Goal: Entertainment & Leisure: Browse casually

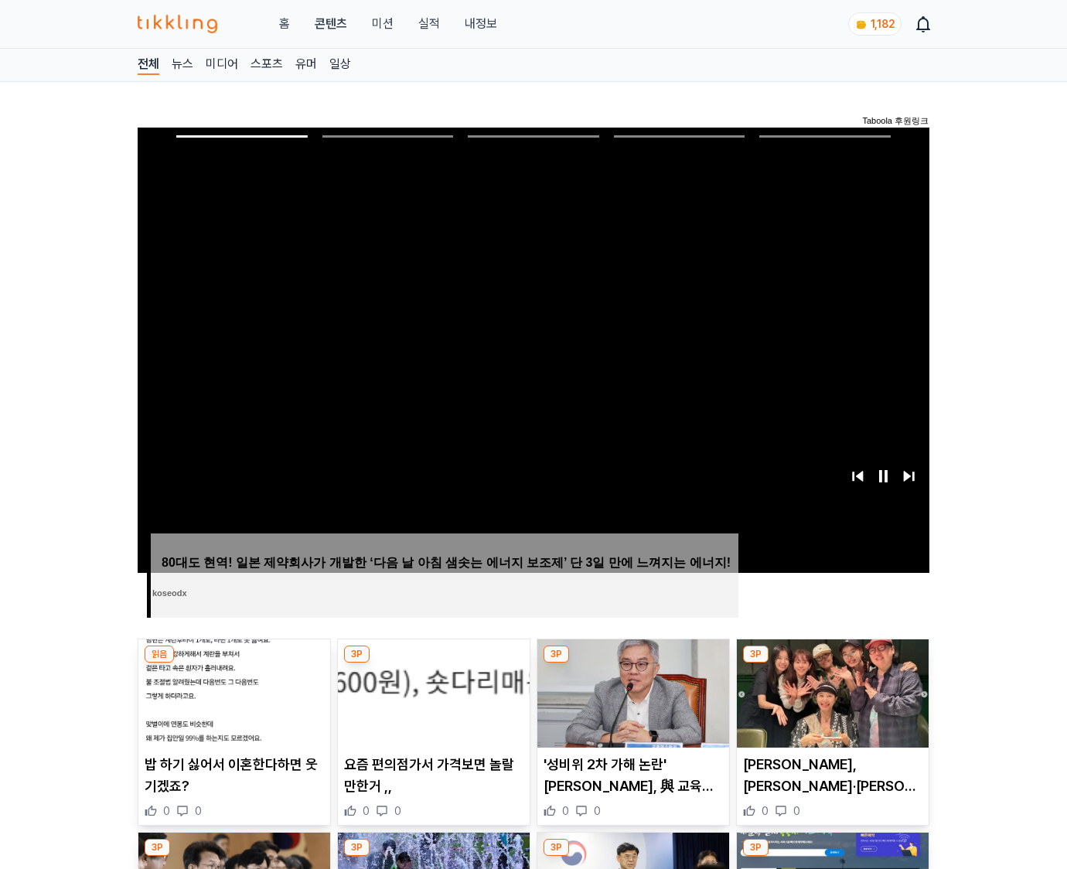
click at [832, 663] on img at bounding box center [833, 693] width 192 height 108
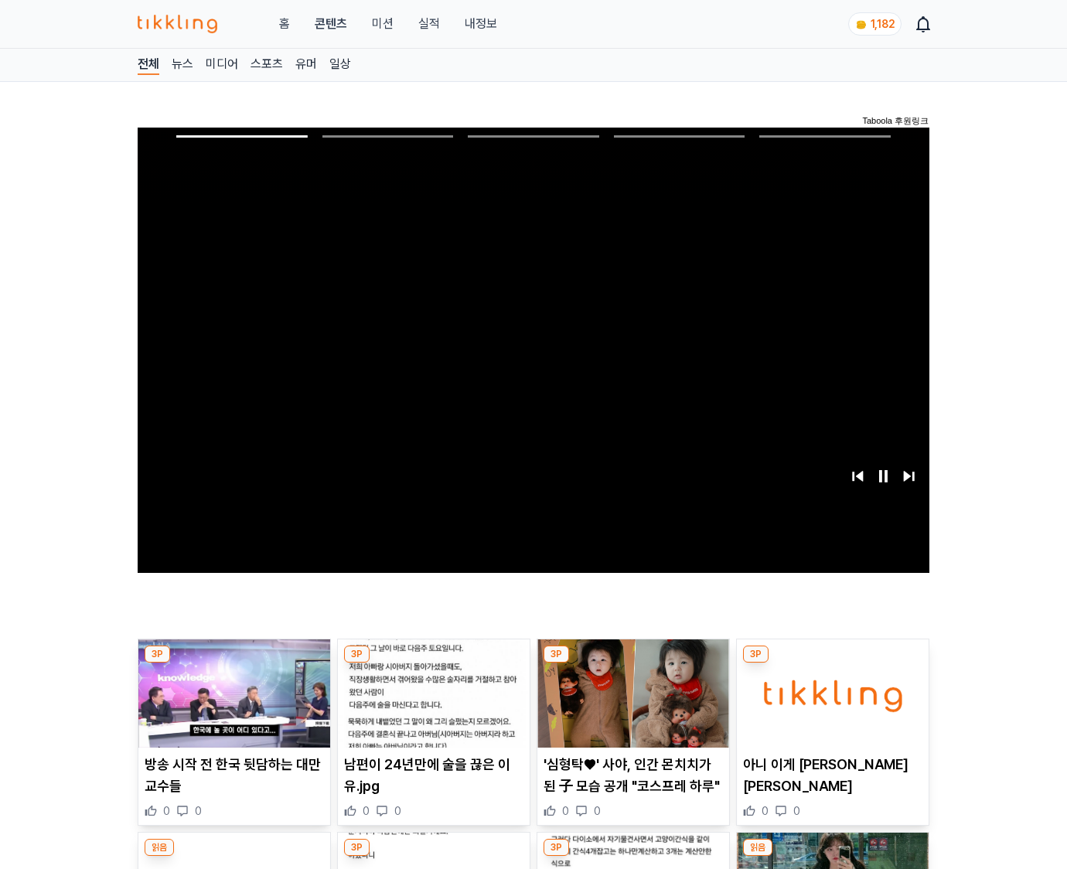
click at [832, 663] on img at bounding box center [833, 693] width 192 height 108
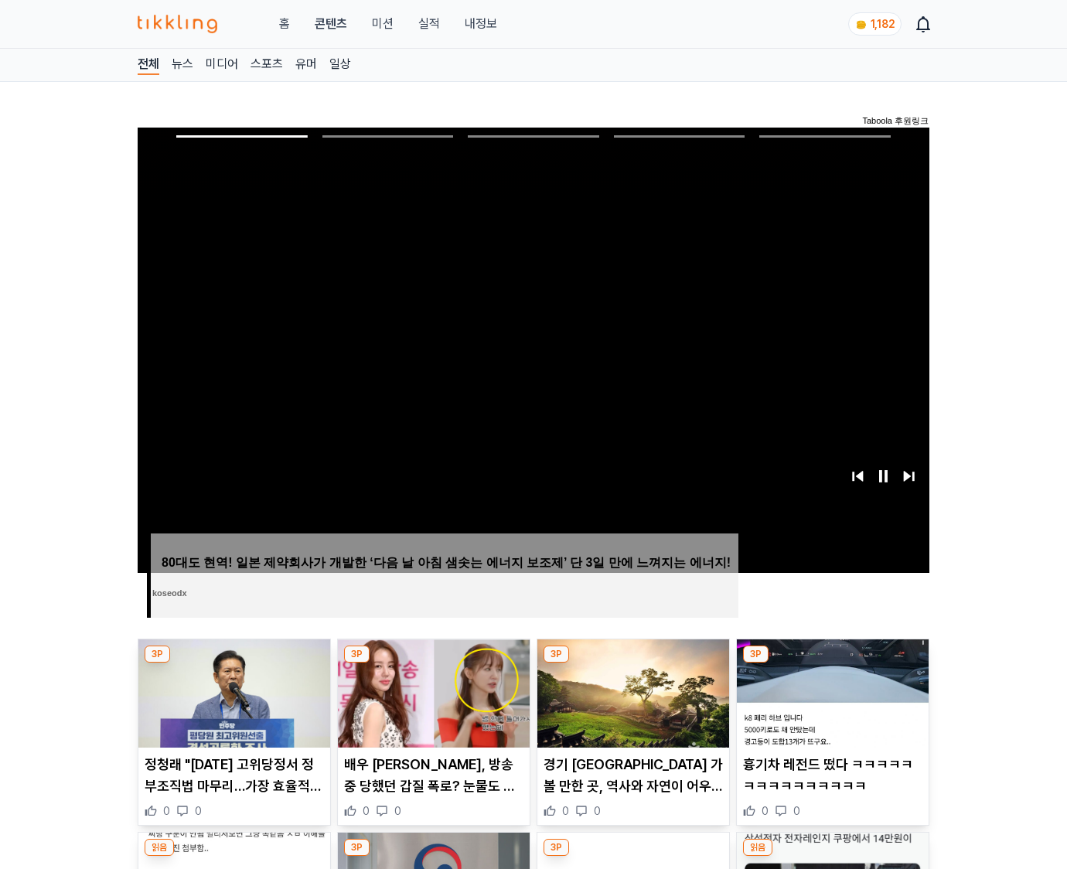
click at [832, 663] on img at bounding box center [833, 693] width 192 height 108
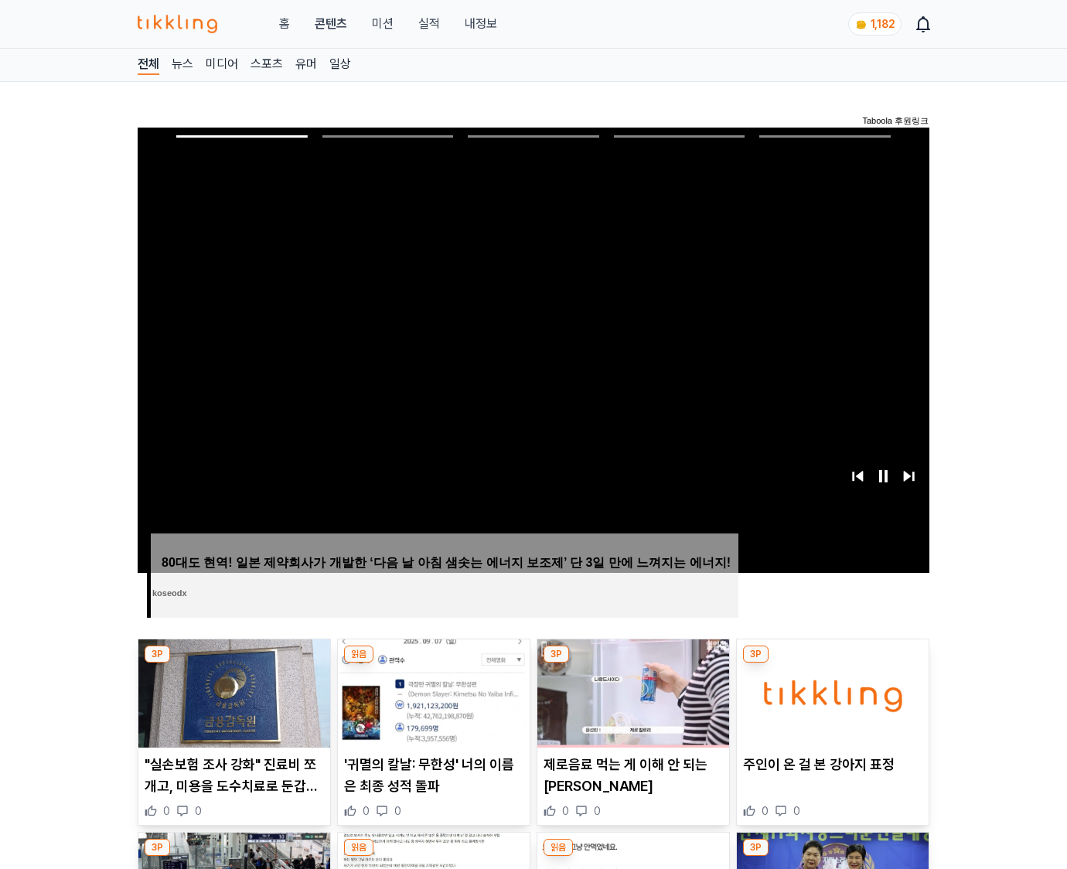
click at [832, 663] on img at bounding box center [833, 693] width 192 height 108
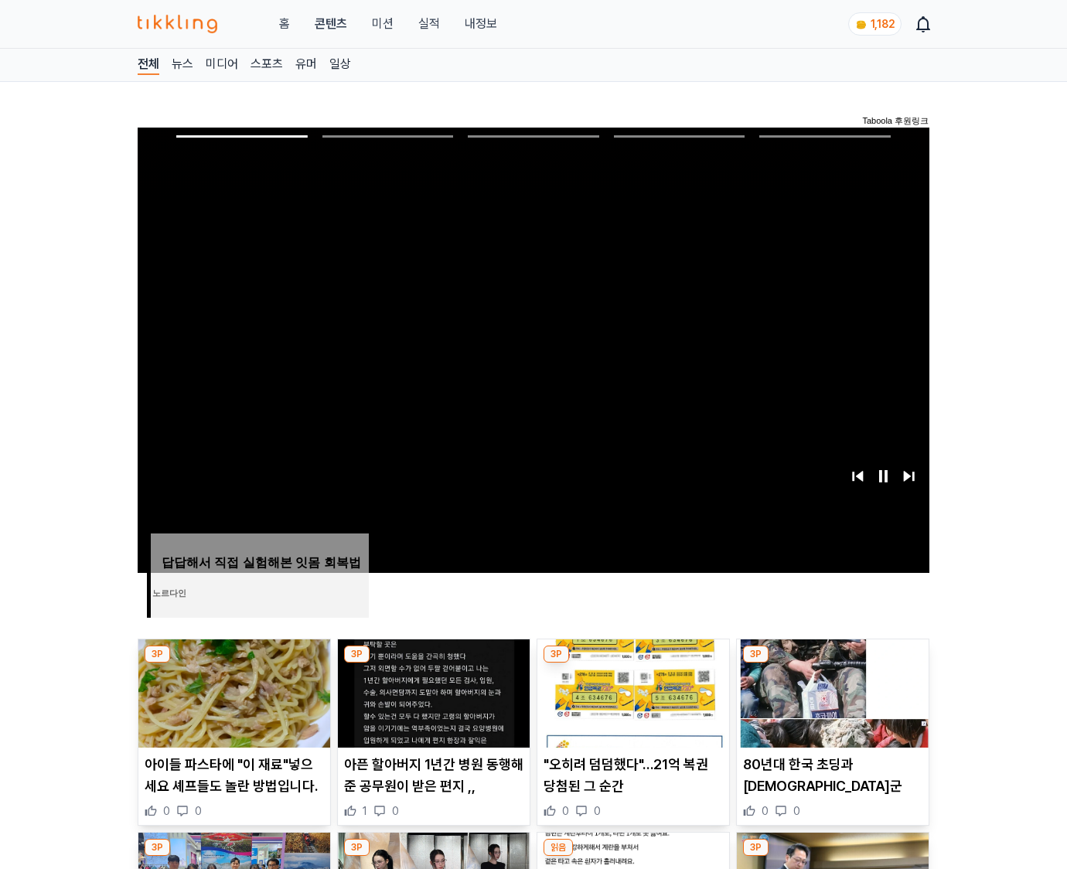
click at [832, 663] on img at bounding box center [833, 693] width 192 height 108
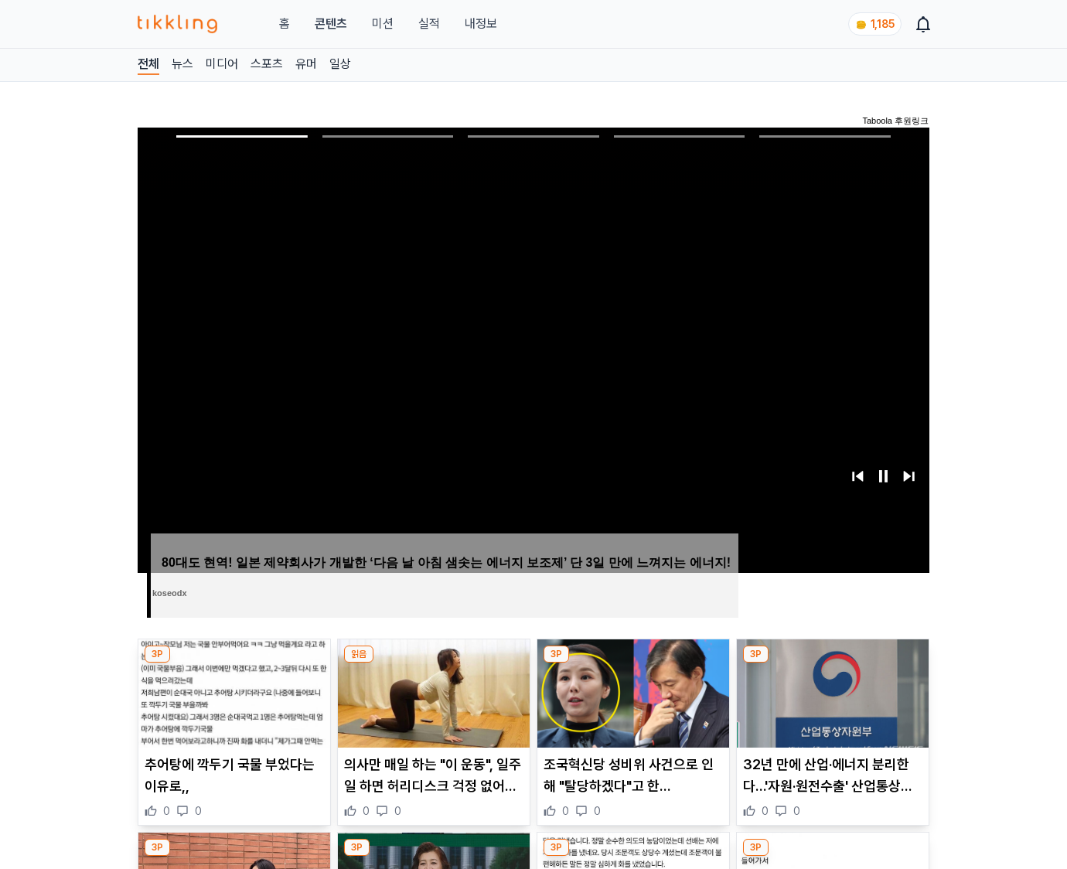
click at [832, 663] on img at bounding box center [833, 693] width 192 height 108
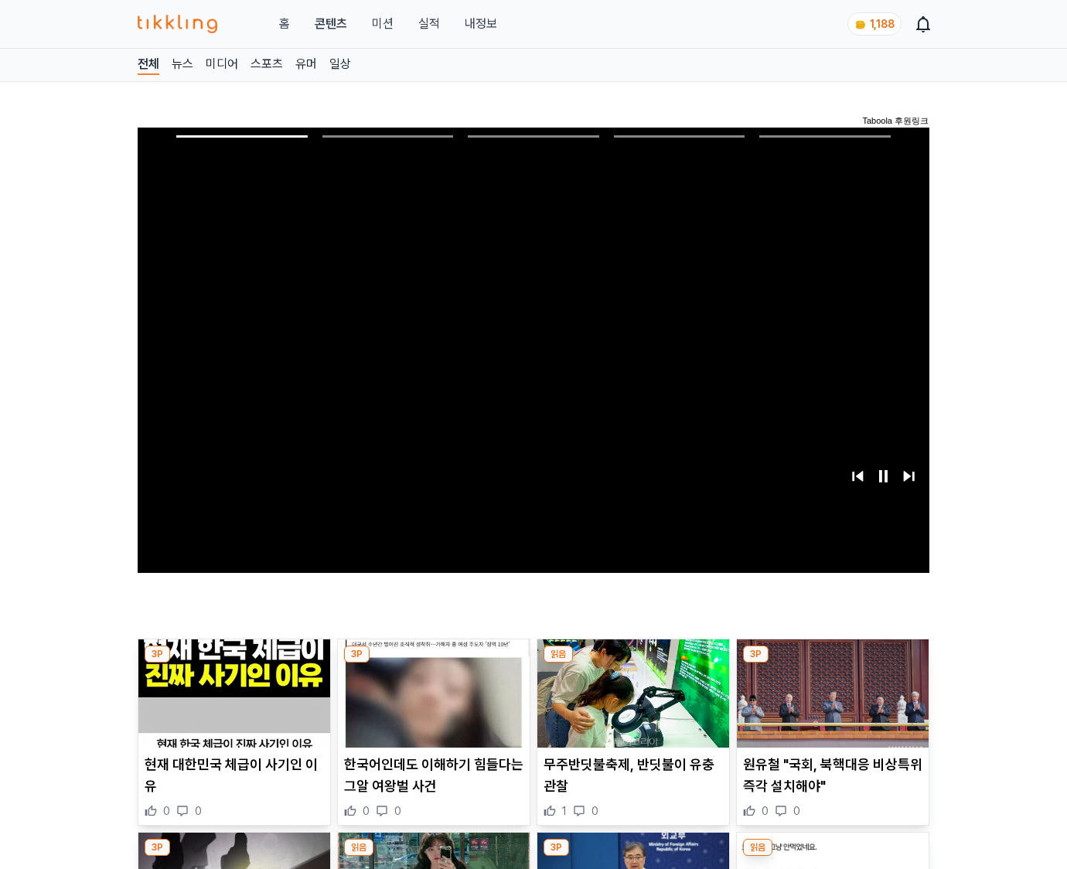
click at [832, 663] on img at bounding box center [833, 693] width 192 height 108
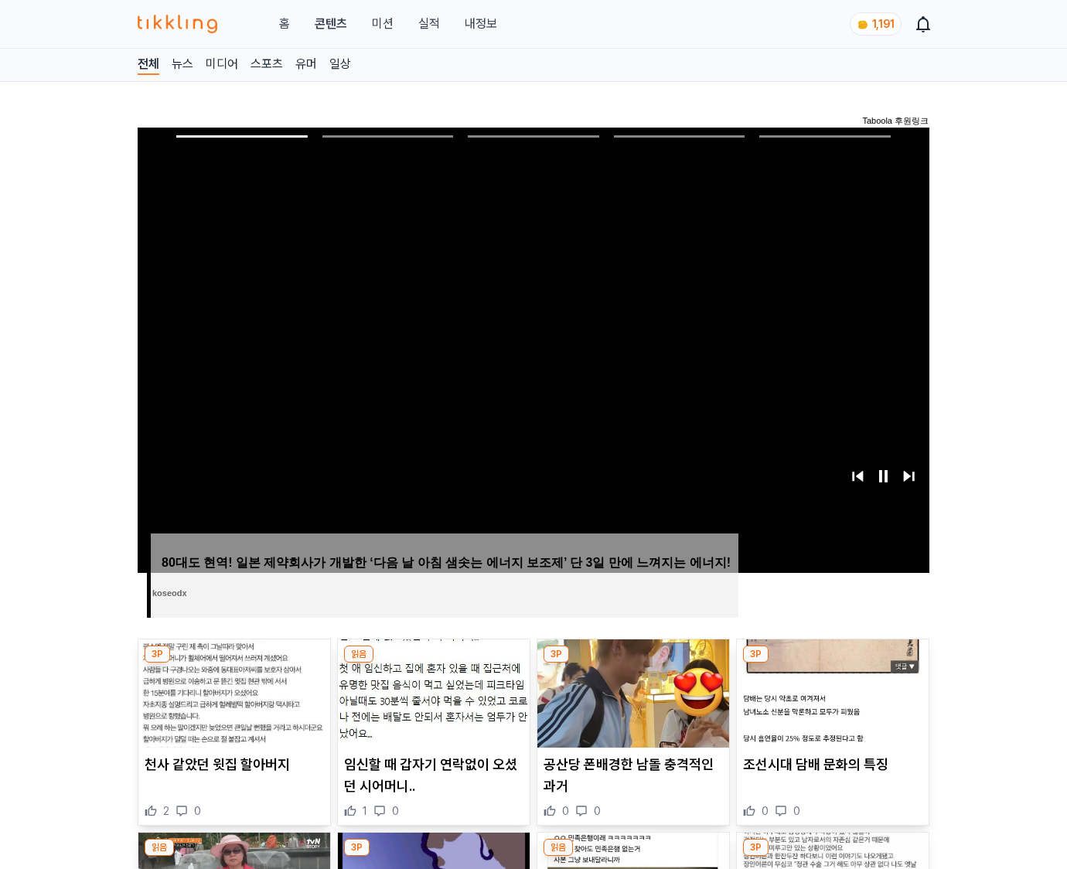
click at [832, 663] on img at bounding box center [833, 693] width 192 height 108
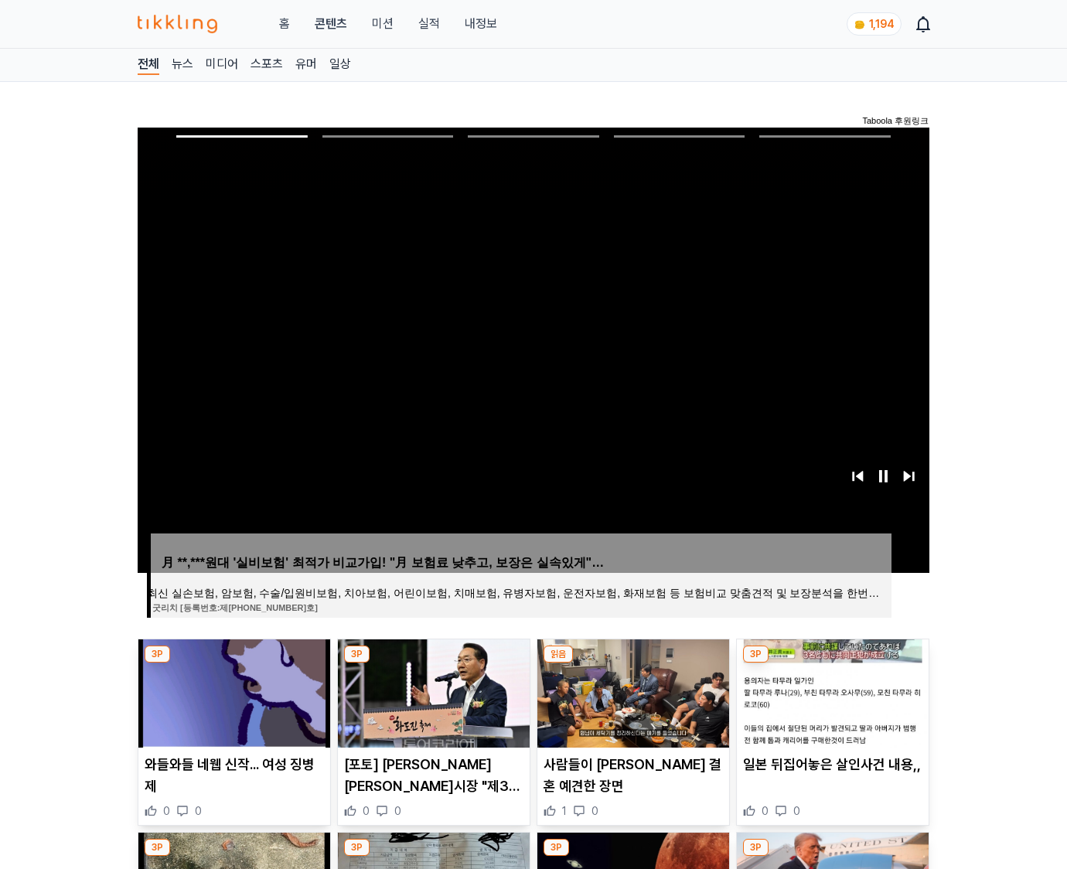
click at [832, 663] on img at bounding box center [833, 693] width 192 height 108
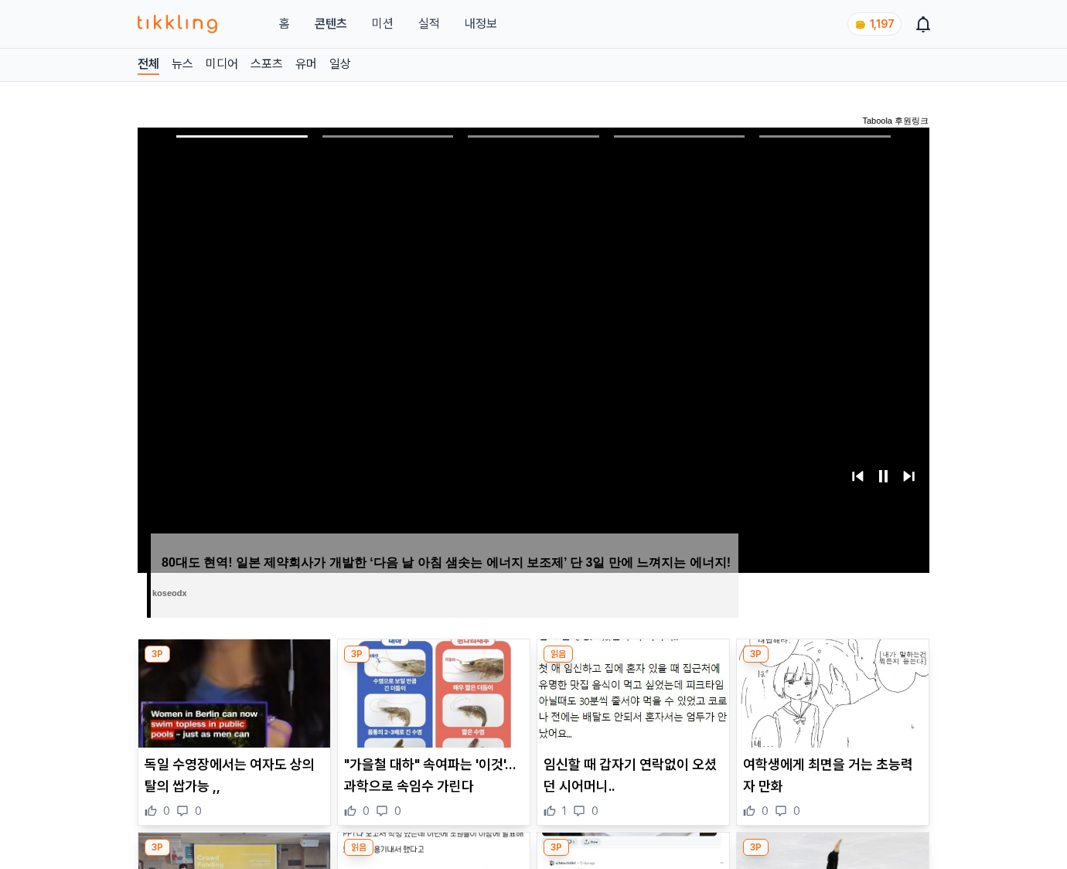
click at [832, 663] on img at bounding box center [833, 693] width 192 height 108
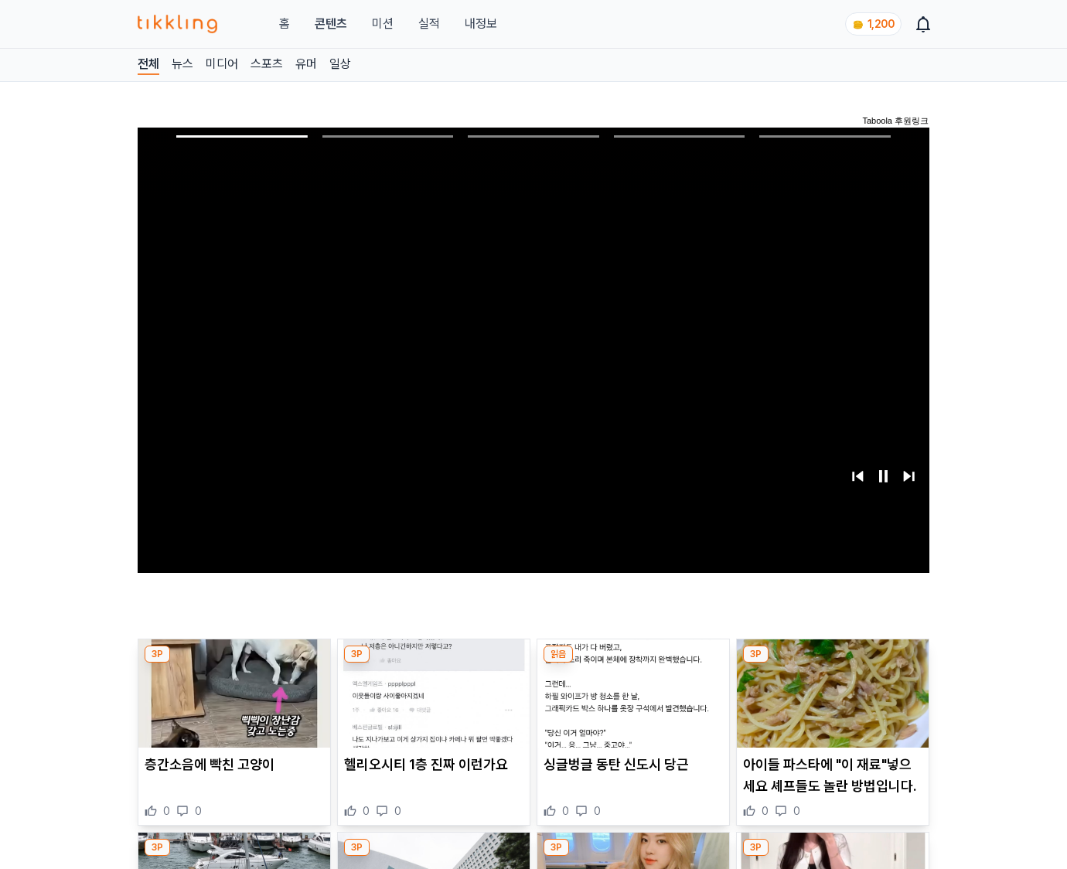
click at [832, 663] on img at bounding box center [833, 693] width 192 height 108
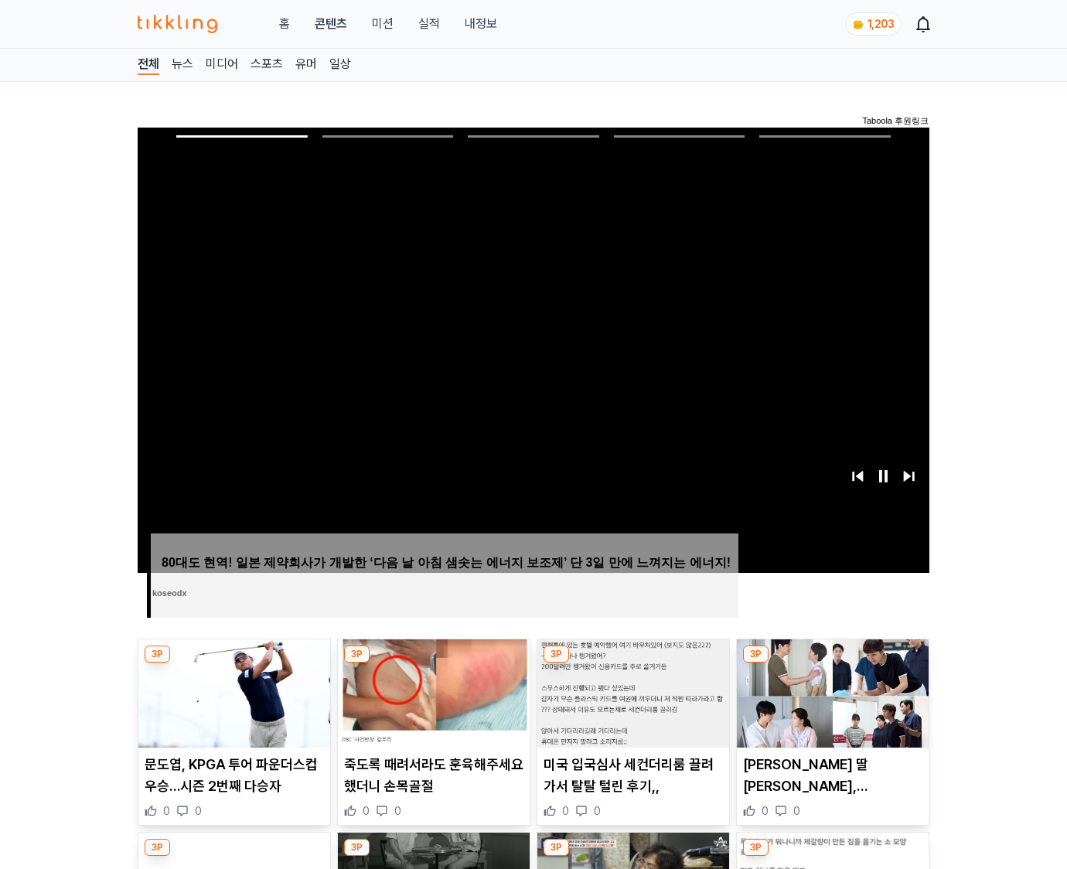
click at [832, 663] on img at bounding box center [833, 693] width 192 height 108
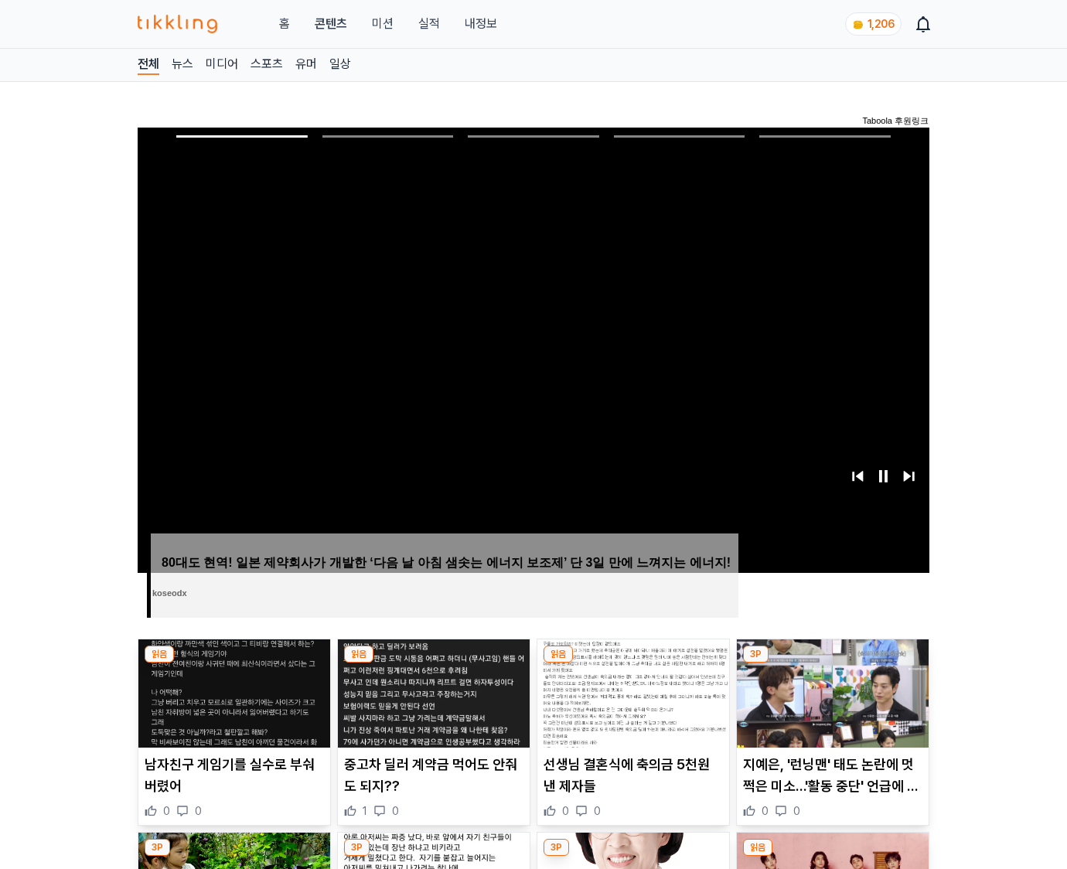
click at [832, 663] on img at bounding box center [833, 693] width 192 height 108
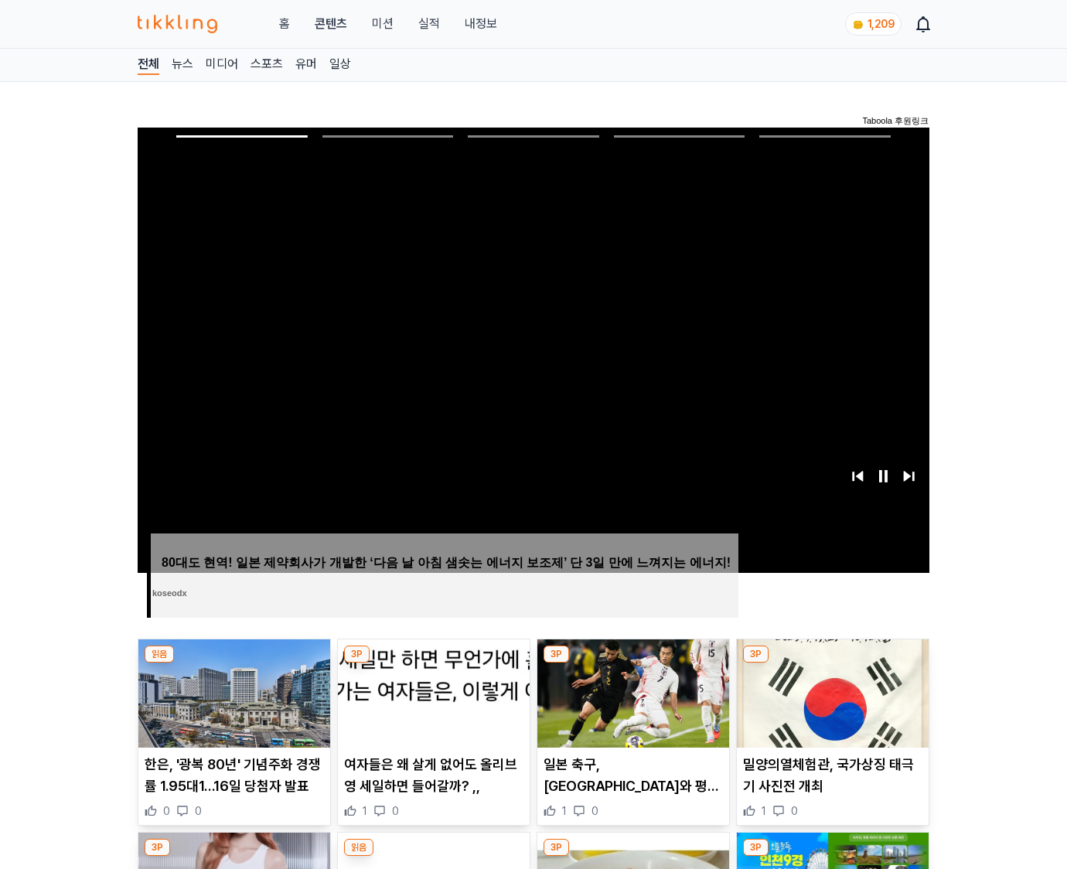
click at [832, 663] on img at bounding box center [833, 693] width 192 height 108
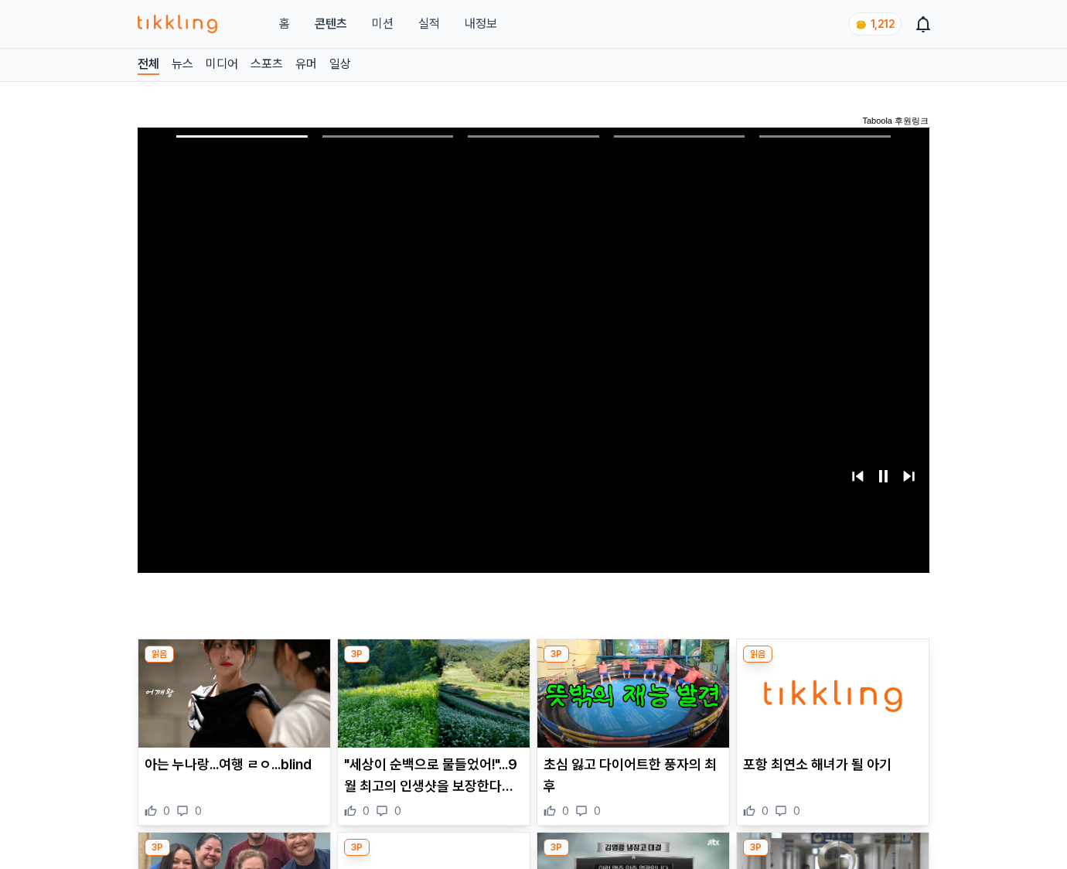
click at [832, 663] on img at bounding box center [833, 693] width 192 height 108
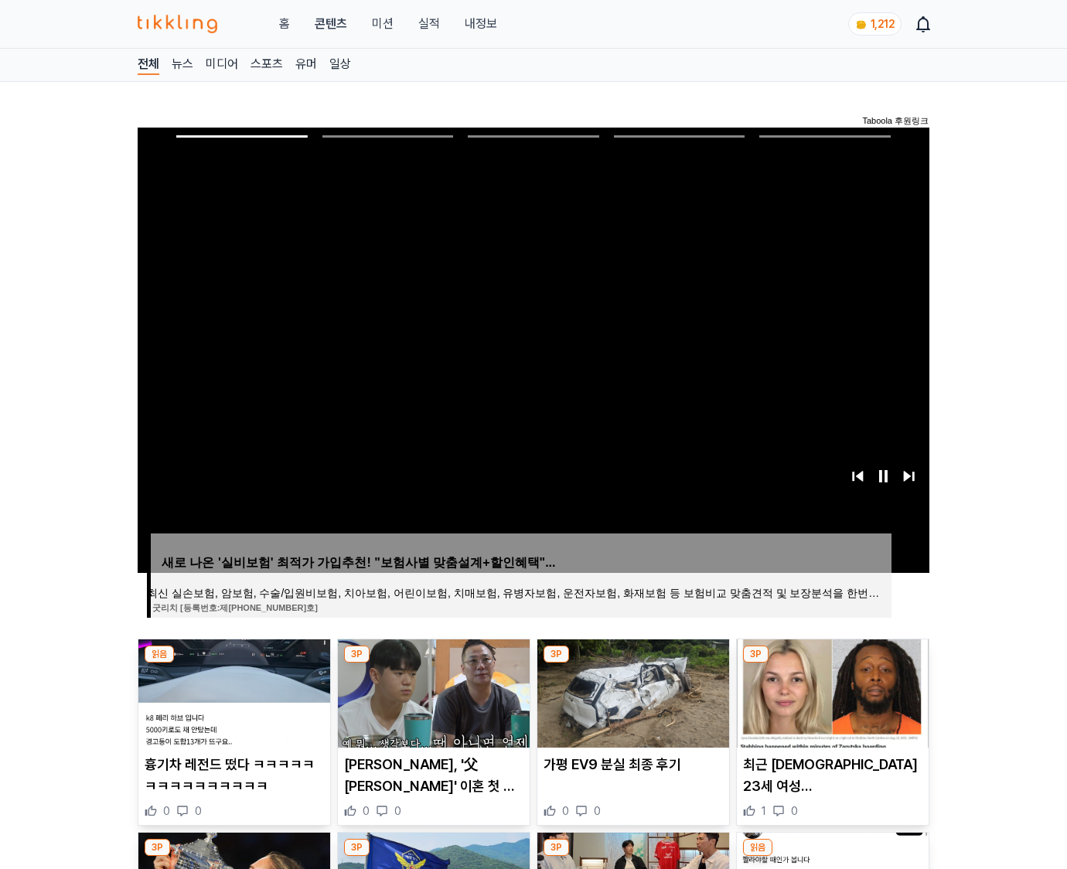
click at [832, 663] on img at bounding box center [833, 693] width 192 height 108
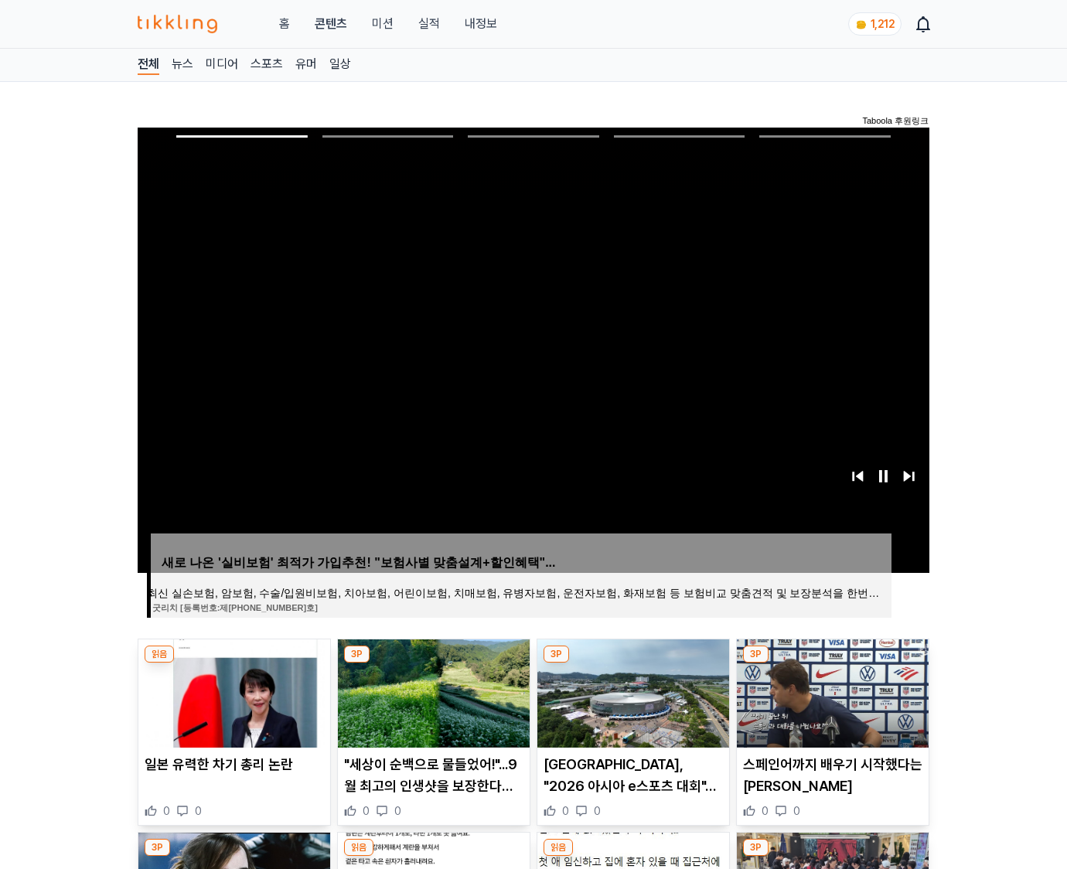
click at [832, 663] on img at bounding box center [833, 693] width 192 height 108
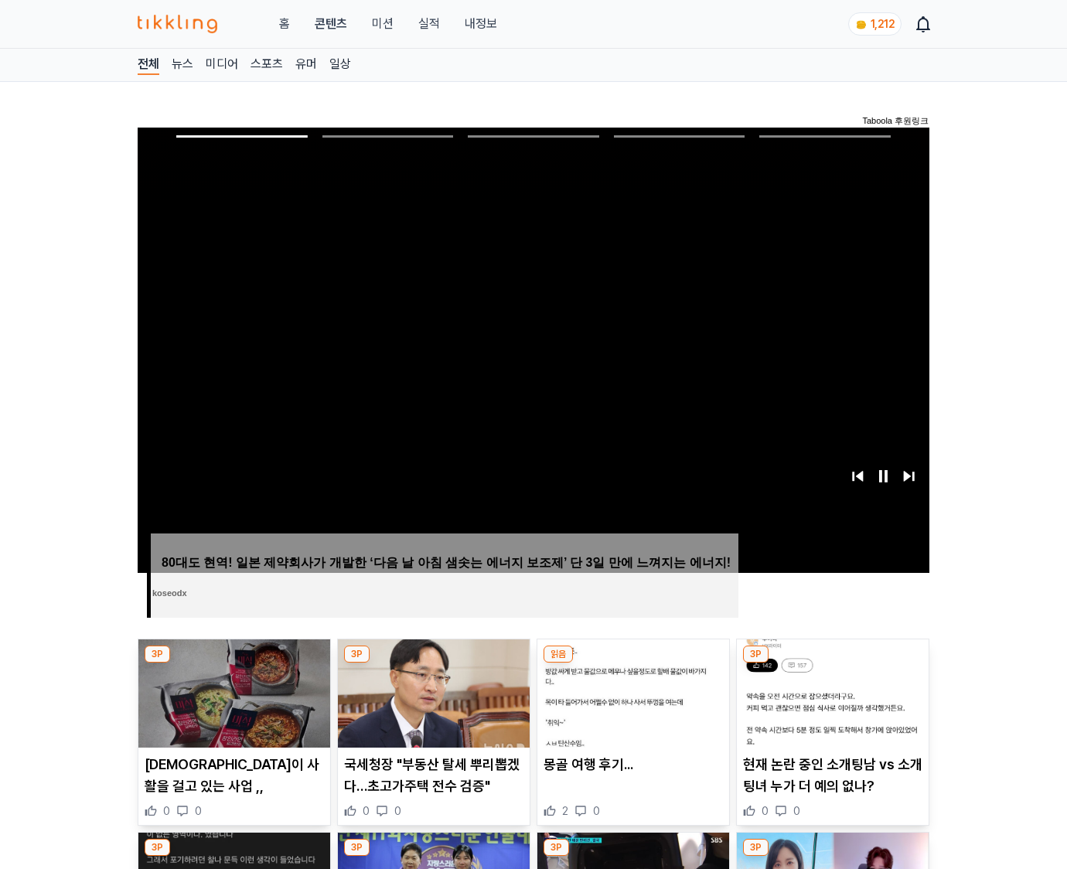
click at [832, 663] on img at bounding box center [833, 693] width 192 height 108
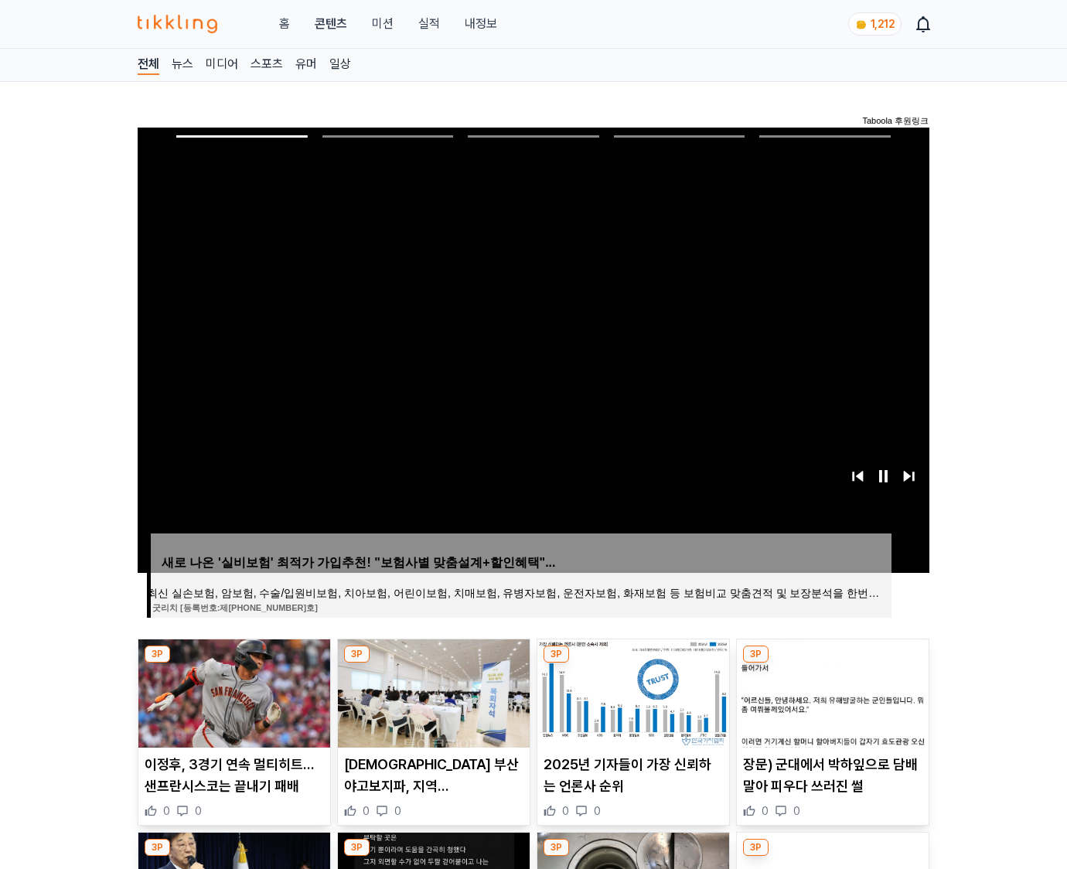
click at [832, 663] on img at bounding box center [833, 693] width 192 height 108
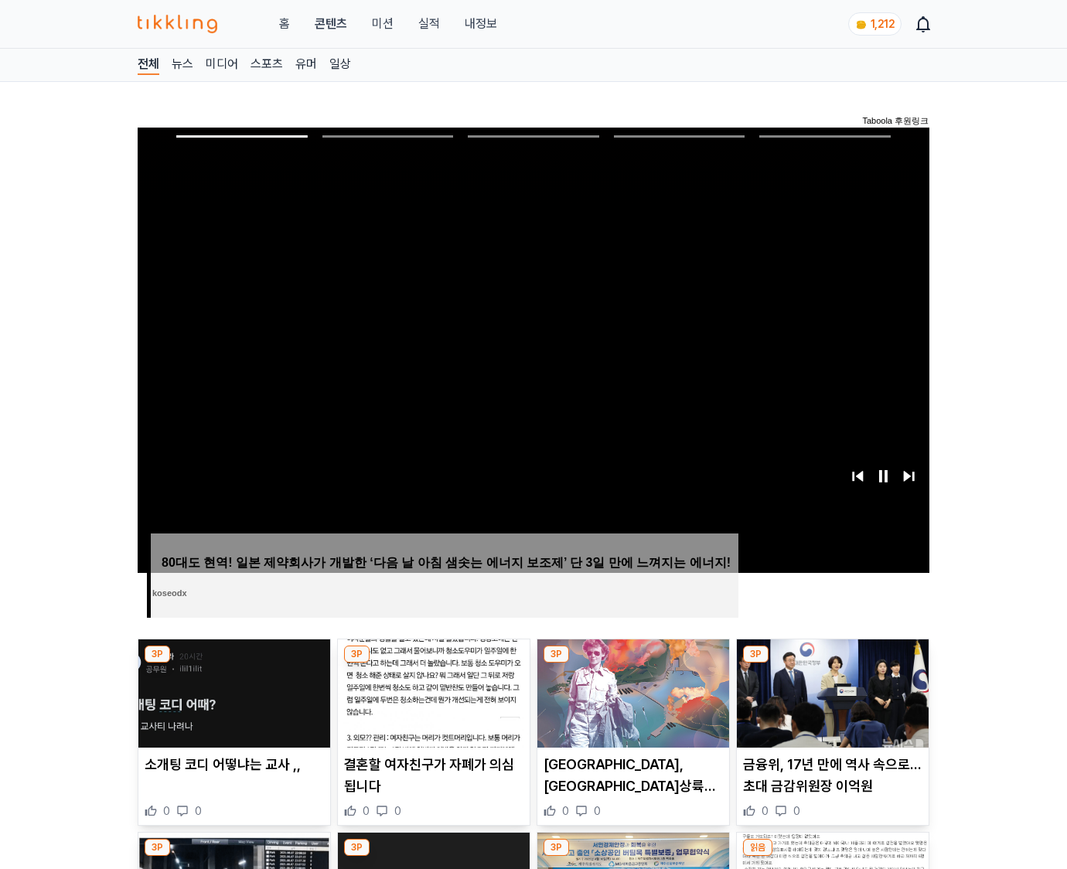
click at [832, 663] on img at bounding box center [833, 693] width 192 height 108
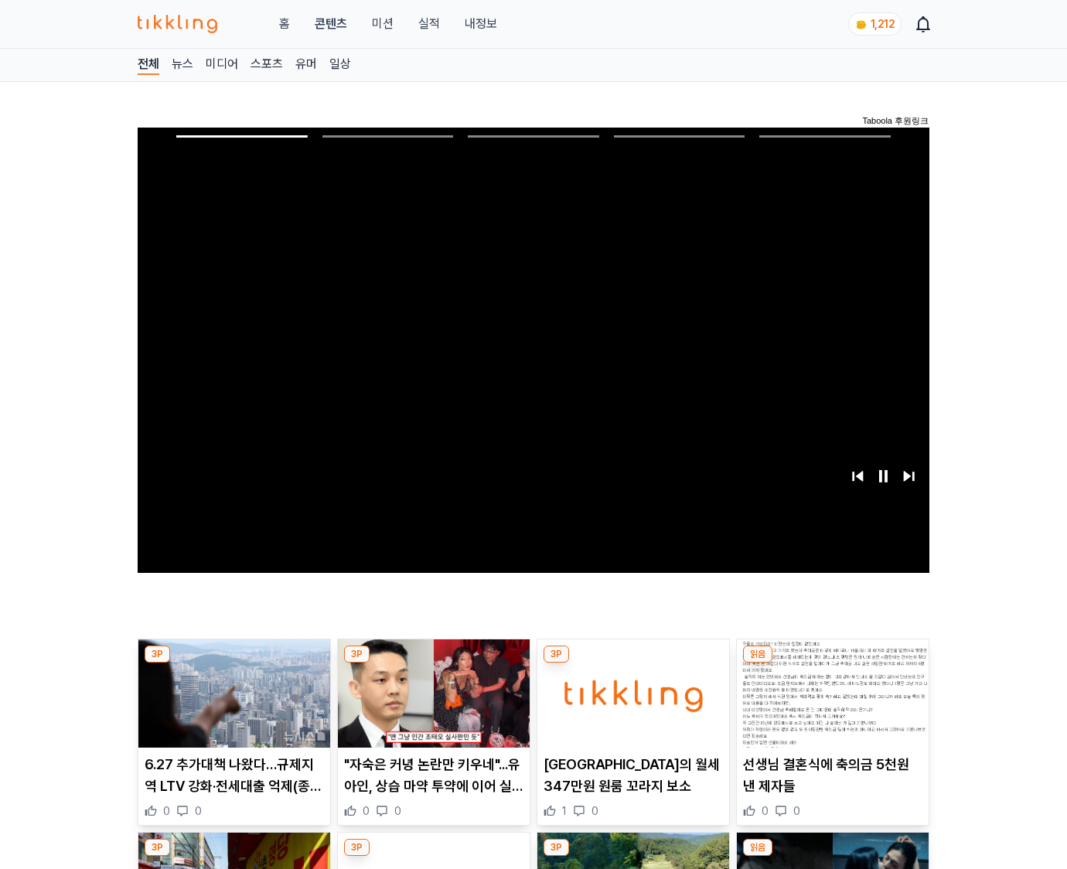
click at [832, 663] on img at bounding box center [833, 693] width 192 height 108
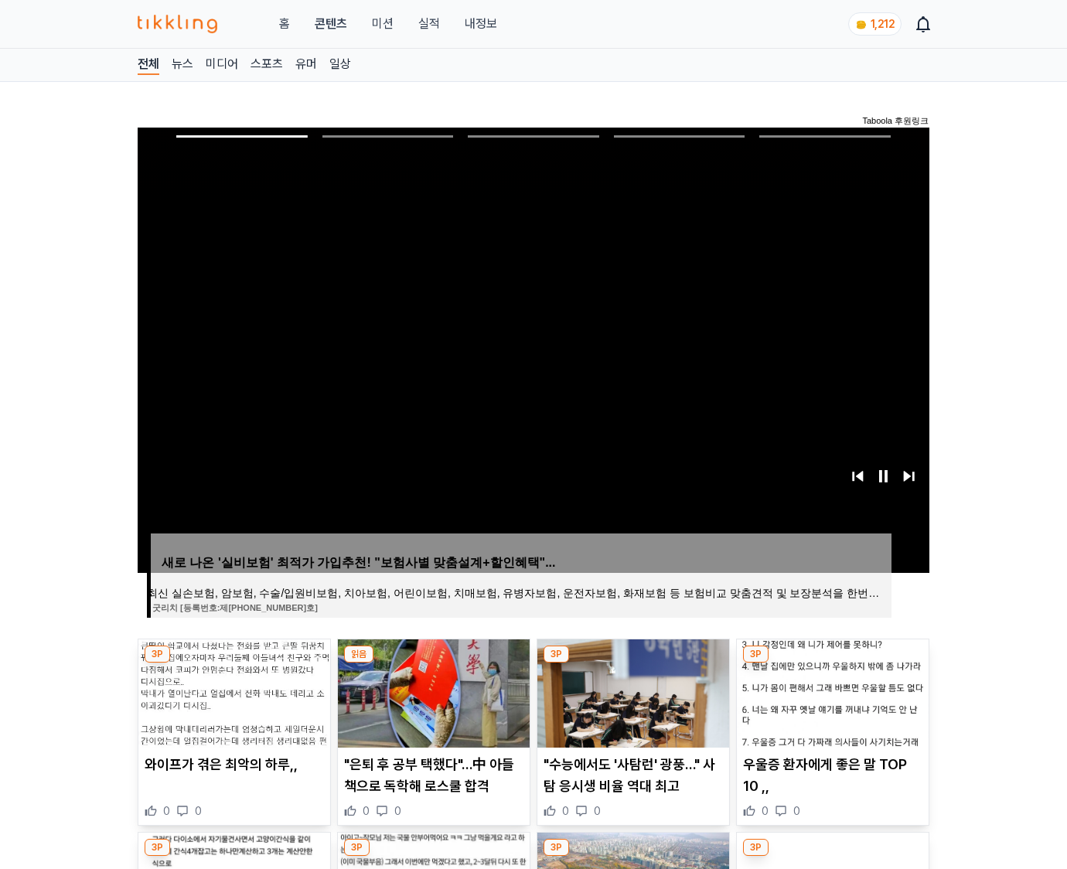
click at [832, 663] on img at bounding box center [833, 693] width 192 height 108
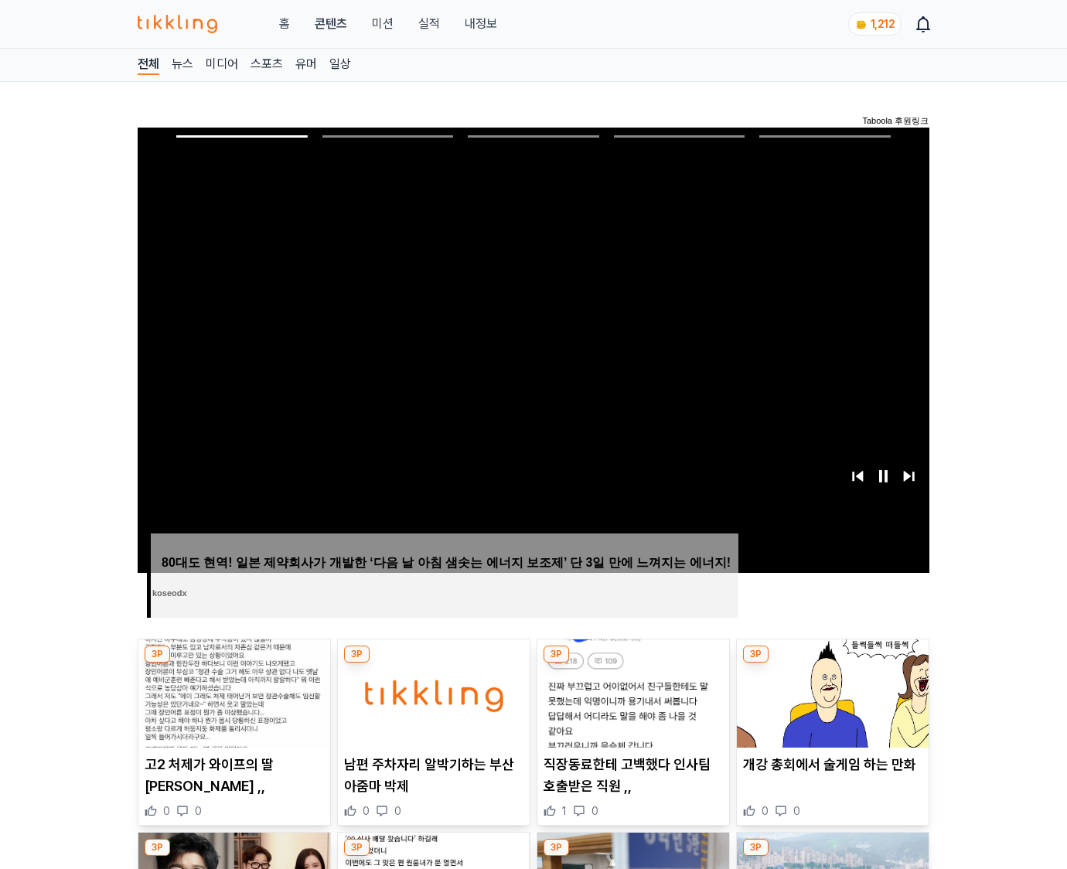
click at [832, 663] on img at bounding box center [833, 693] width 192 height 108
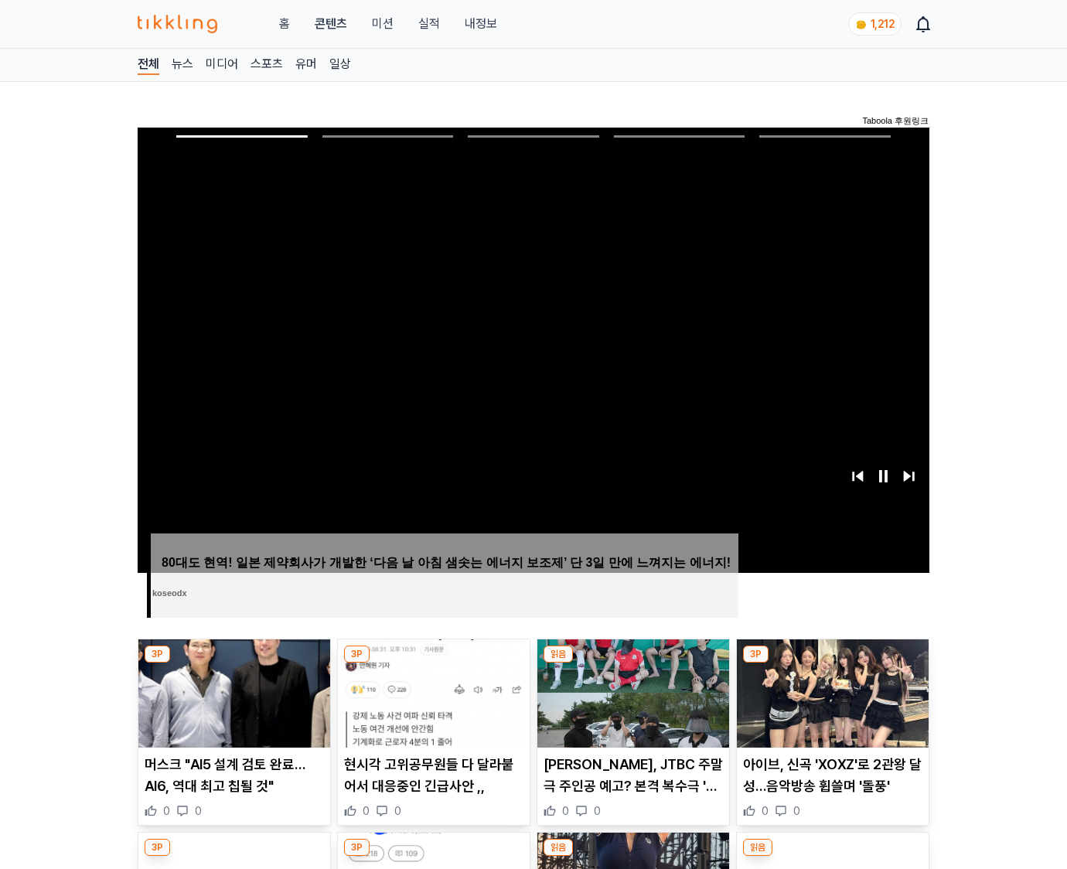
click at [832, 663] on img at bounding box center [833, 693] width 192 height 108
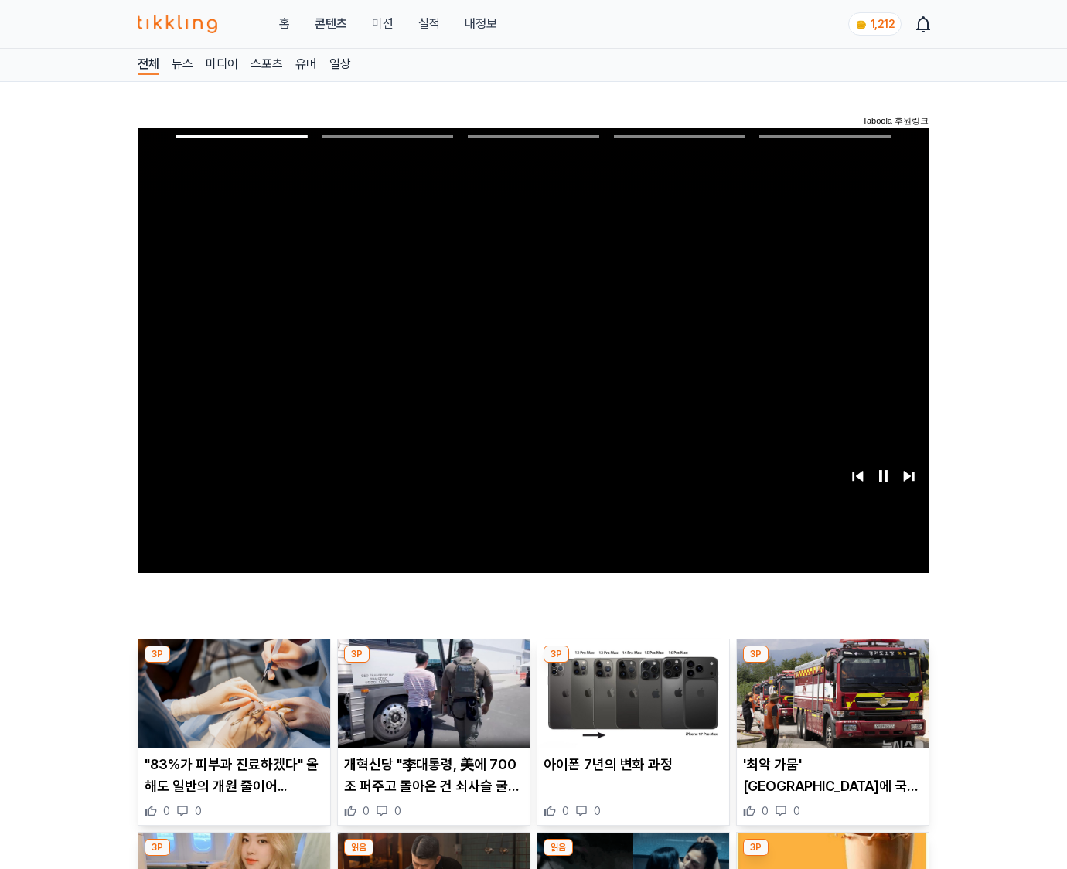
click at [832, 663] on img at bounding box center [833, 693] width 192 height 108
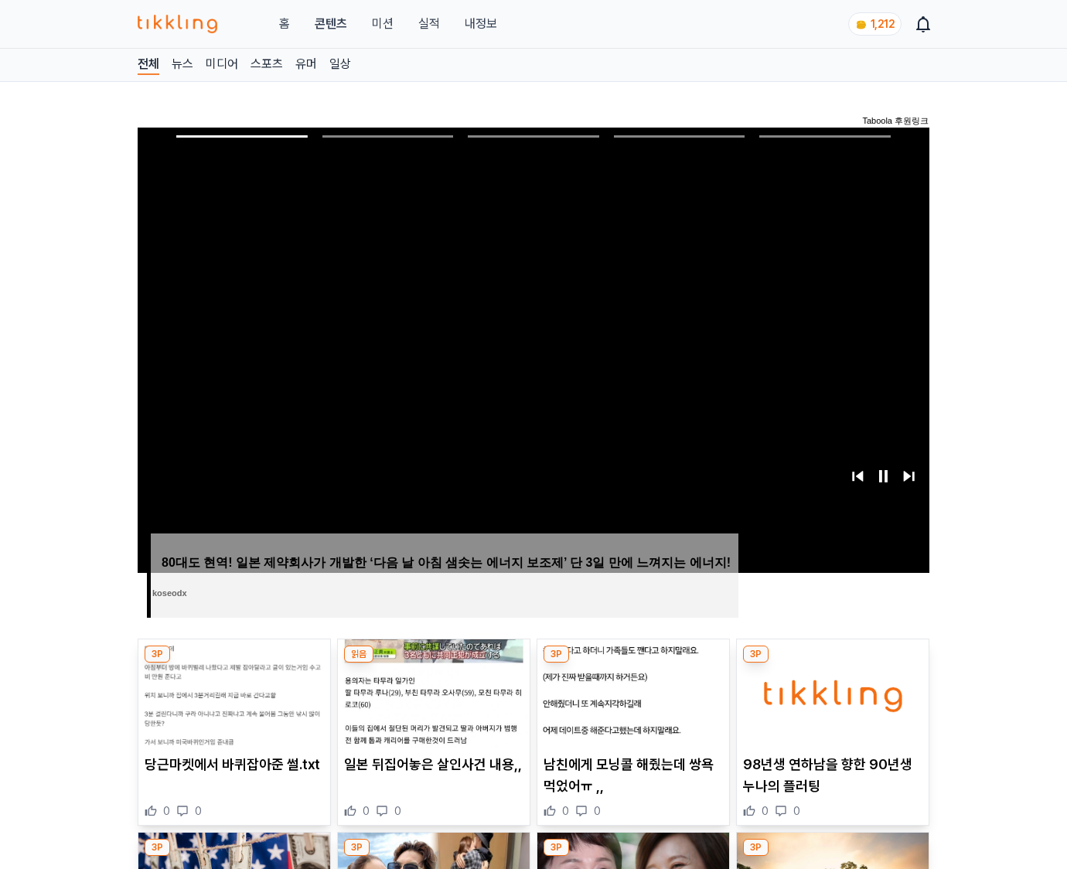
click at [832, 663] on img at bounding box center [833, 693] width 192 height 108
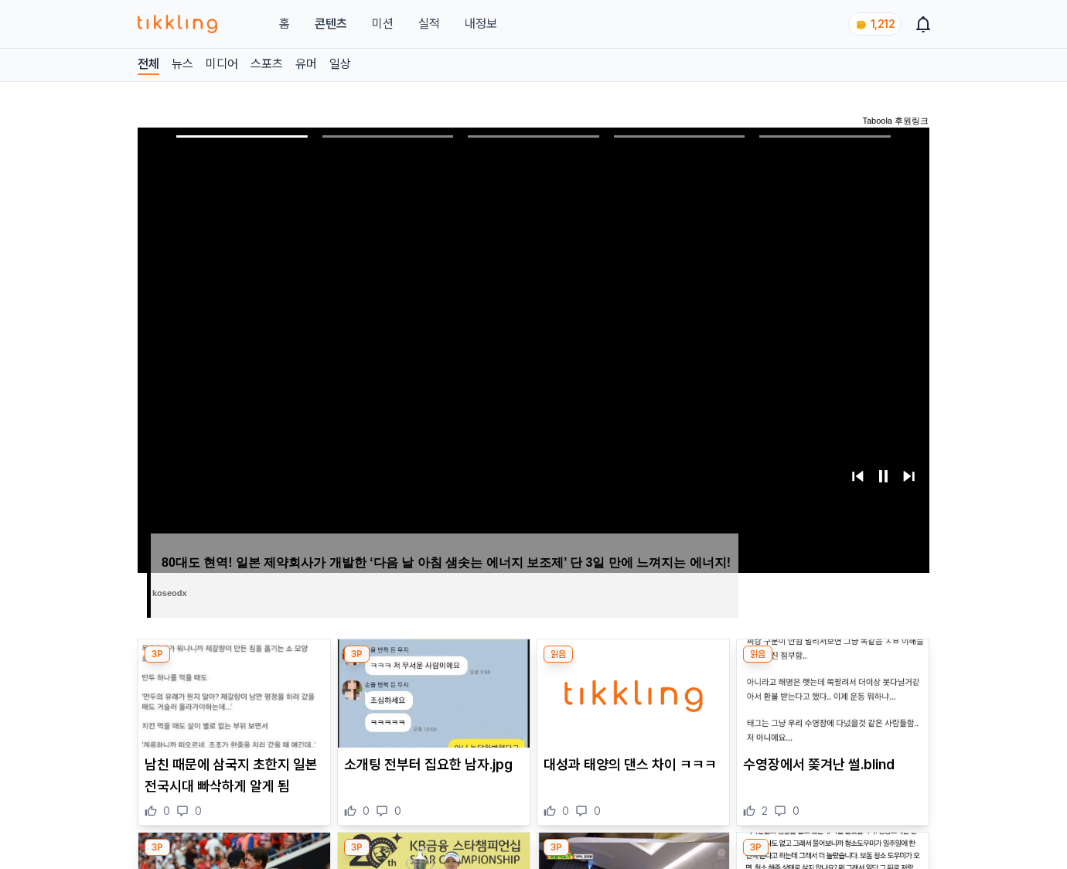
click at [832, 663] on img at bounding box center [833, 693] width 192 height 108
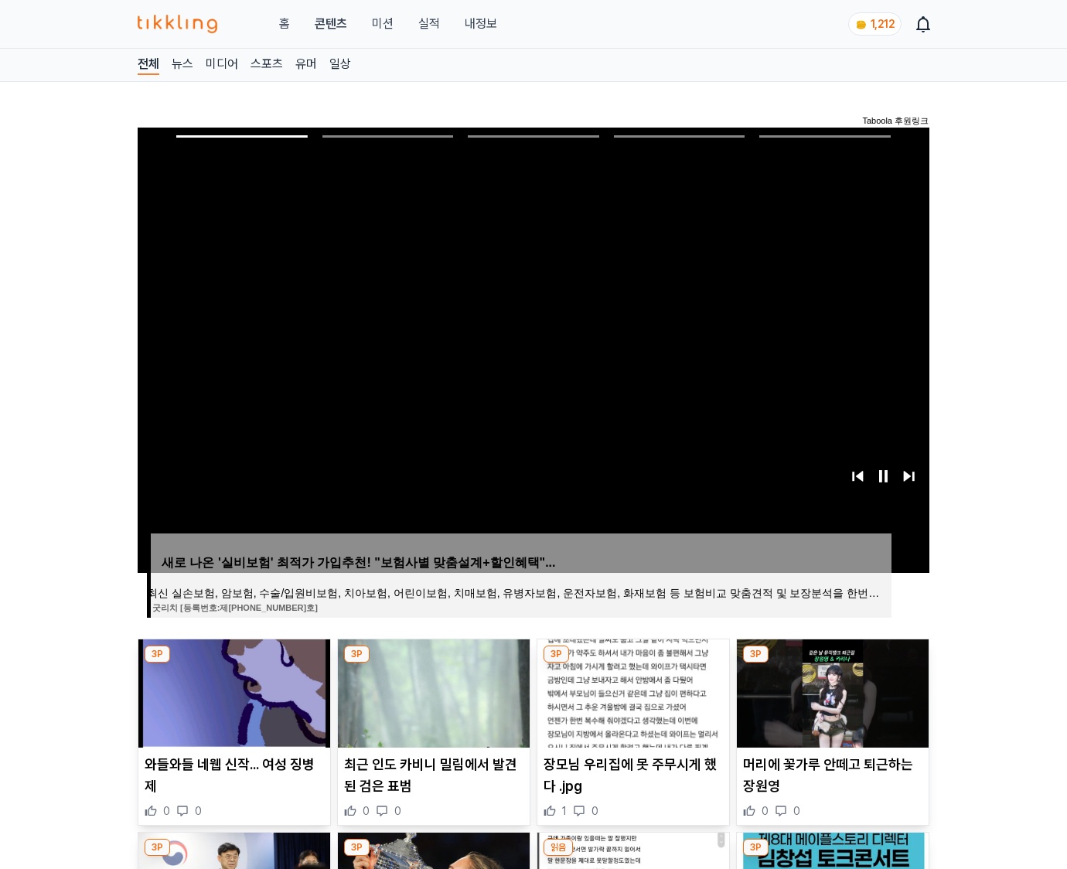
click at [832, 663] on img at bounding box center [833, 693] width 192 height 108
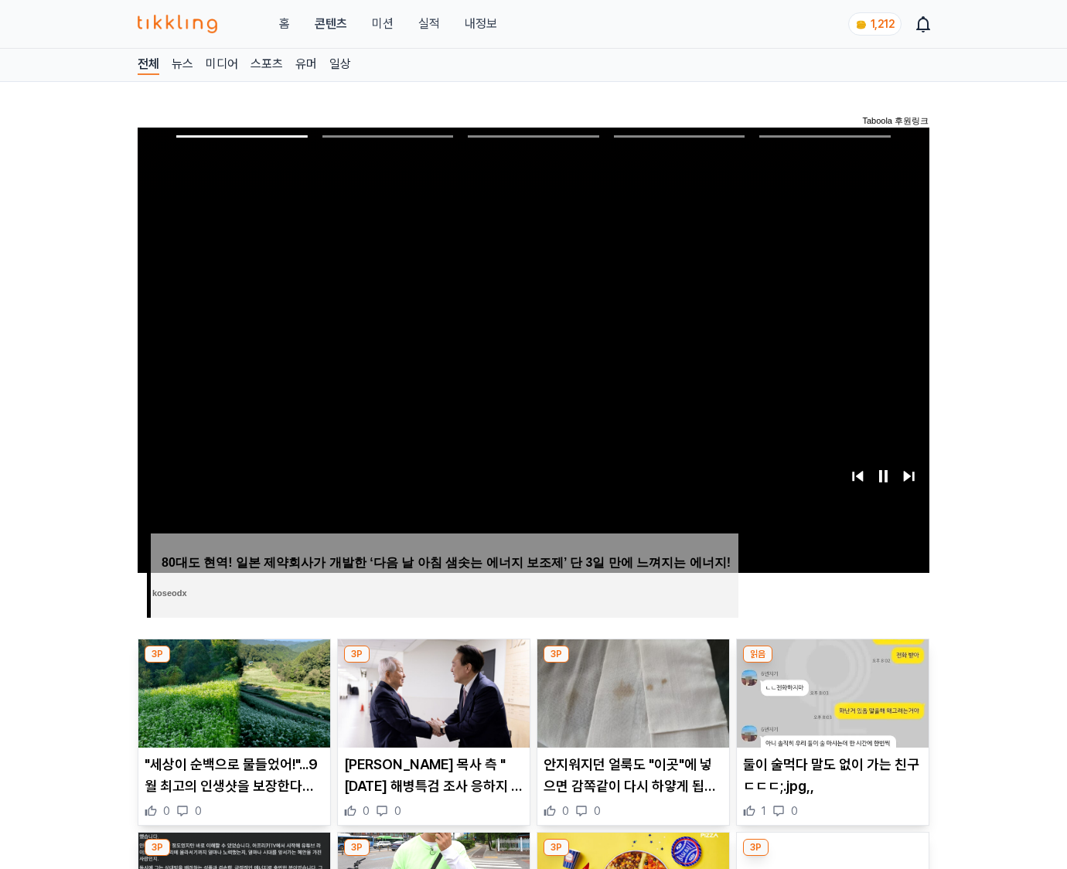
click at [832, 663] on img at bounding box center [833, 693] width 192 height 108
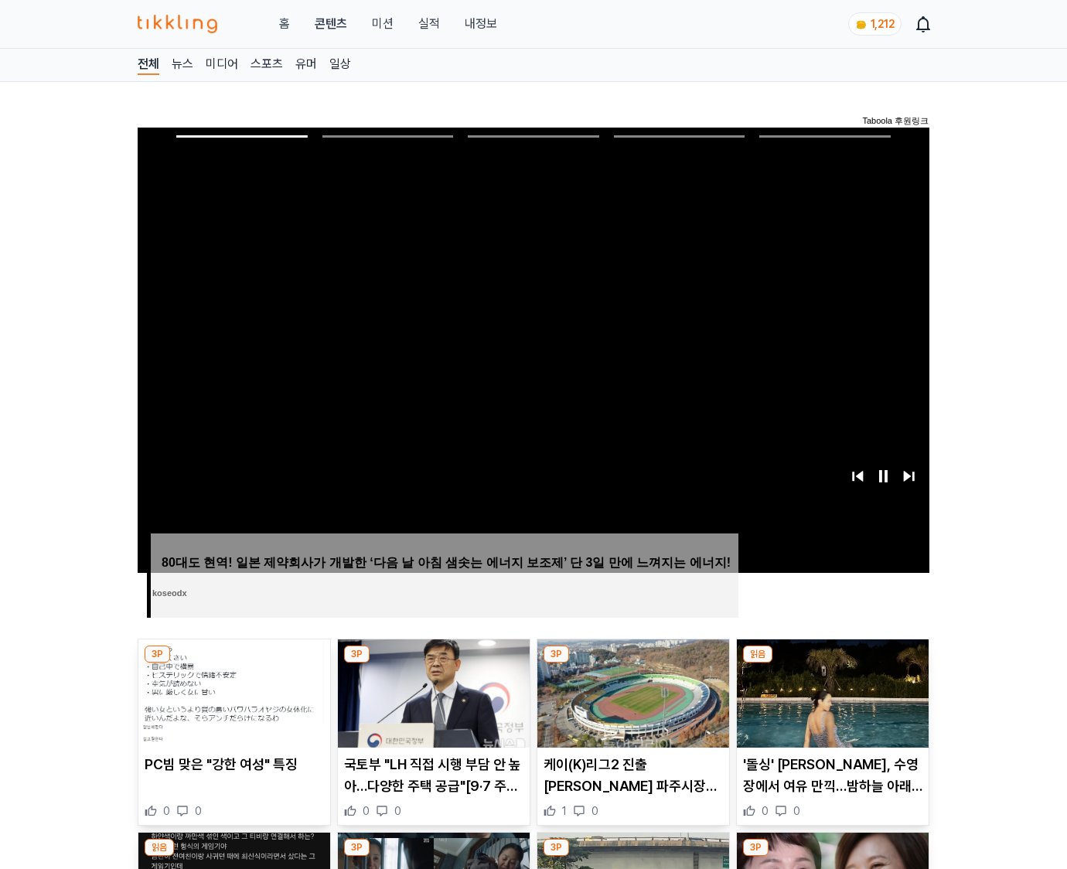
click at [832, 663] on img at bounding box center [833, 693] width 192 height 108
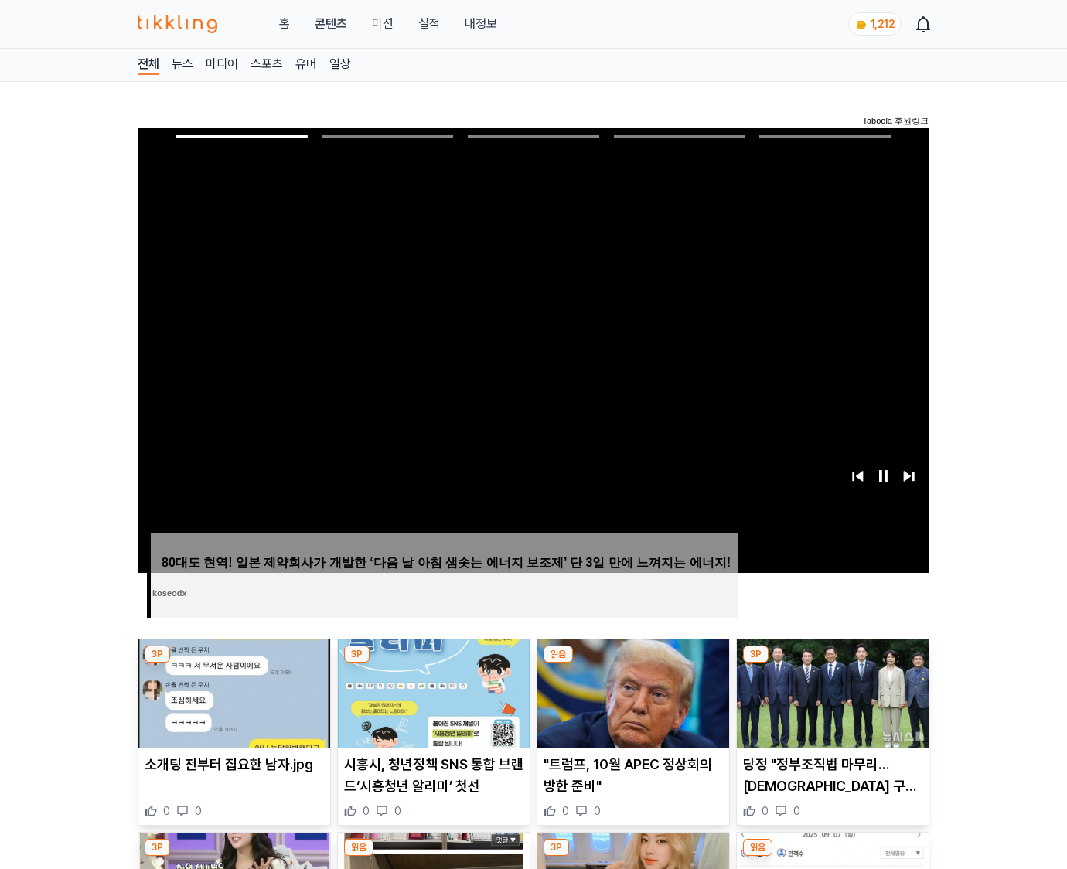
click at [832, 663] on img at bounding box center [833, 693] width 192 height 108
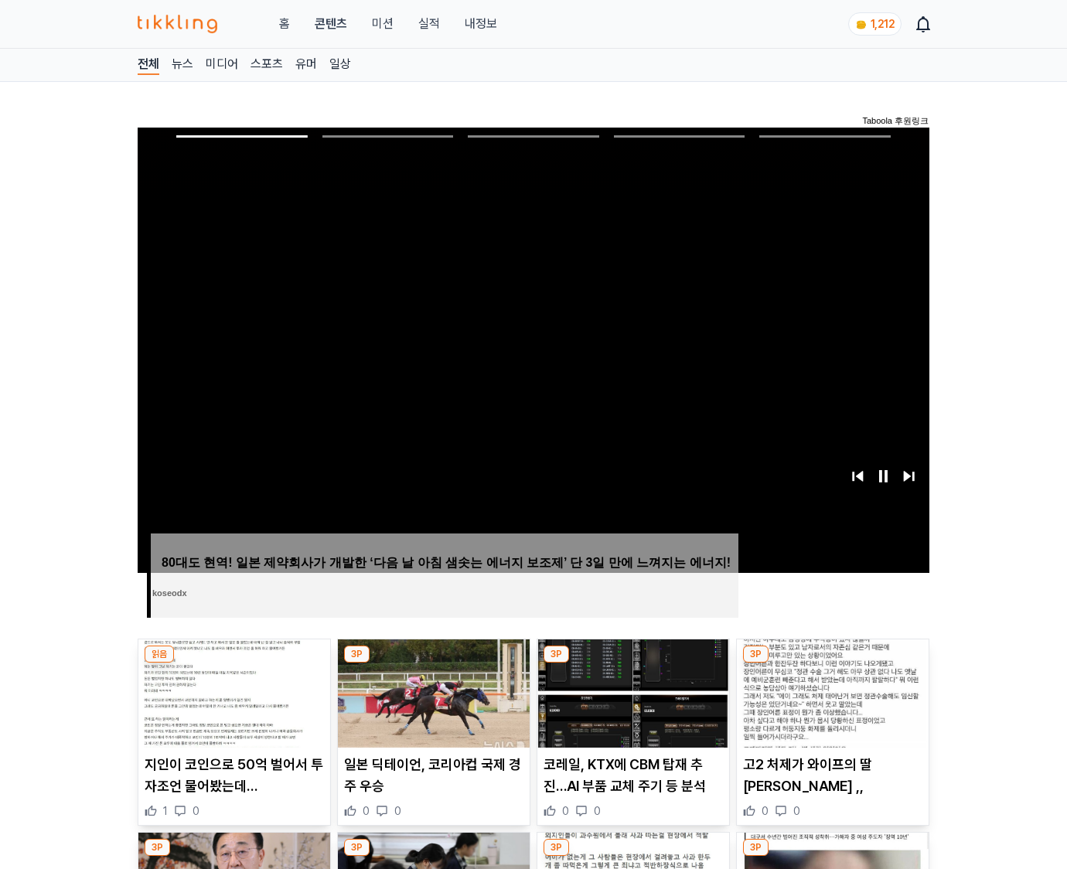
click at [832, 663] on img at bounding box center [833, 693] width 192 height 108
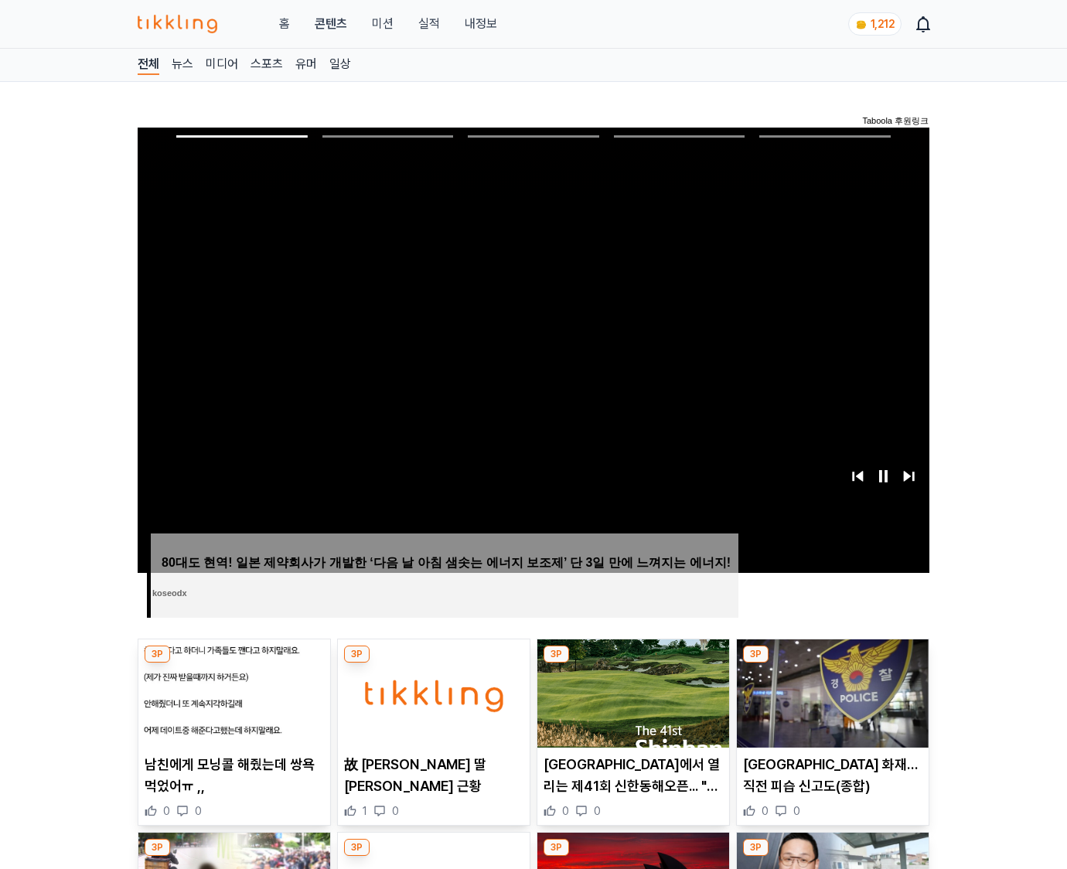
click at [832, 663] on img at bounding box center [833, 693] width 192 height 108
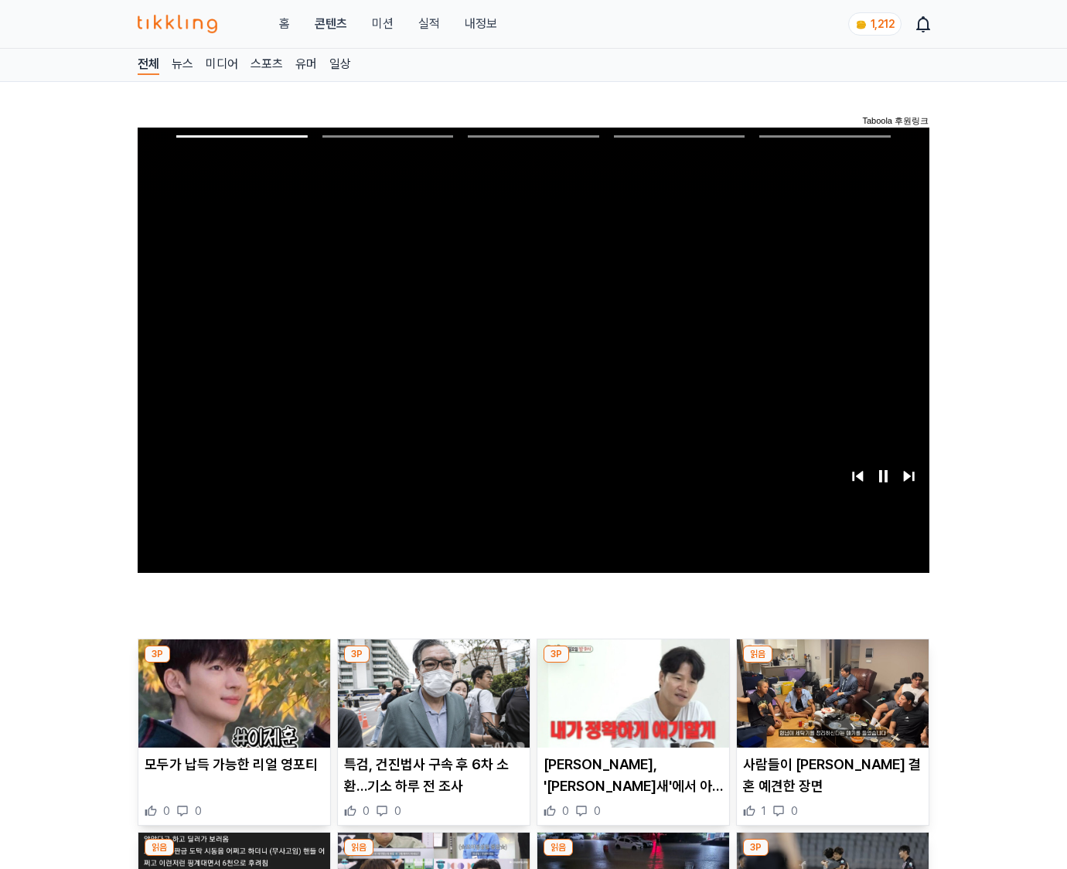
click at [832, 663] on img at bounding box center [833, 693] width 192 height 108
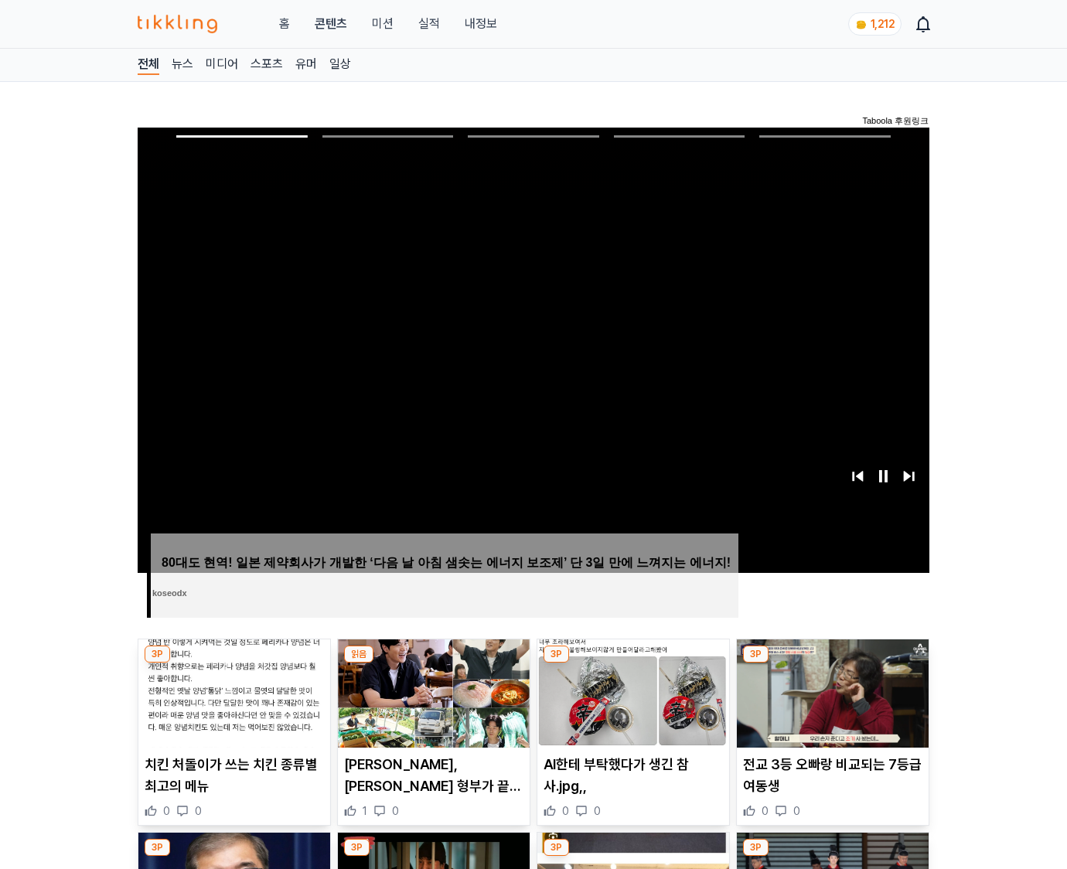
click at [832, 663] on img at bounding box center [833, 693] width 192 height 108
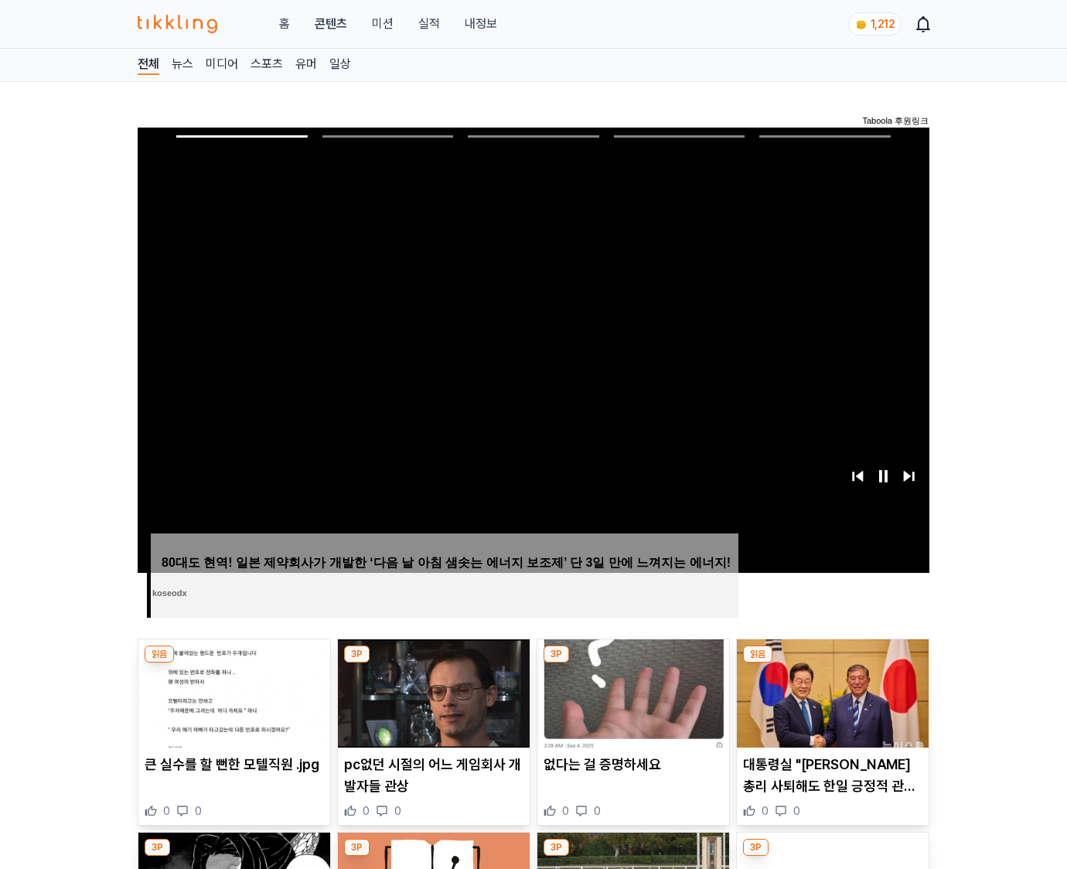
click at [832, 663] on img at bounding box center [833, 693] width 192 height 108
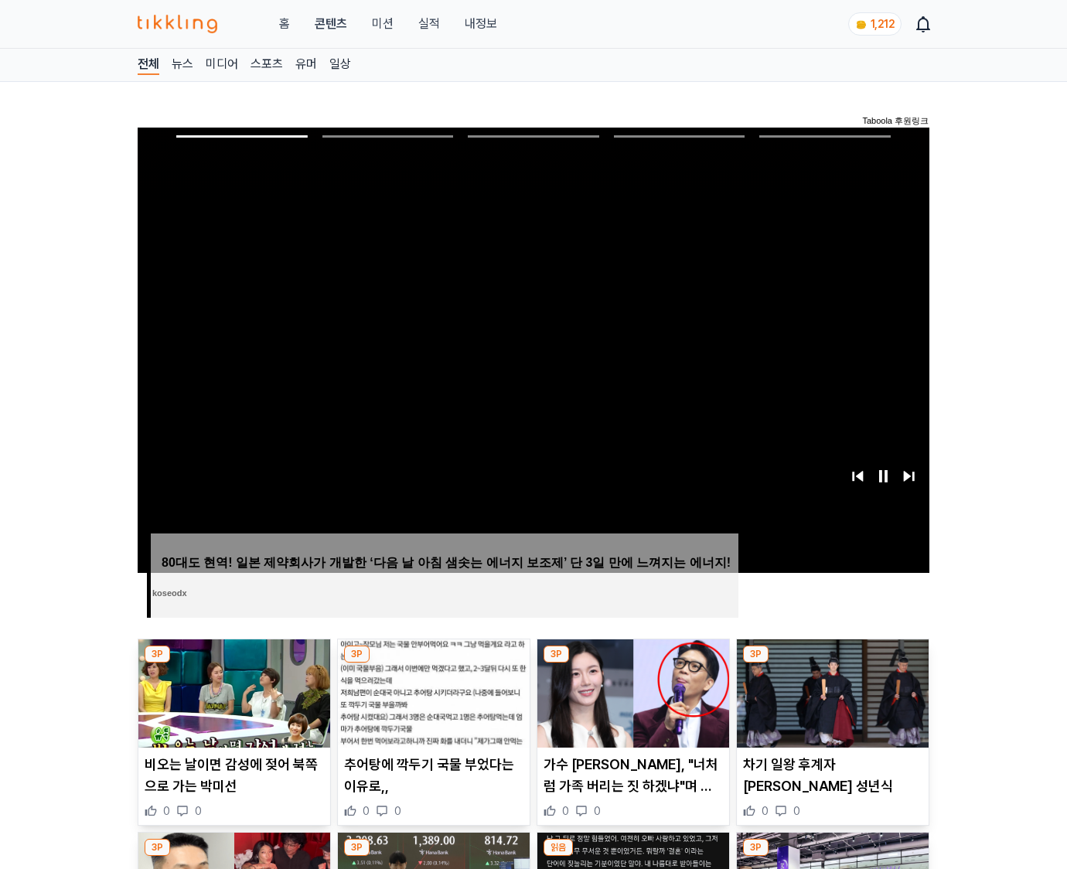
click at [832, 663] on img at bounding box center [833, 693] width 192 height 108
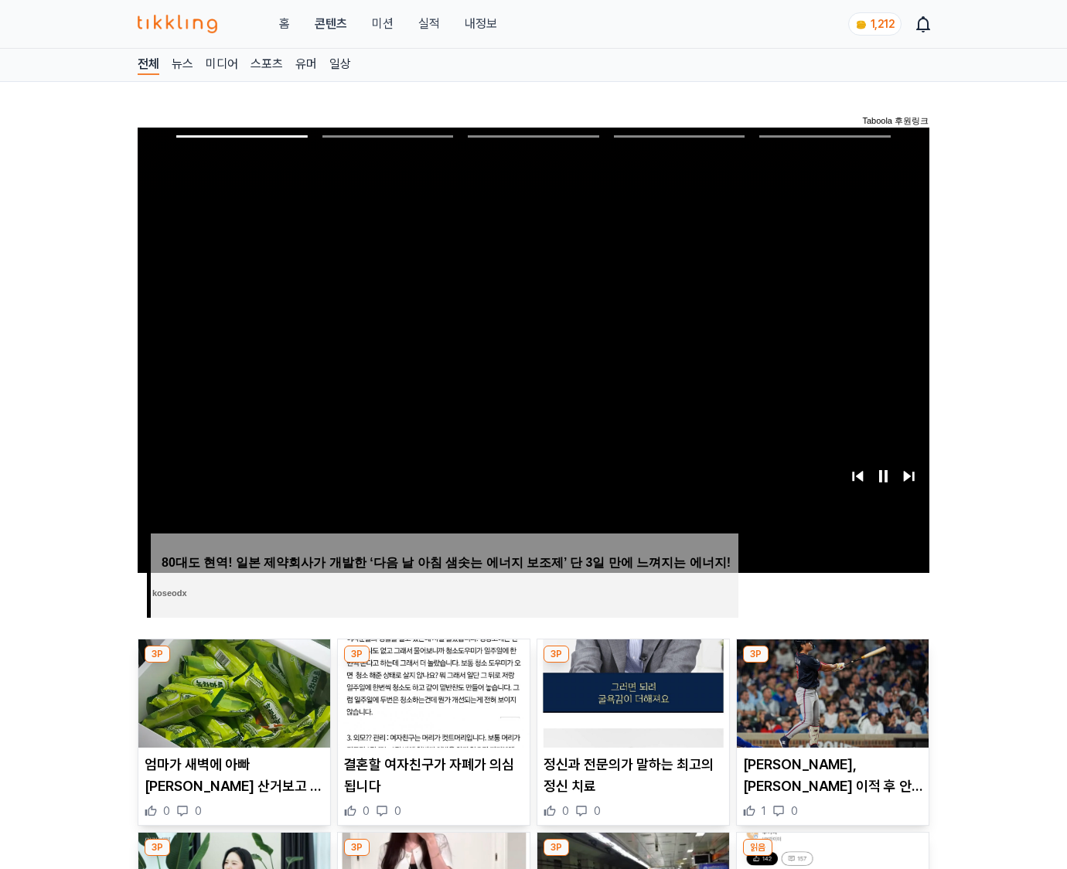
click at [832, 663] on img at bounding box center [833, 693] width 192 height 108
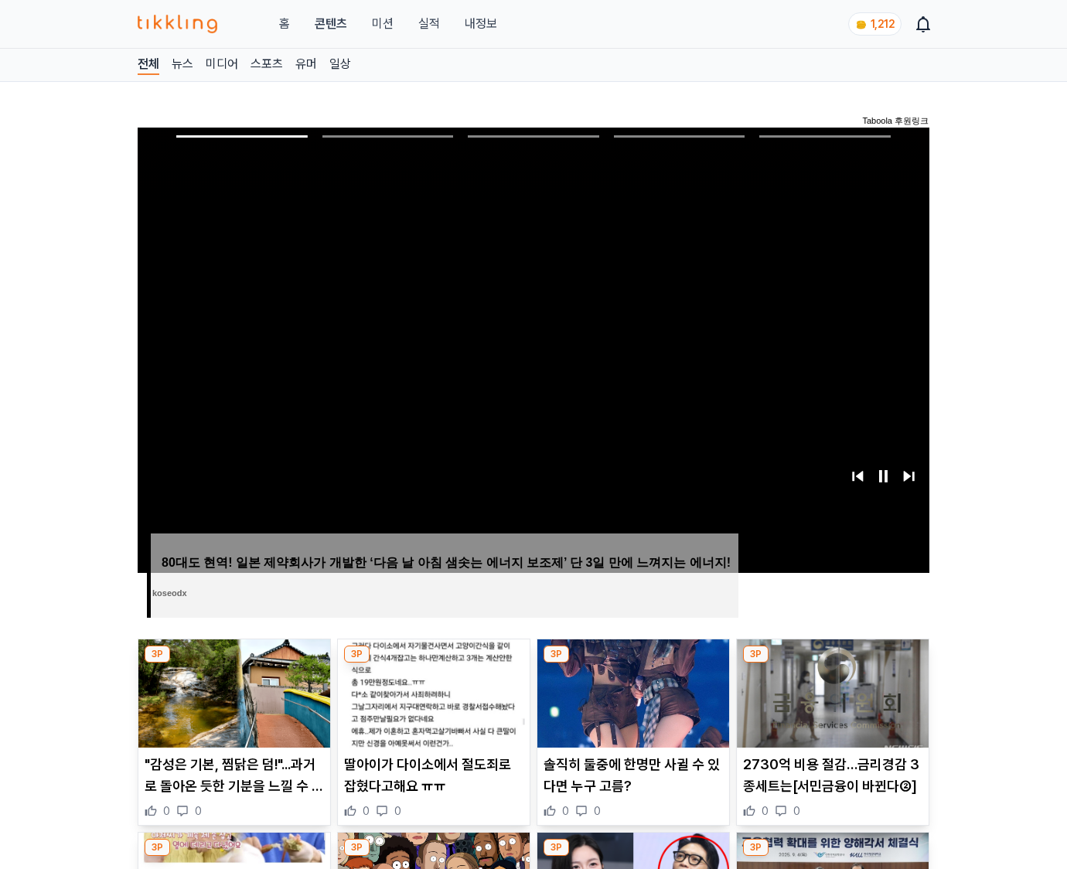
click at [832, 663] on img at bounding box center [833, 693] width 192 height 108
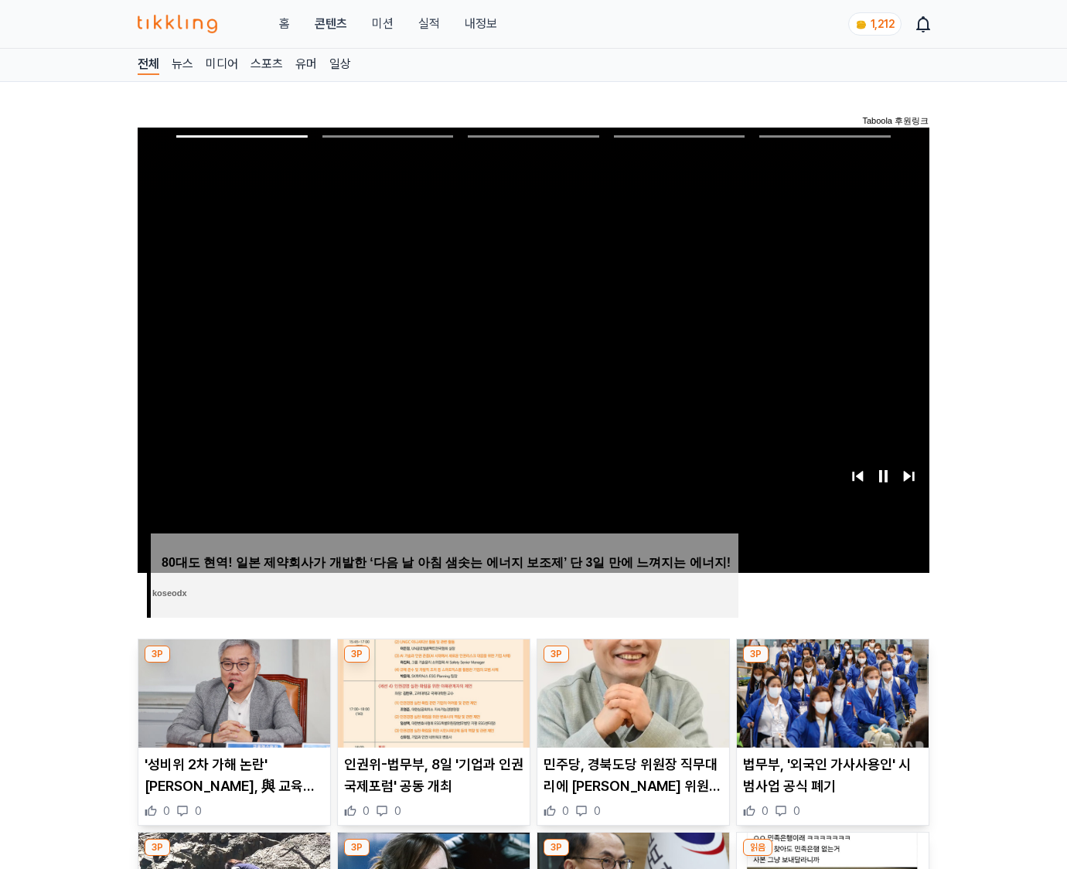
click at [832, 663] on img at bounding box center [833, 693] width 192 height 108
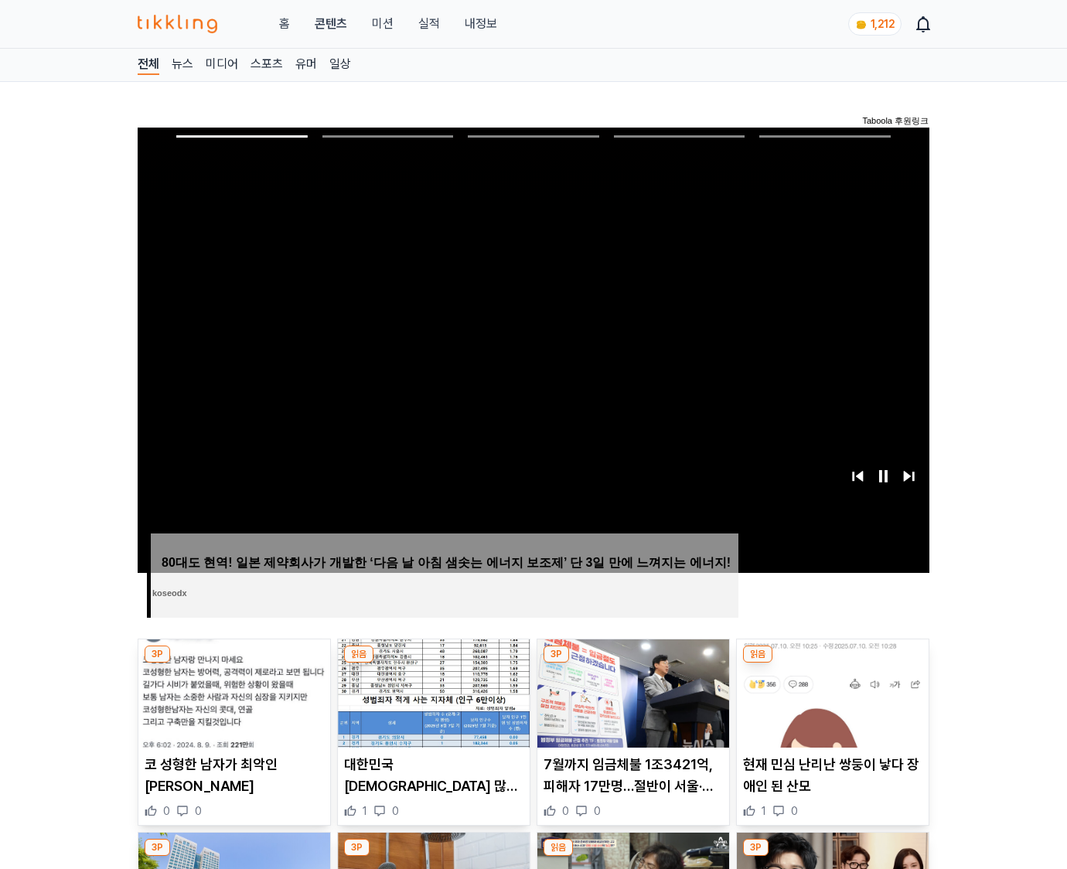
click at [832, 663] on img at bounding box center [833, 693] width 192 height 108
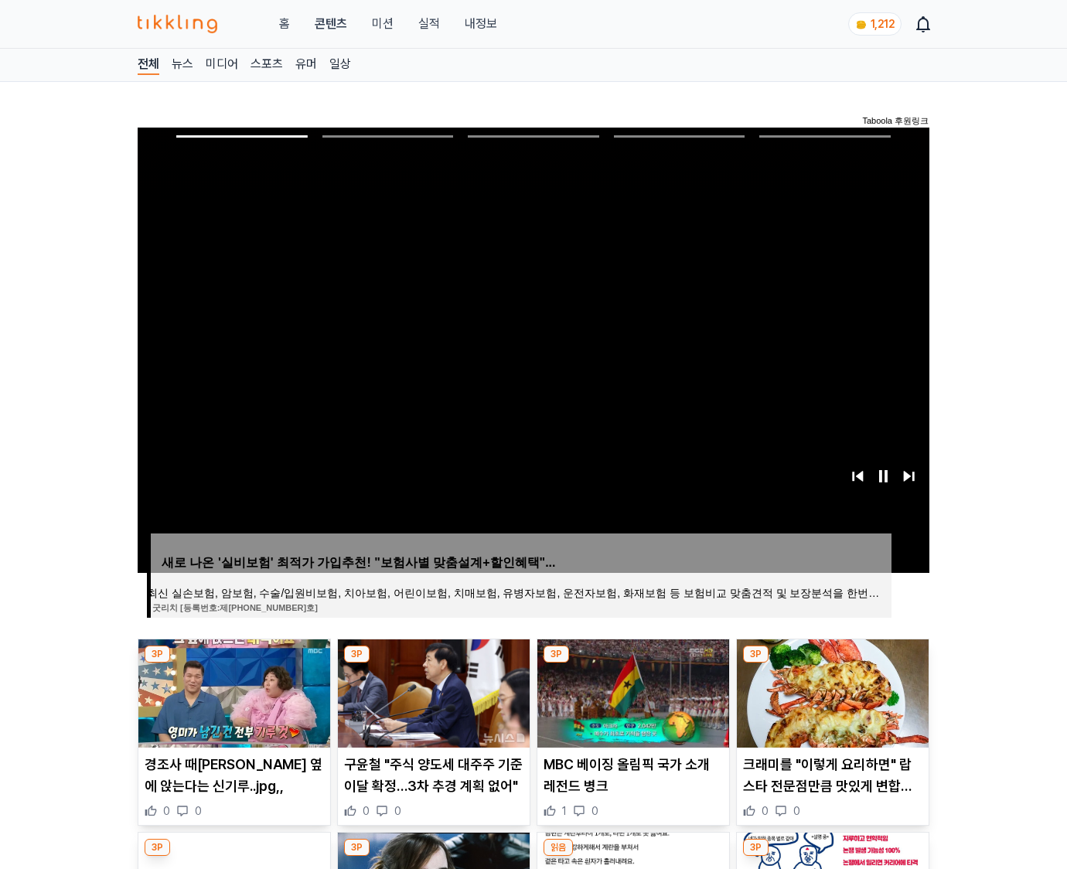
click at [832, 663] on img at bounding box center [833, 693] width 192 height 108
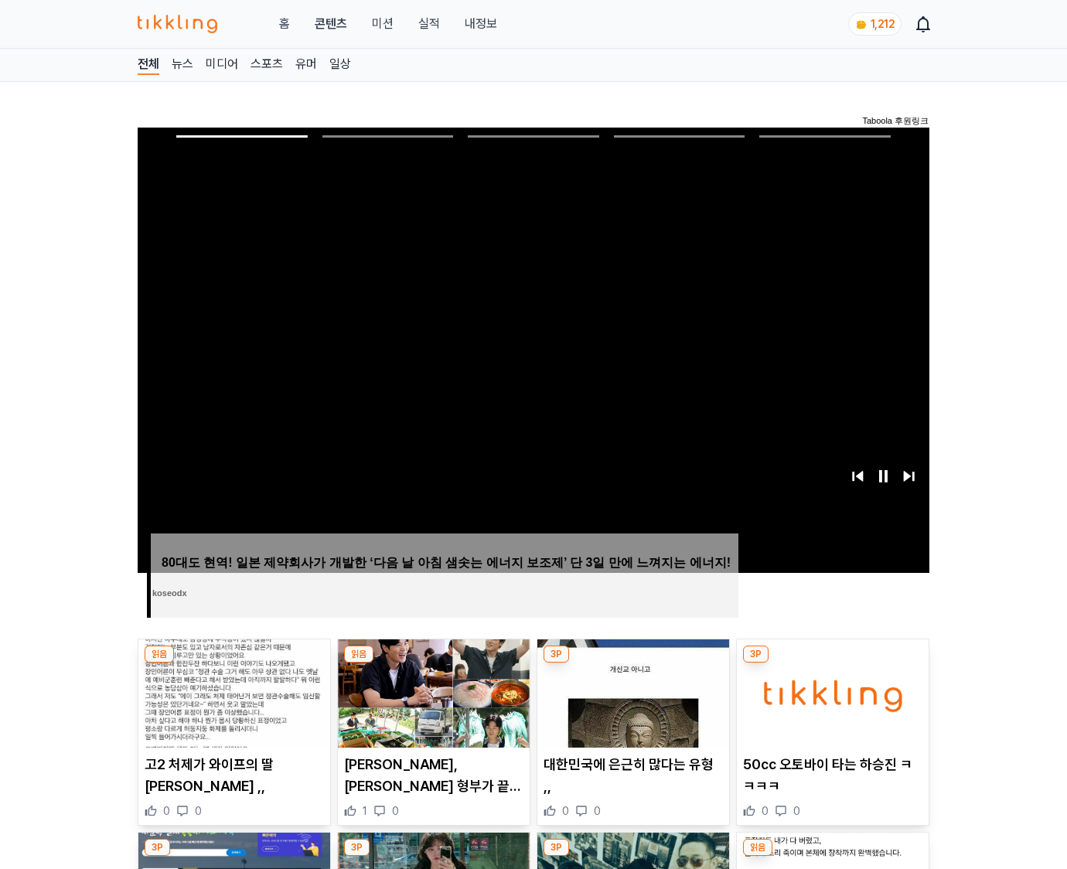
click at [832, 663] on img at bounding box center [833, 693] width 192 height 108
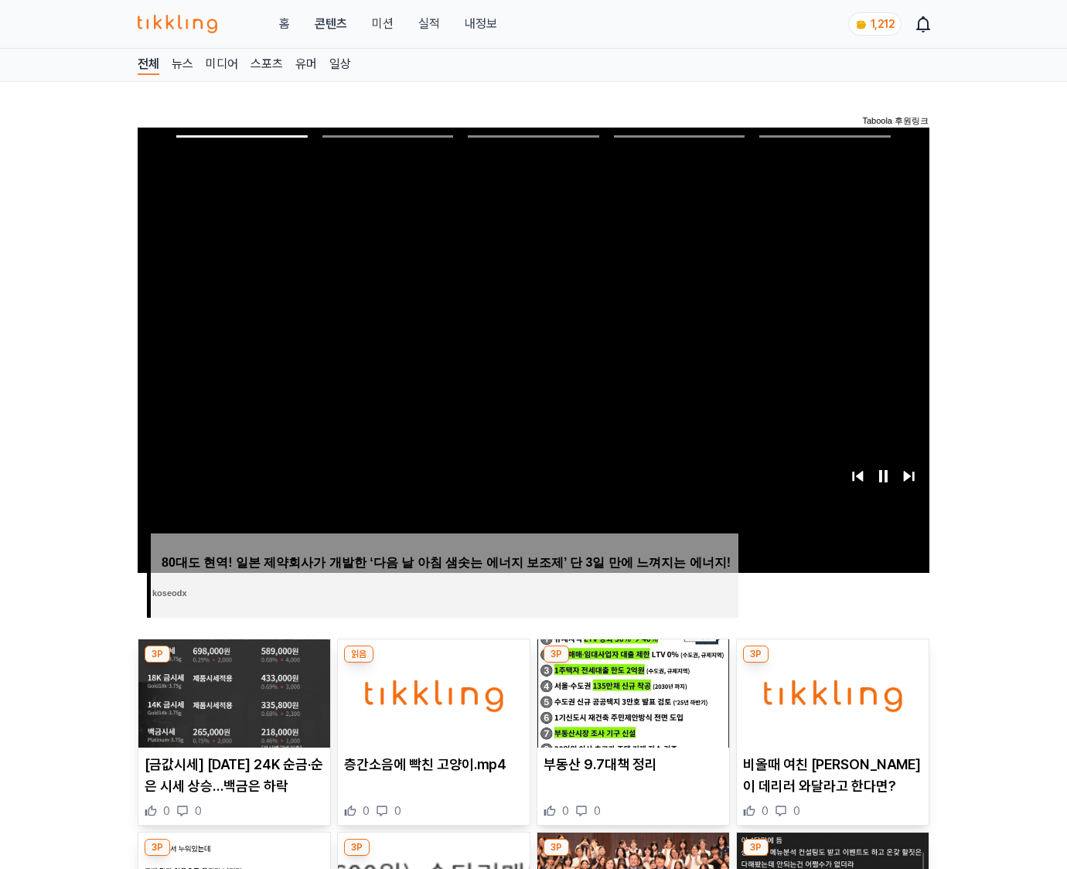
click at [832, 663] on img at bounding box center [833, 693] width 192 height 108
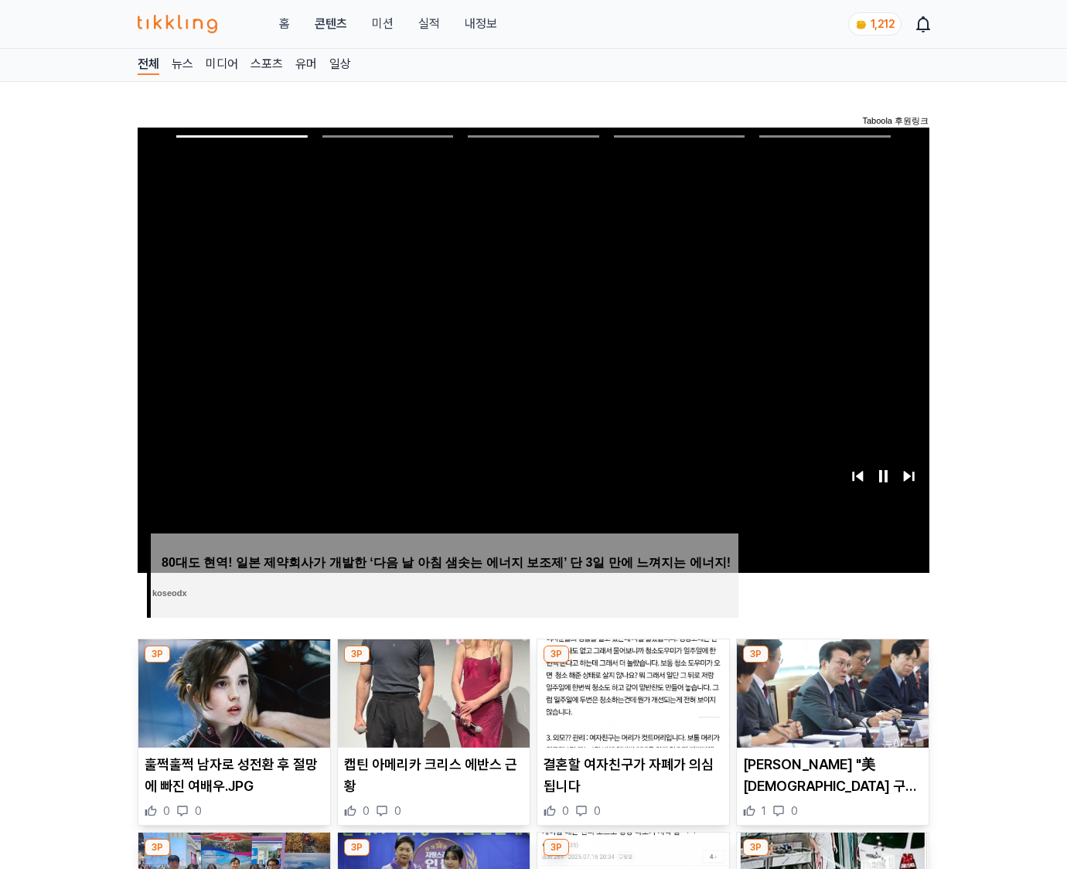
click at [832, 663] on img at bounding box center [833, 693] width 192 height 108
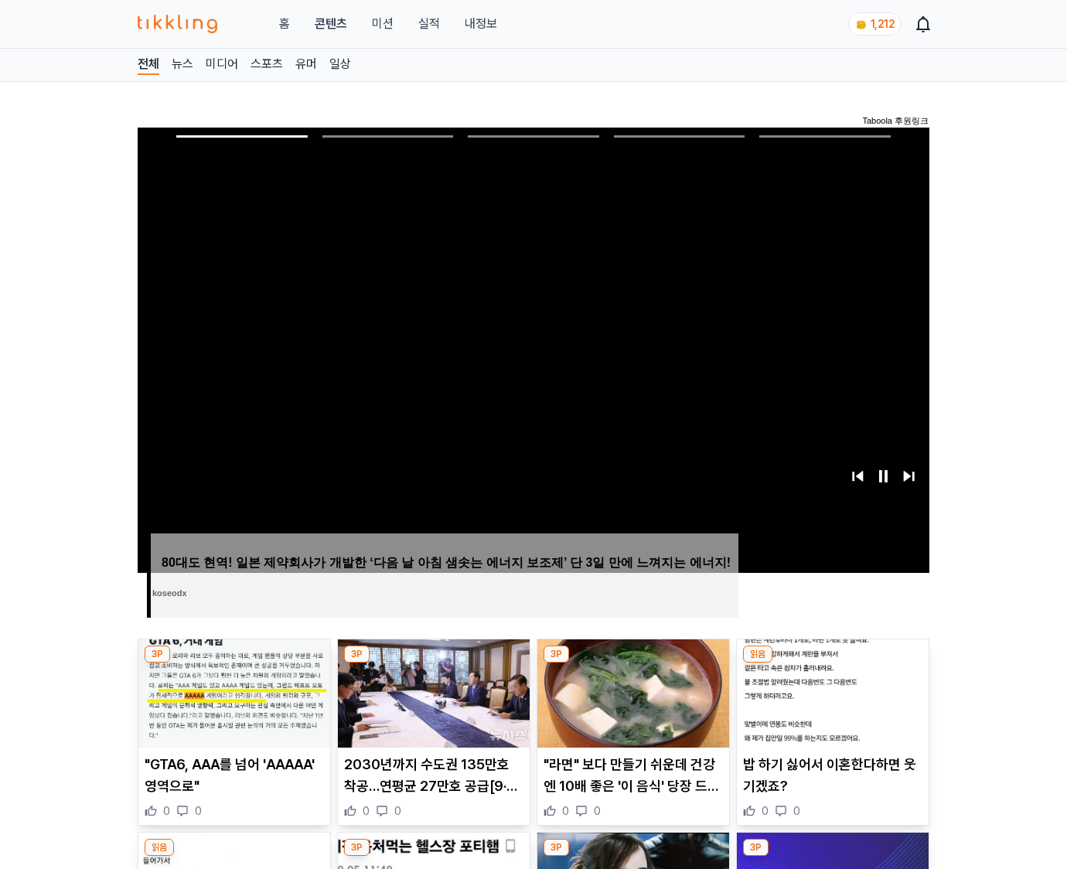
click at [832, 663] on img at bounding box center [833, 693] width 192 height 108
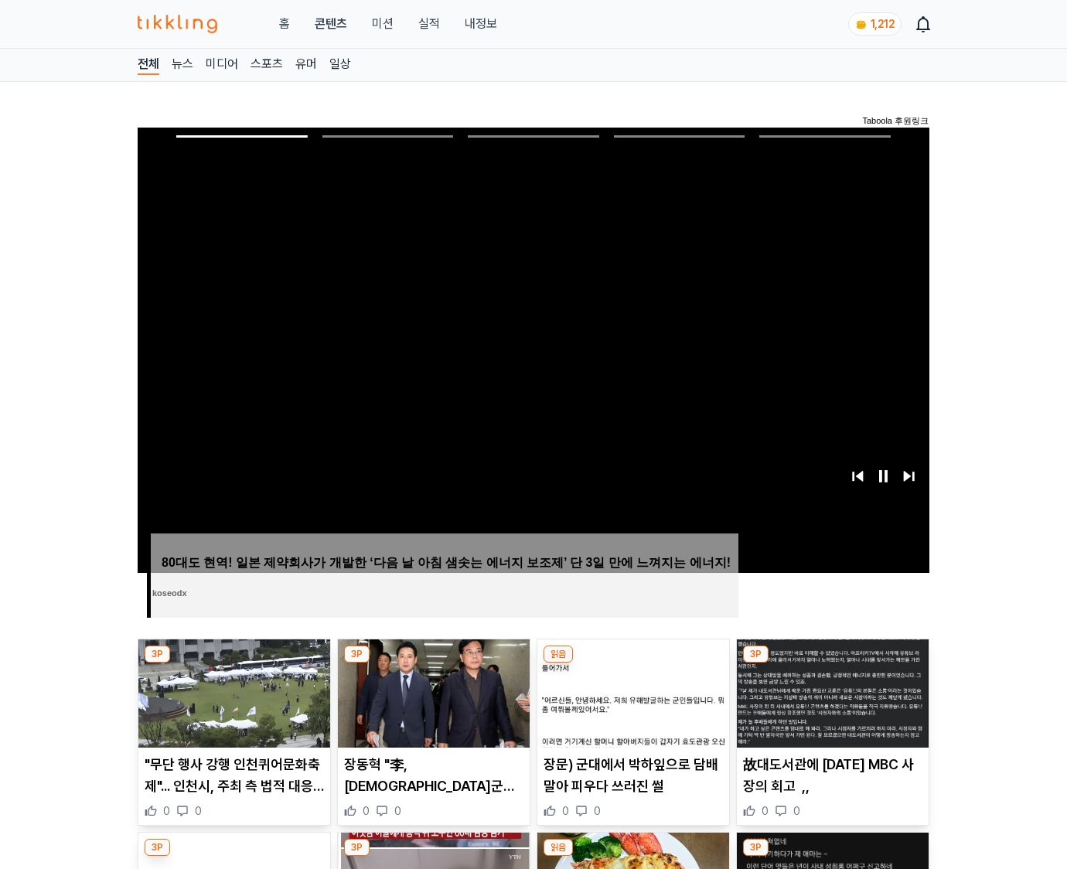
click at [832, 663] on img at bounding box center [833, 693] width 192 height 108
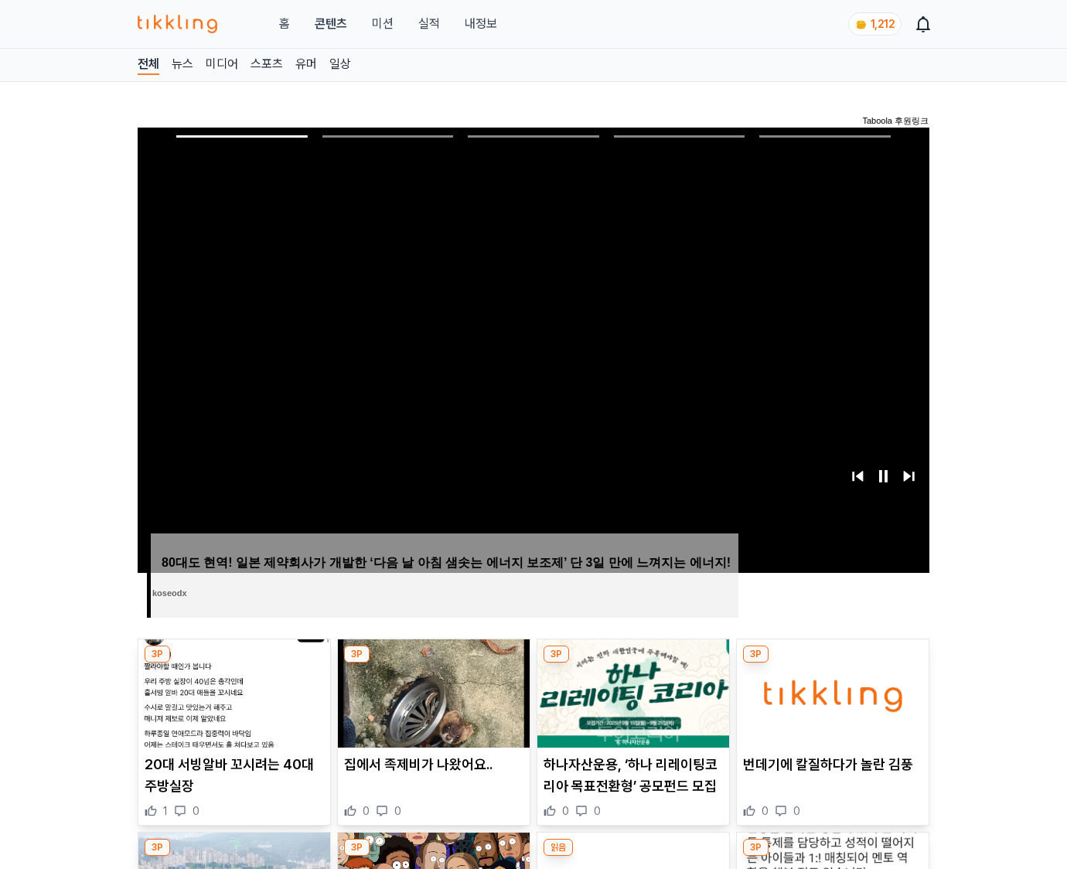
click at [832, 663] on img at bounding box center [833, 693] width 192 height 108
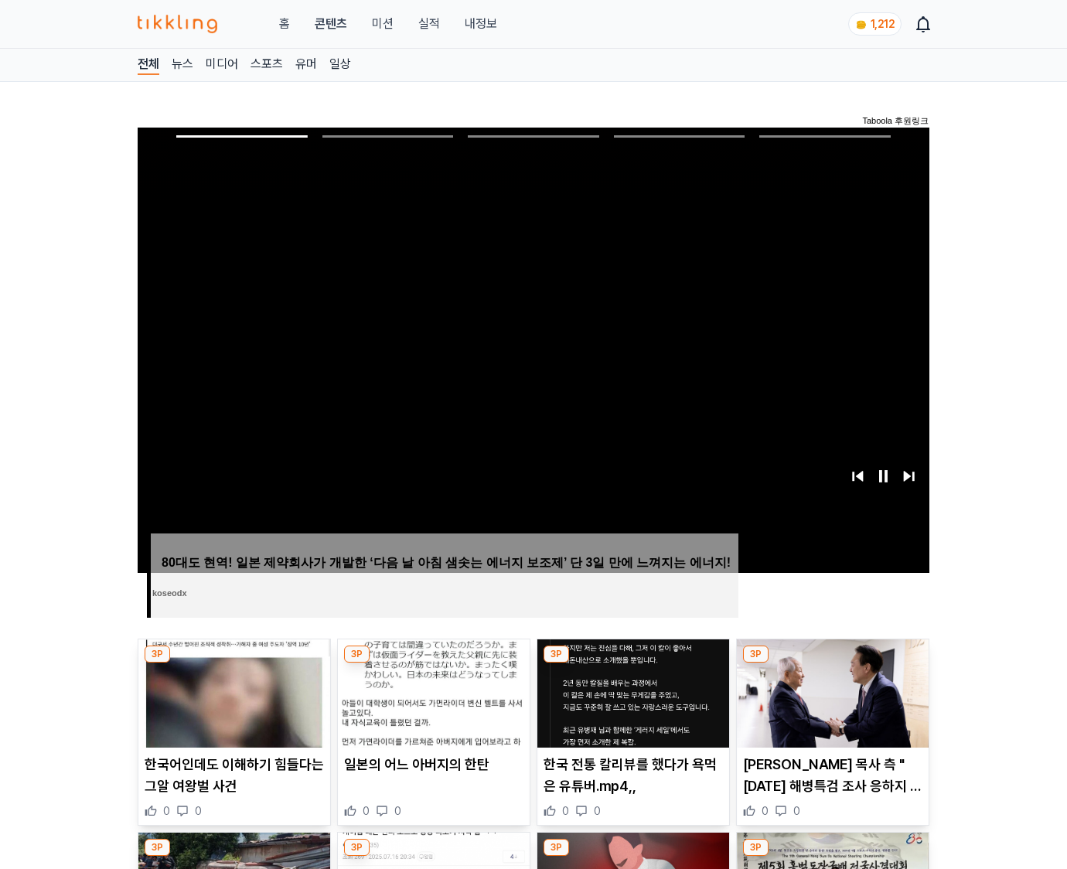
click at [832, 663] on img at bounding box center [833, 693] width 192 height 108
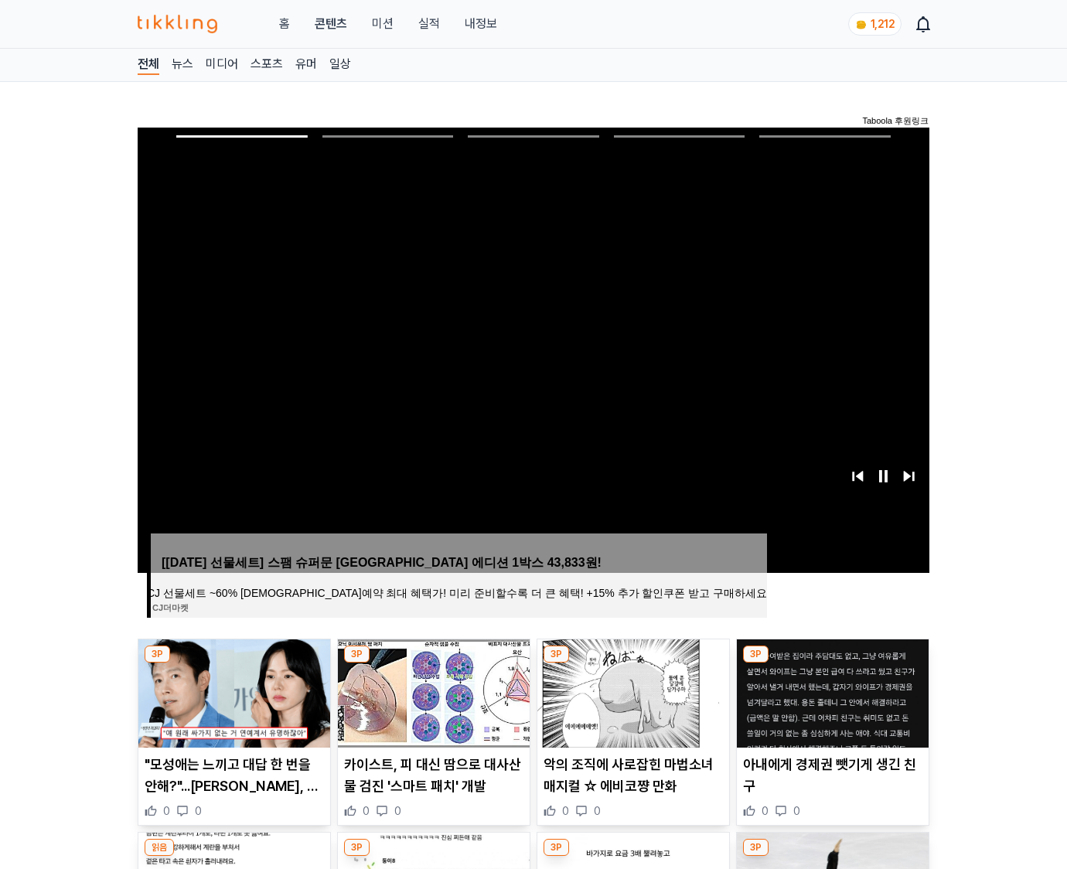
click at [832, 663] on img at bounding box center [833, 693] width 192 height 108
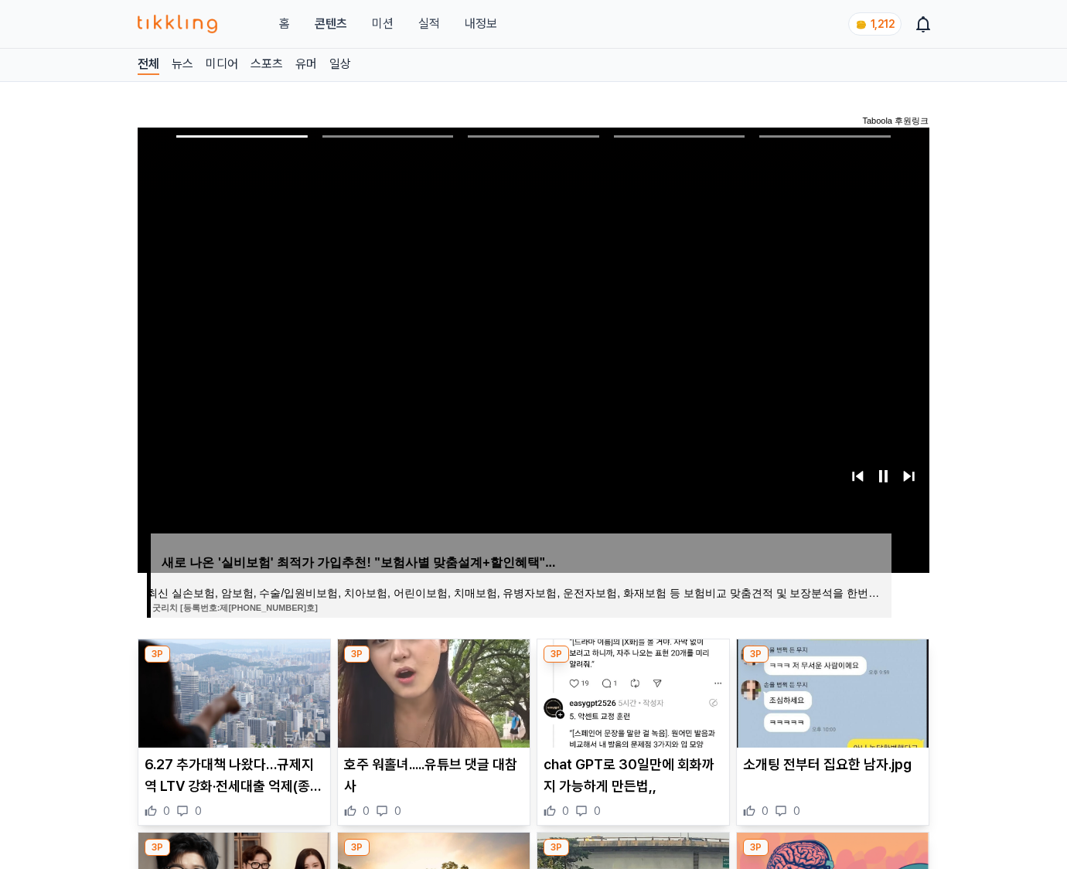
click at [832, 663] on img at bounding box center [833, 693] width 192 height 108
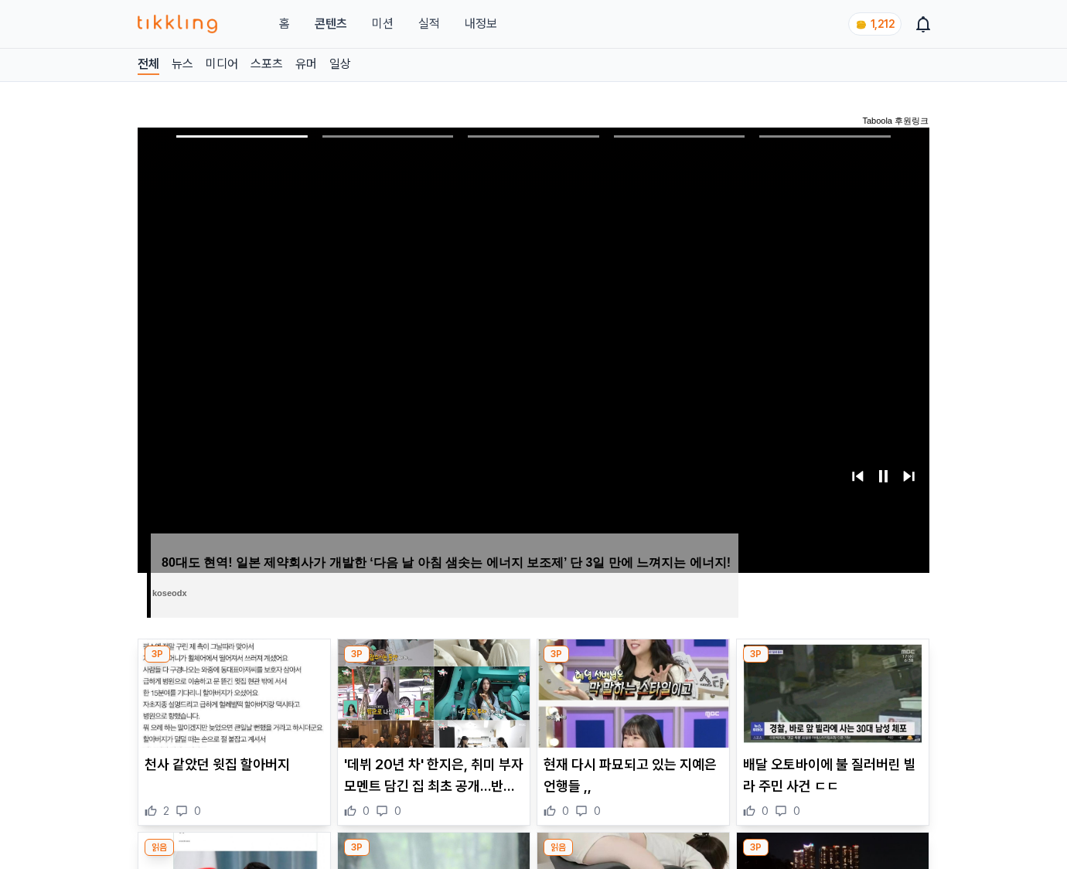
click at [832, 663] on img at bounding box center [833, 693] width 192 height 108
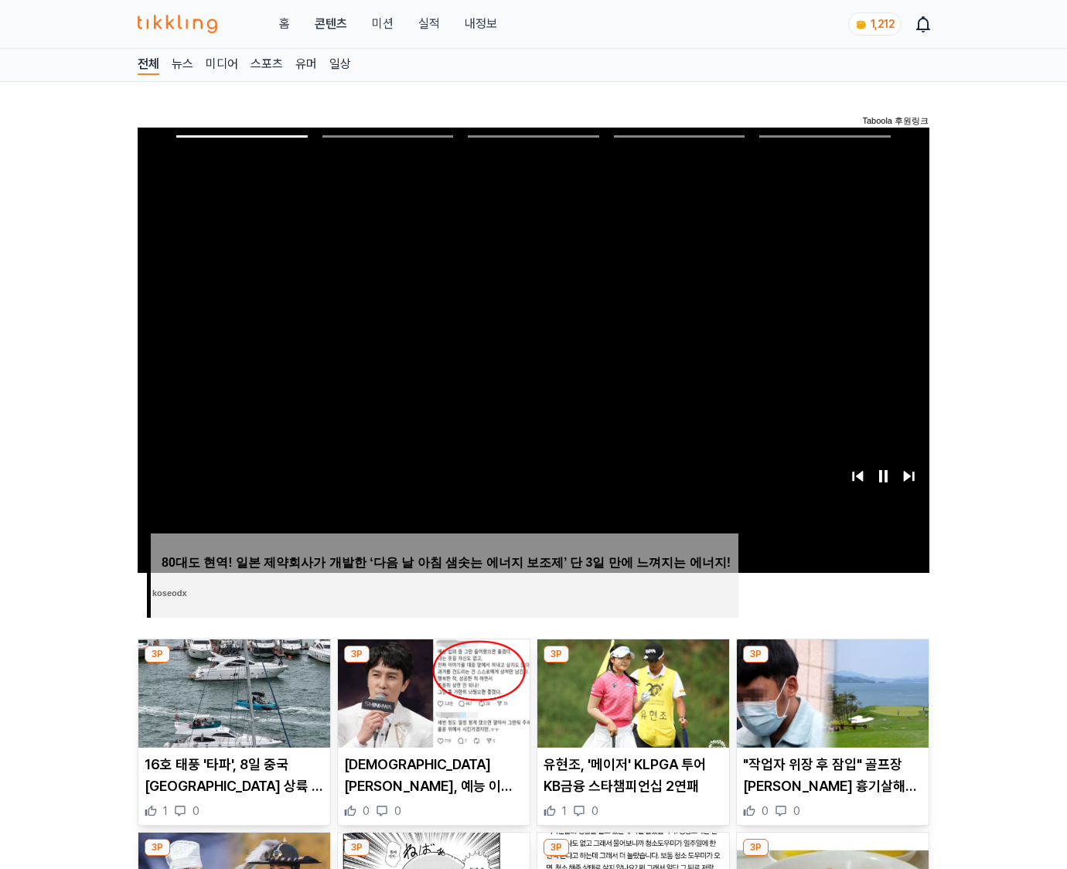
click at [832, 663] on img at bounding box center [833, 693] width 192 height 108
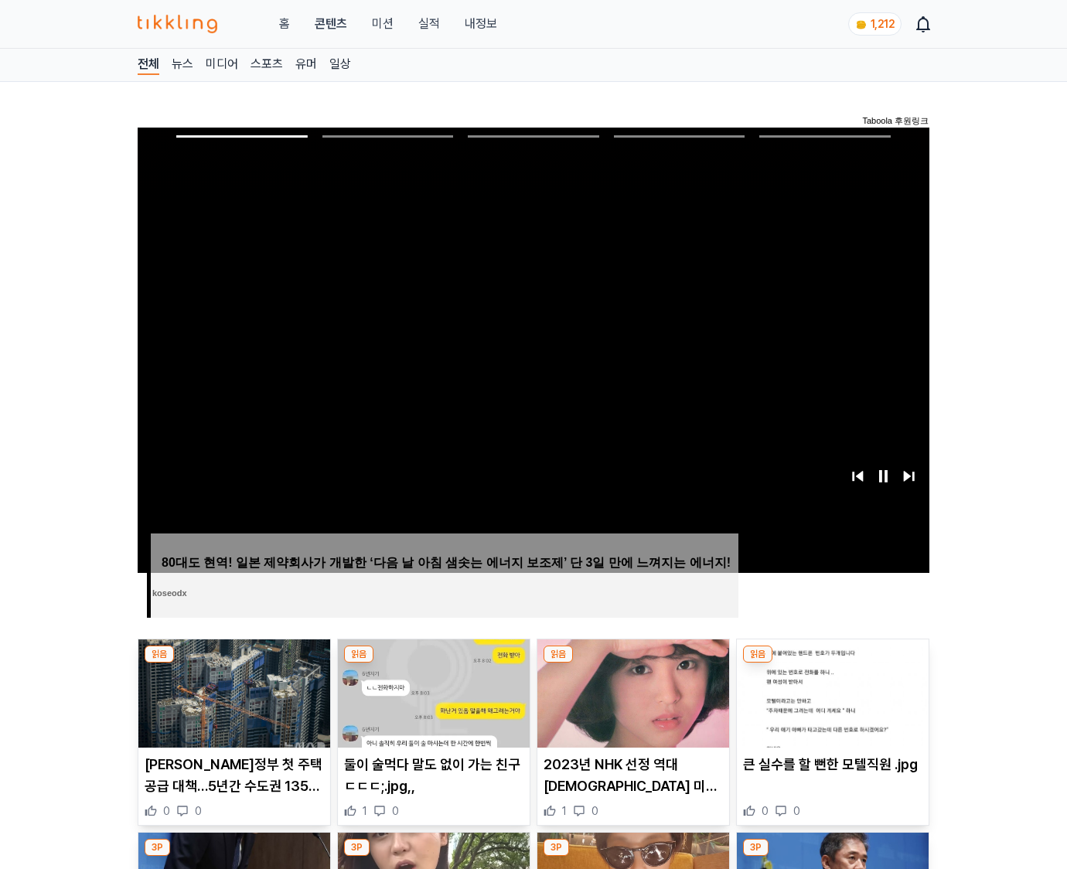
click at [832, 663] on img at bounding box center [833, 693] width 192 height 108
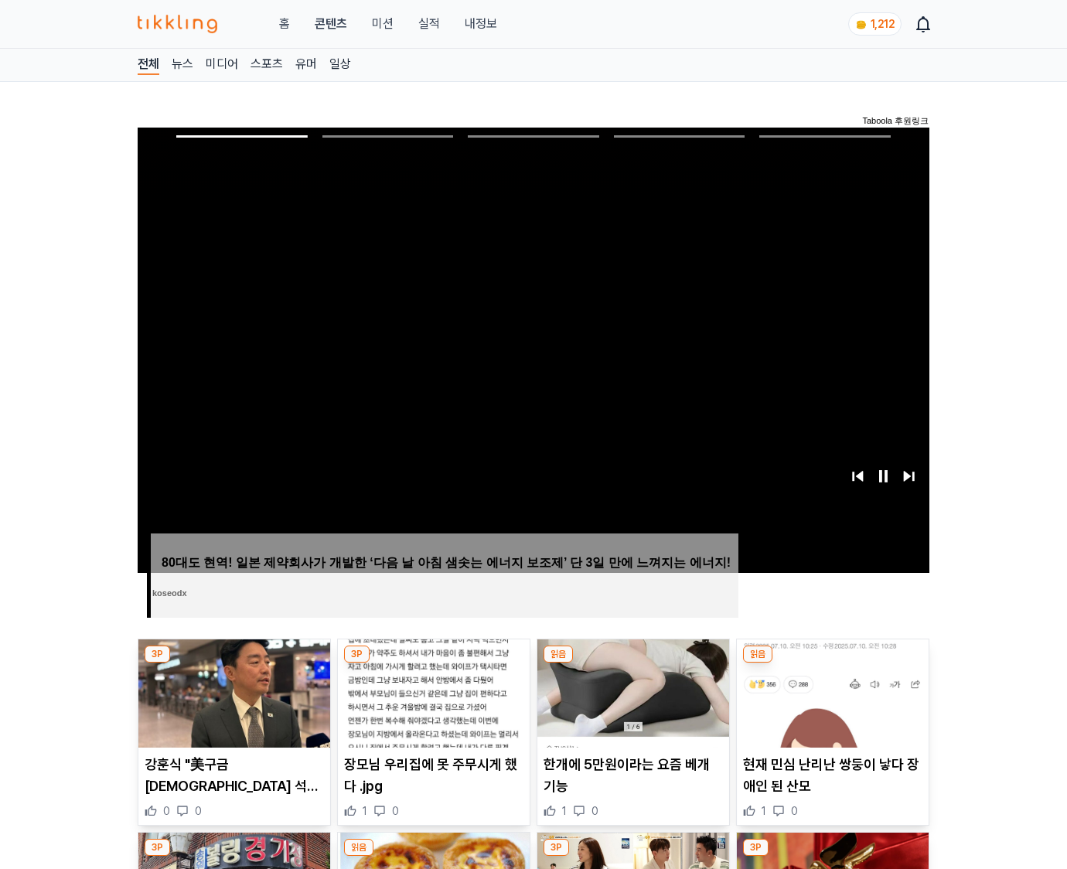
click at [832, 663] on img at bounding box center [833, 693] width 192 height 108
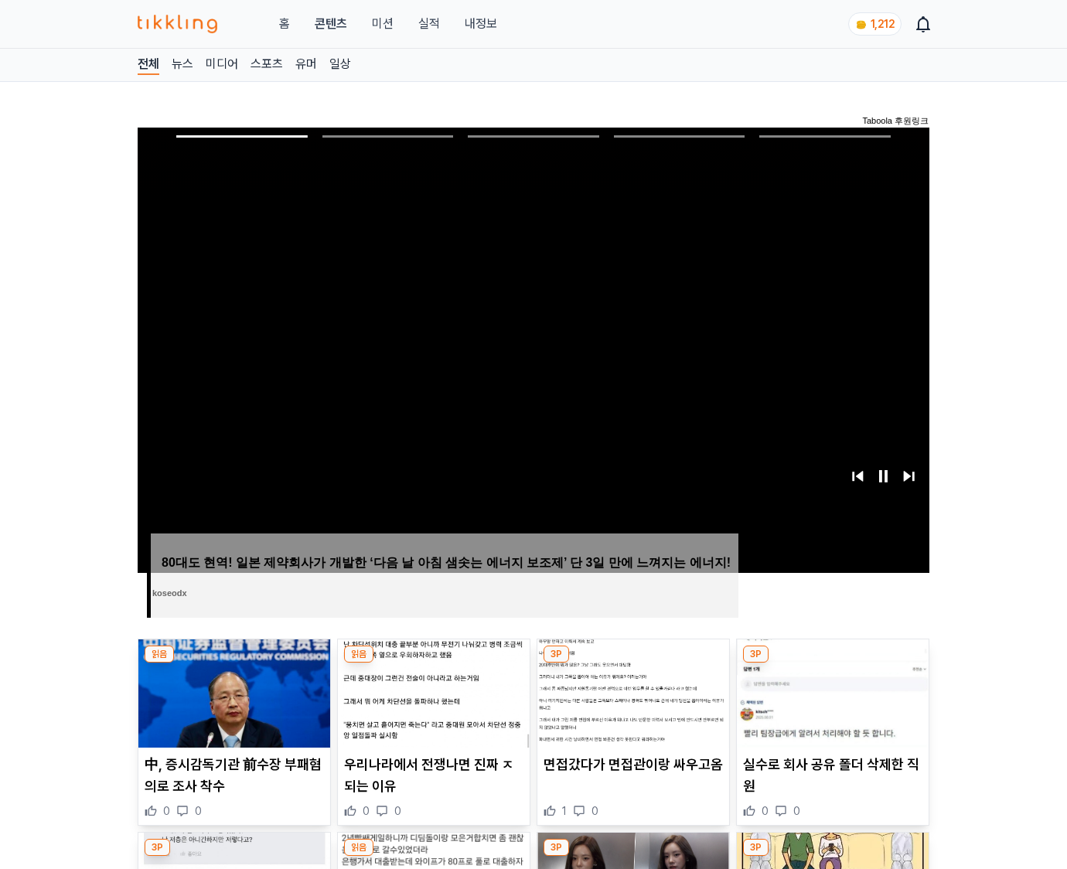
click at [832, 663] on img at bounding box center [833, 693] width 192 height 108
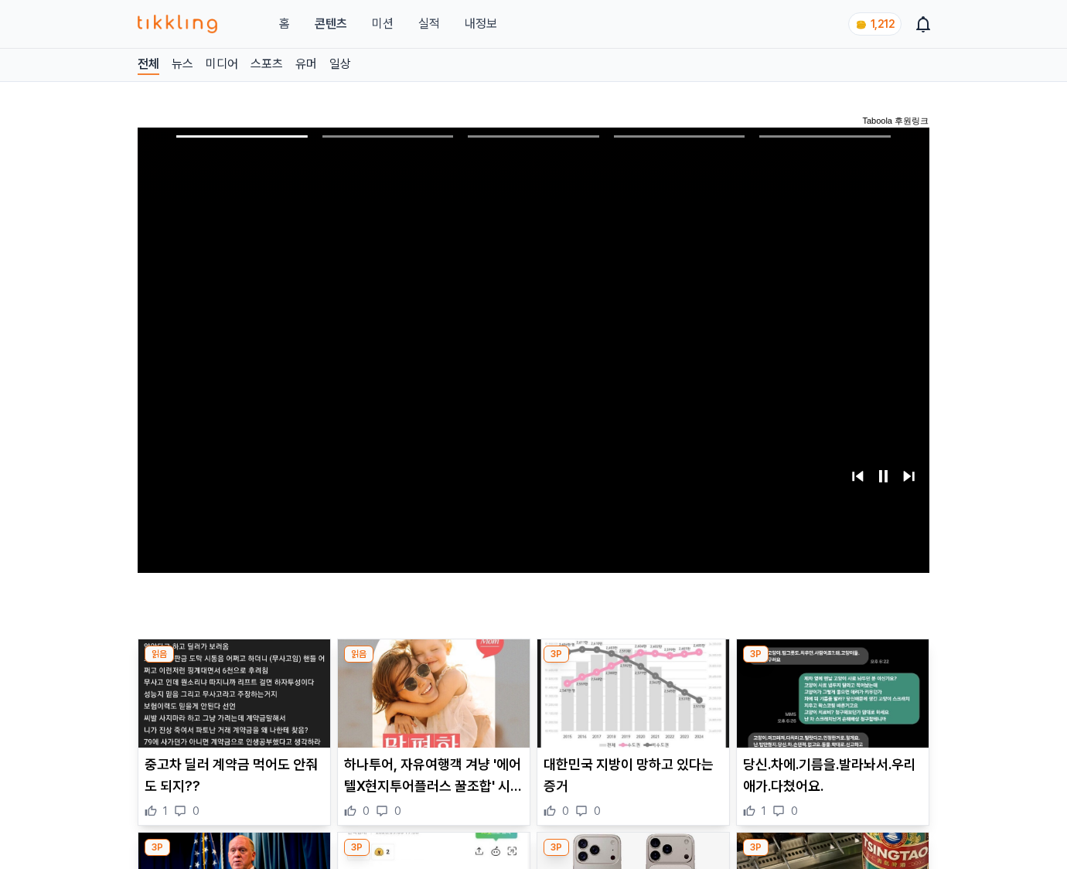
click at [832, 663] on img at bounding box center [833, 693] width 192 height 108
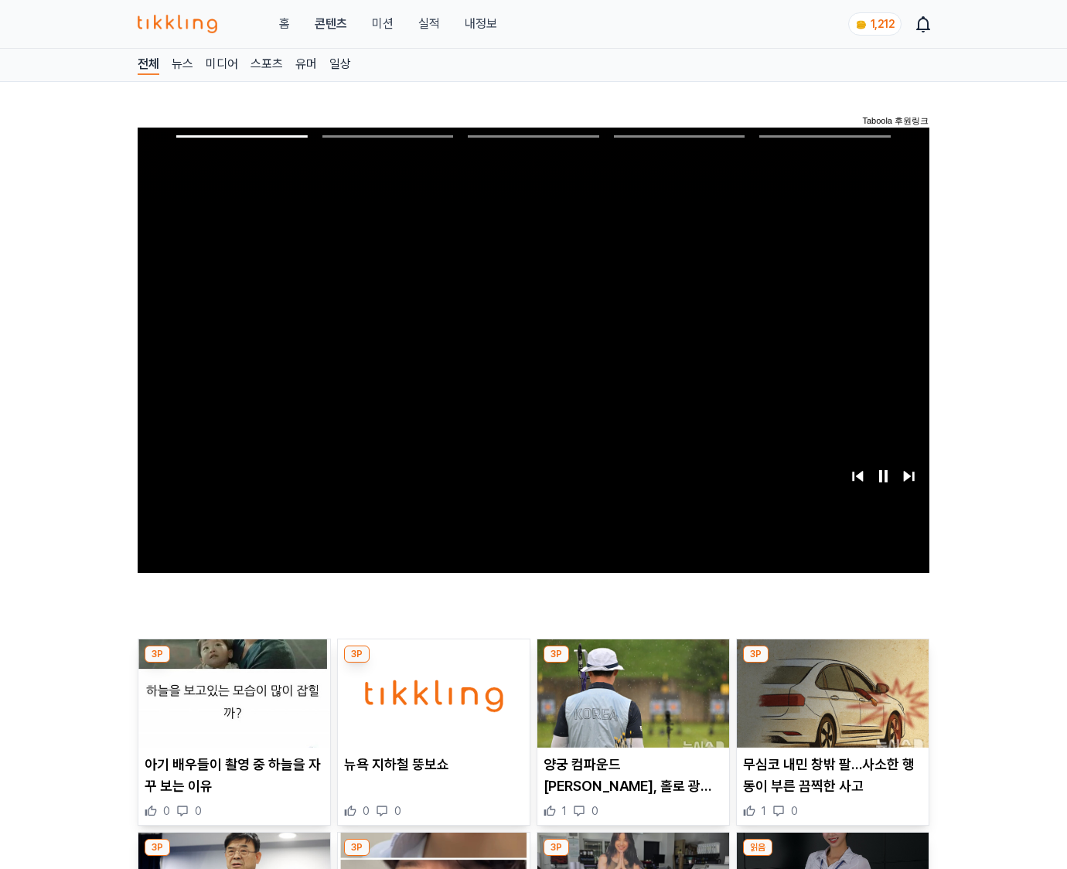
click at [832, 663] on img at bounding box center [833, 693] width 192 height 108
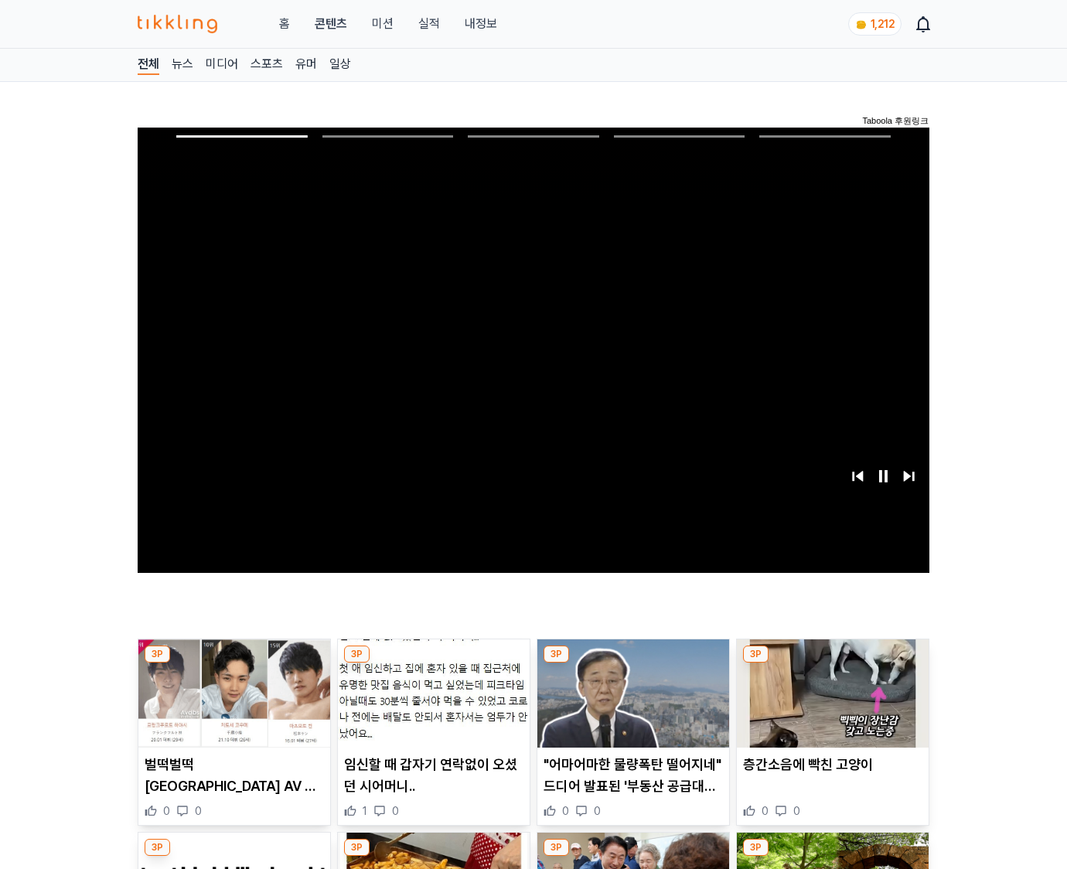
click at [832, 663] on img at bounding box center [833, 693] width 192 height 108
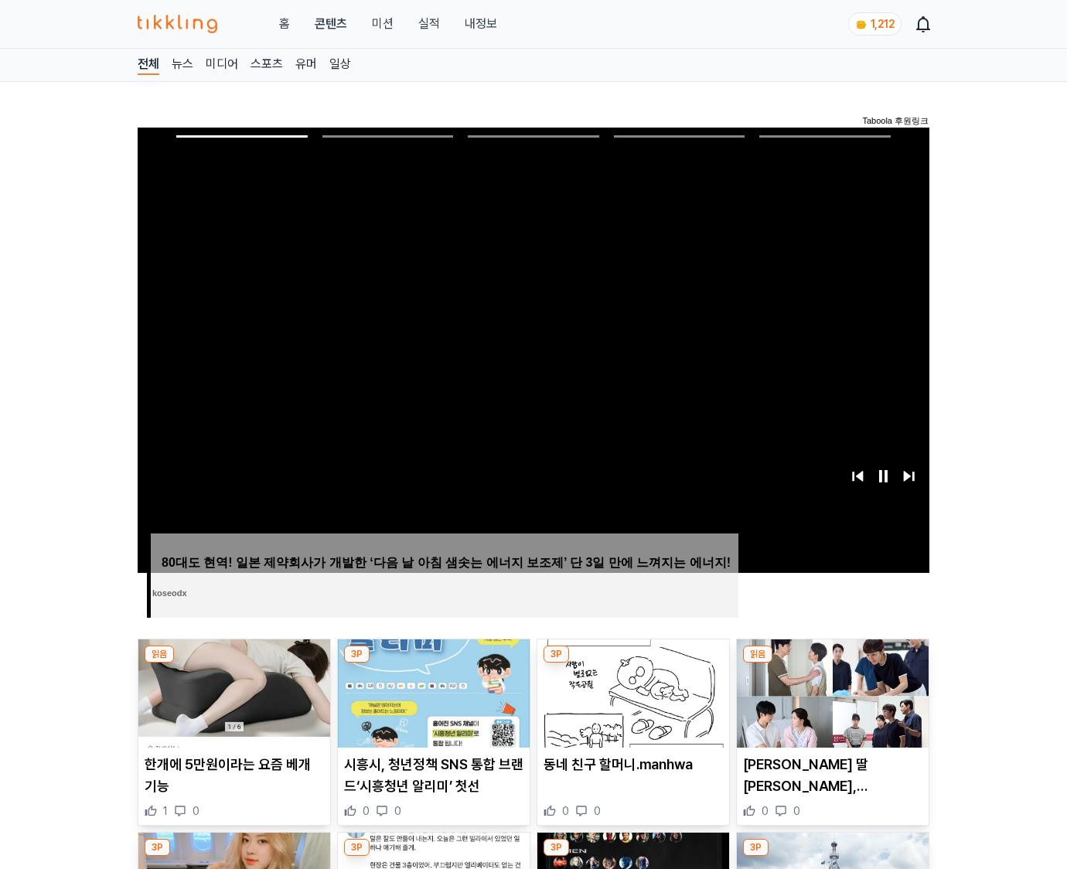
click at [832, 663] on img at bounding box center [833, 693] width 192 height 108
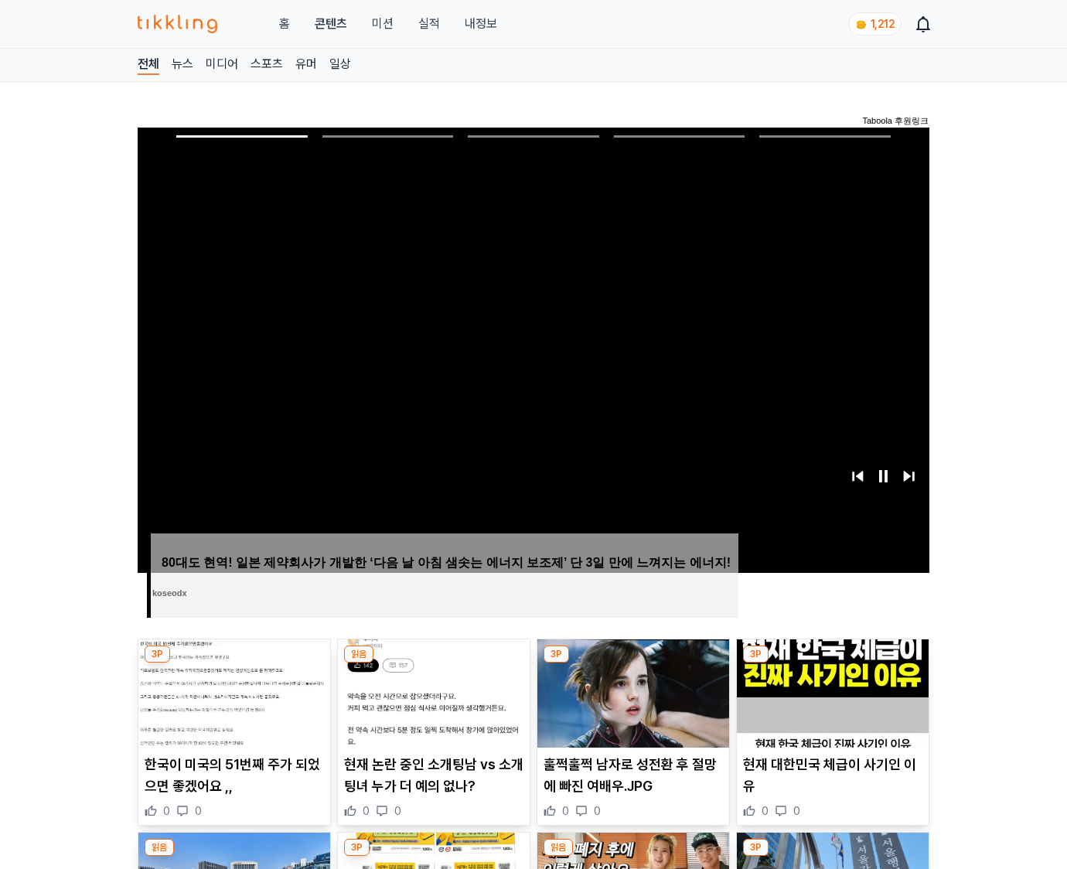
click at [832, 663] on img at bounding box center [833, 693] width 192 height 108
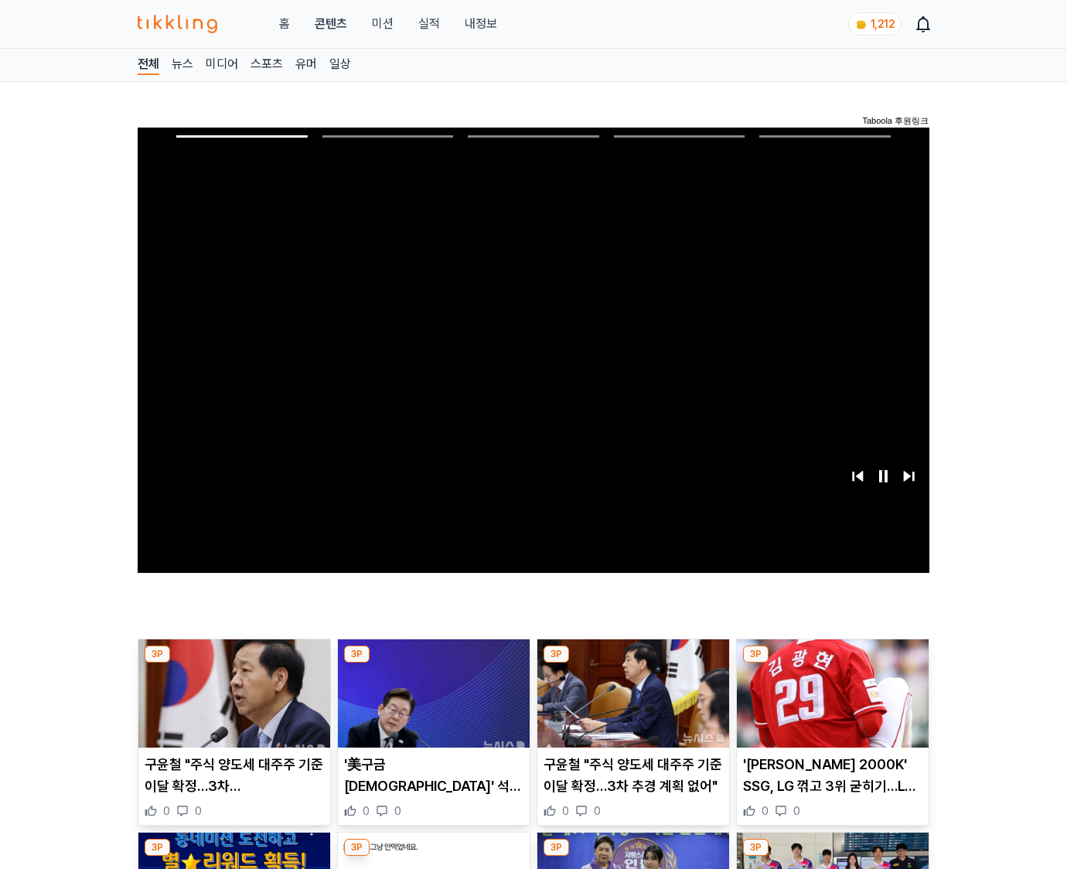
click at [832, 663] on img at bounding box center [833, 693] width 192 height 108
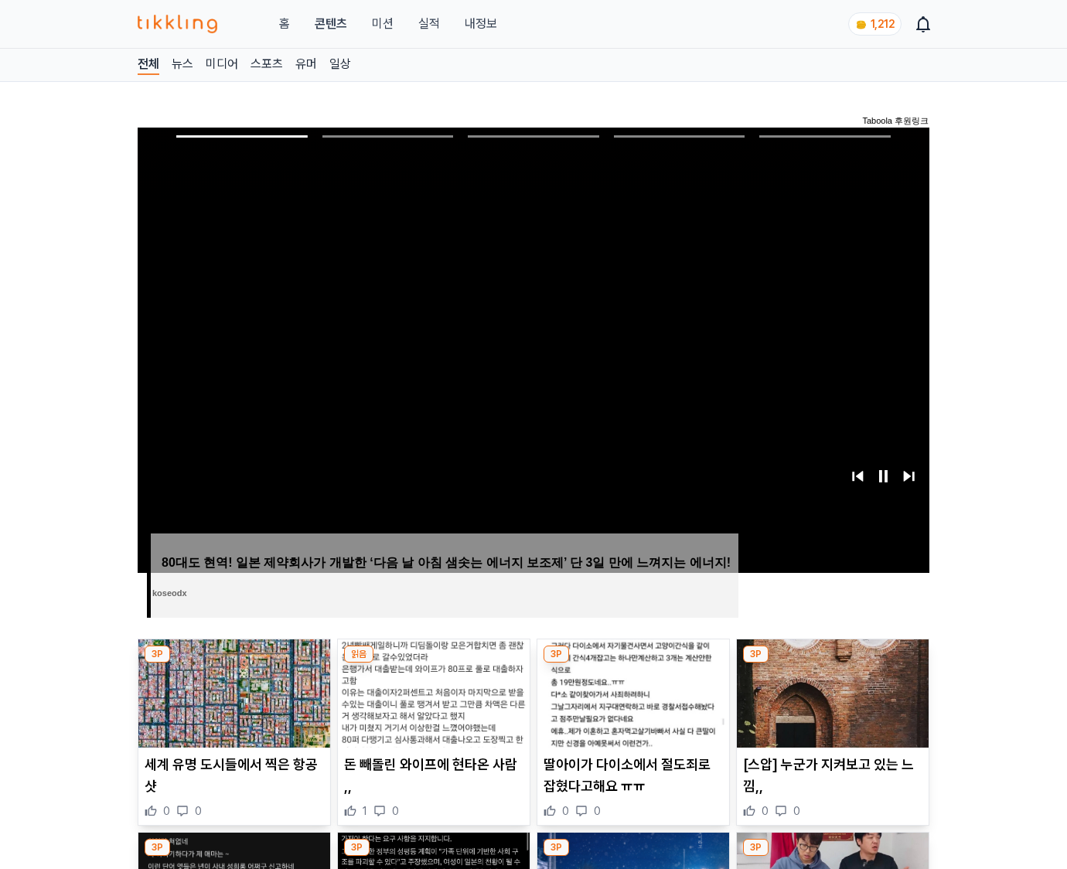
click at [832, 663] on img at bounding box center [833, 693] width 192 height 108
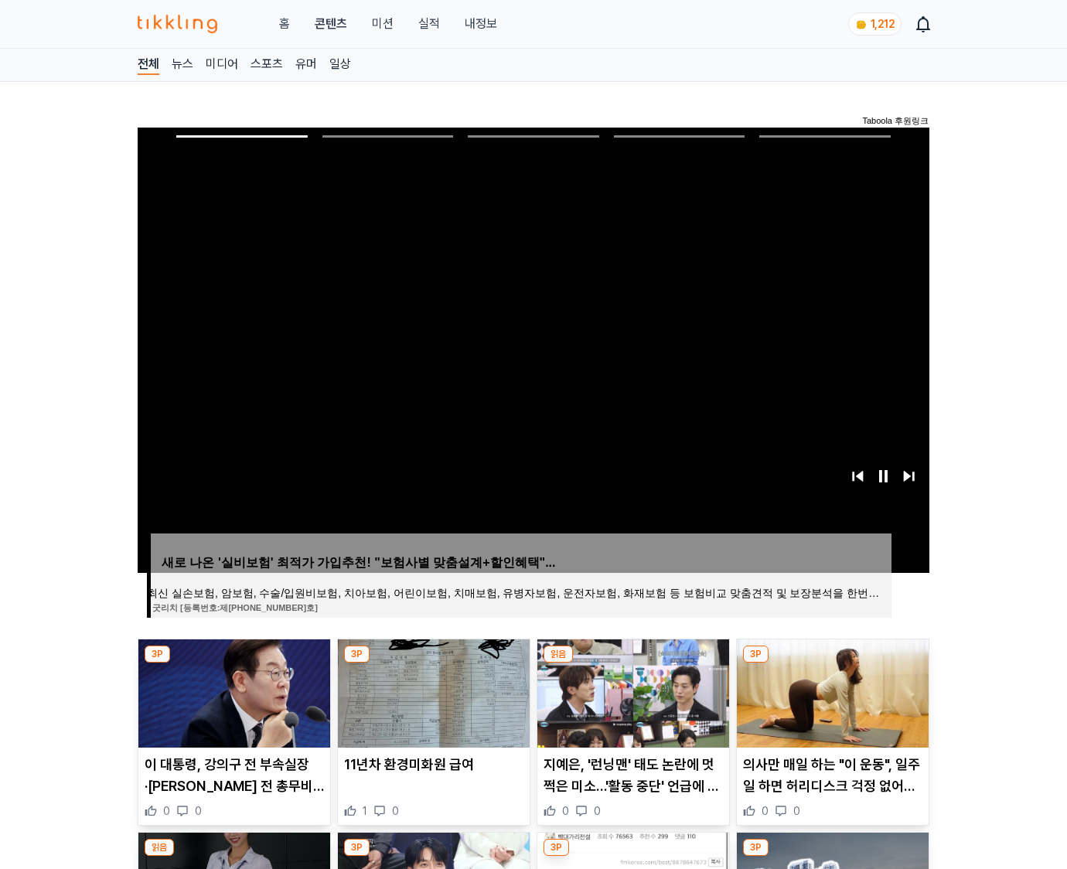
click at [832, 663] on img at bounding box center [833, 693] width 192 height 108
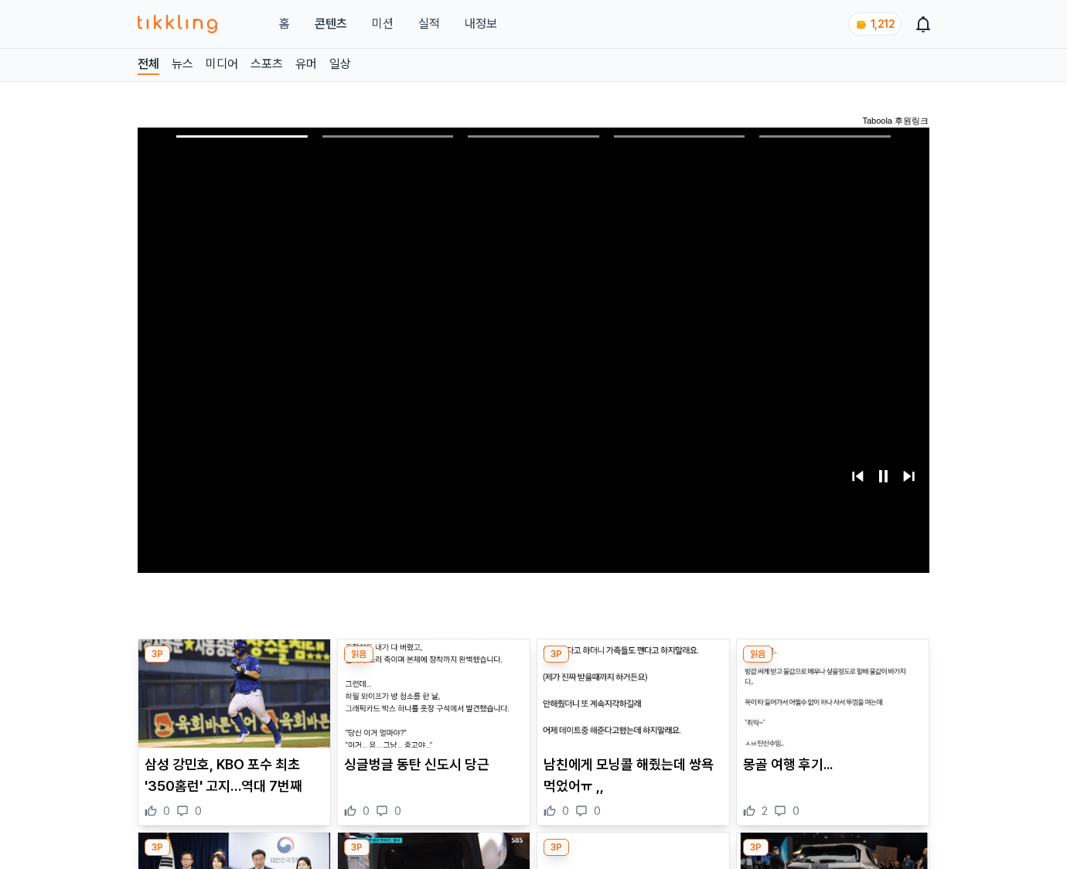
click at [832, 663] on img at bounding box center [833, 693] width 192 height 108
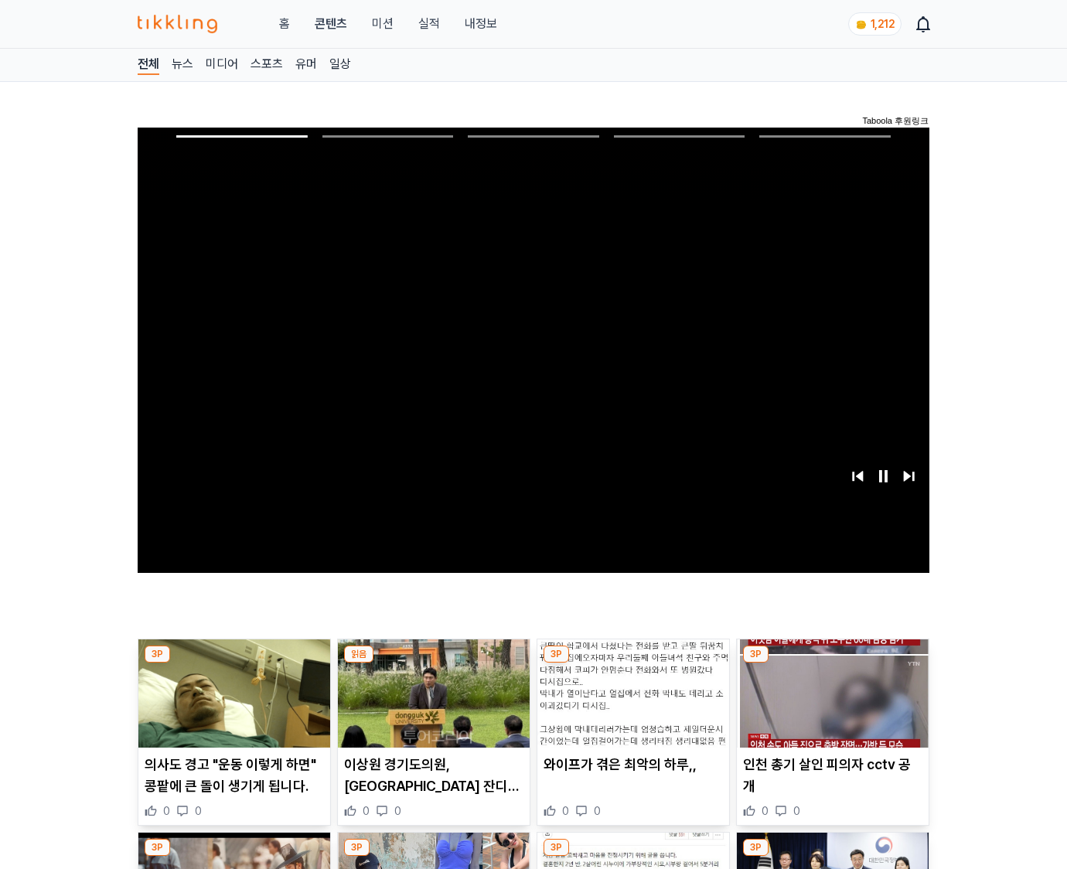
click at [832, 663] on img at bounding box center [833, 693] width 192 height 108
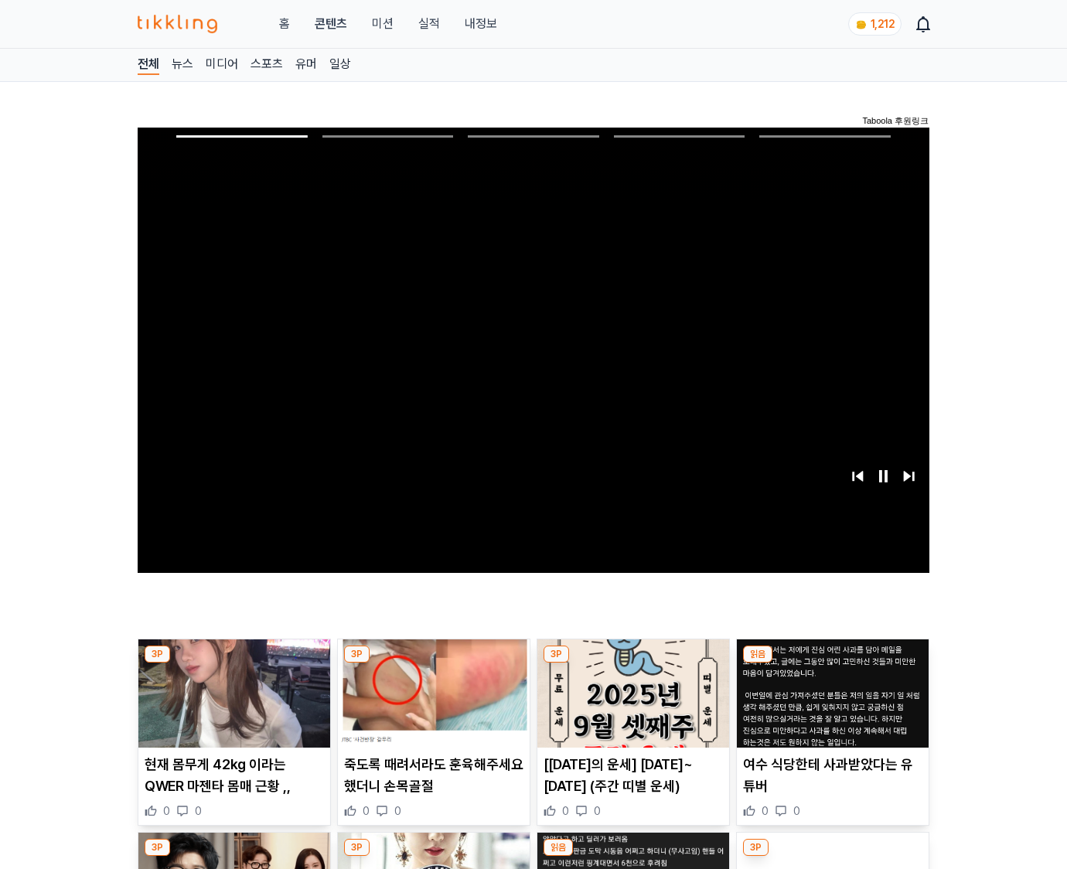
click at [832, 663] on img at bounding box center [833, 693] width 192 height 108
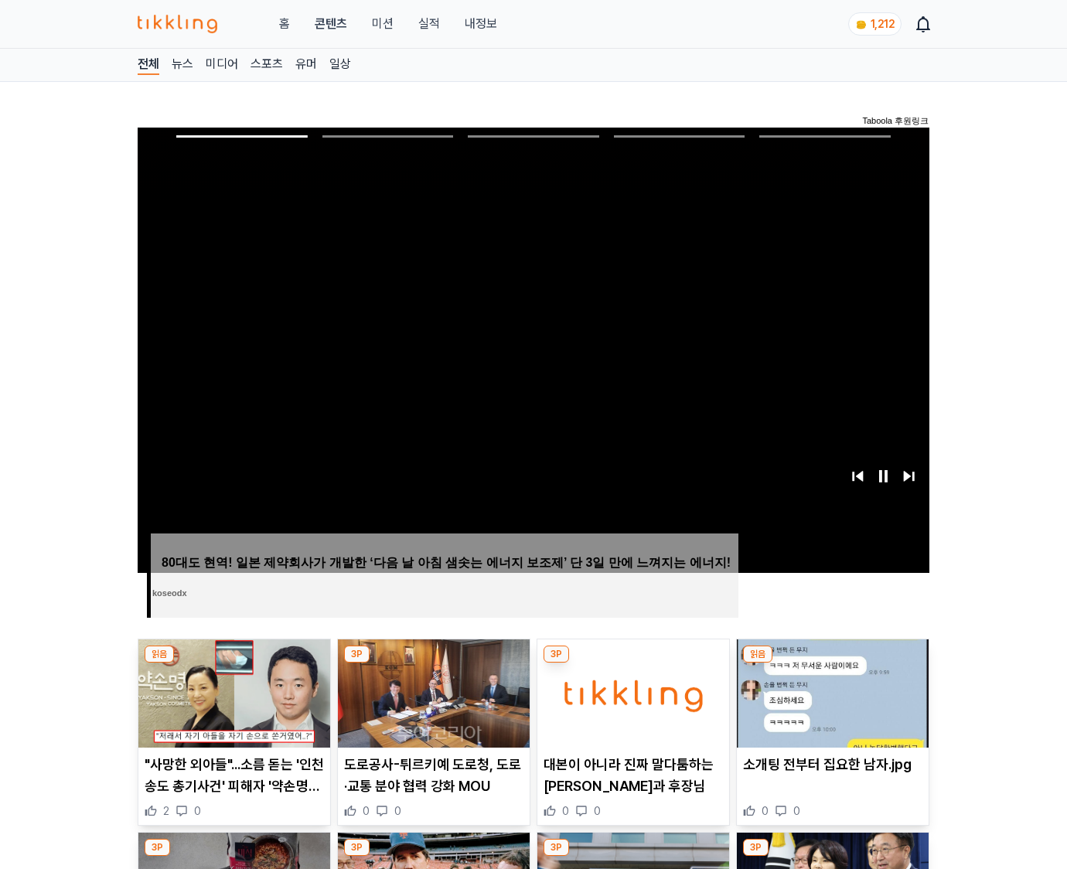
click at [832, 663] on img at bounding box center [833, 693] width 192 height 108
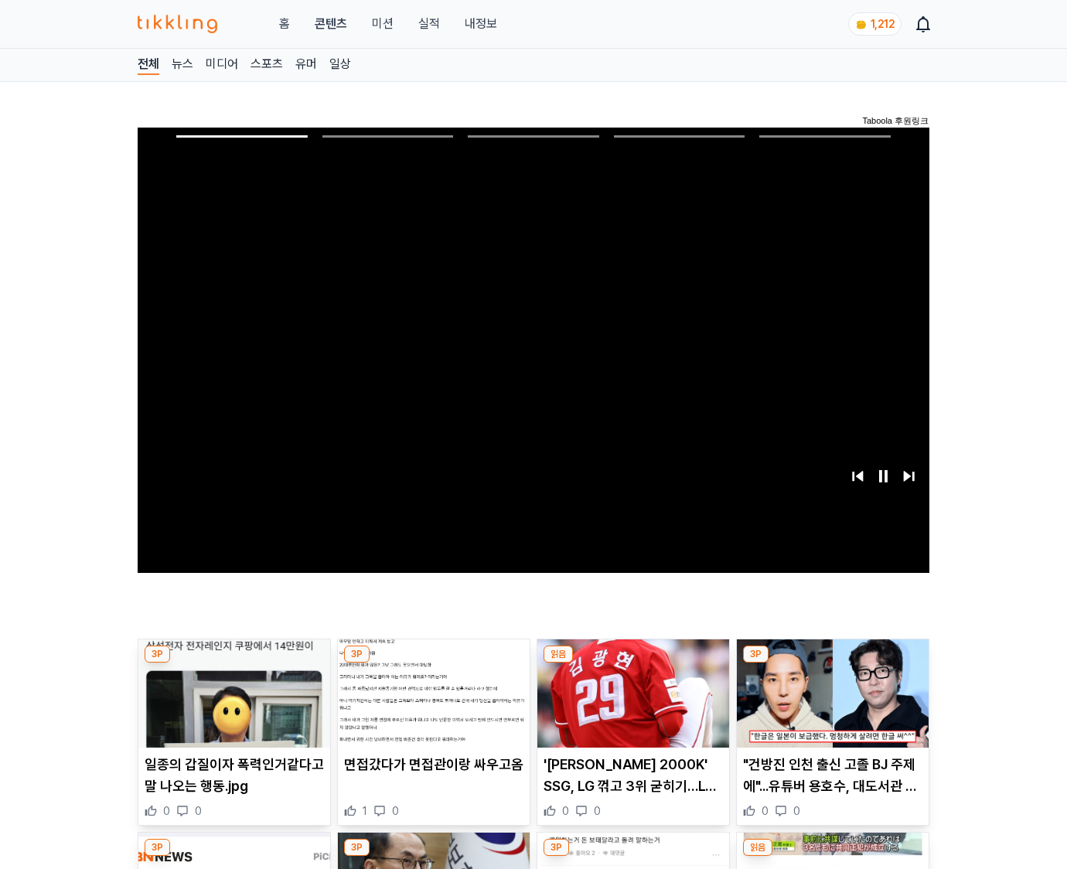
click at [832, 663] on img at bounding box center [833, 693] width 192 height 108
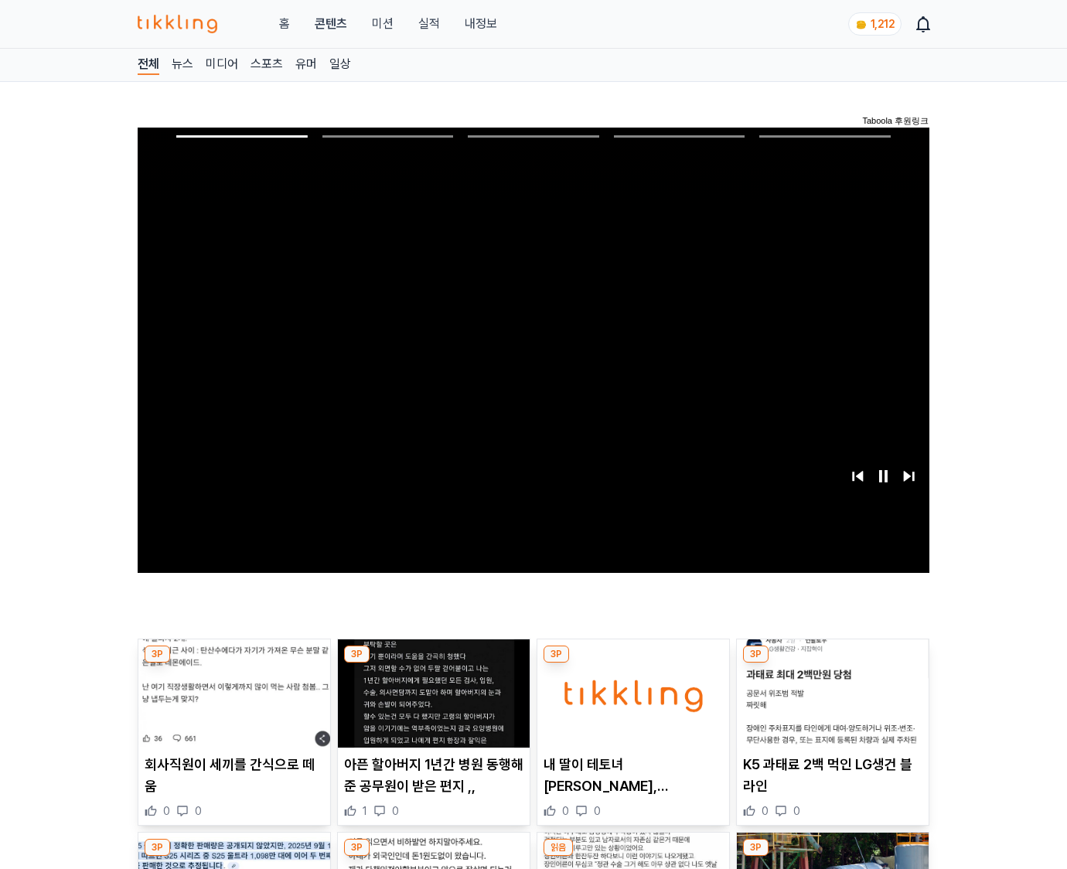
click at [832, 663] on img at bounding box center [833, 693] width 192 height 108
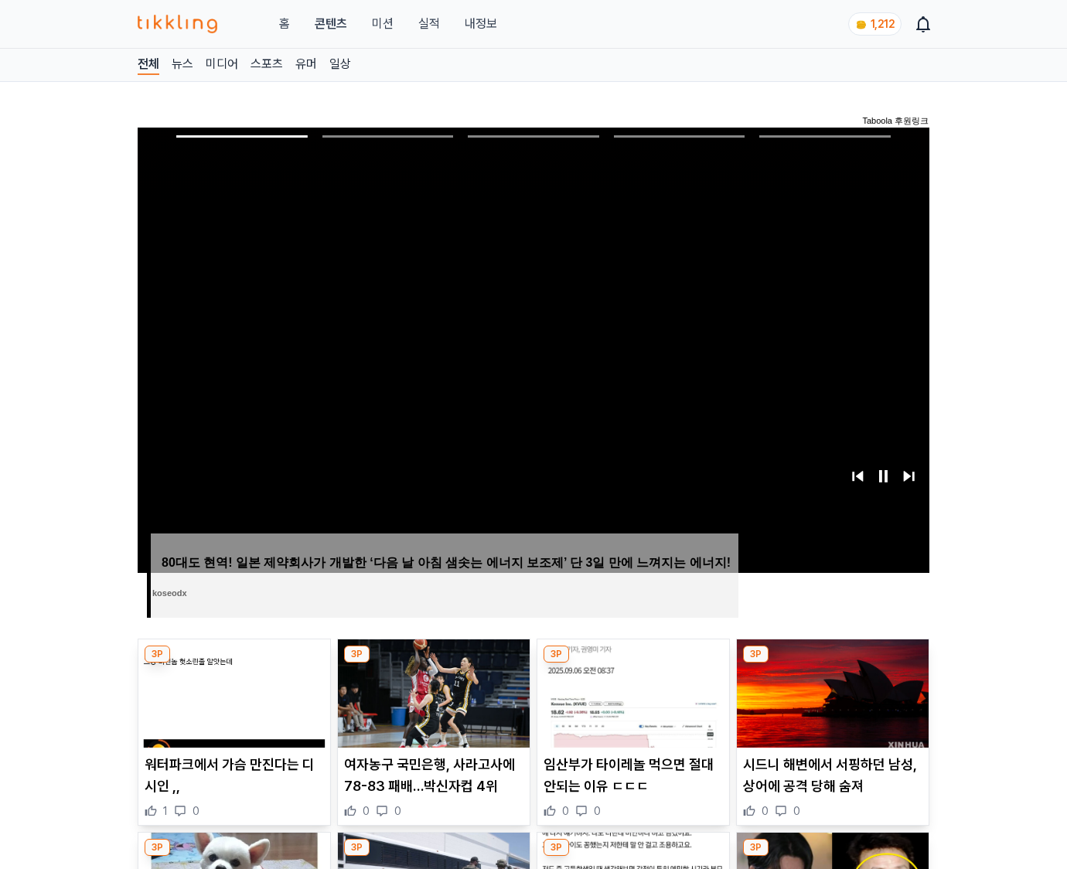
click at [832, 663] on img at bounding box center [833, 693] width 192 height 108
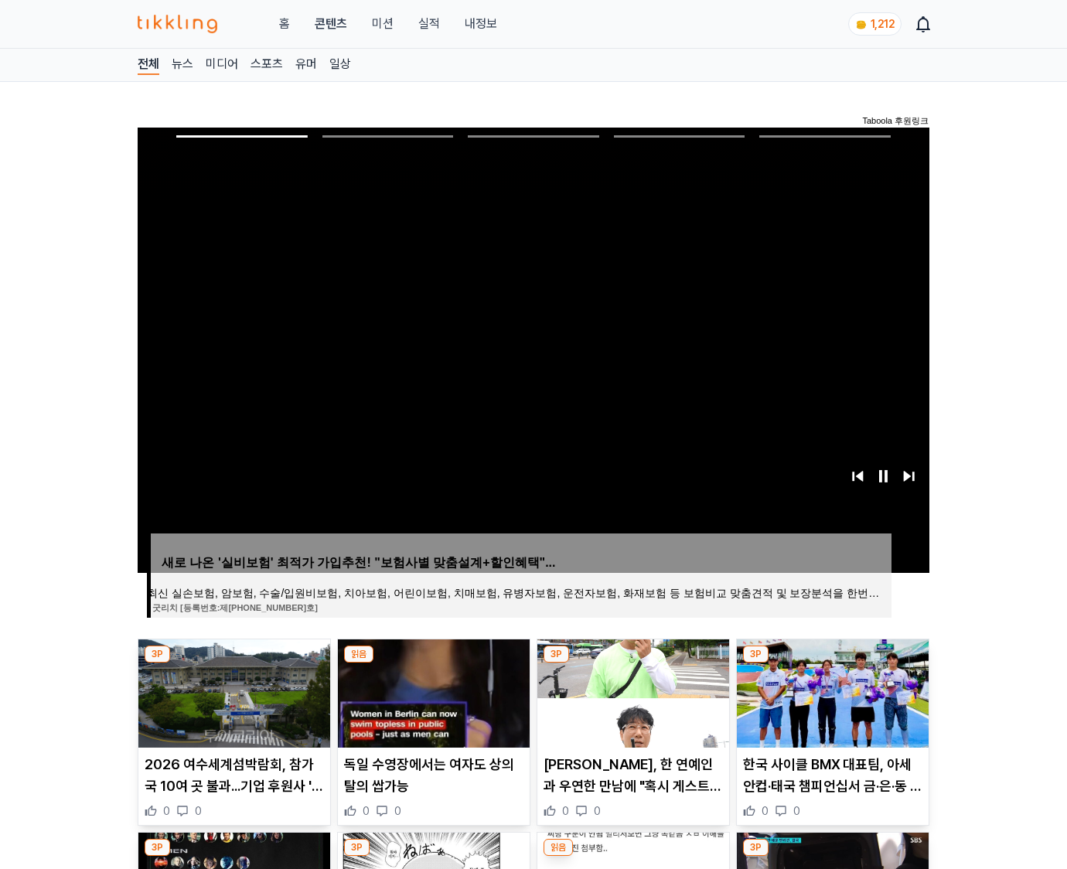
click at [832, 663] on img at bounding box center [833, 693] width 192 height 108
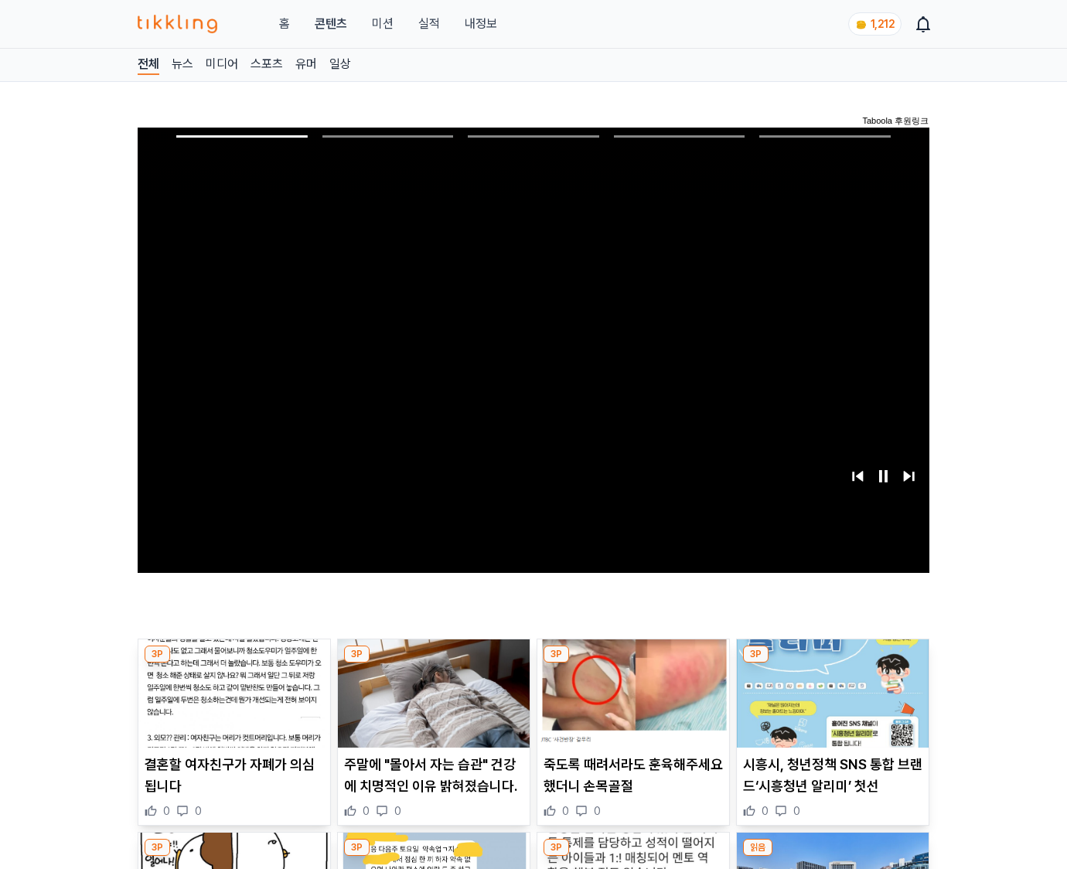
click at [832, 663] on img at bounding box center [833, 693] width 192 height 108
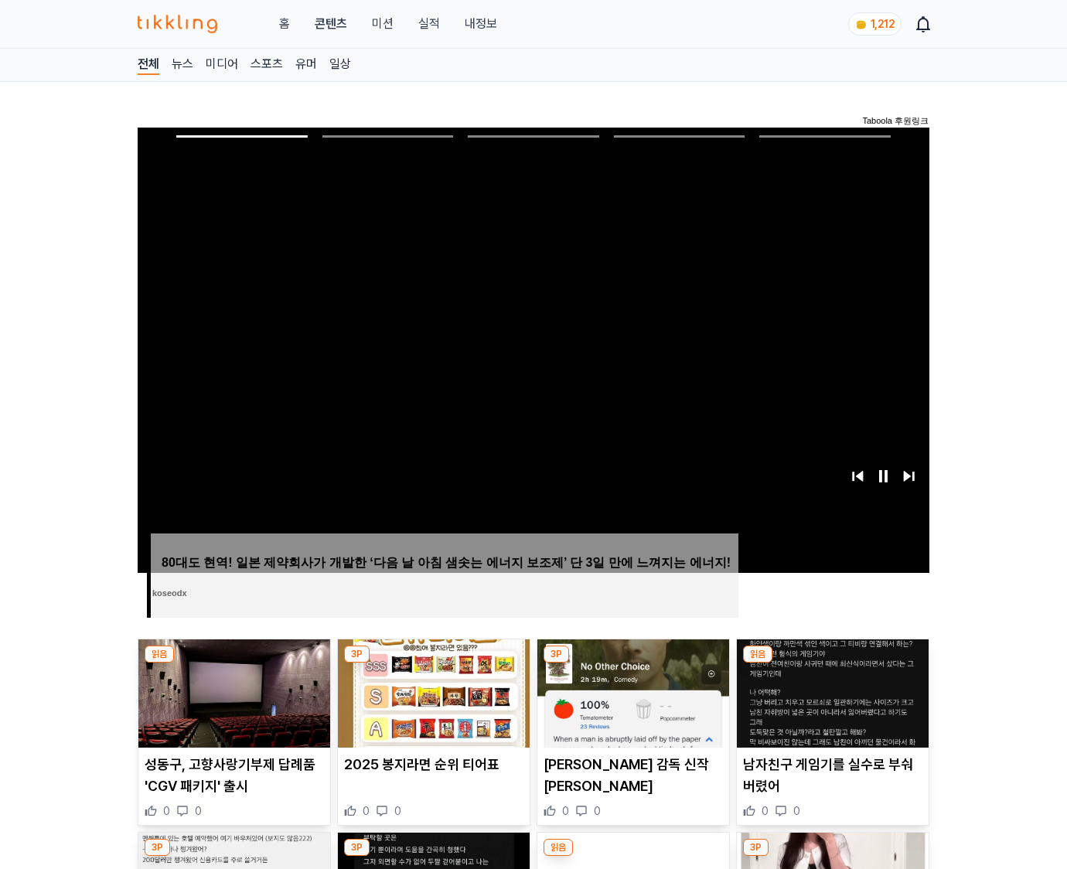
click at [832, 663] on img at bounding box center [833, 693] width 192 height 108
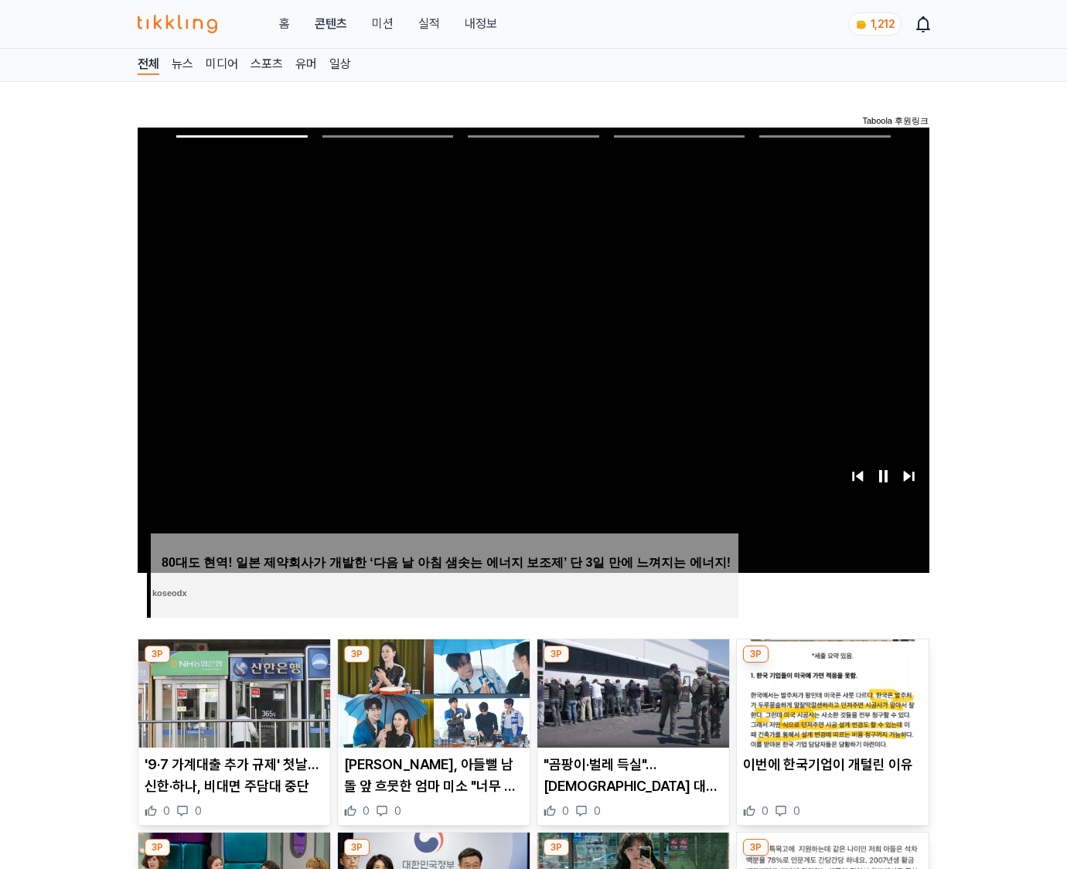
click at [832, 663] on img at bounding box center [833, 693] width 192 height 108
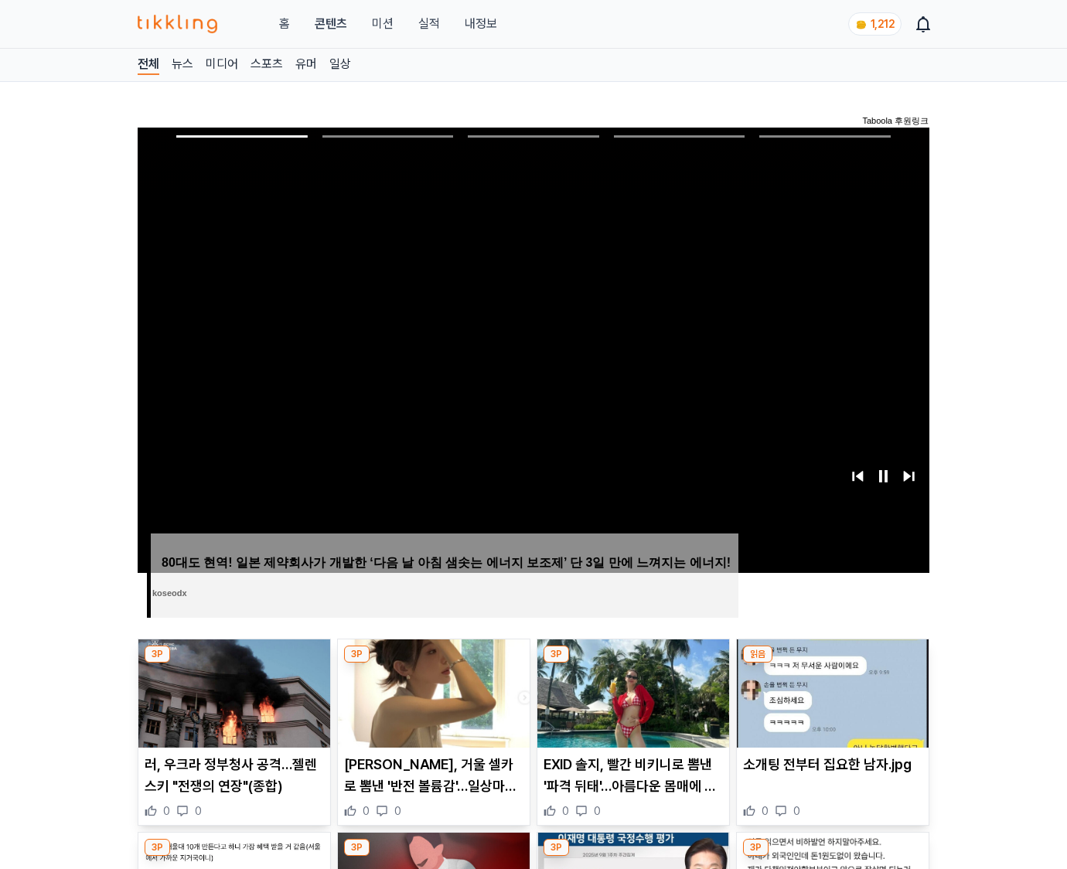
click at [832, 663] on img at bounding box center [833, 693] width 192 height 108
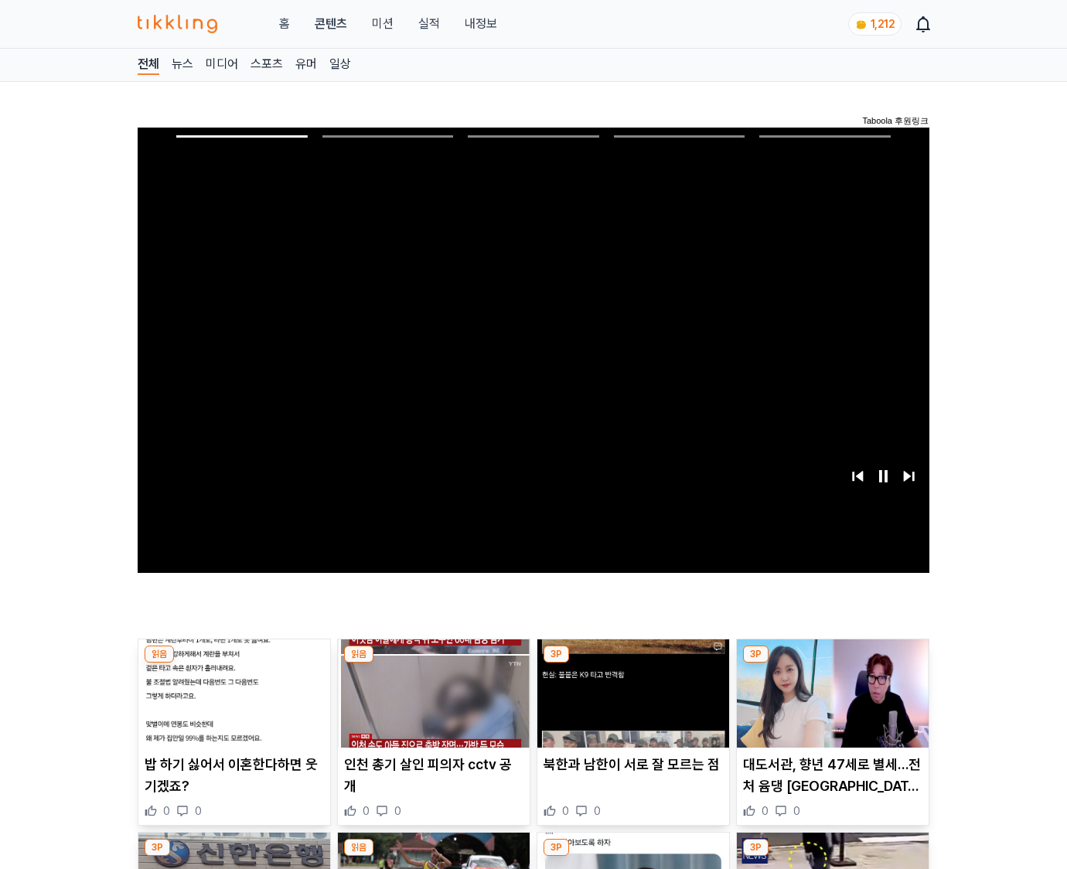
click at [832, 663] on img at bounding box center [833, 693] width 192 height 108
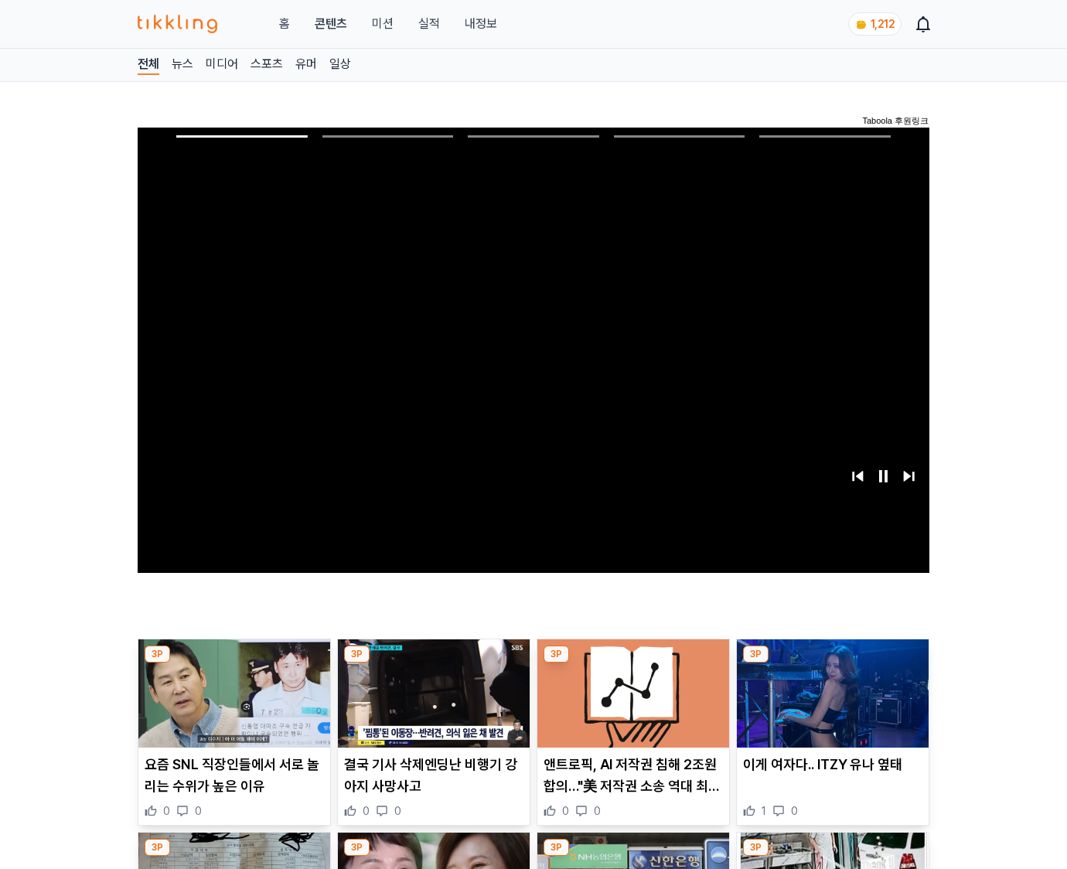
click at [832, 663] on img at bounding box center [833, 693] width 192 height 108
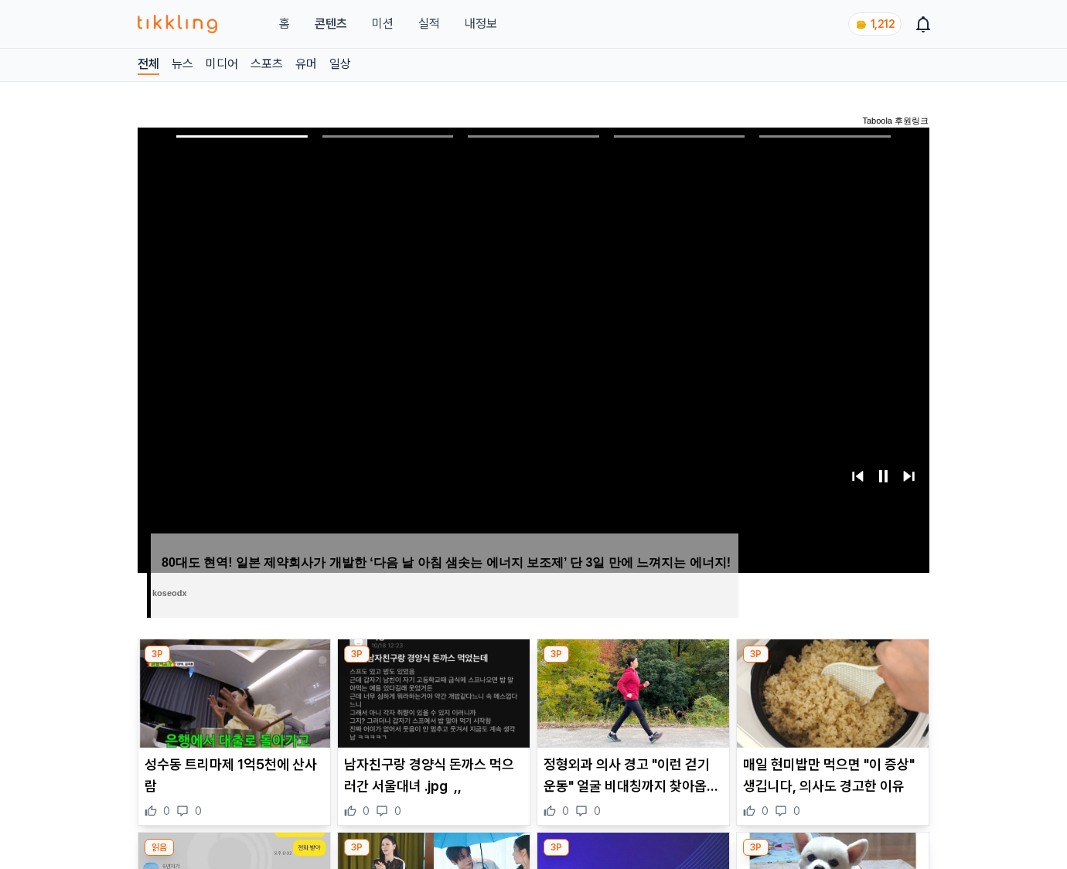
click at [832, 663] on img at bounding box center [833, 693] width 192 height 108
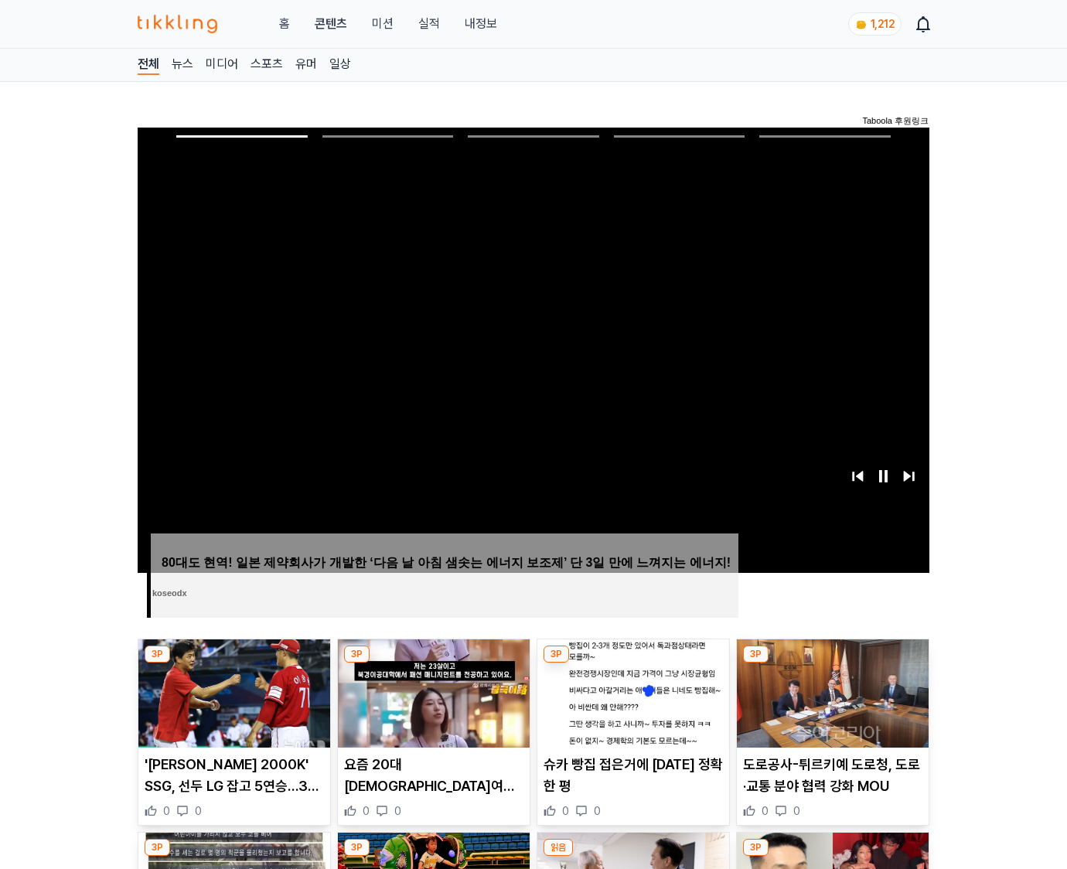
click at [832, 663] on img at bounding box center [833, 693] width 192 height 108
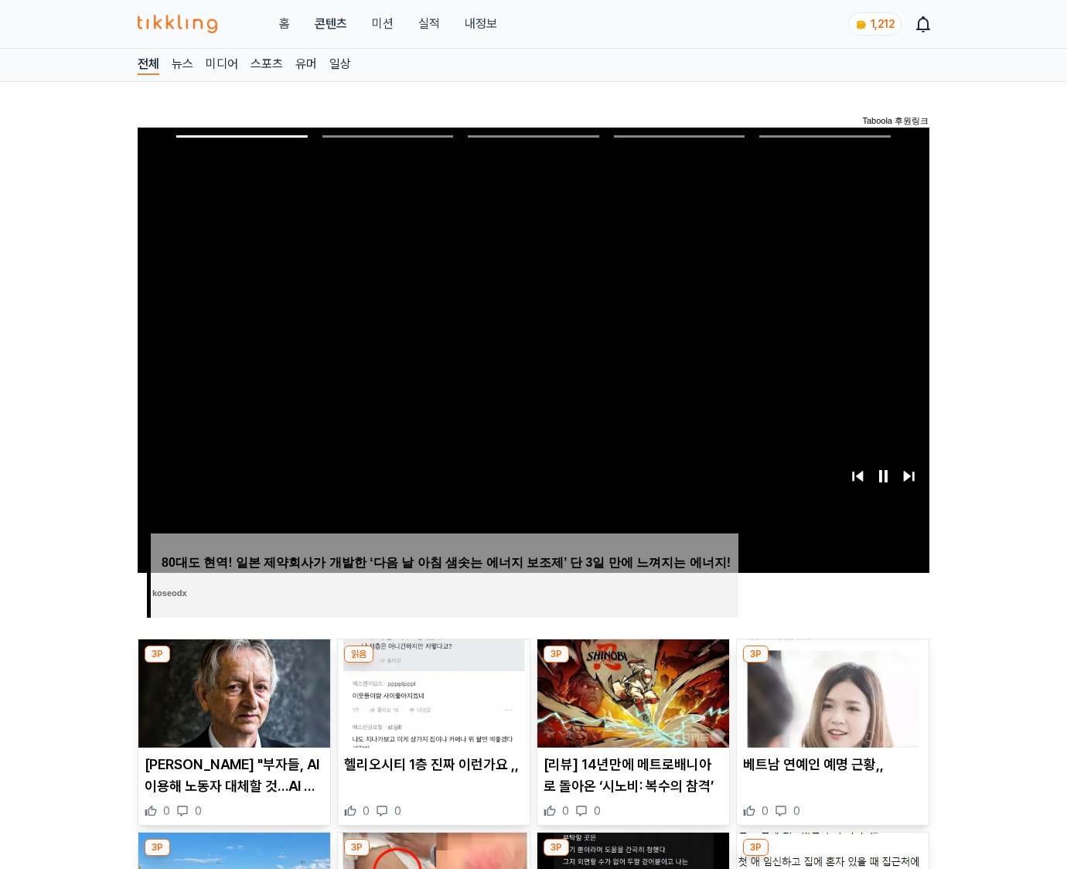
click at [832, 663] on img at bounding box center [833, 693] width 192 height 108
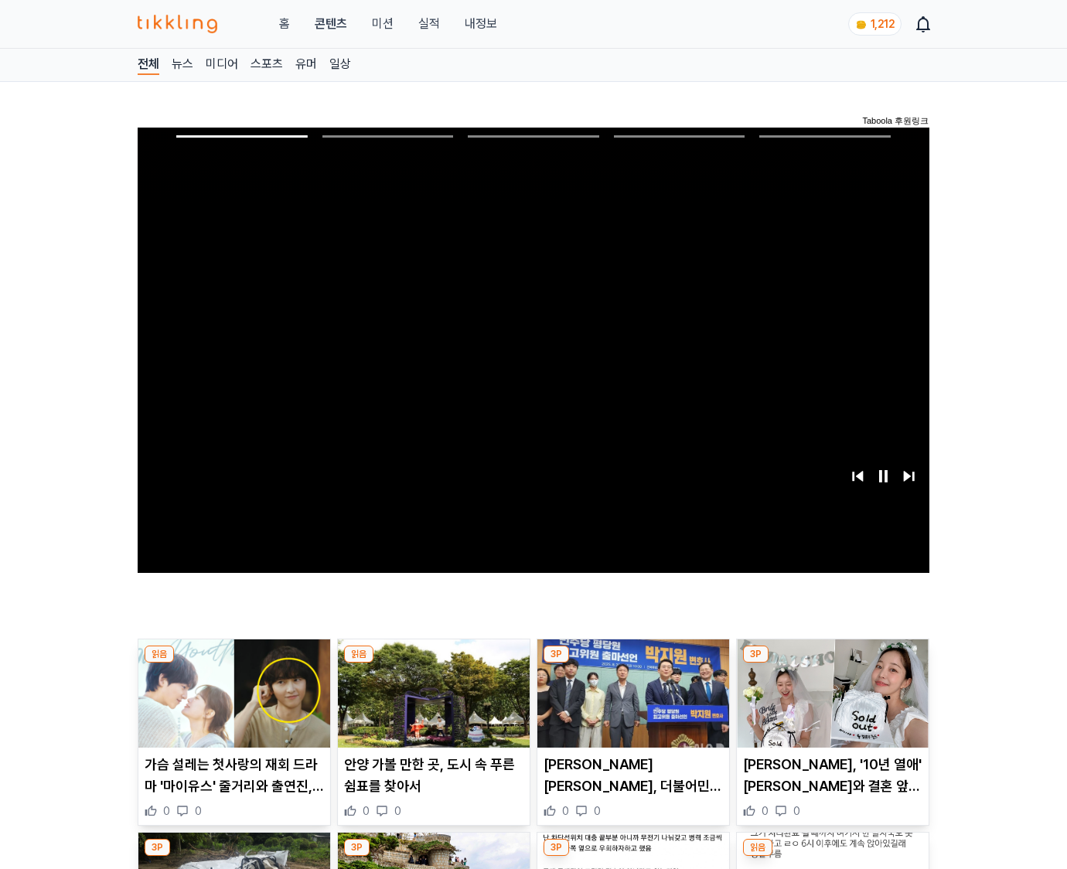
click at [832, 663] on img at bounding box center [833, 693] width 192 height 108
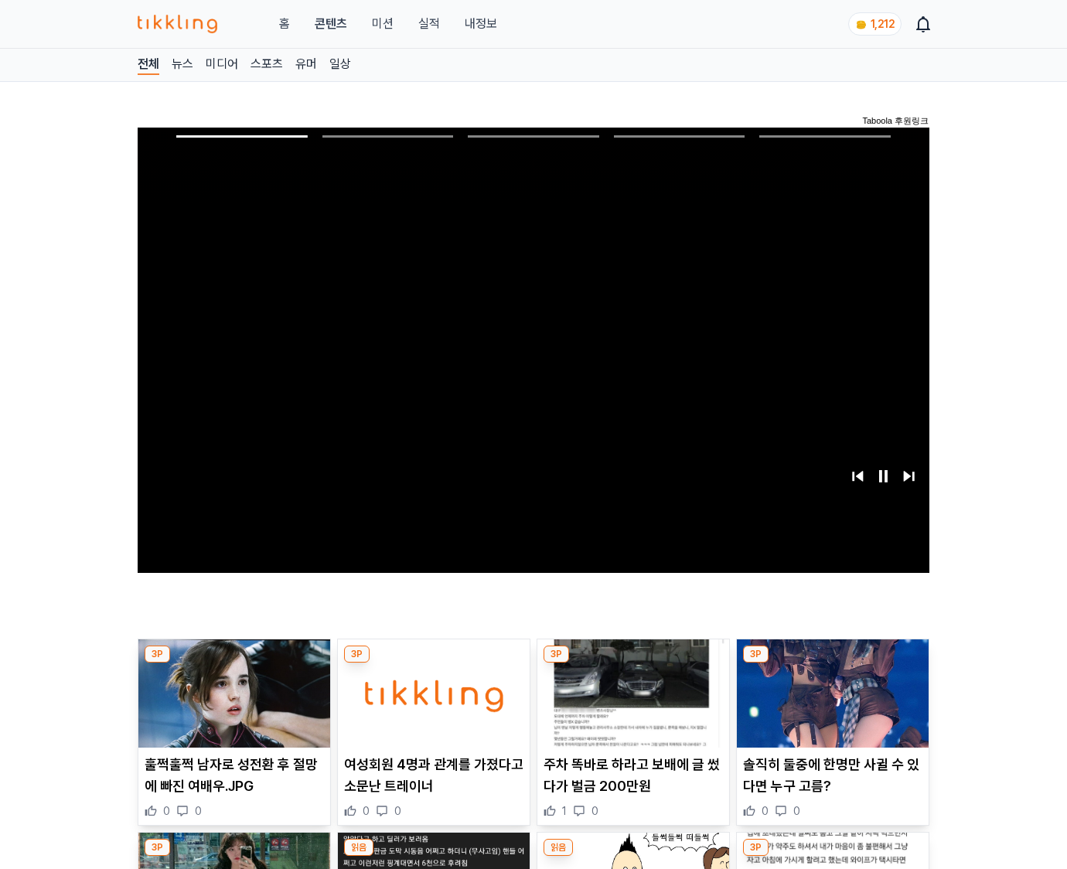
click at [832, 663] on img at bounding box center [833, 693] width 192 height 108
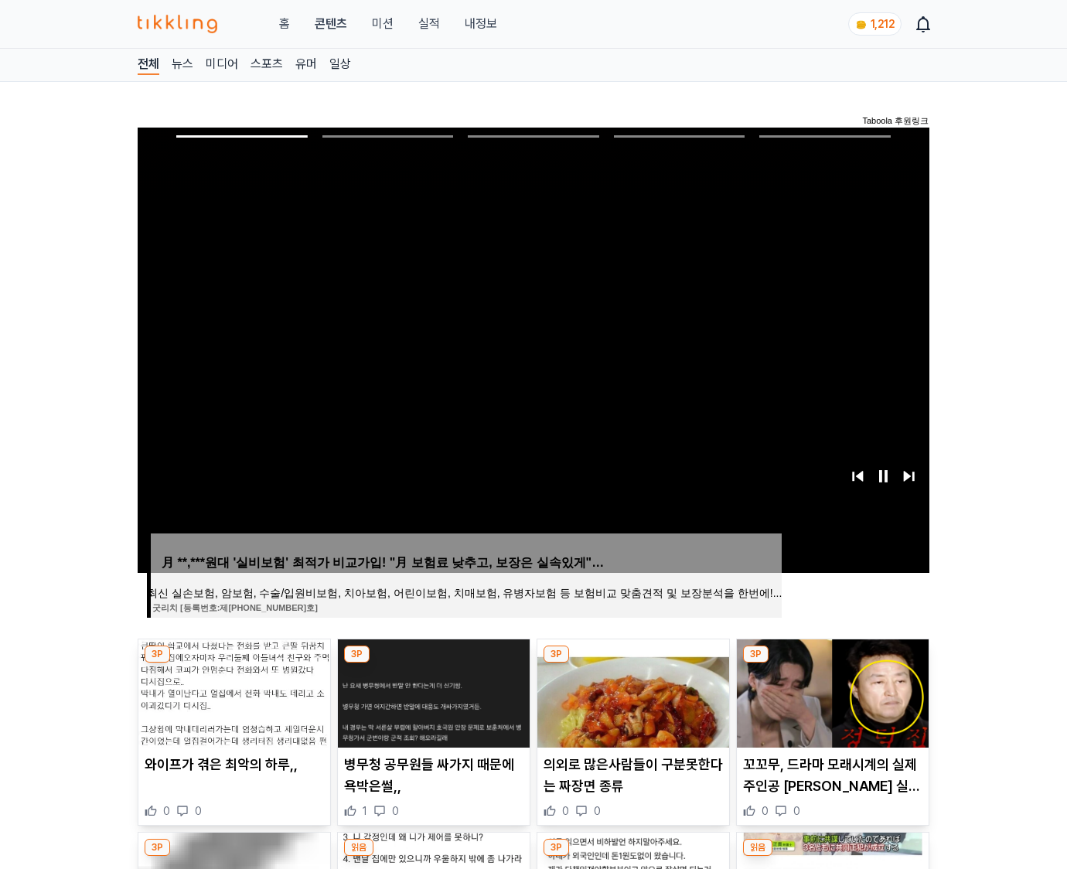
click at [832, 663] on img at bounding box center [833, 693] width 192 height 108
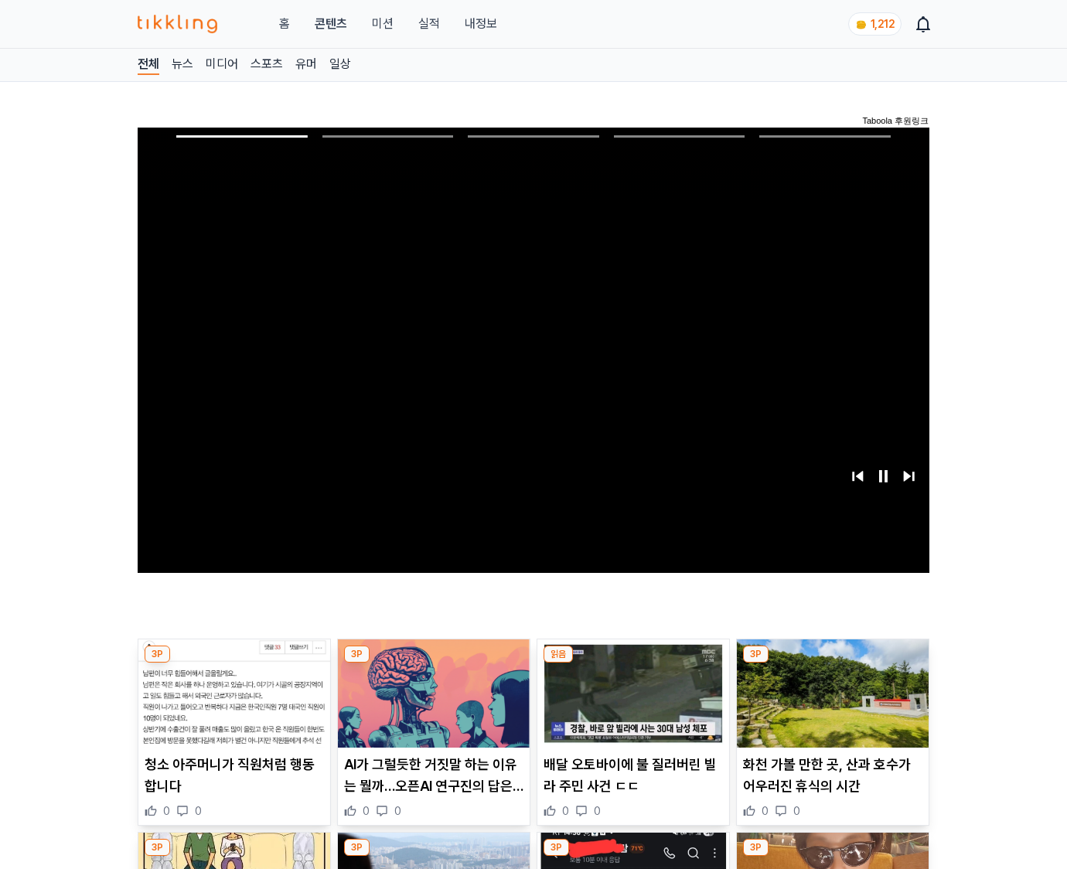
click at [832, 663] on img at bounding box center [833, 693] width 192 height 108
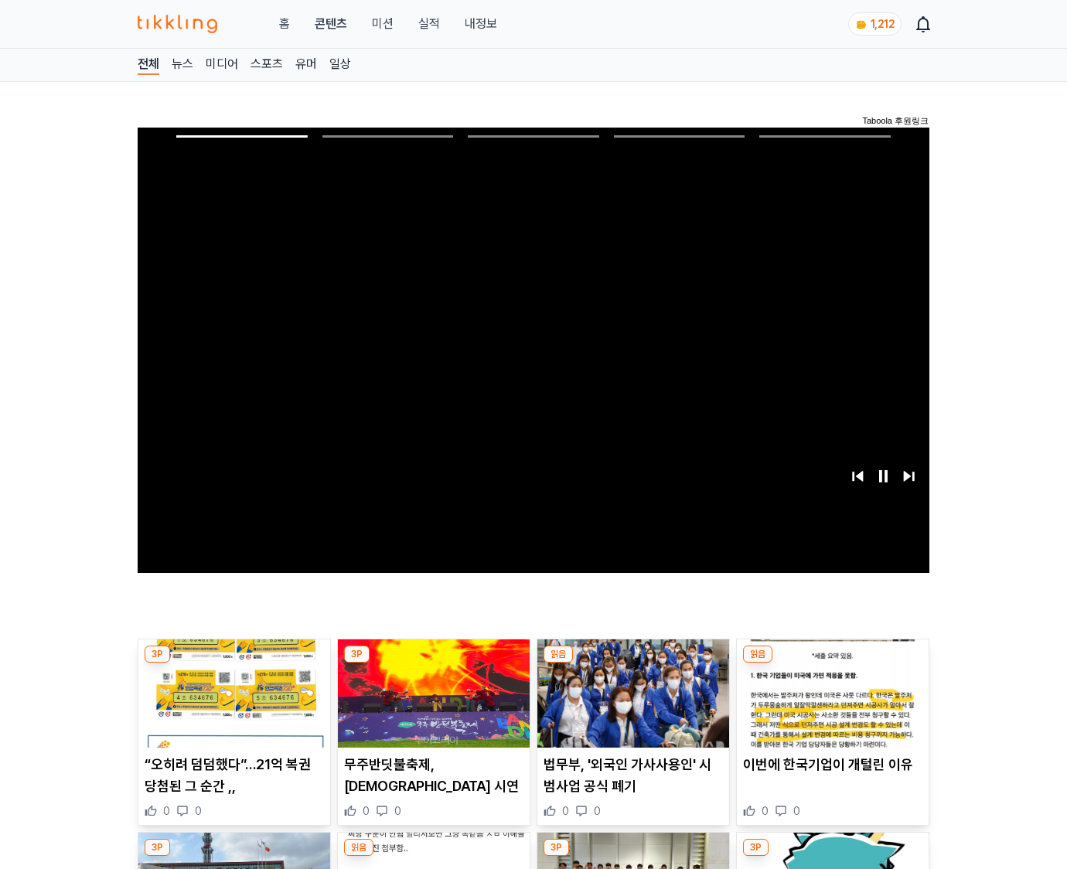
click at [832, 663] on img at bounding box center [833, 693] width 192 height 108
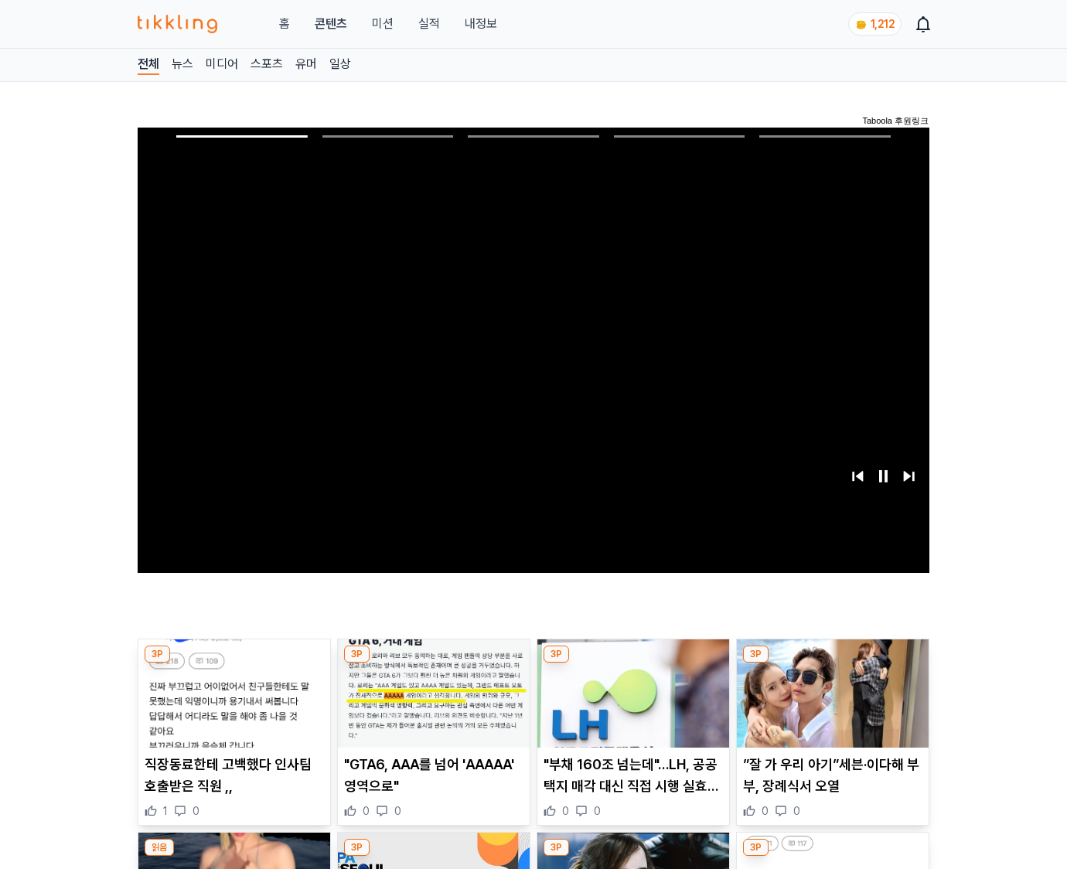
click at [832, 663] on img at bounding box center [833, 693] width 192 height 108
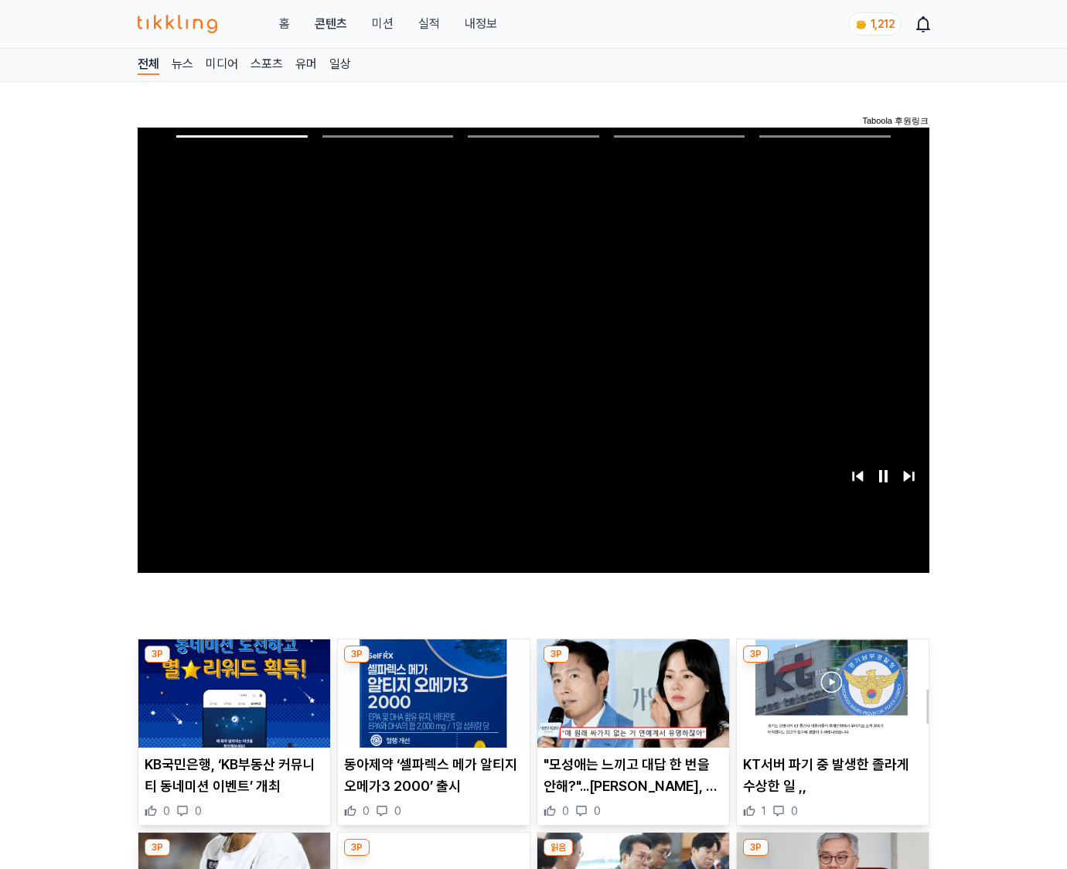
click at [832, 663] on img at bounding box center [833, 693] width 192 height 108
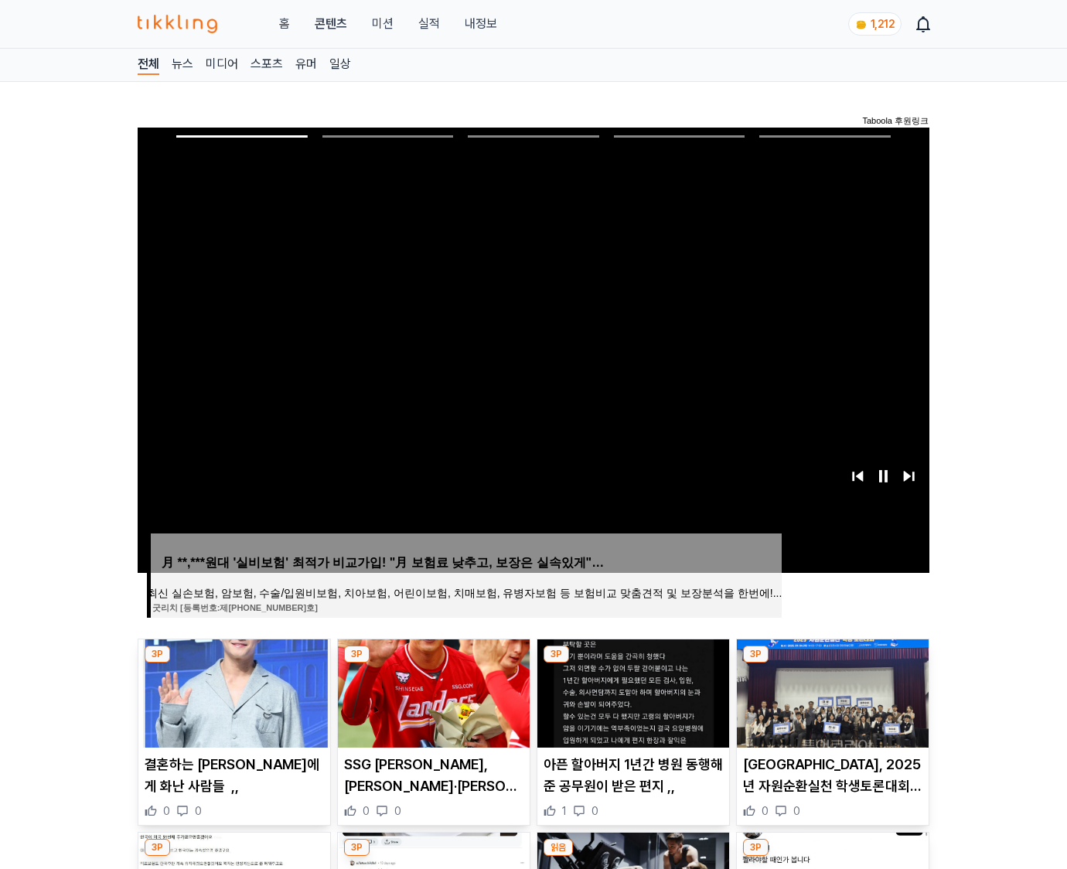
click at [832, 663] on img at bounding box center [833, 693] width 192 height 108
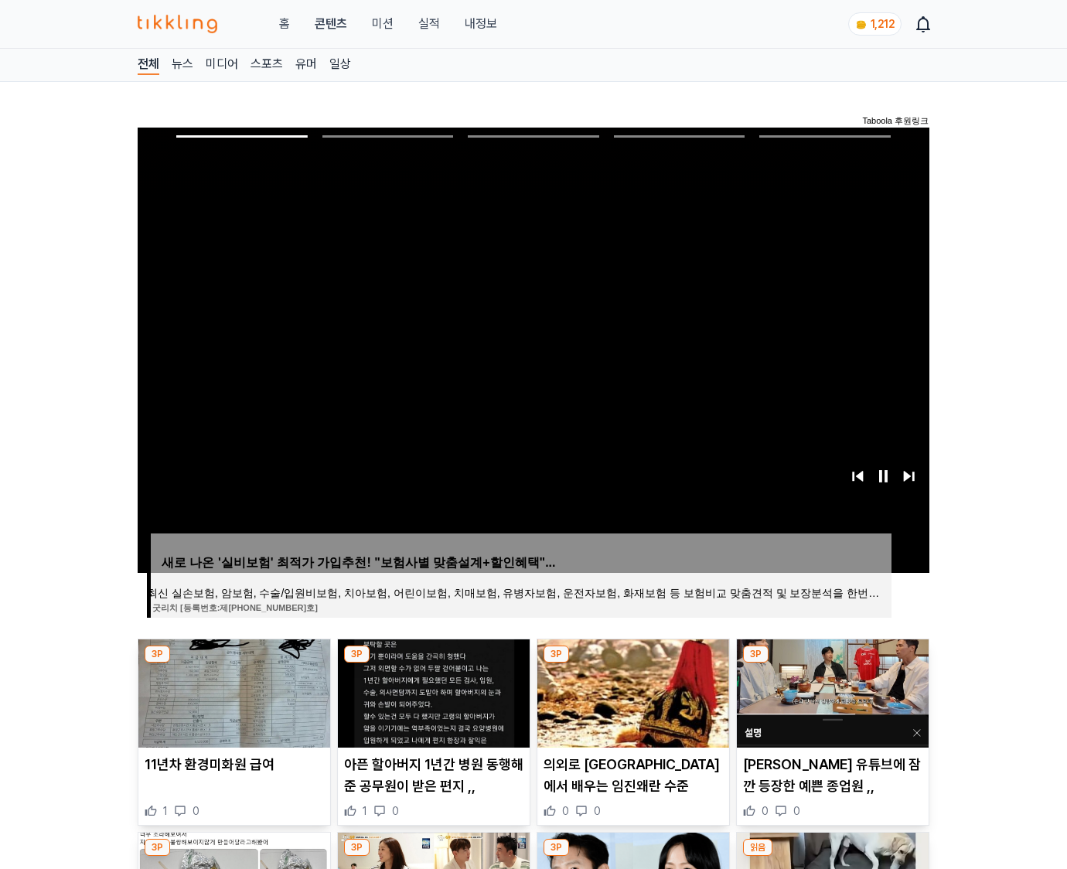
click at [832, 663] on img at bounding box center [833, 693] width 192 height 108
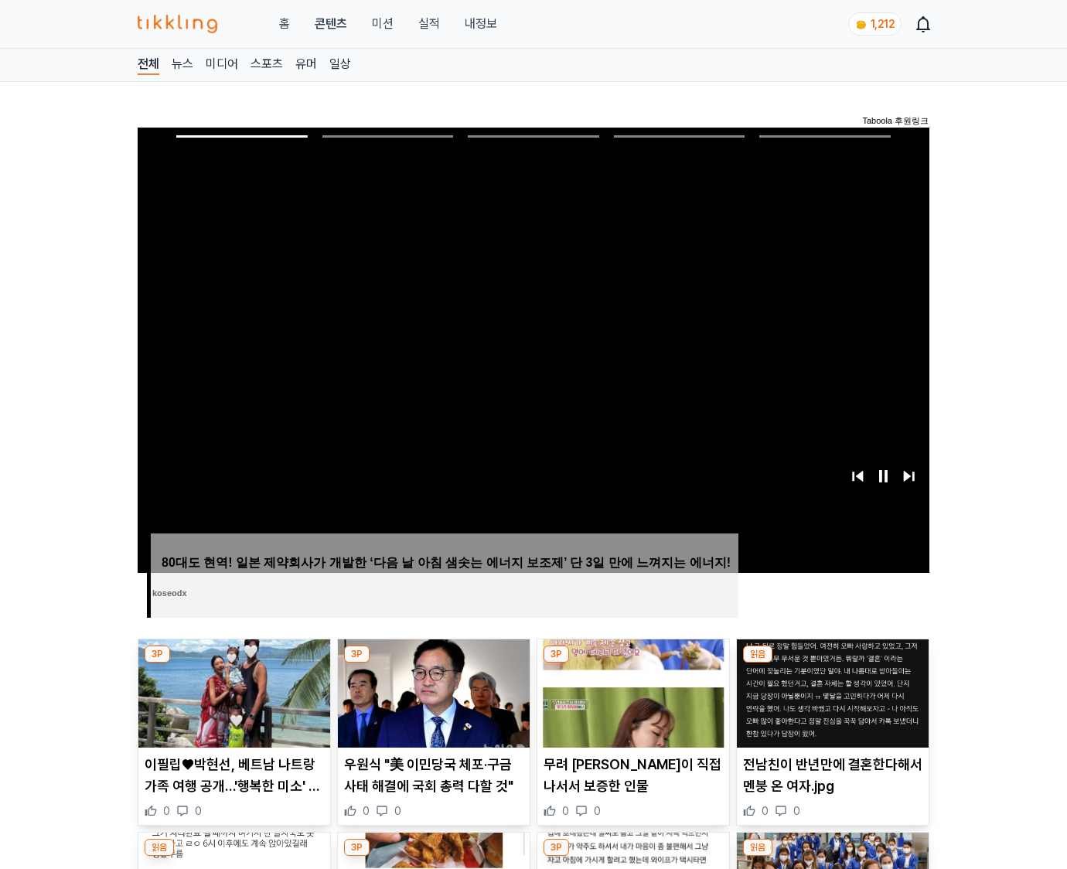
click at [832, 663] on img at bounding box center [833, 693] width 192 height 108
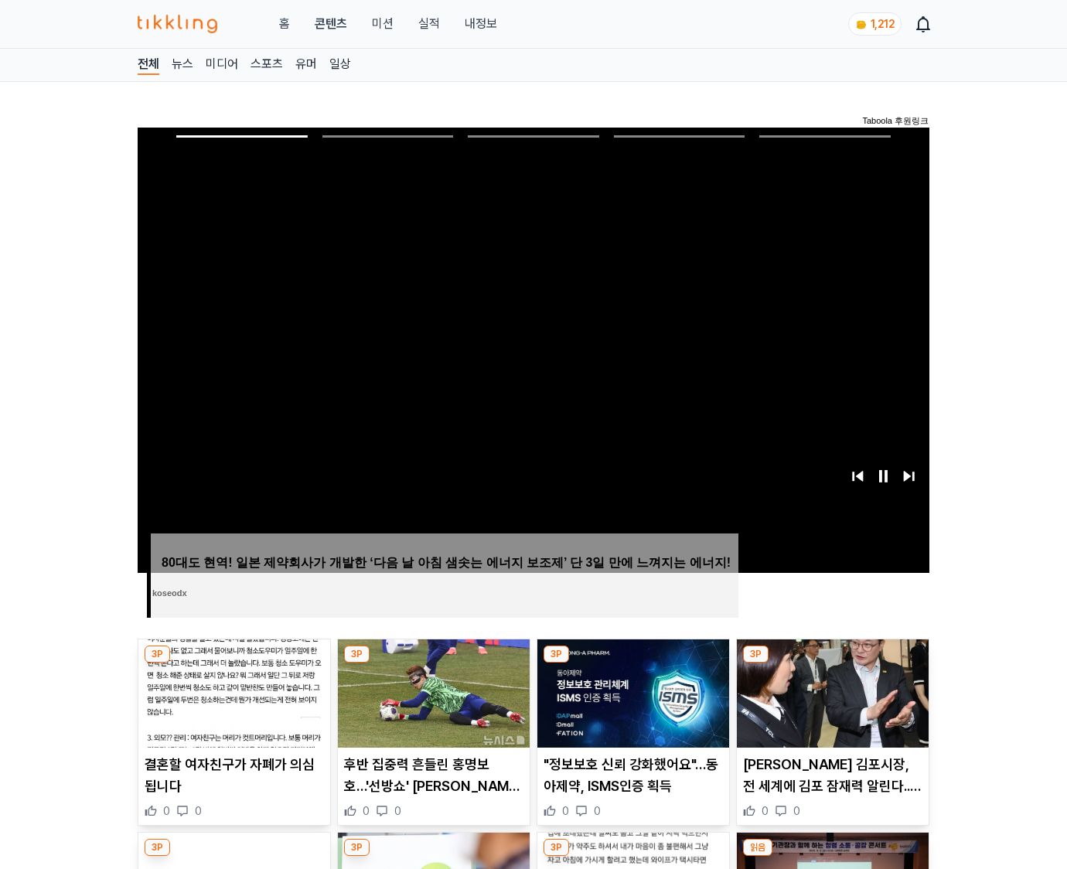
click at [832, 663] on img at bounding box center [833, 693] width 192 height 108
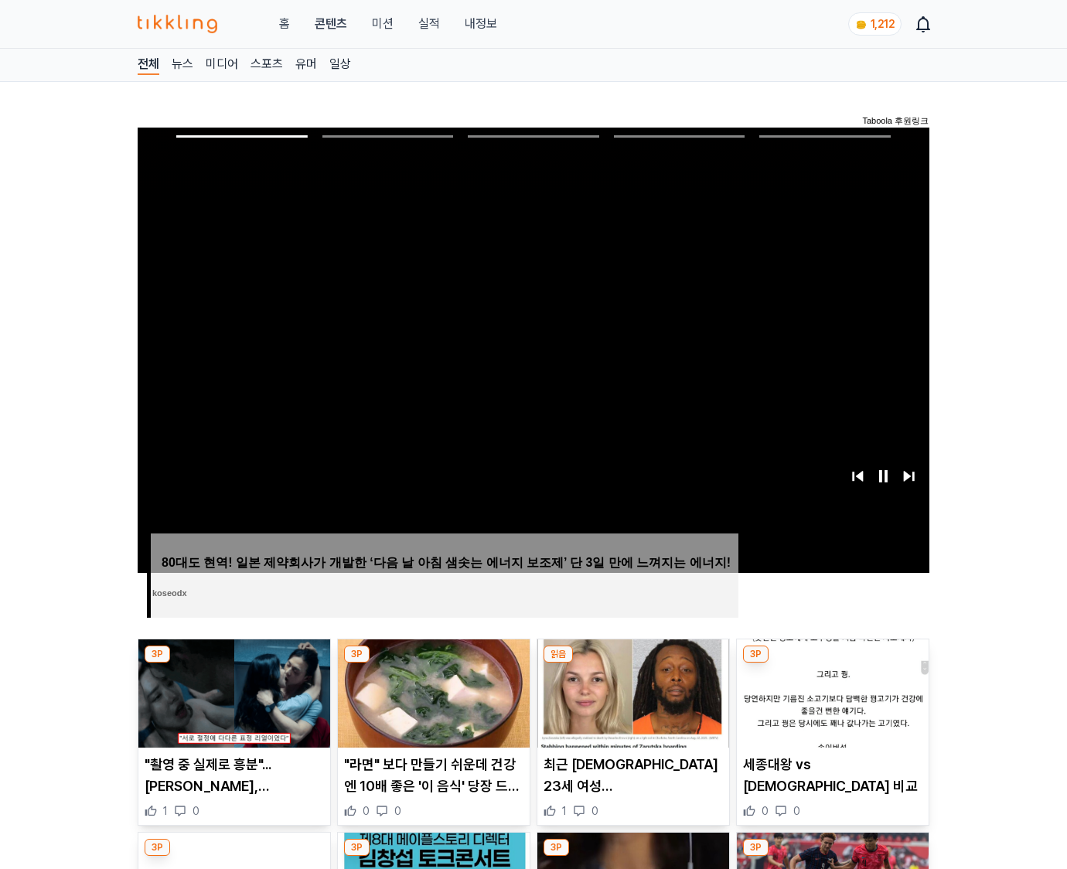
click at [832, 663] on img at bounding box center [833, 693] width 192 height 108
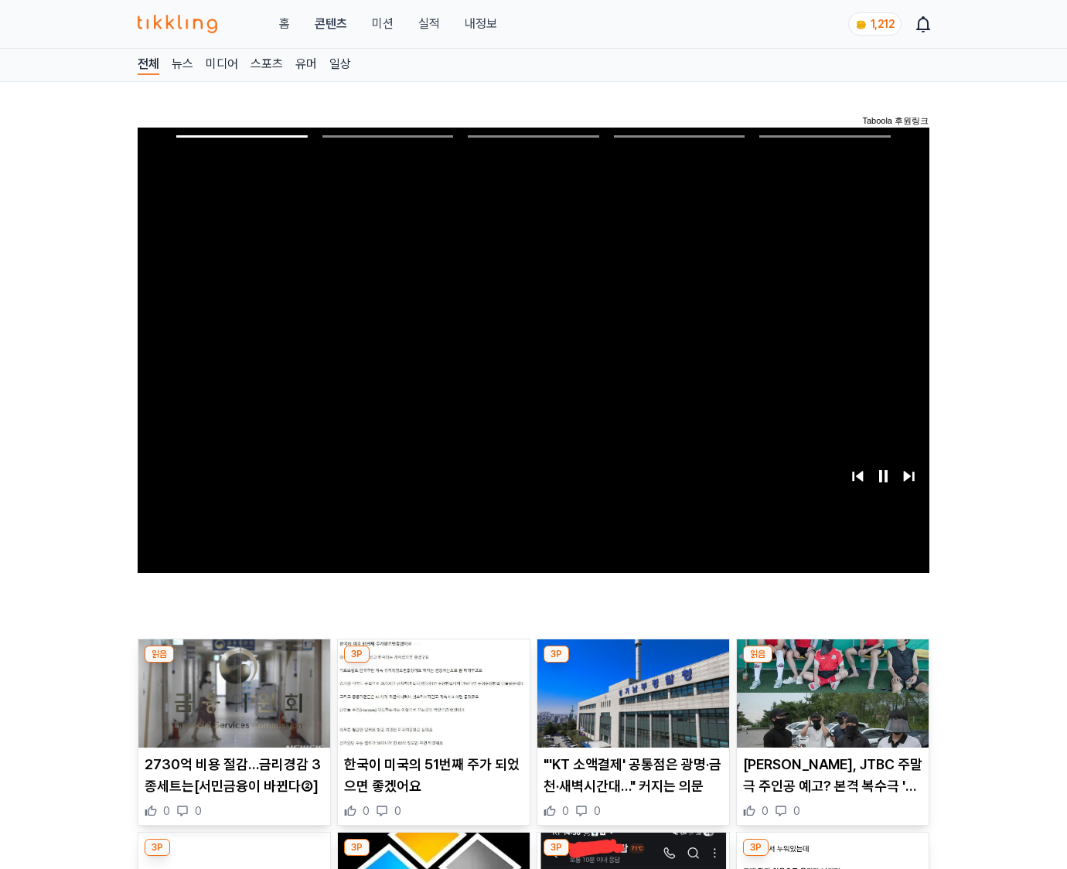
click at [832, 663] on img at bounding box center [833, 693] width 192 height 108
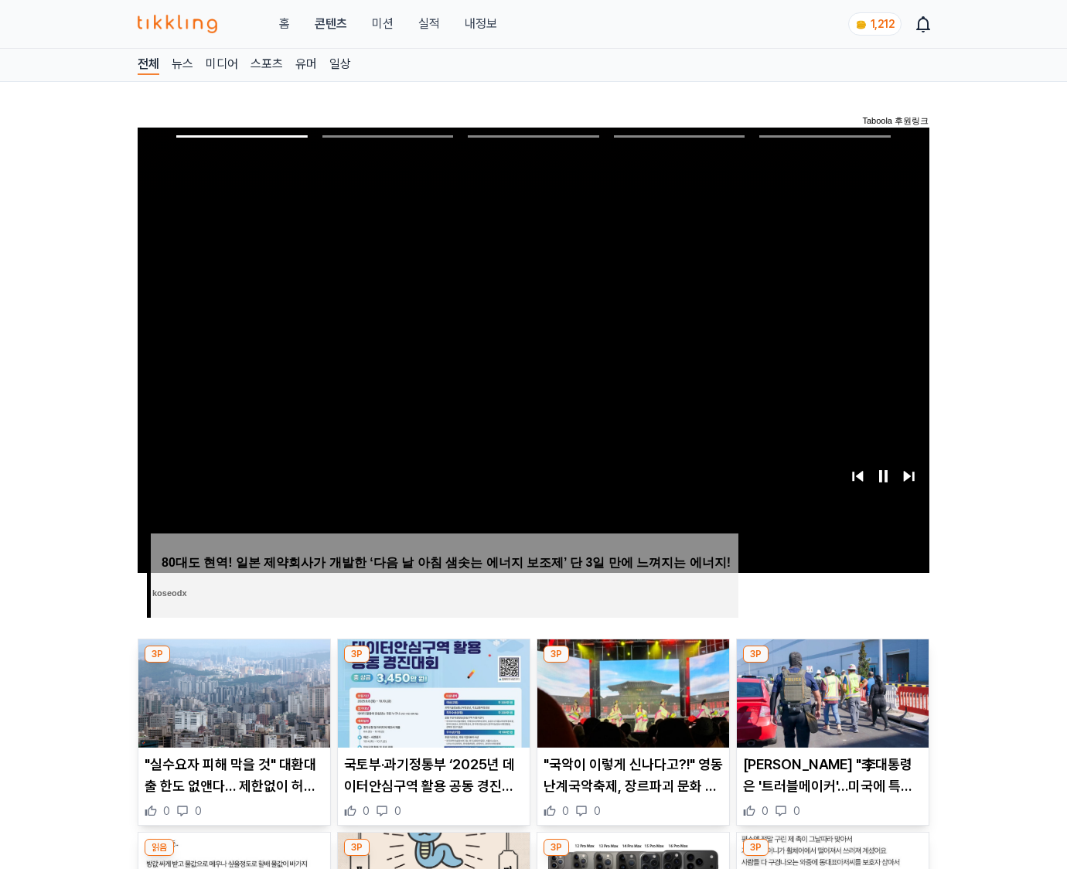
click at [832, 663] on img at bounding box center [833, 693] width 192 height 108
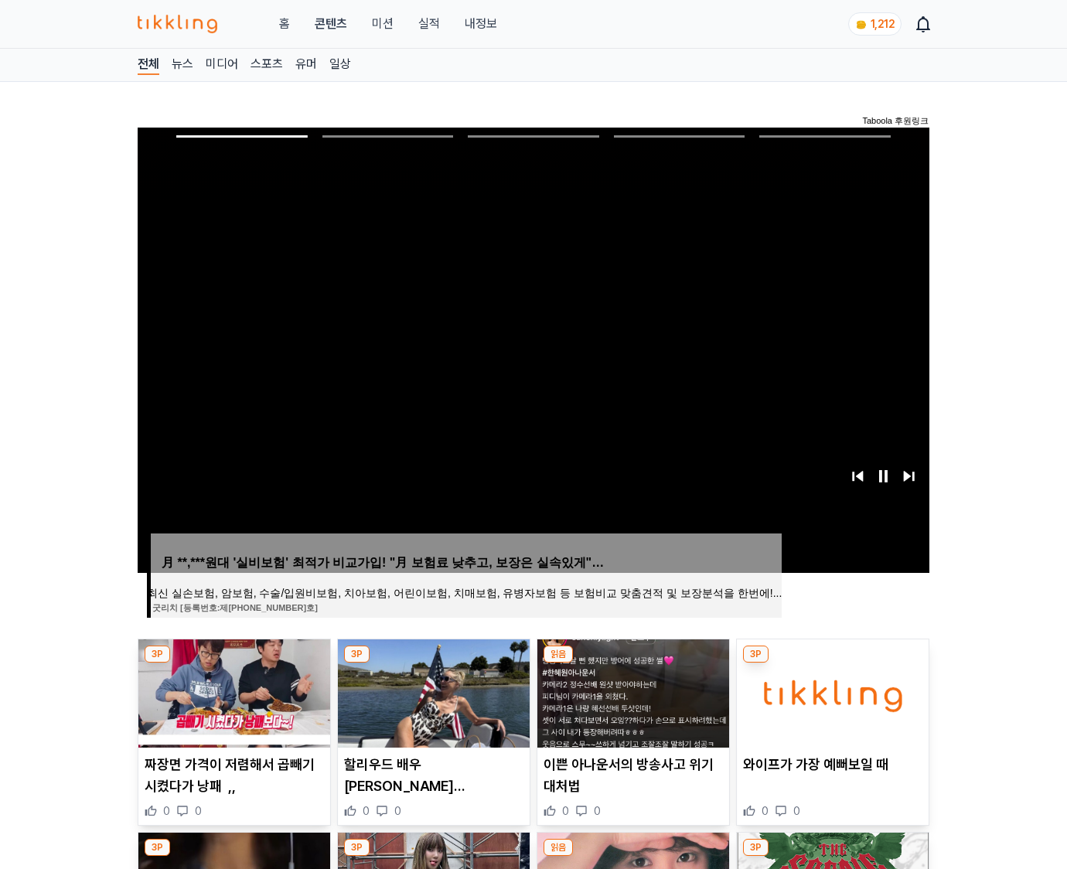
click at [832, 663] on img at bounding box center [833, 693] width 192 height 108
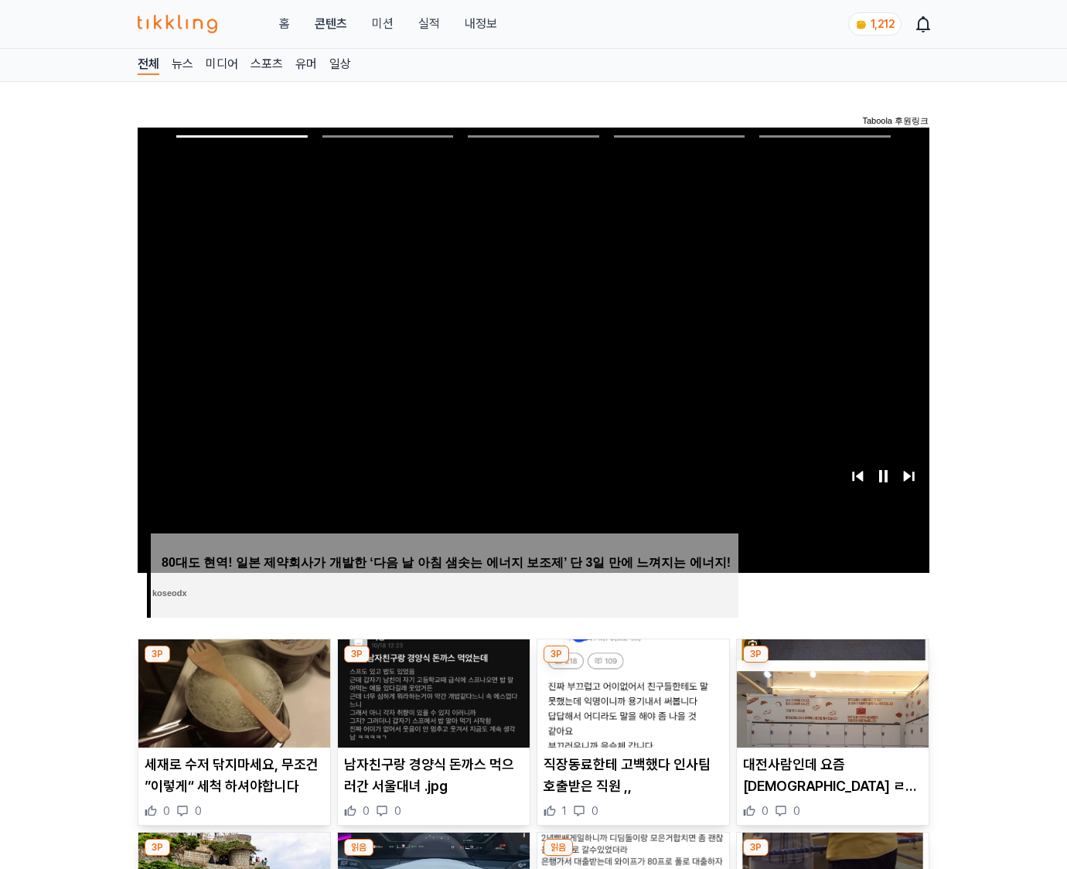
click at [832, 663] on img at bounding box center [833, 693] width 192 height 108
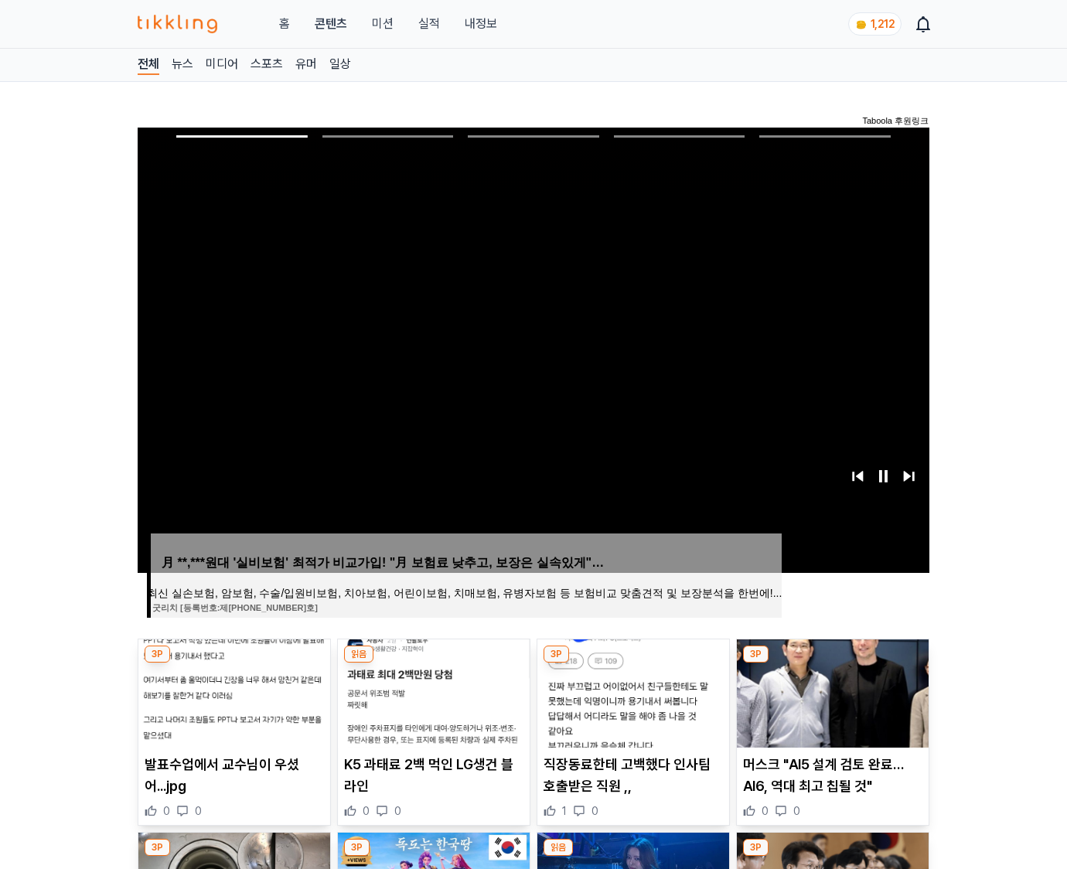
click at [832, 663] on img at bounding box center [833, 693] width 192 height 108
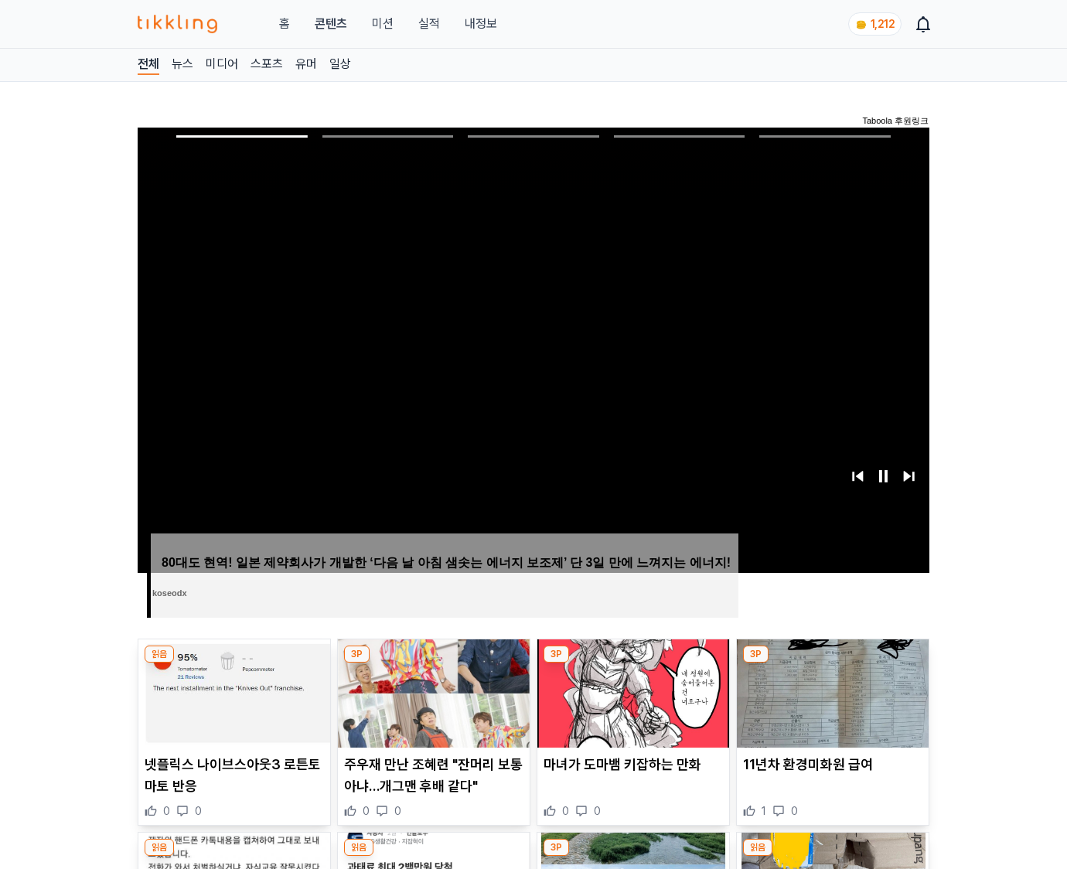
click at [832, 663] on img at bounding box center [833, 693] width 192 height 108
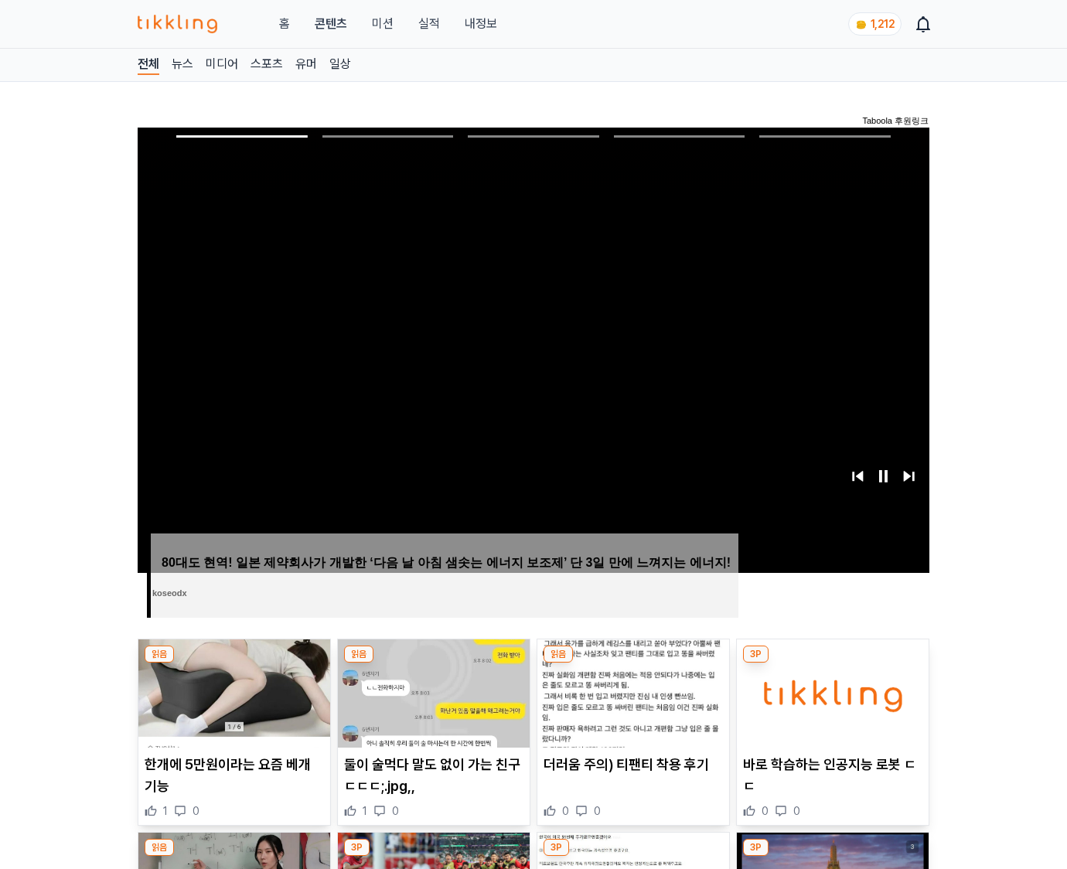
click at [832, 663] on img at bounding box center [833, 693] width 192 height 108
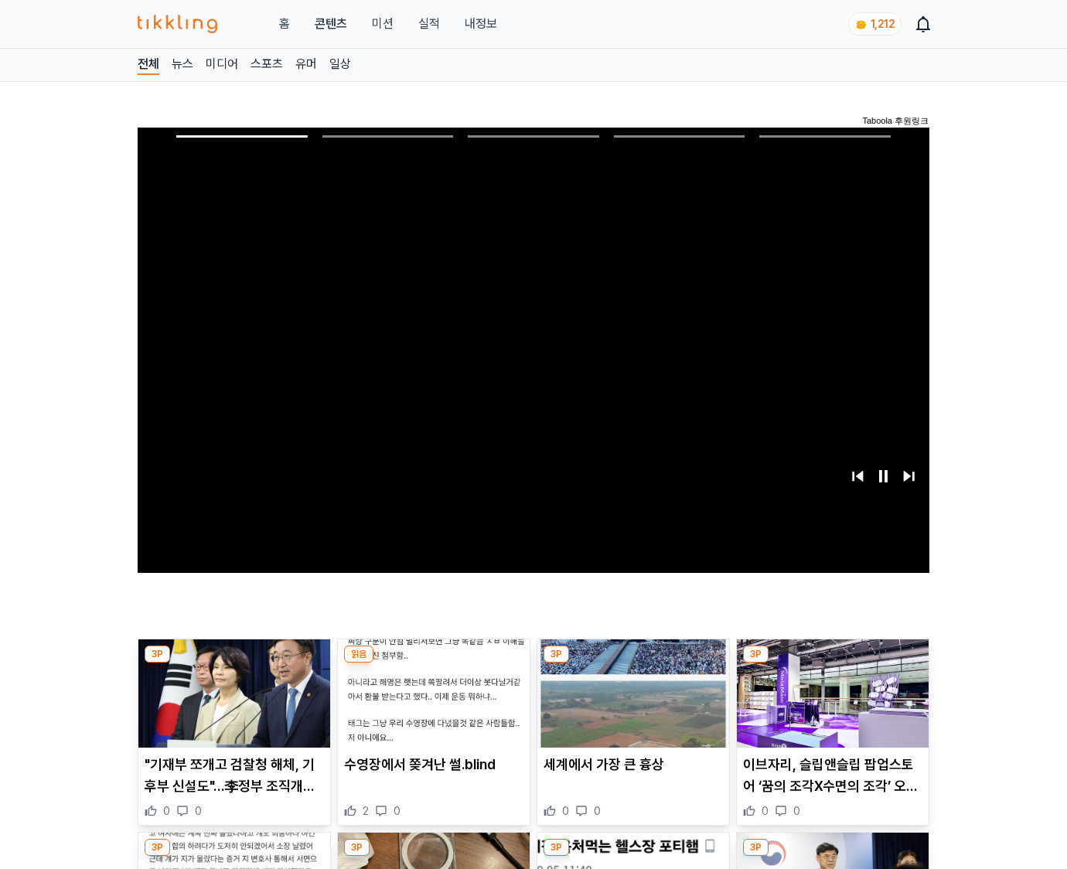
click at [832, 663] on img at bounding box center [833, 693] width 192 height 108
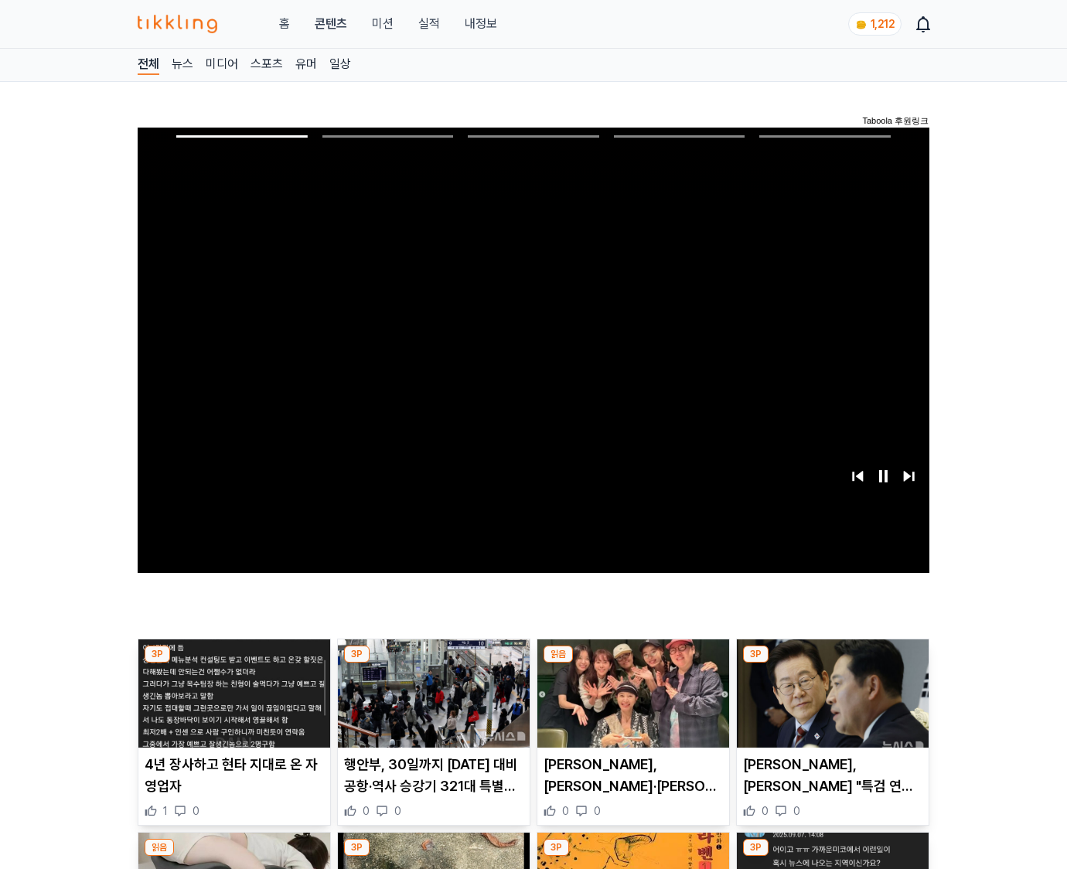
click at [832, 663] on img at bounding box center [833, 693] width 192 height 108
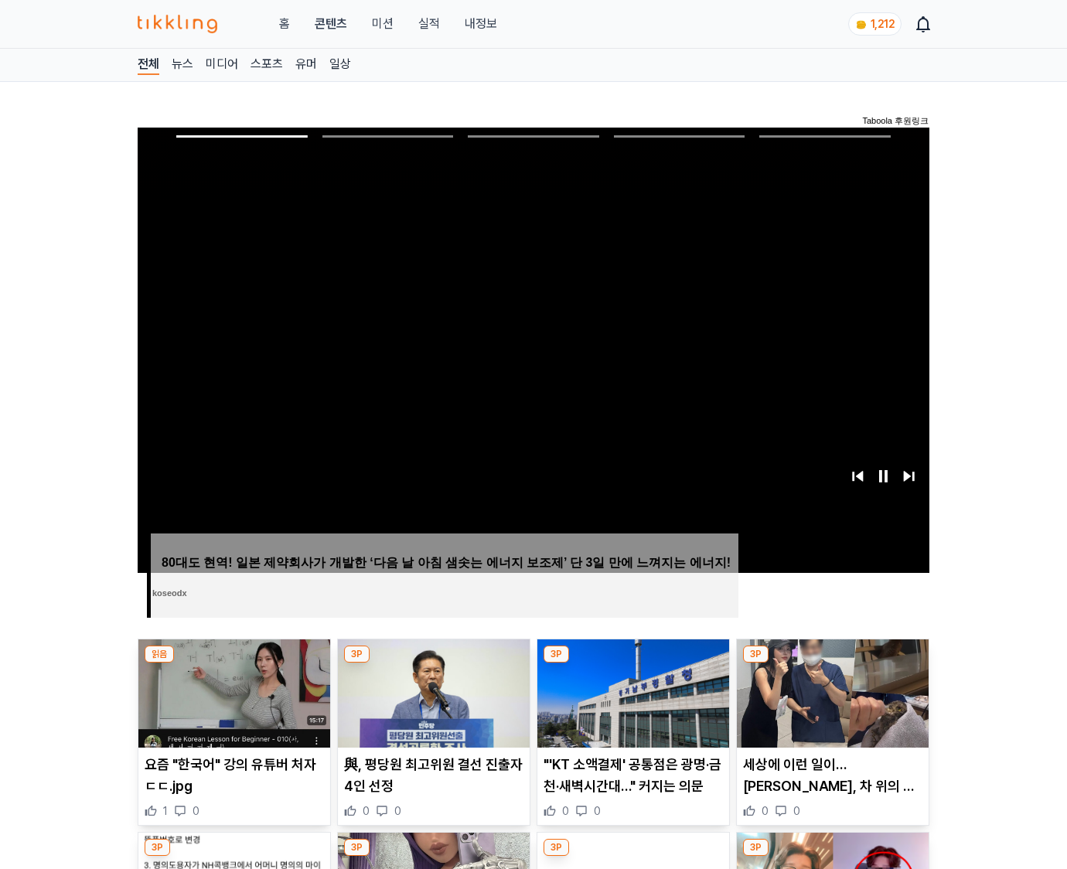
click at [832, 663] on img at bounding box center [833, 693] width 192 height 108
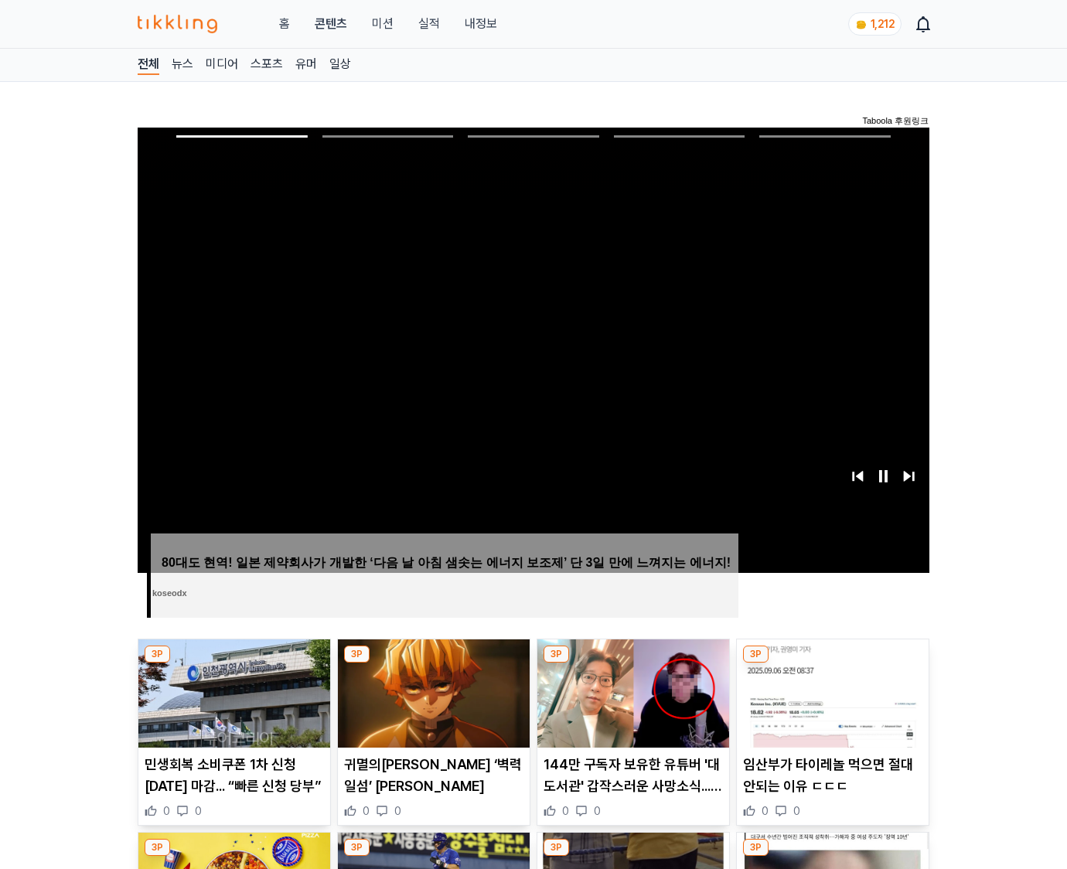
click at [832, 663] on img at bounding box center [833, 693] width 192 height 108
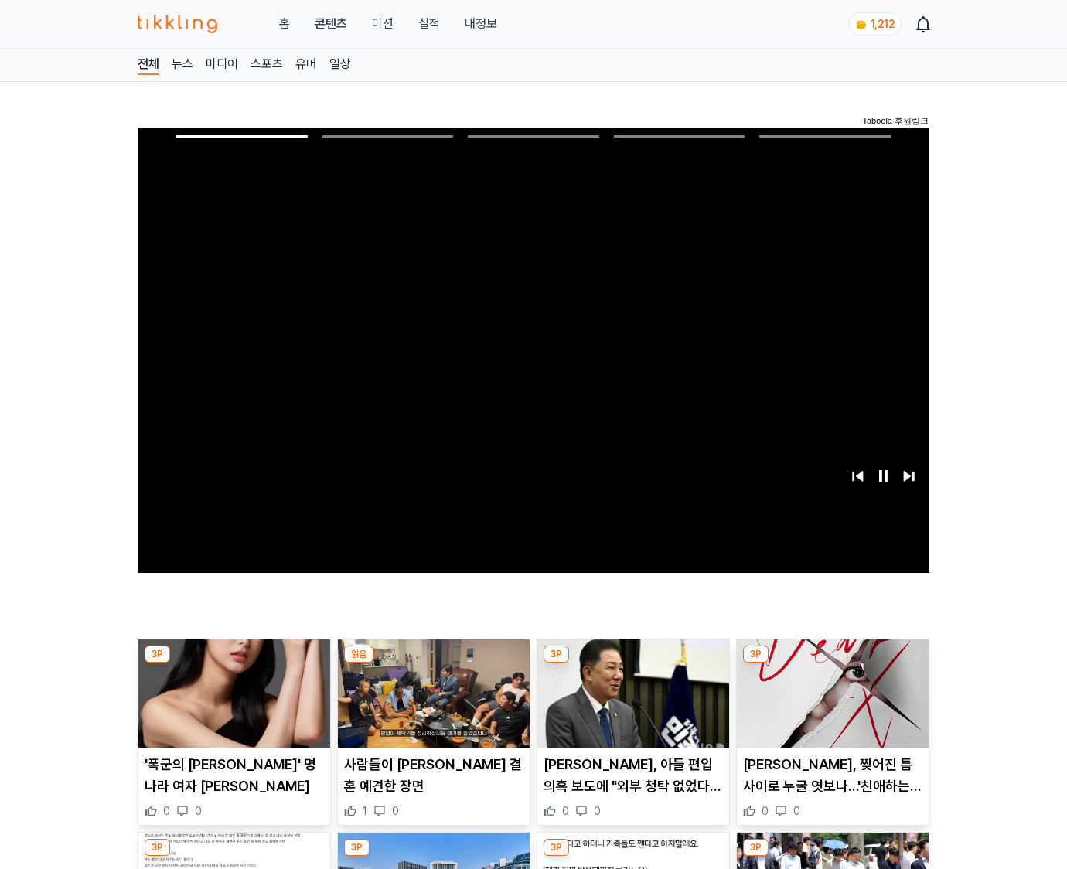
click at [832, 663] on img at bounding box center [833, 693] width 192 height 108
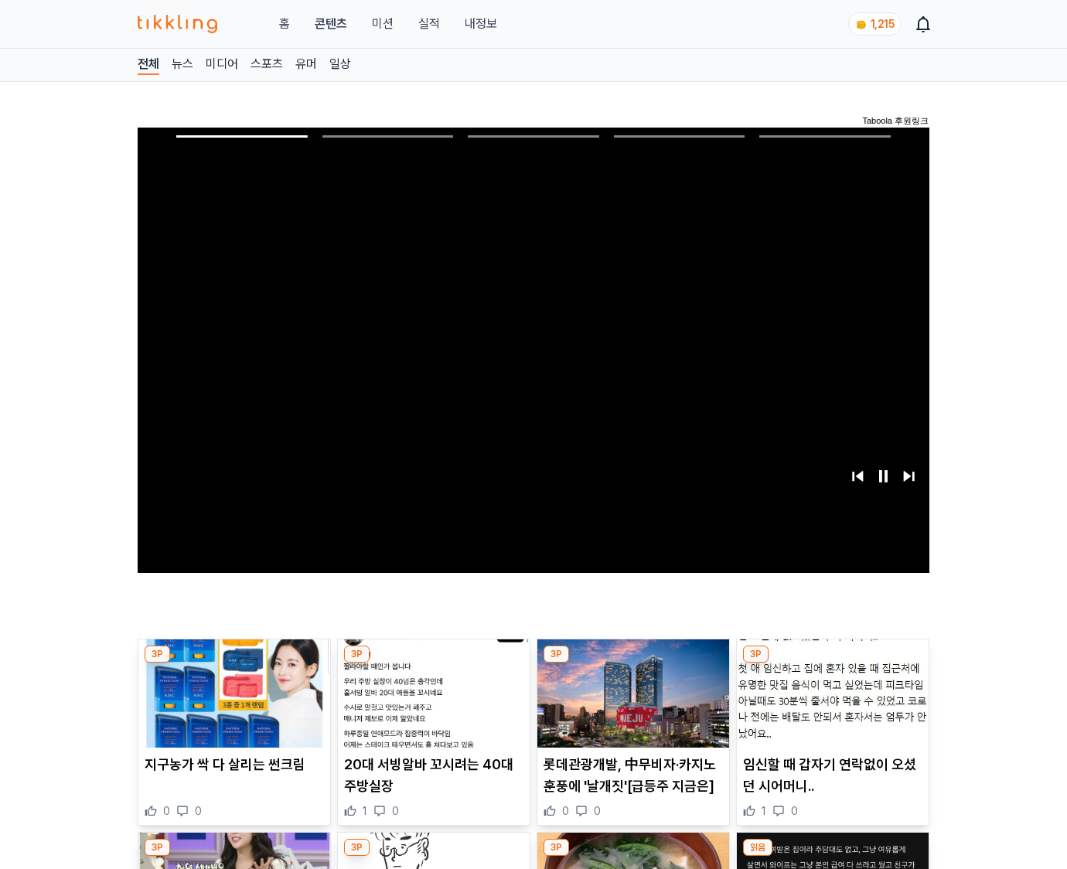
click at [832, 663] on img at bounding box center [833, 693] width 192 height 108
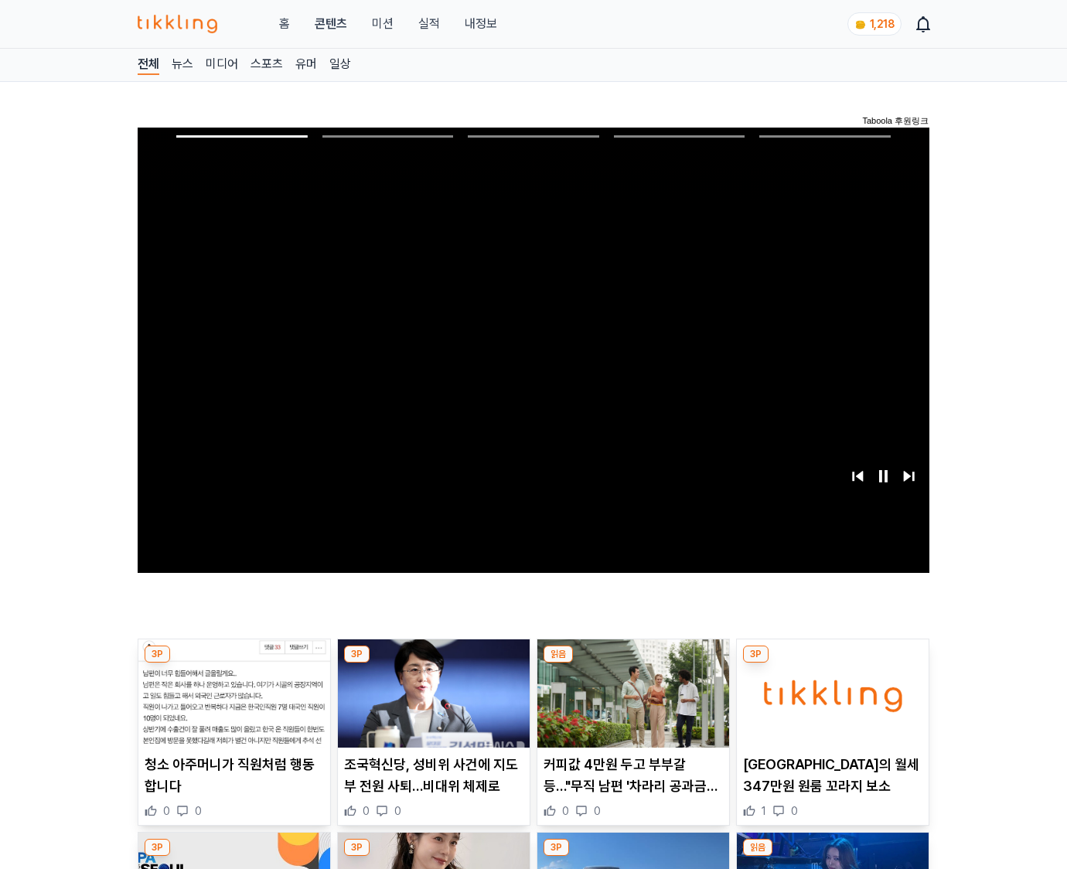
click at [832, 663] on img at bounding box center [833, 693] width 192 height 108
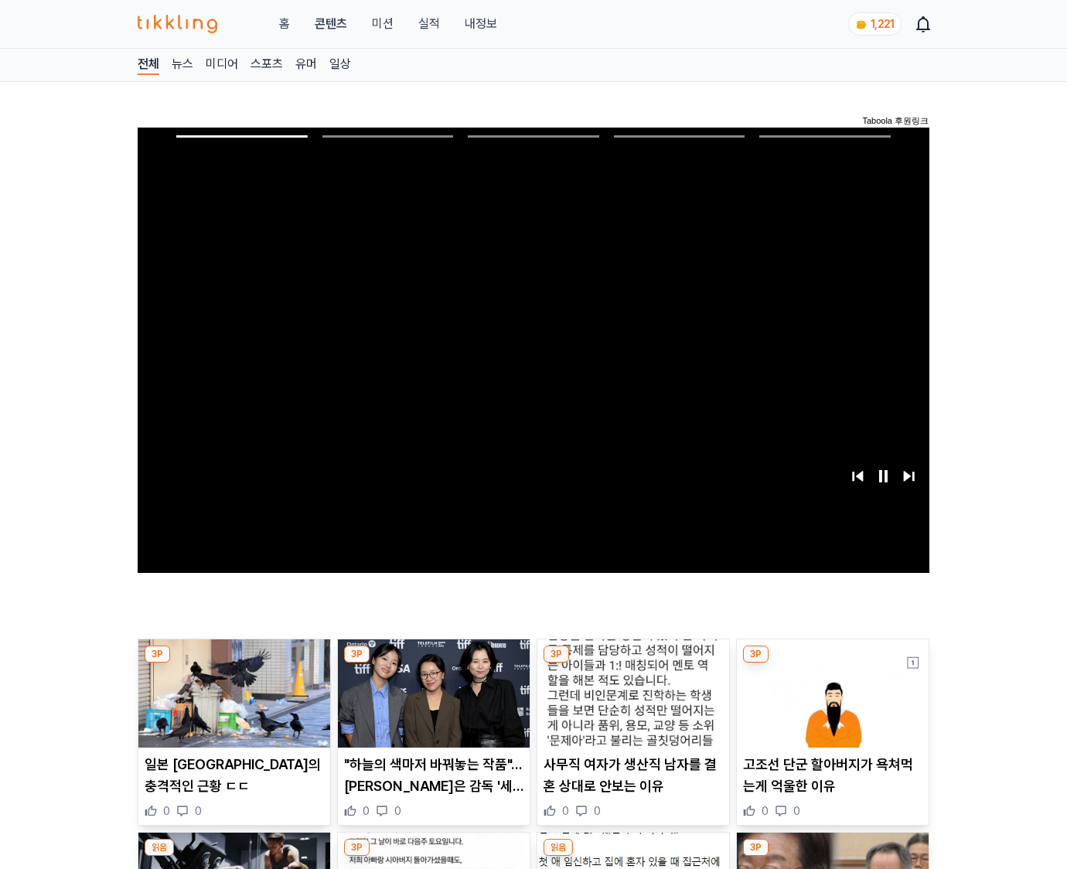
click at [832, 663] on img at bounding box center [833, 693] width 192 height 108
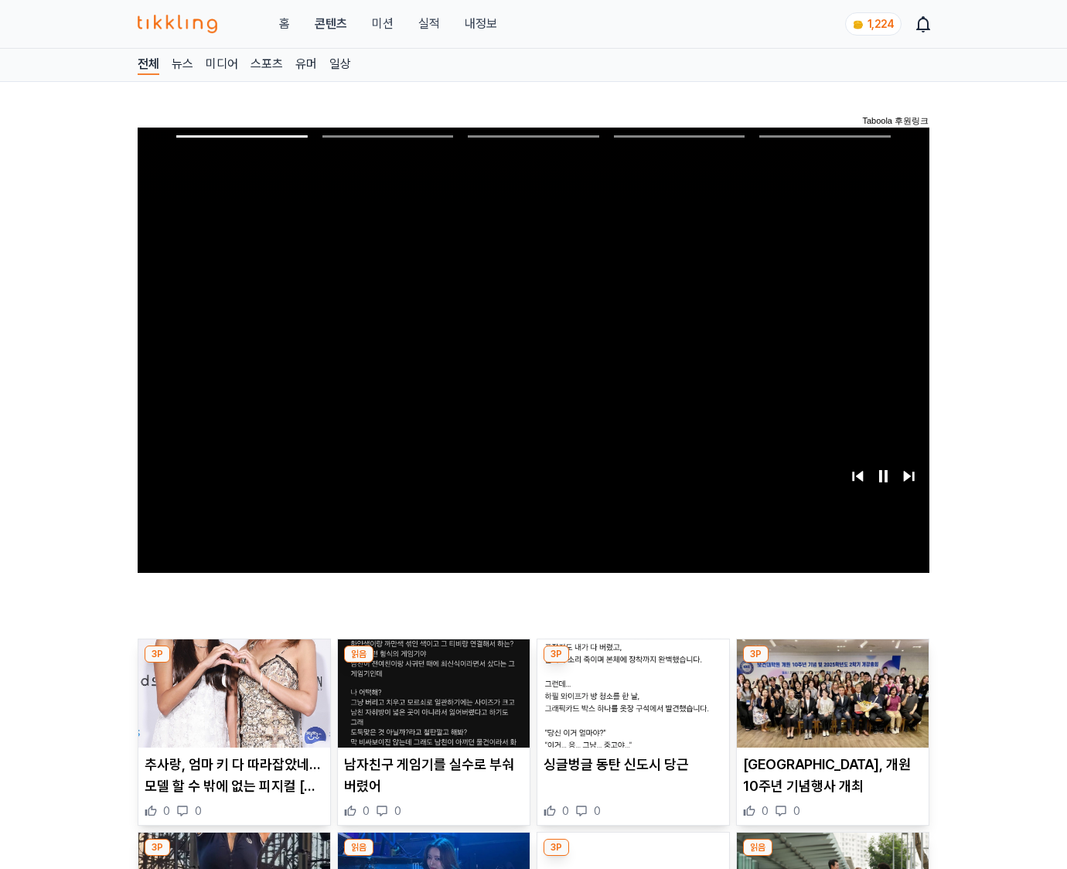
click at [832, 663] on img at bounding box center [833, 693] width 192 height 108
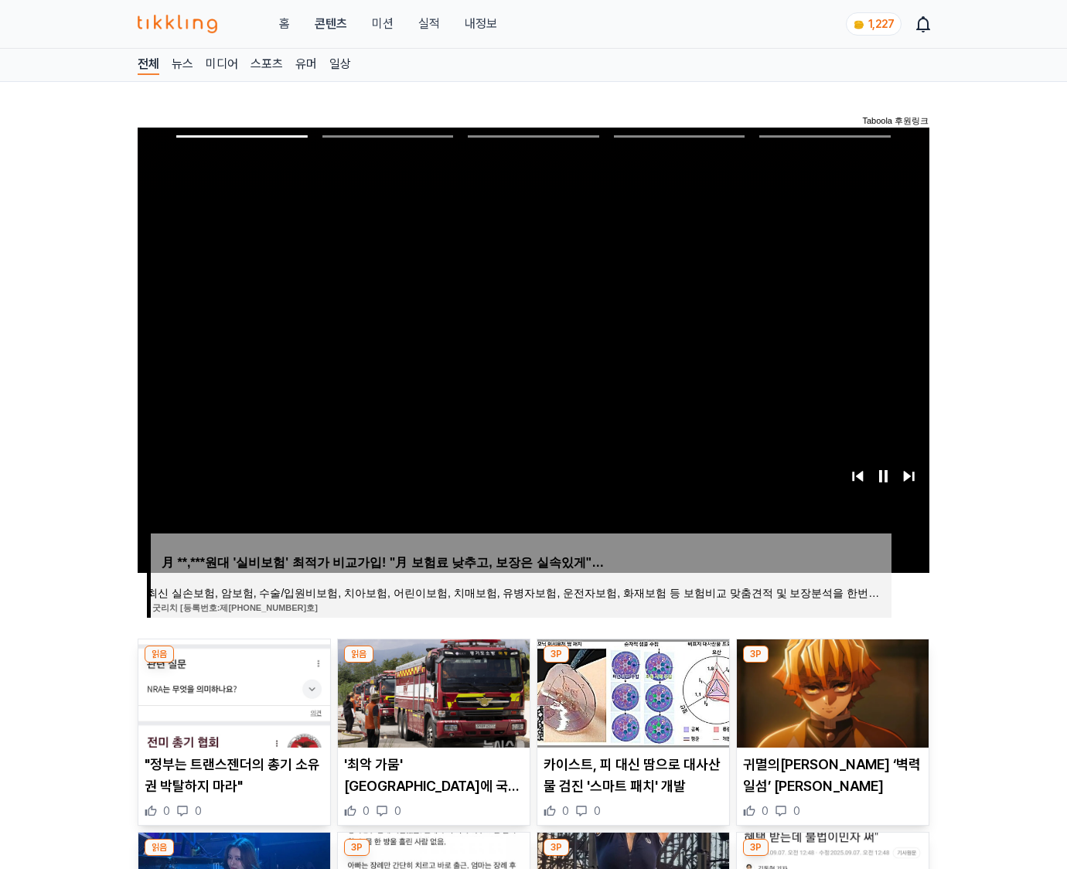
click at [832, 663] on img at bounding box center [833, 693] width 192 height 108
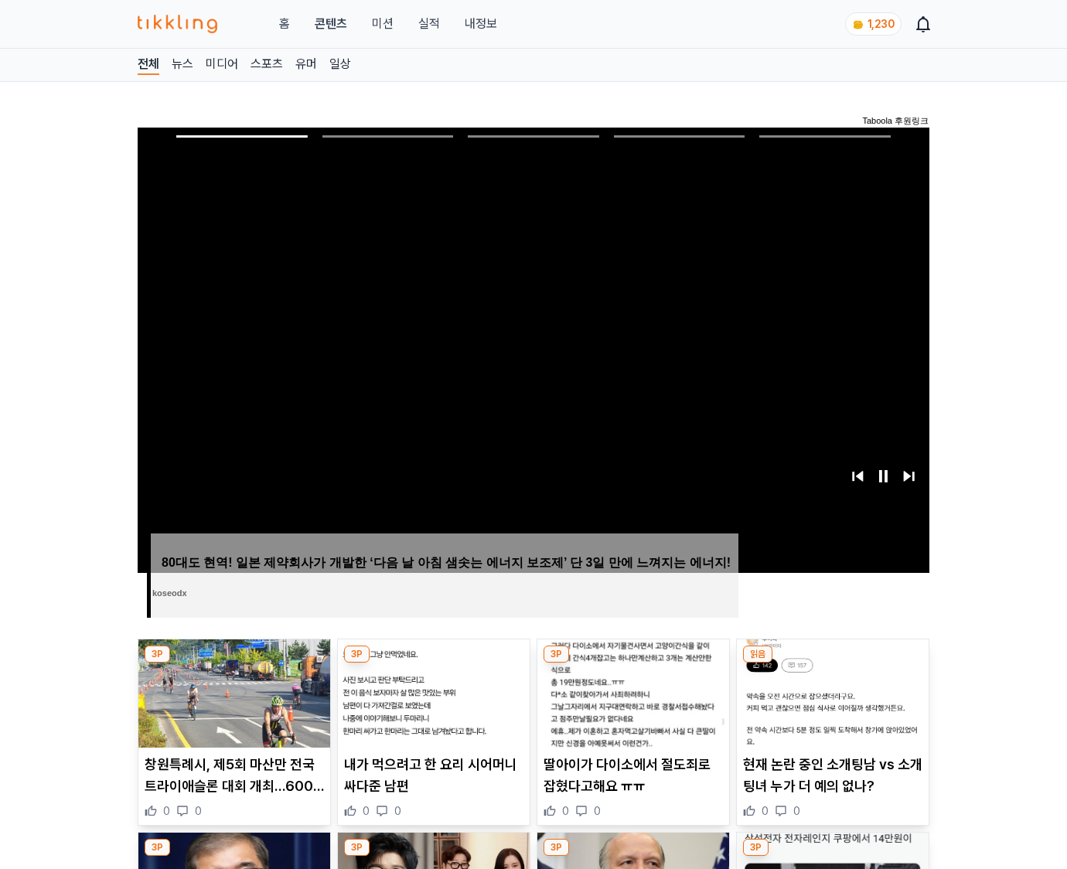
click at [832, 663] on img at bounding box center [833, 693] width 192 height 108
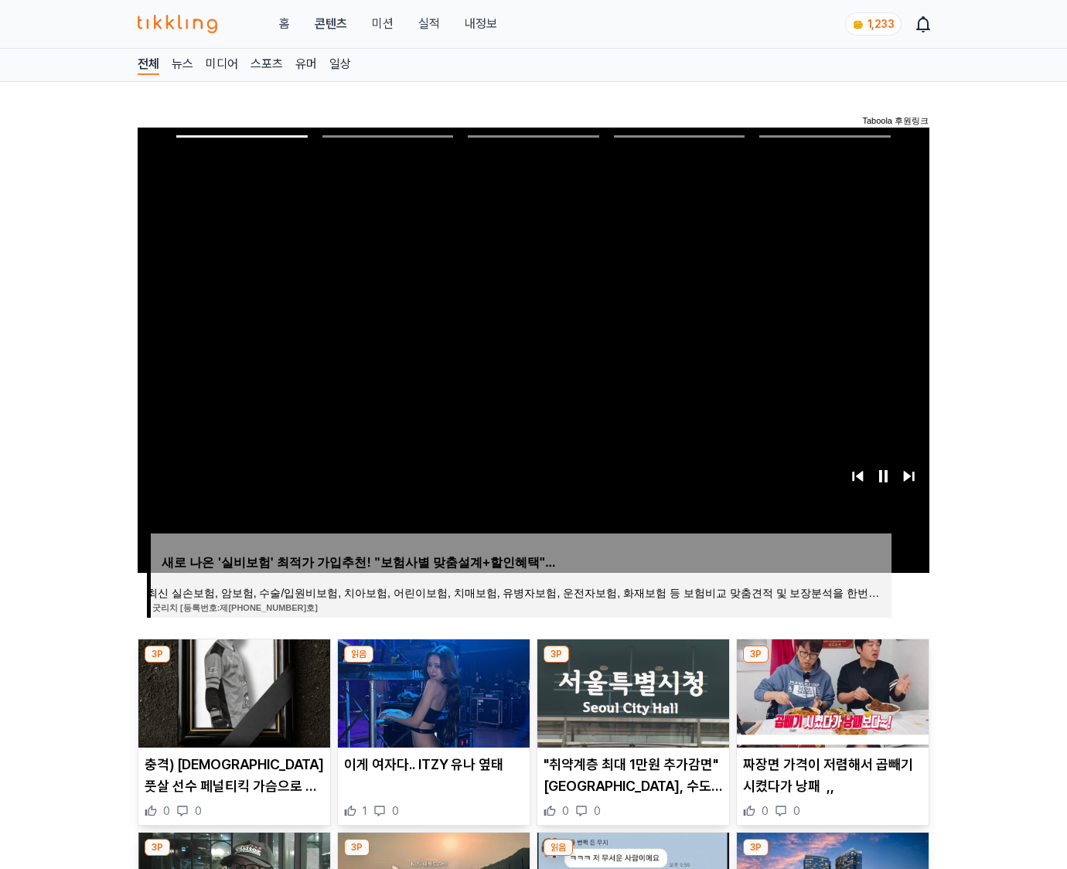
click at [832, 663] on img at bounding box center [833, 693] width 192 height 108
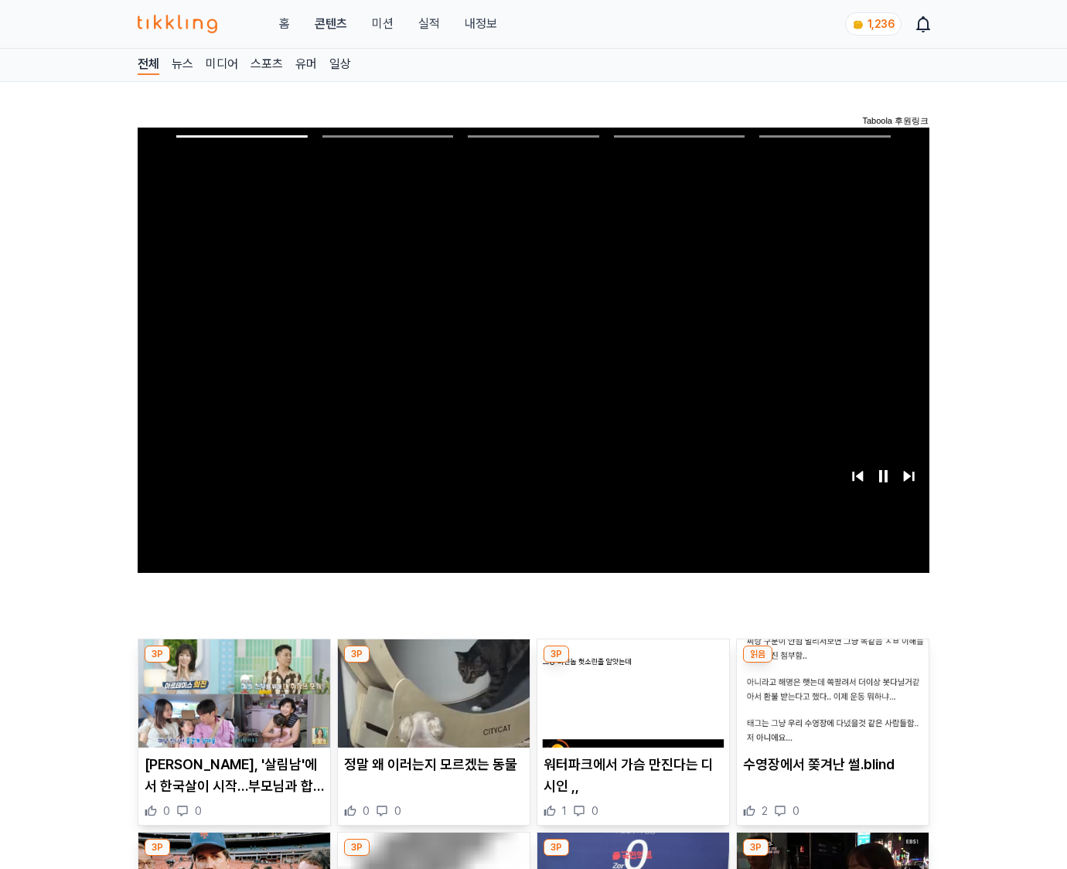
click at [832, 663] on img at bounding box center [833, 693] width 192 height 108
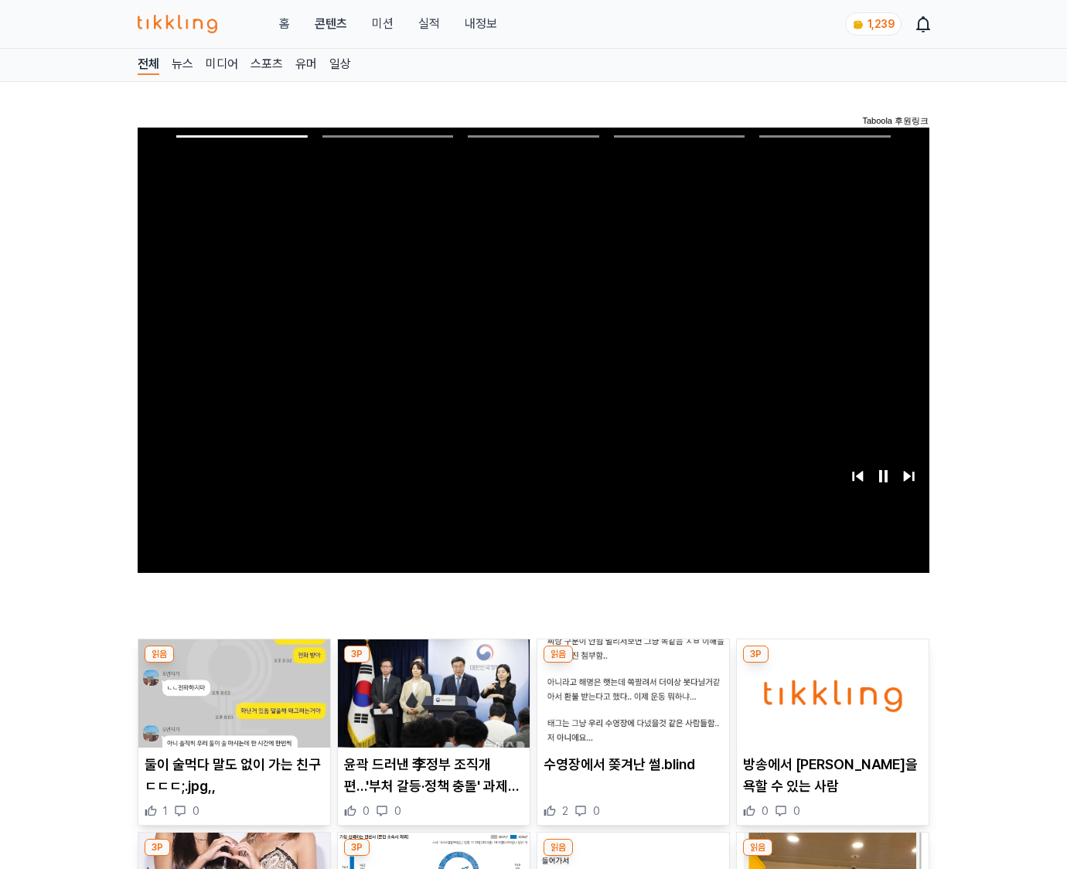
click at [832, 663] on img at bounding box center [833, 693] width 192 height 108
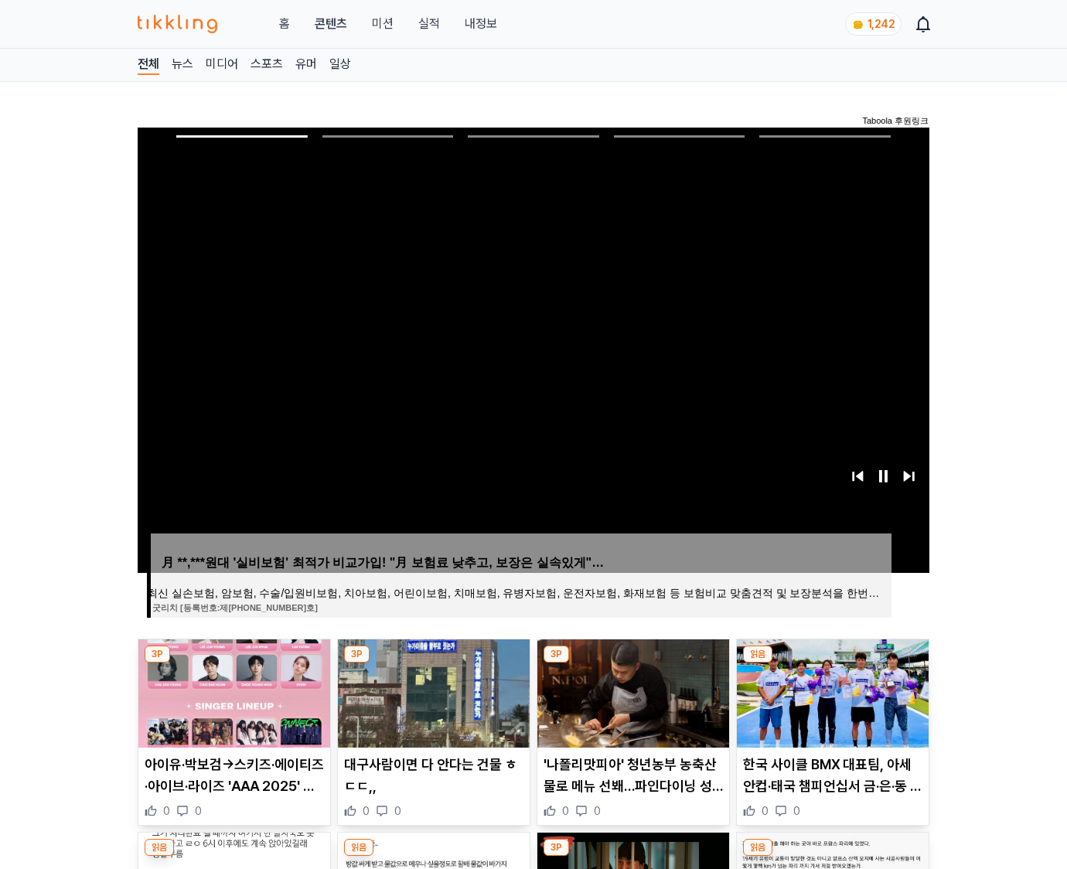
click at [832, 663] on img at bounding box center [833, 693] width 192 height 108
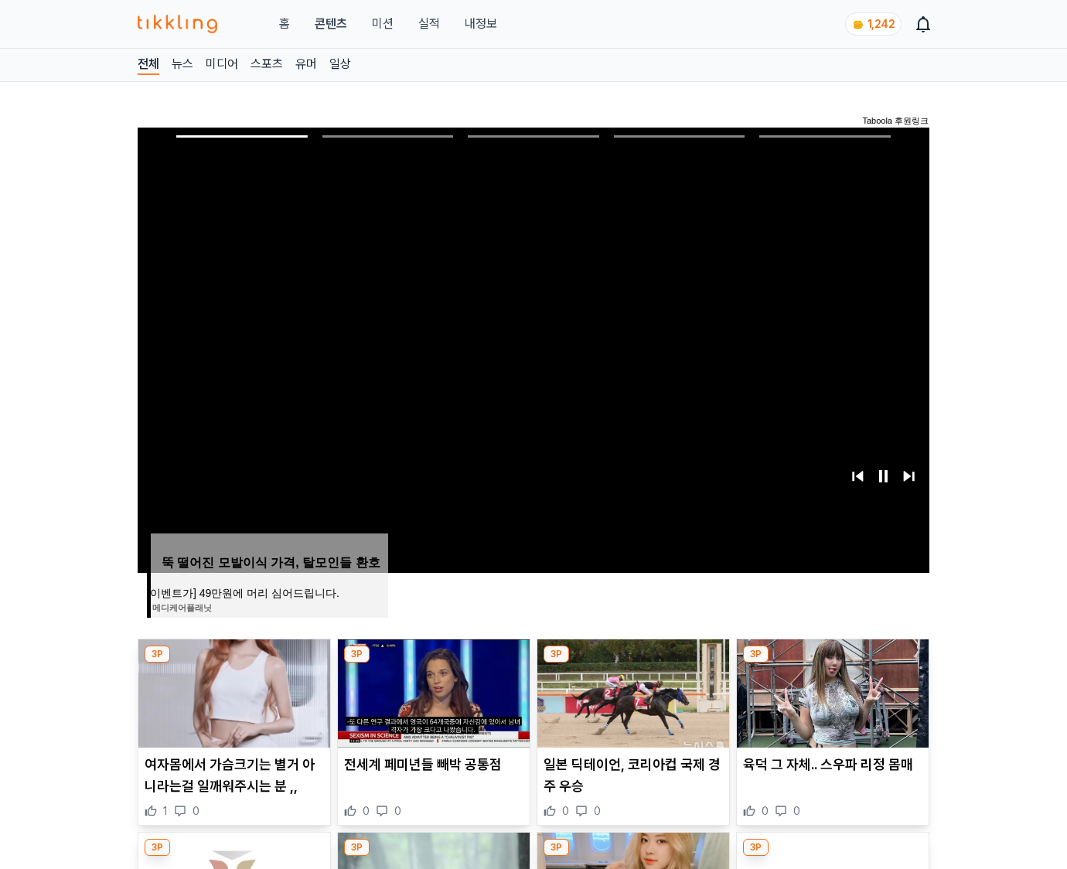
click at [832, 663] on img at bounding box center [833, 693] width 192 height 108
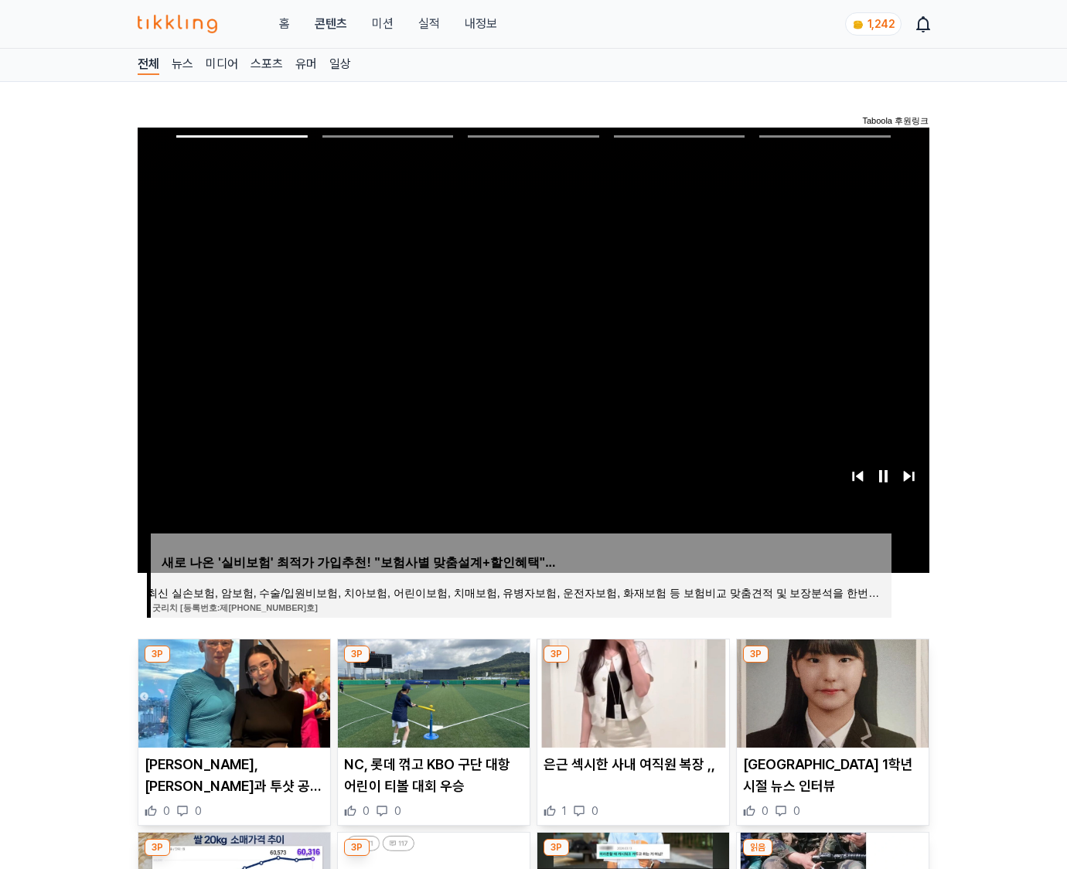
click at [832, 663] on img at bounding box center [833, 693] width 192 height 108
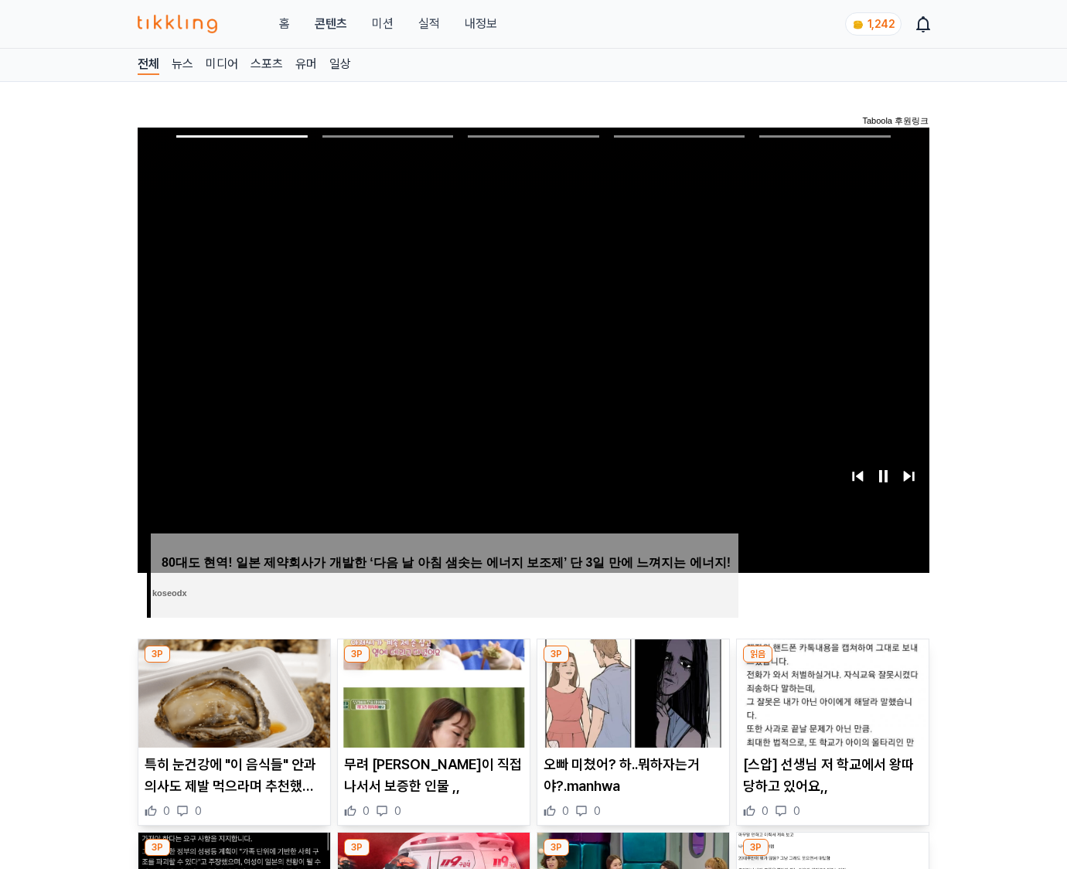
click at [832, 663] on img at bounding box center [833, 693] width 192 height 108
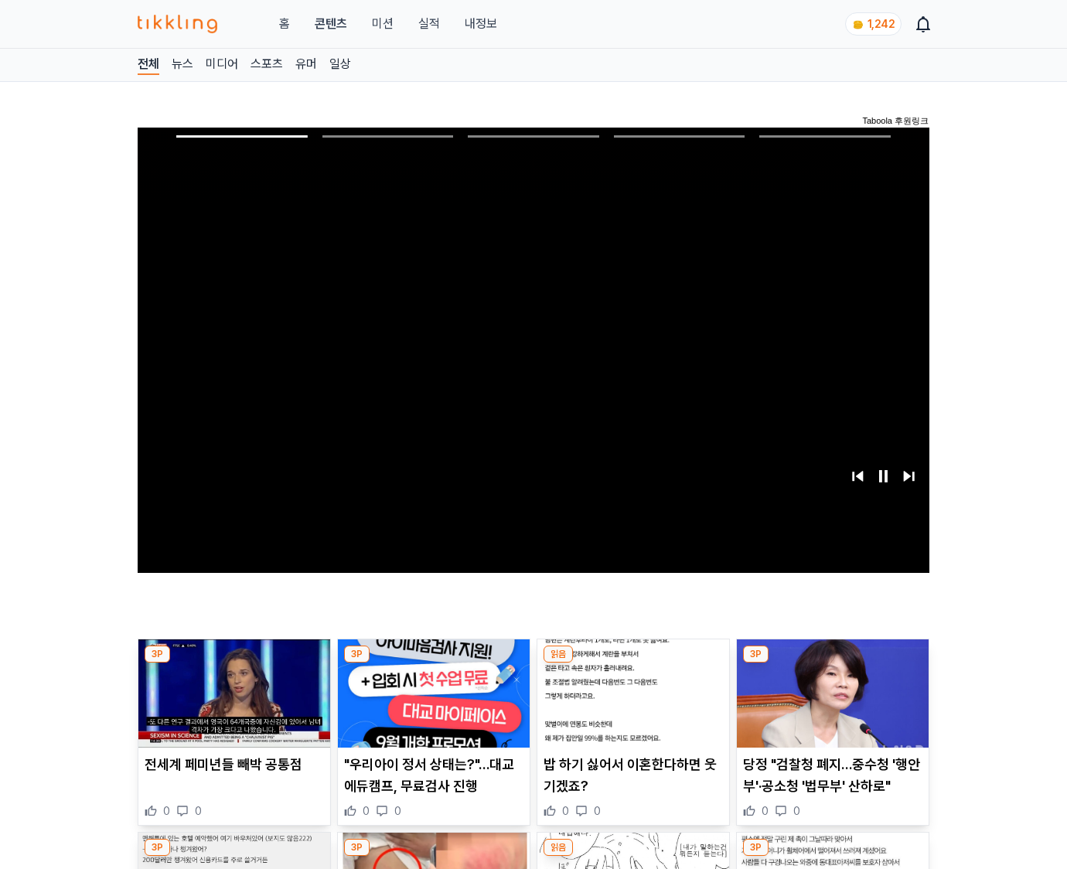
click at [832, 663] on img at bounding box center [833, 693] width 192 height 108
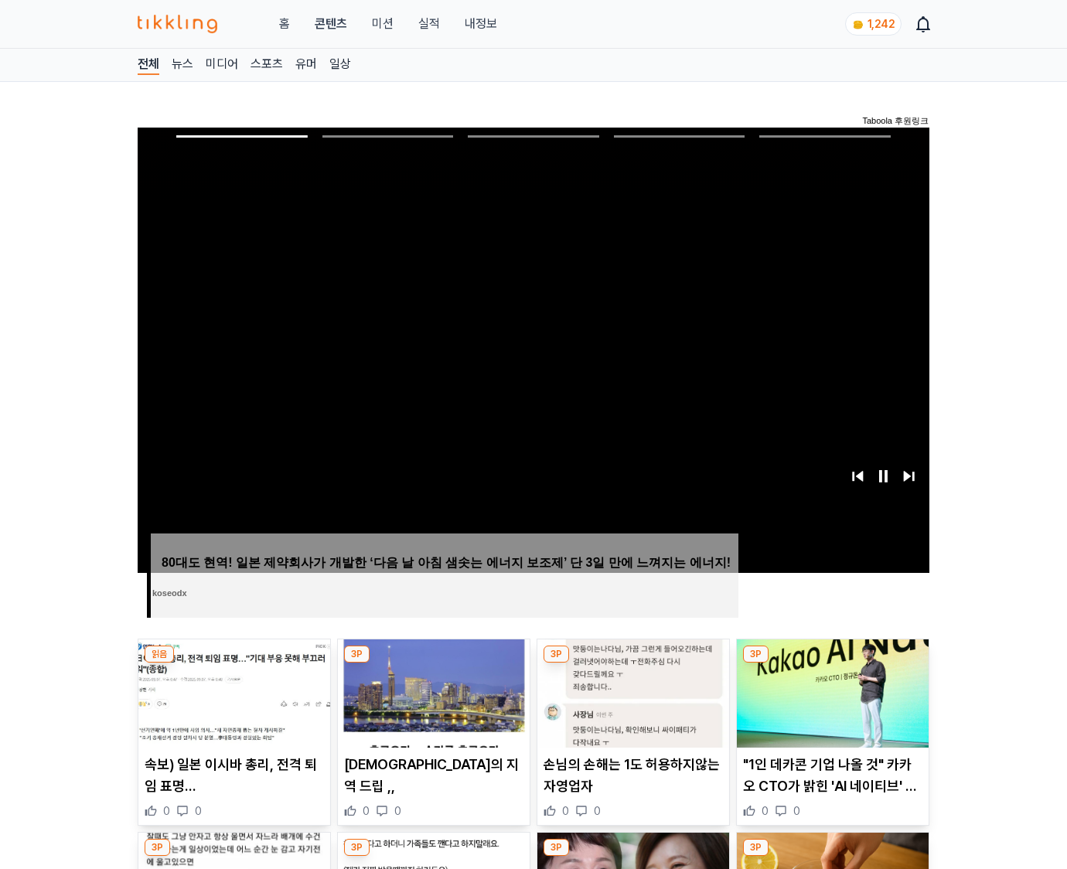
click at [832, 663] on img at bounding box center [833, 693] width 192 height 108
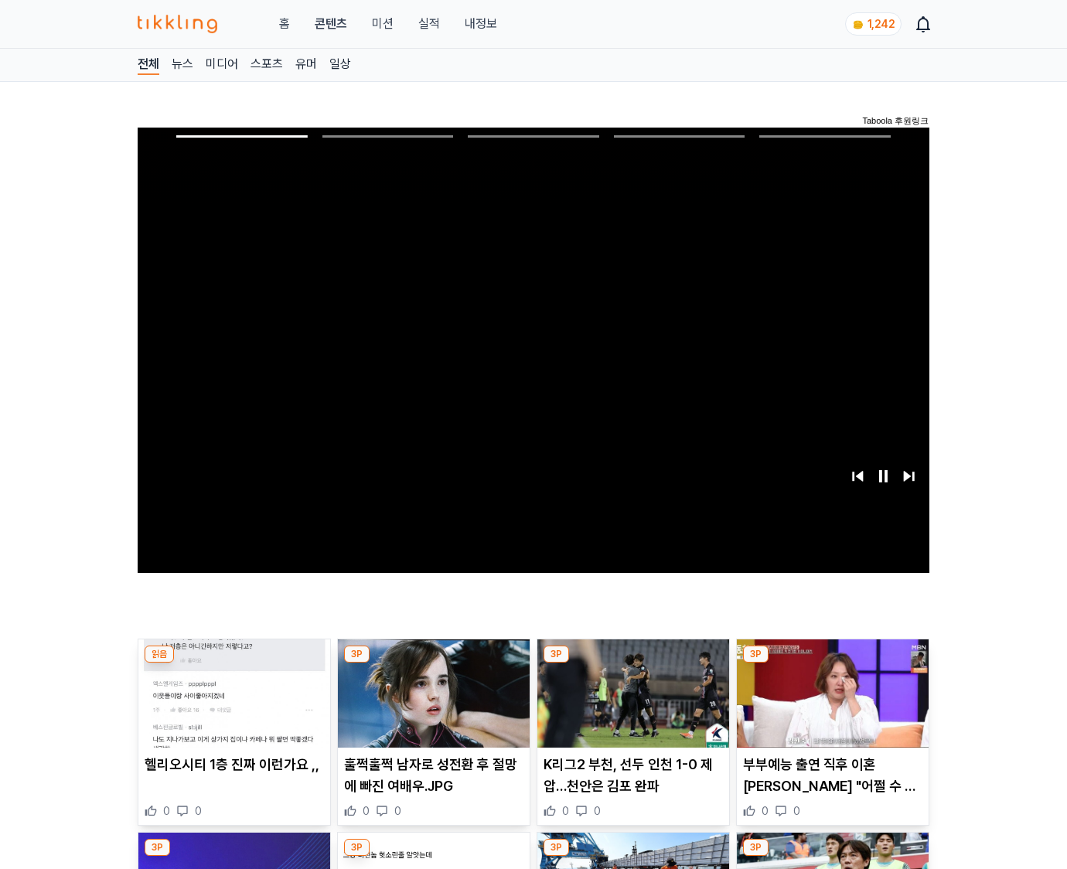
click at [832, 663] on img at bounding box center [833, 693] width 192 height 108
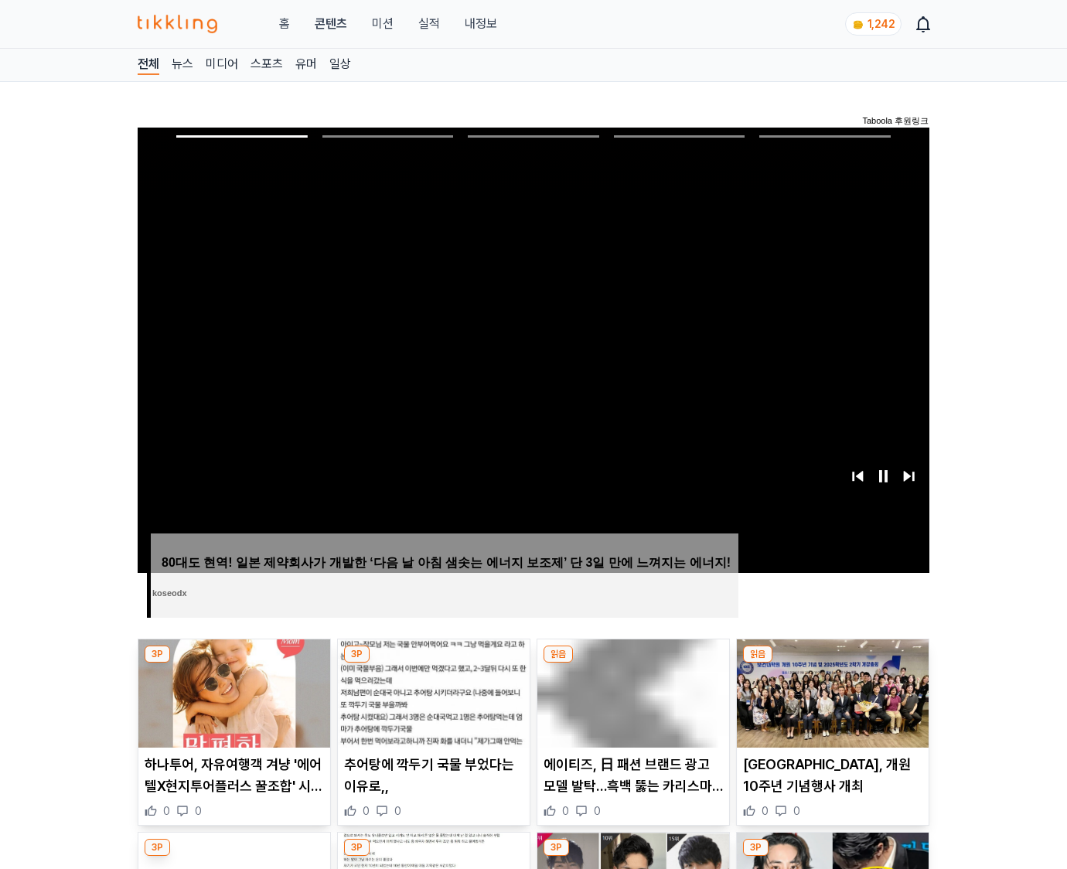
click at [832, 663] on img at bounding box center [833, 693] width 192 height 108
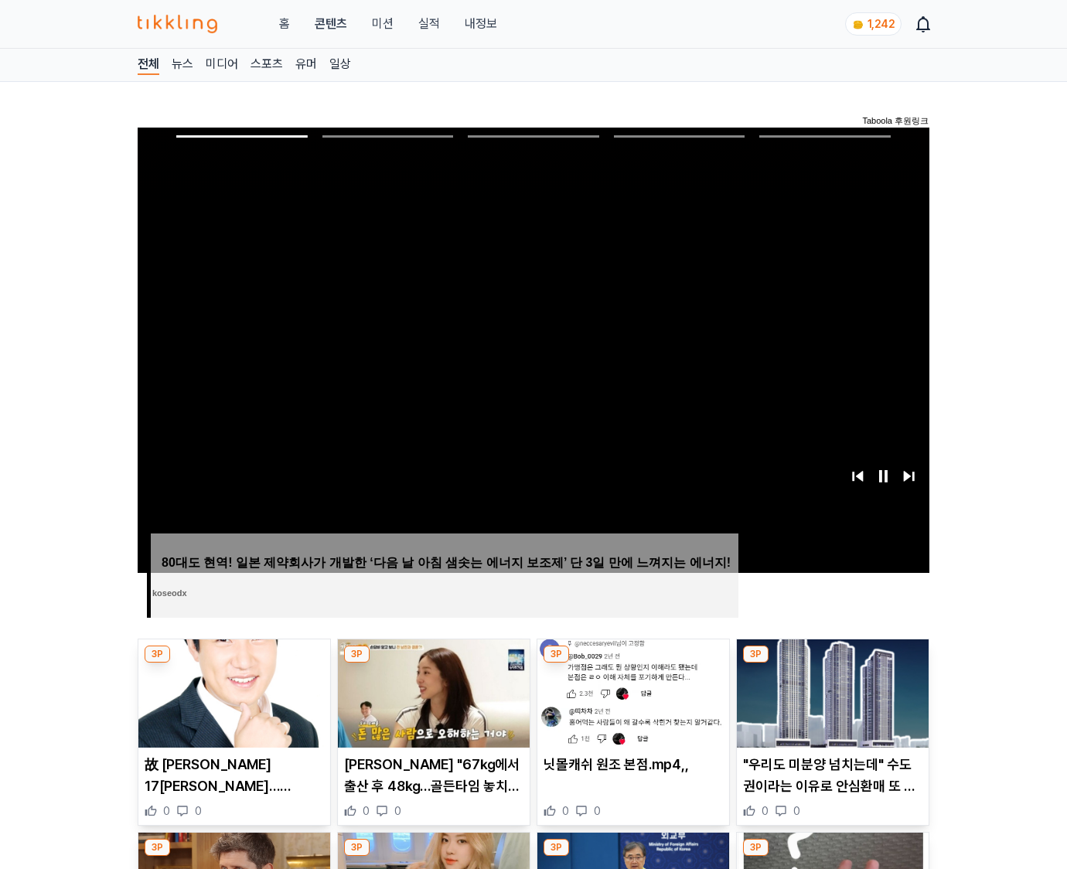
click at [832, 663] on img at bounding box center [833, 693] width 192 height 108
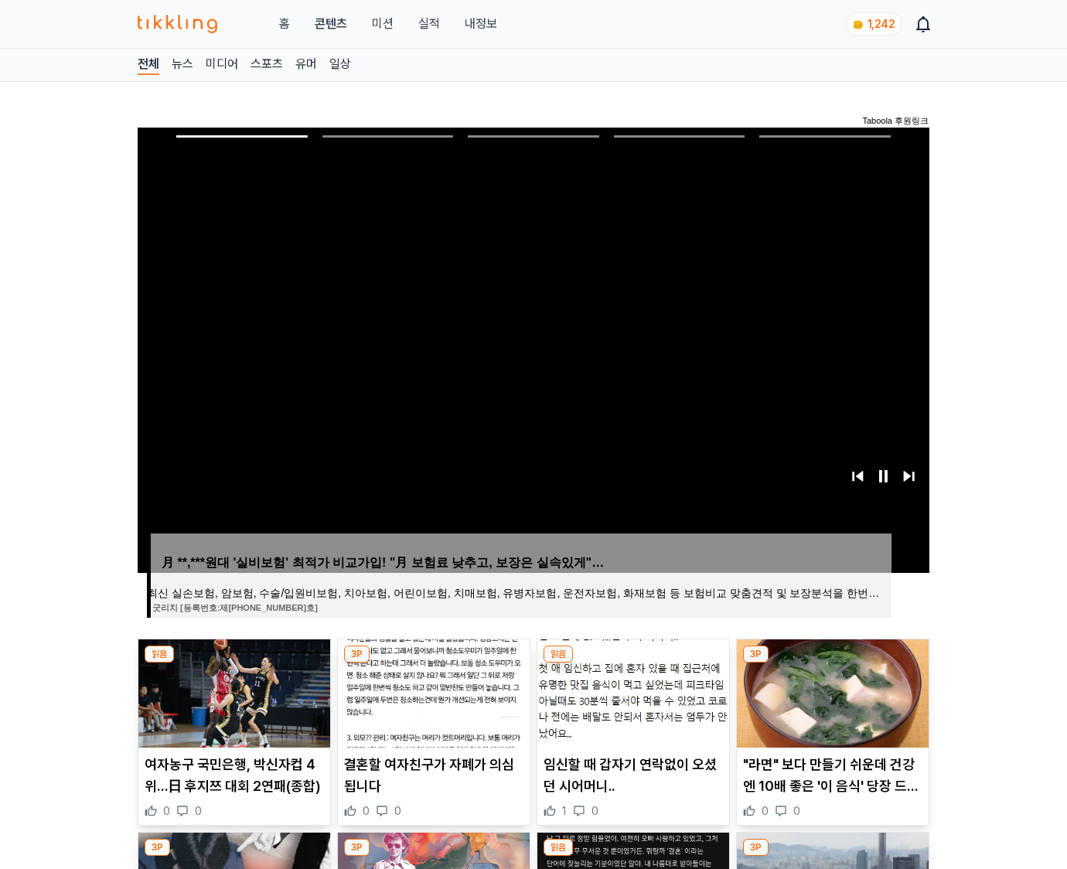
click at [832, 663] on img at bounding box center [833, 693] width 192 height 108
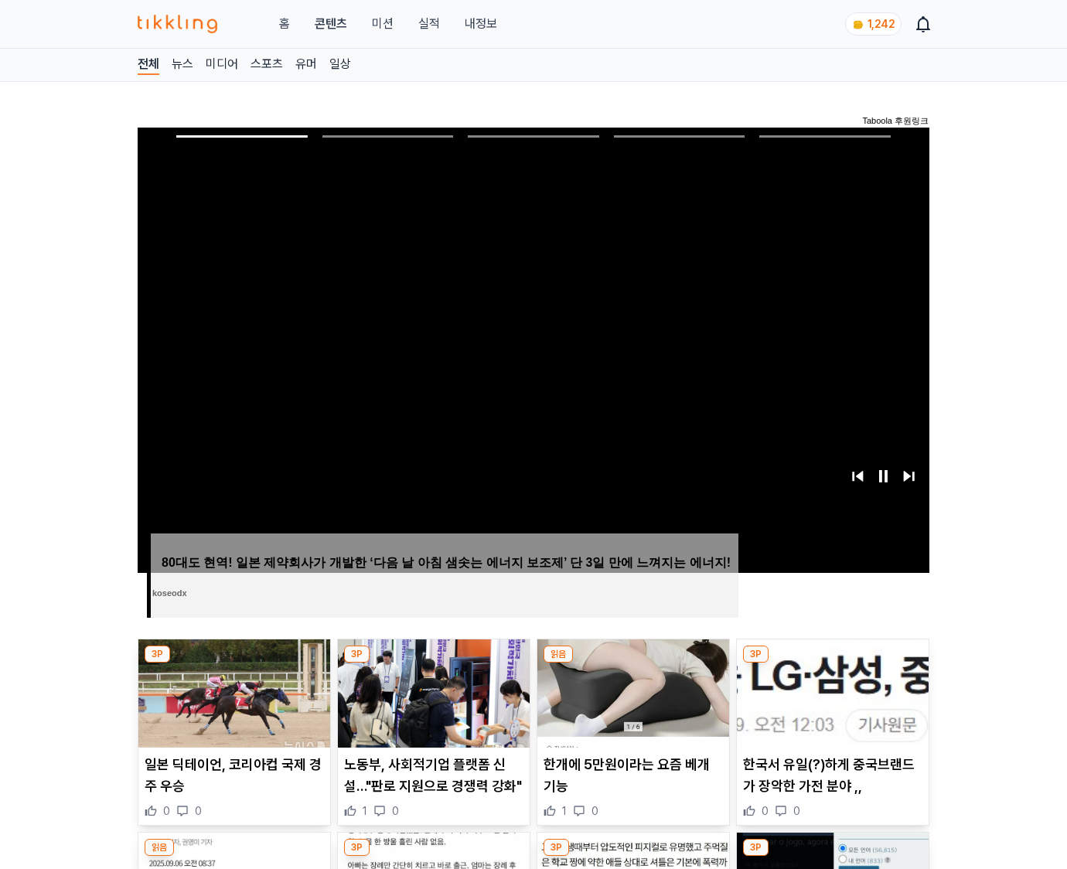
click at [832, 663] on img at bounding box center [833, 693] width 192 height 108
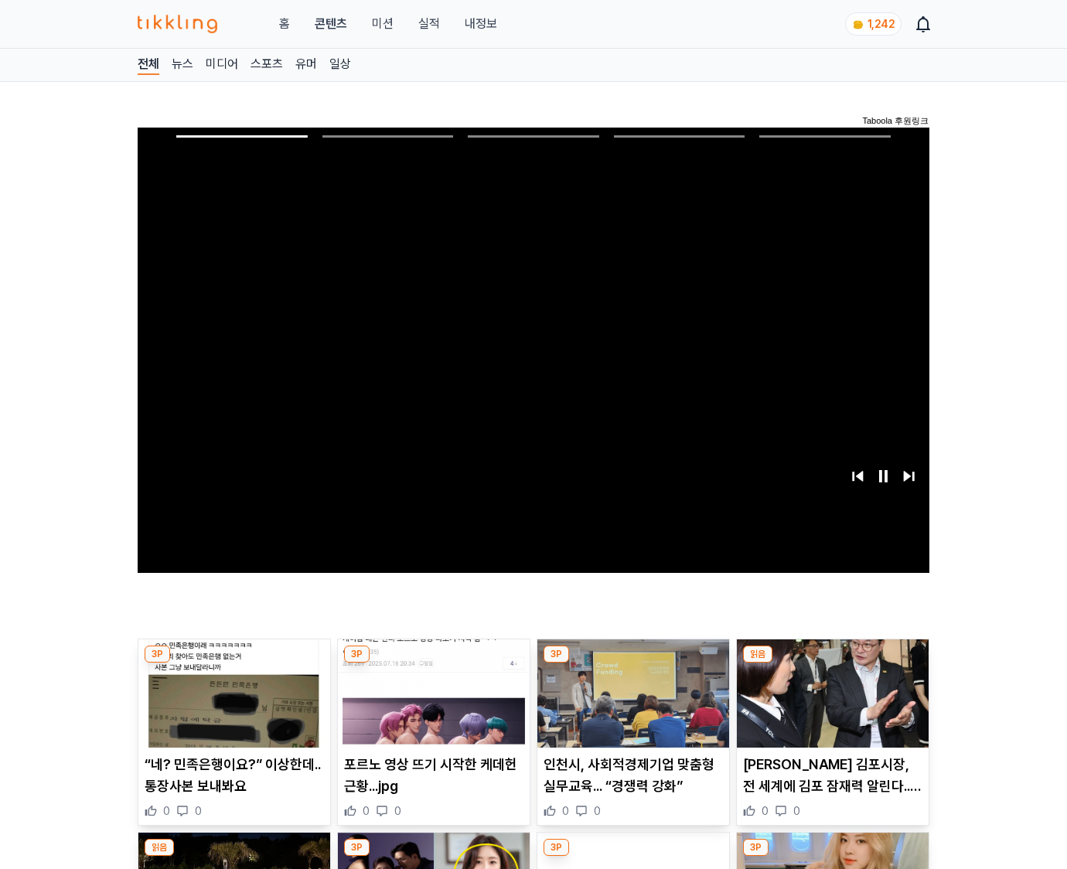
click at [832, 663] on img at bounding box center [833, 693] width 192 height 108
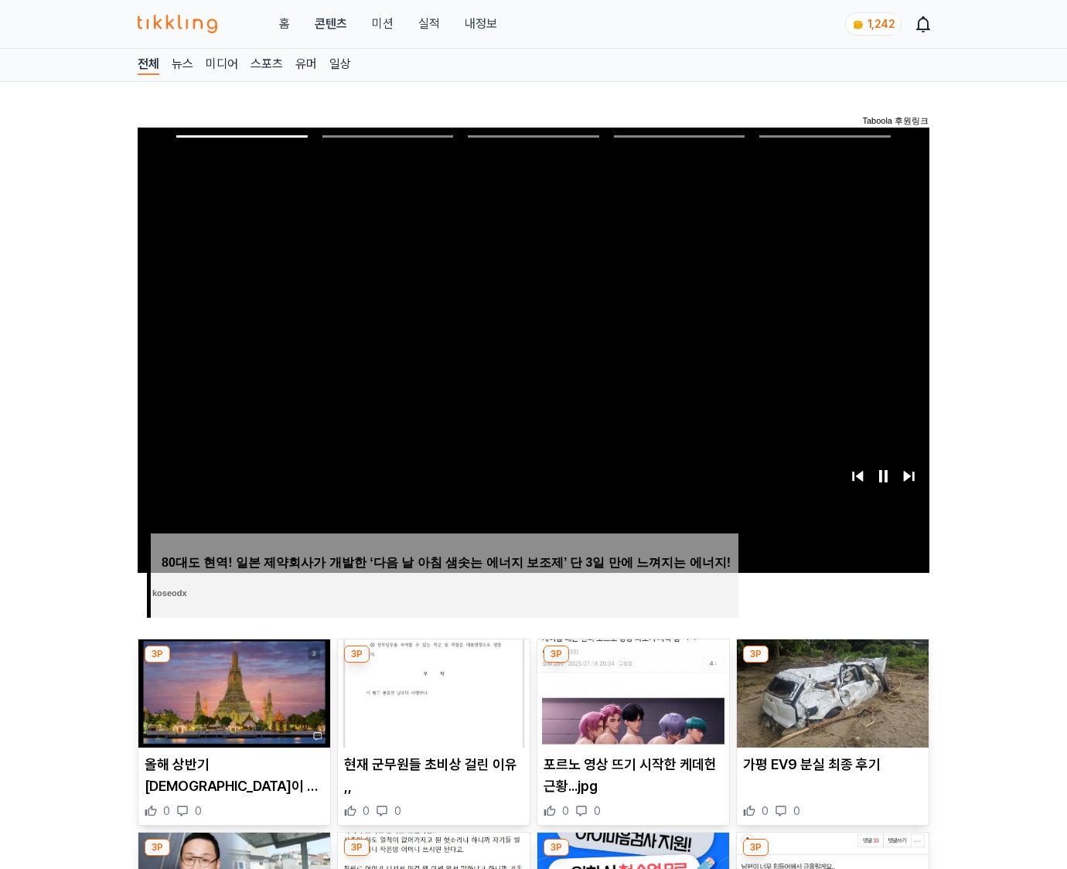
click at [832, 663] on img at bounding box center [833, 693] width 192 height 108
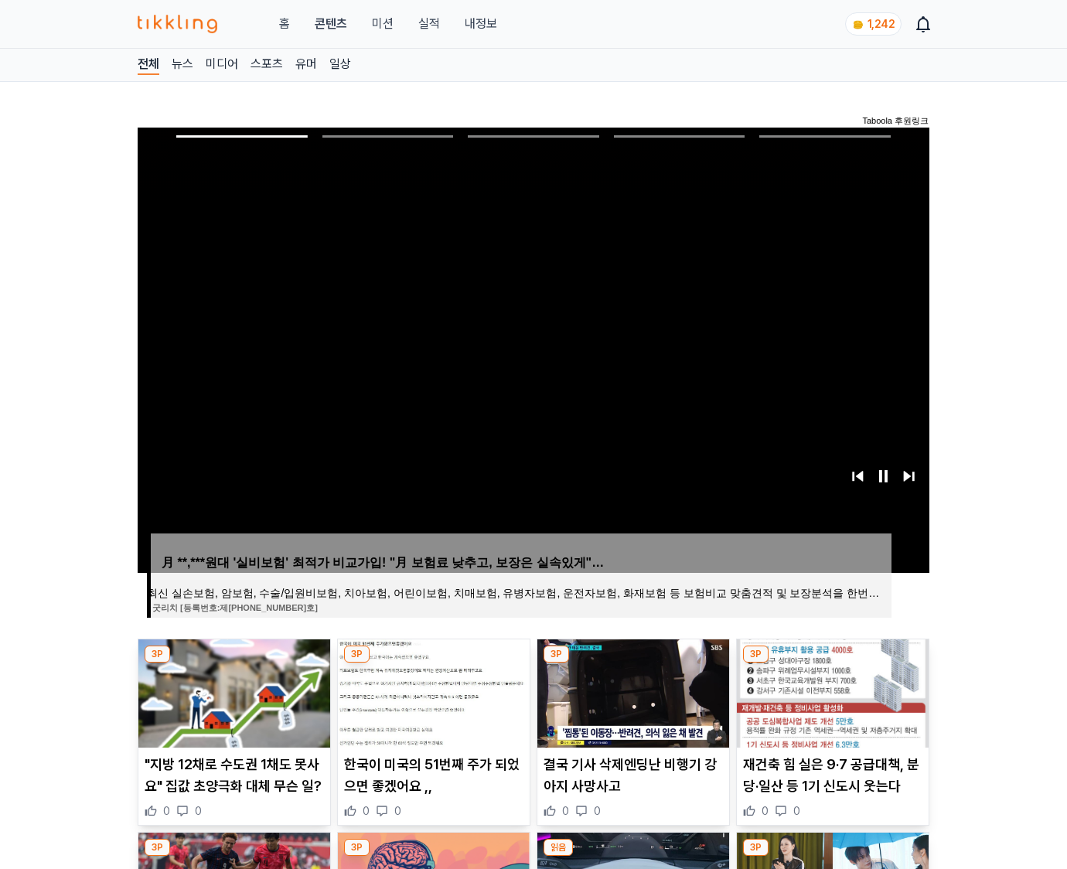
click at [832, 663] on img at bounding box center [833, 693] width 192 height 108
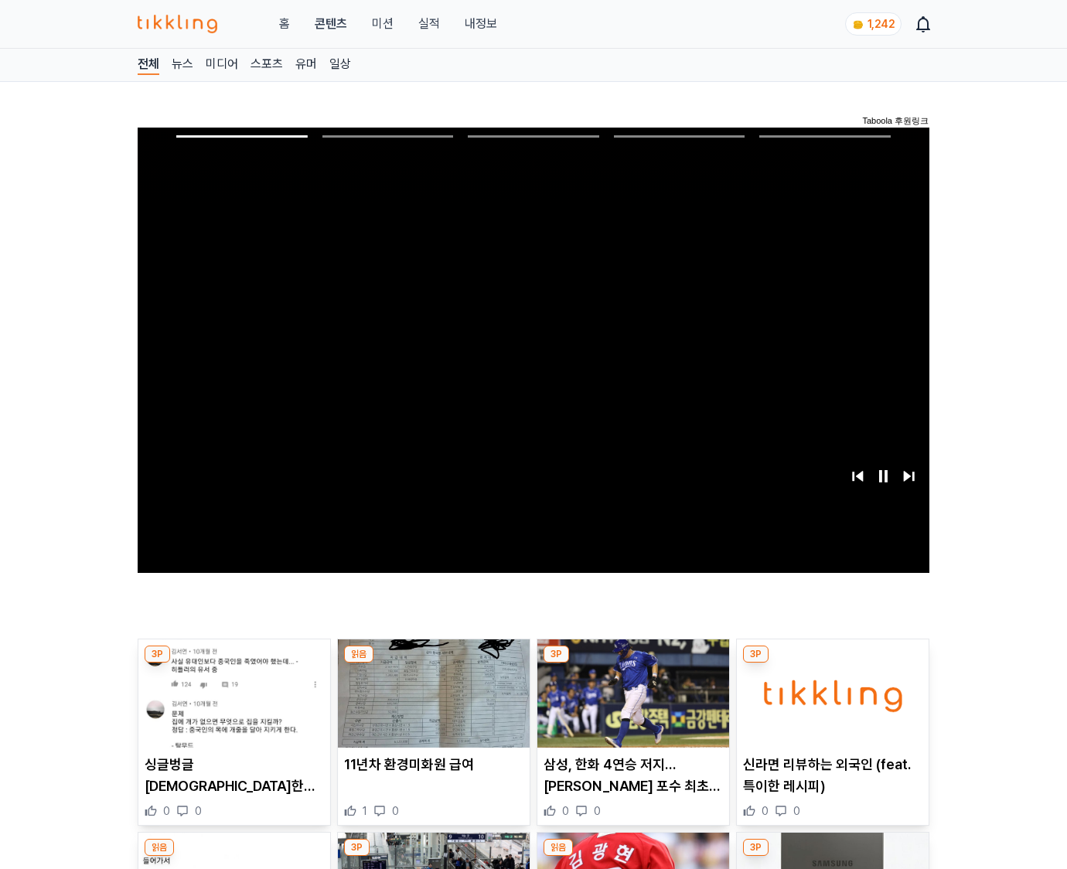
click at [832, 663] on img at bounding box center [833, 693] width 192 height 108
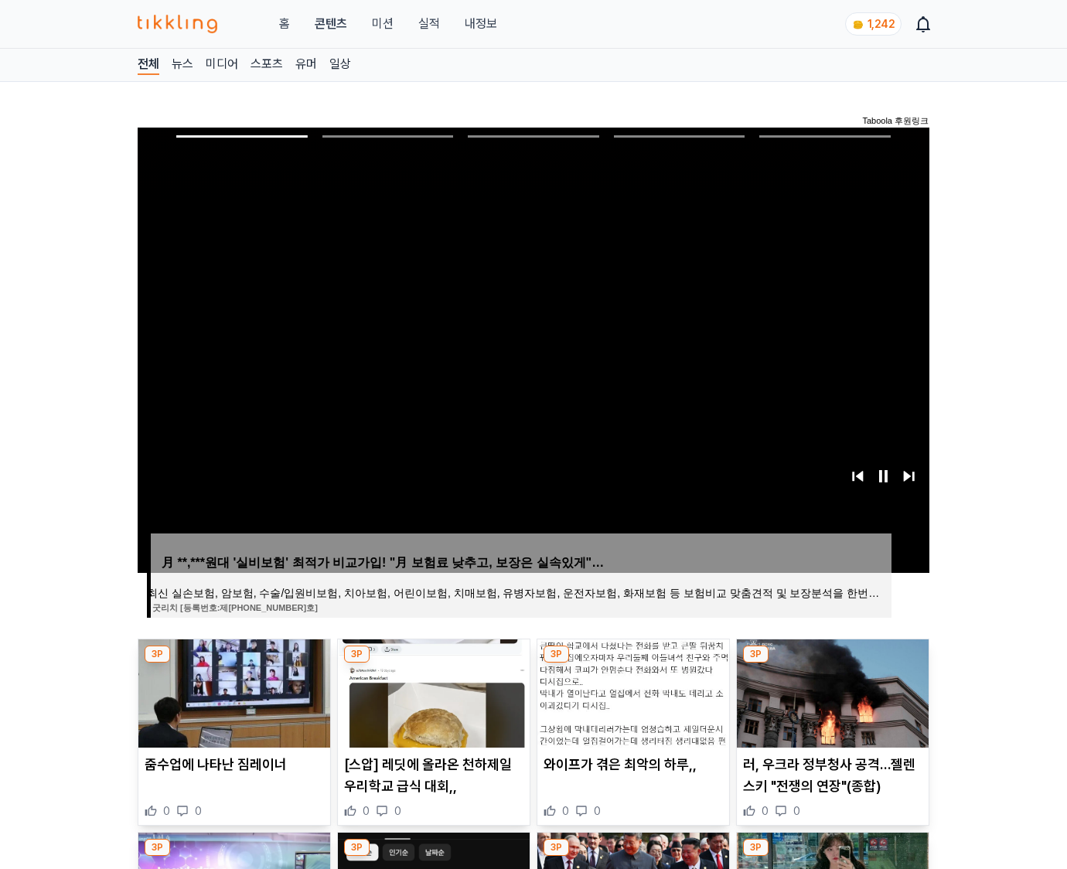
click at [832, 663] on img at bounding box center [833, 693] width 192 height 108
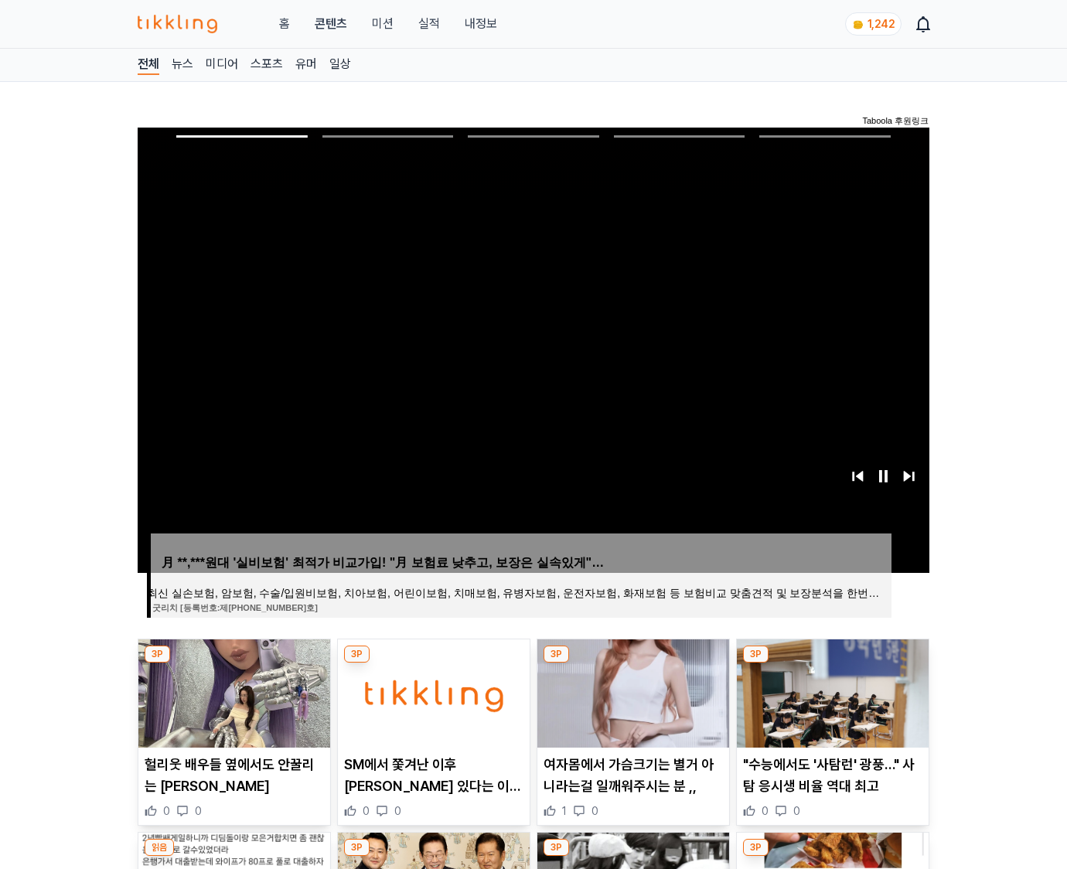
click at [832, 663] on img at bounding box center [833, 693] width 192 height 108
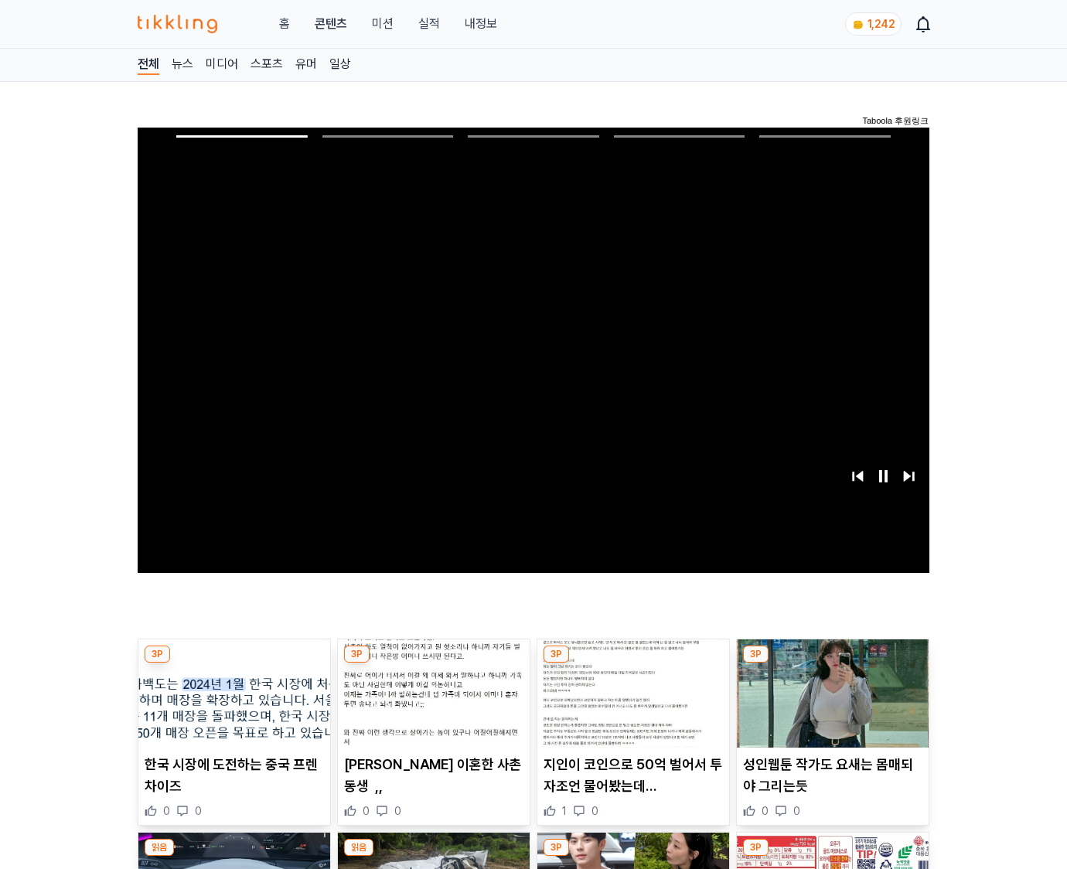
click at [832, 663] on img at bounding box center [833, 693] width 192 height 108
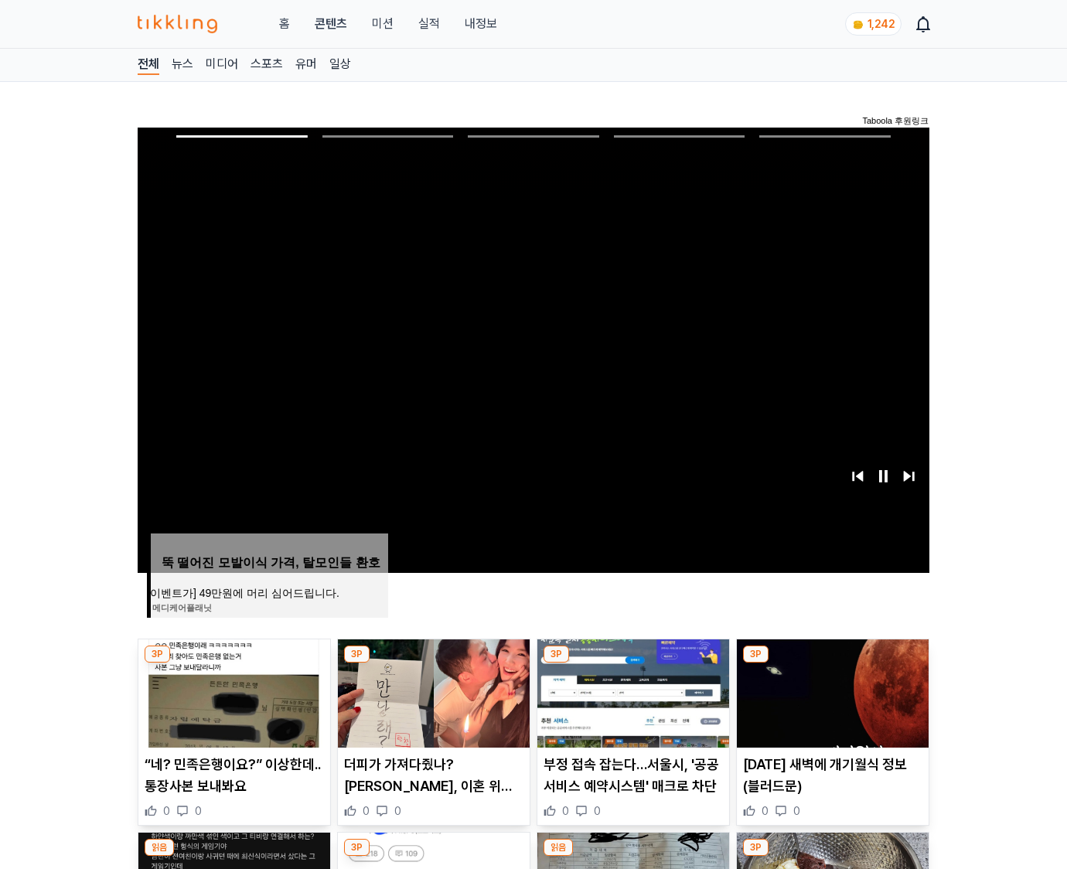
click at [832, 663] on img at bounding box center [833, 693] width 192 height 108
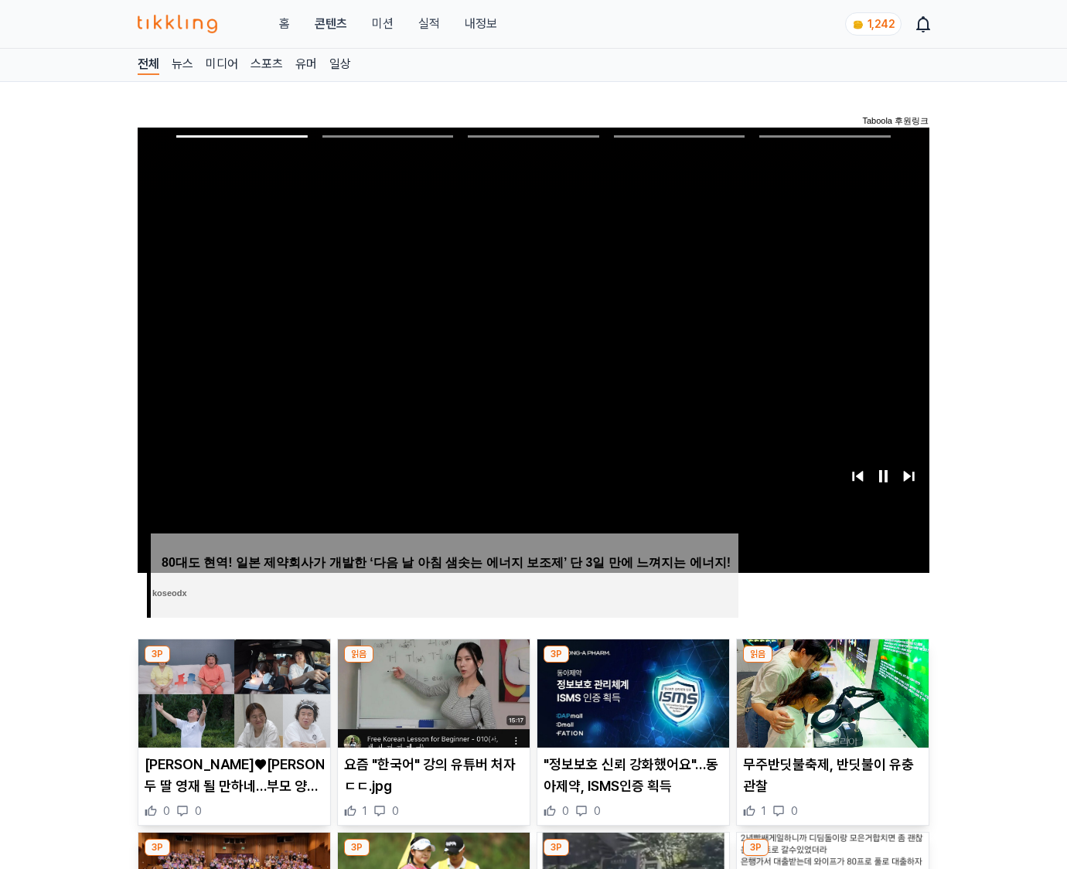
click at [832, 663] on img at bounding box center [833, 693] width 192 height 108
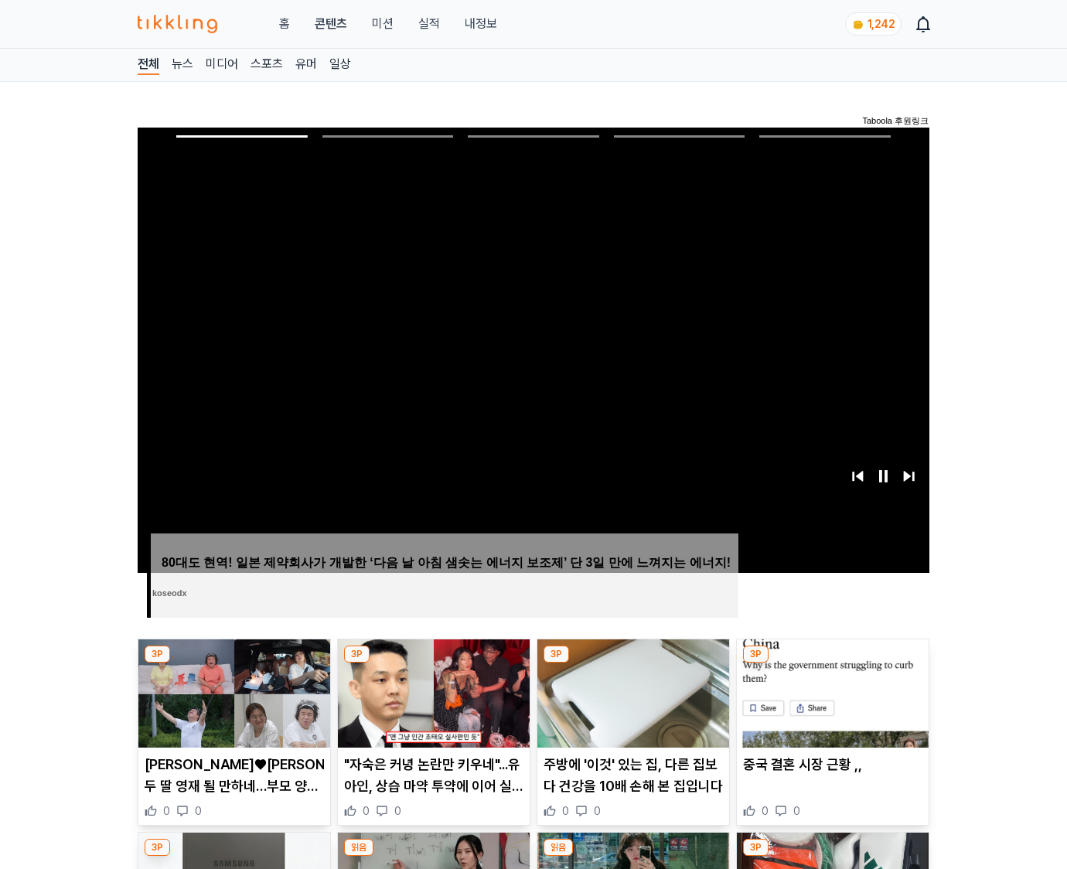
click at [832, 663] on img at bounding box center [833, 693] width 192 height 108
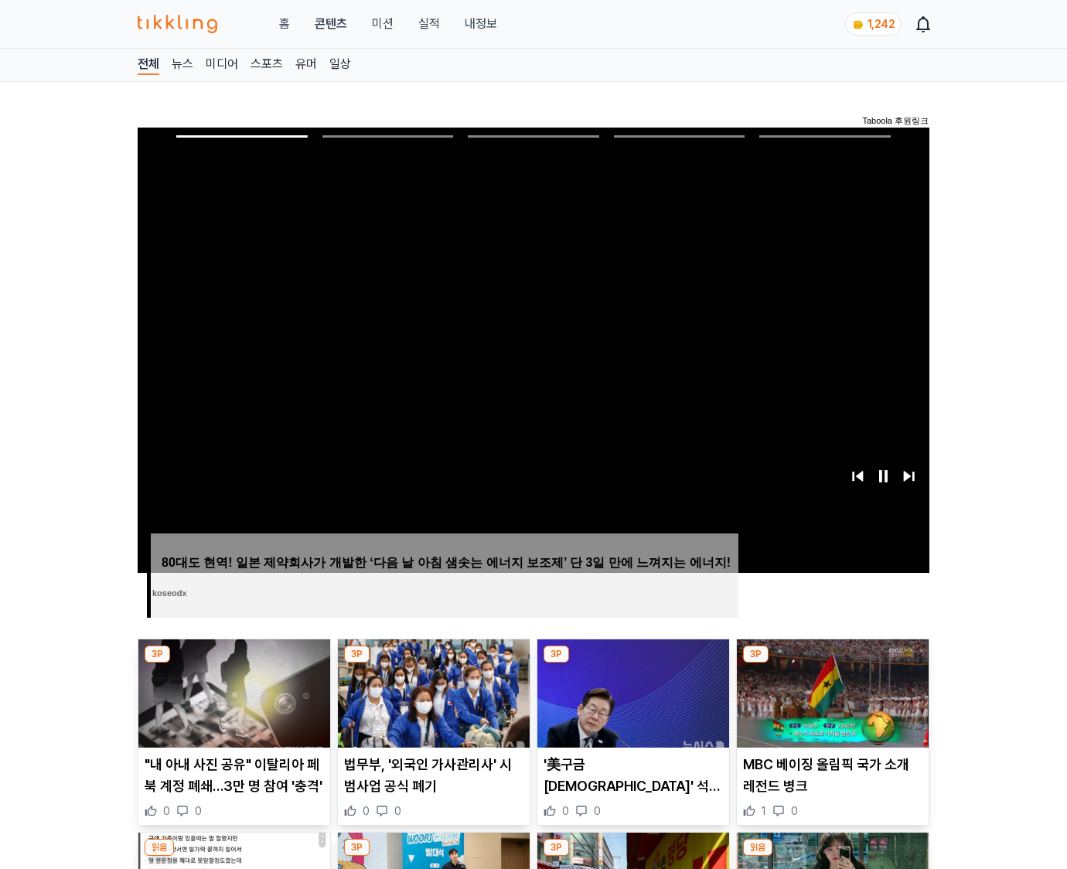
click at [832, 663] on img at bounding box center [833, 693] width 192 height 108
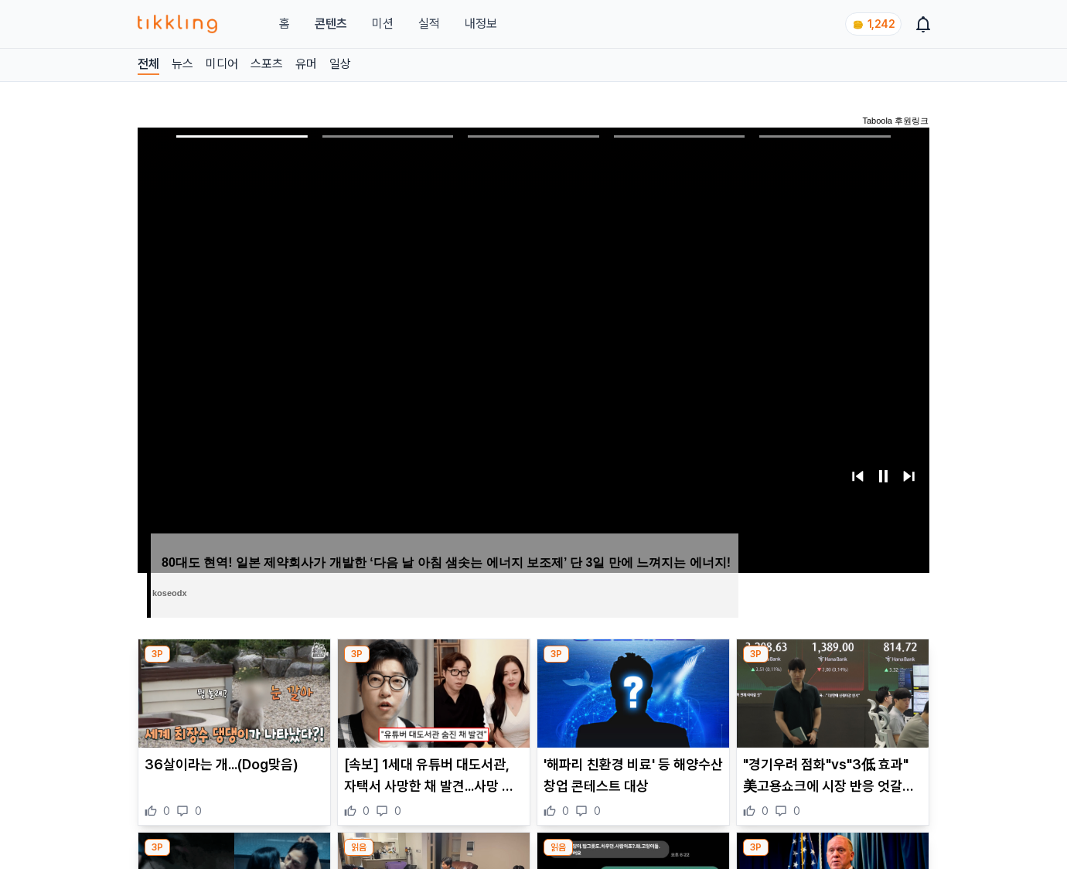
click at [832, 663] on img at bounding box center [833, 693] width 192 height 108
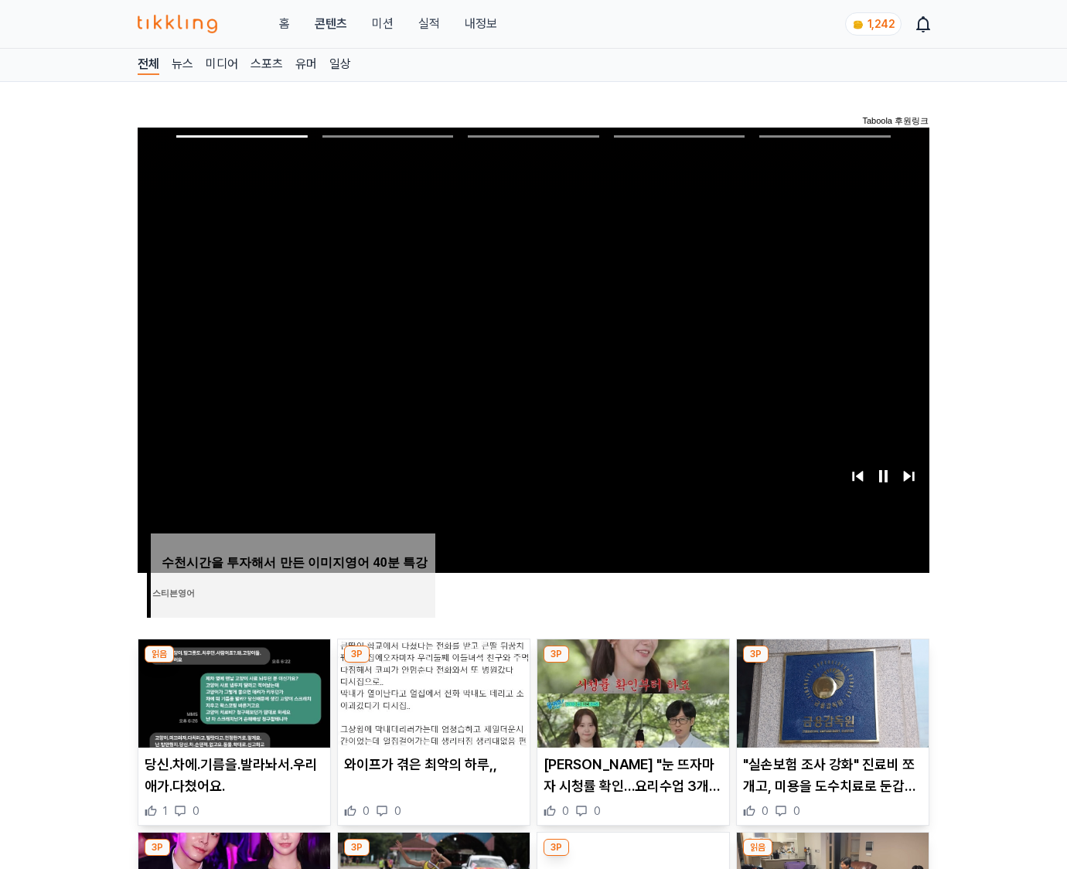
click at [832, 663] on img at bounding box center [833, 693] width 192 height 108
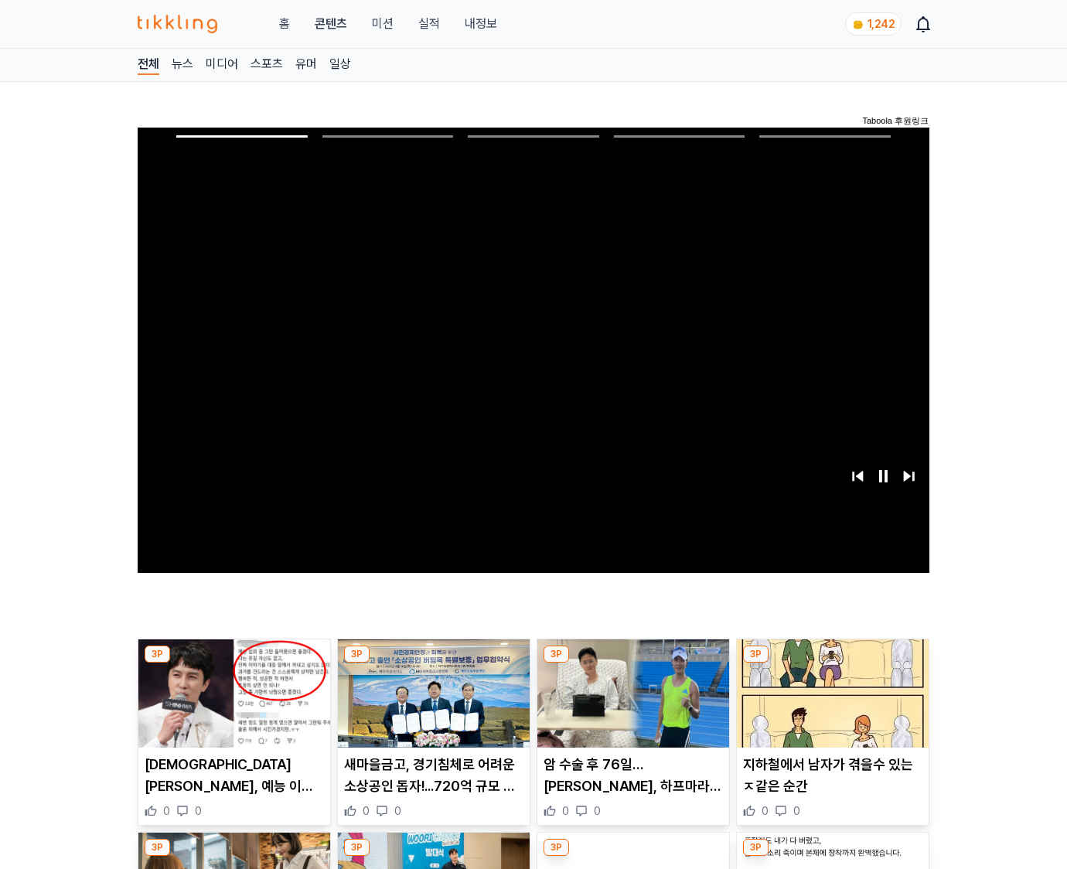
click at [832, 663] on img at bounding box center [833, 693] width 192 height 108
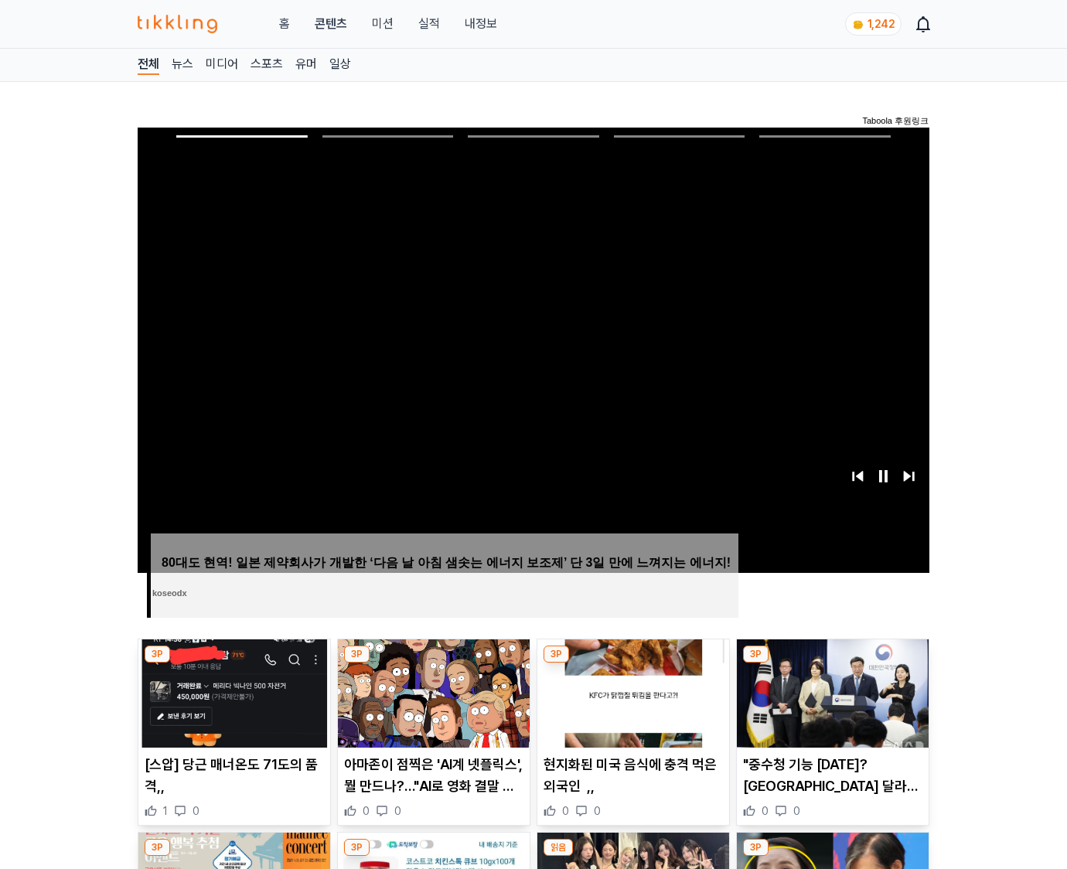
click at [832, 663] on img at bounding box center [833, 693] width 192 height 108
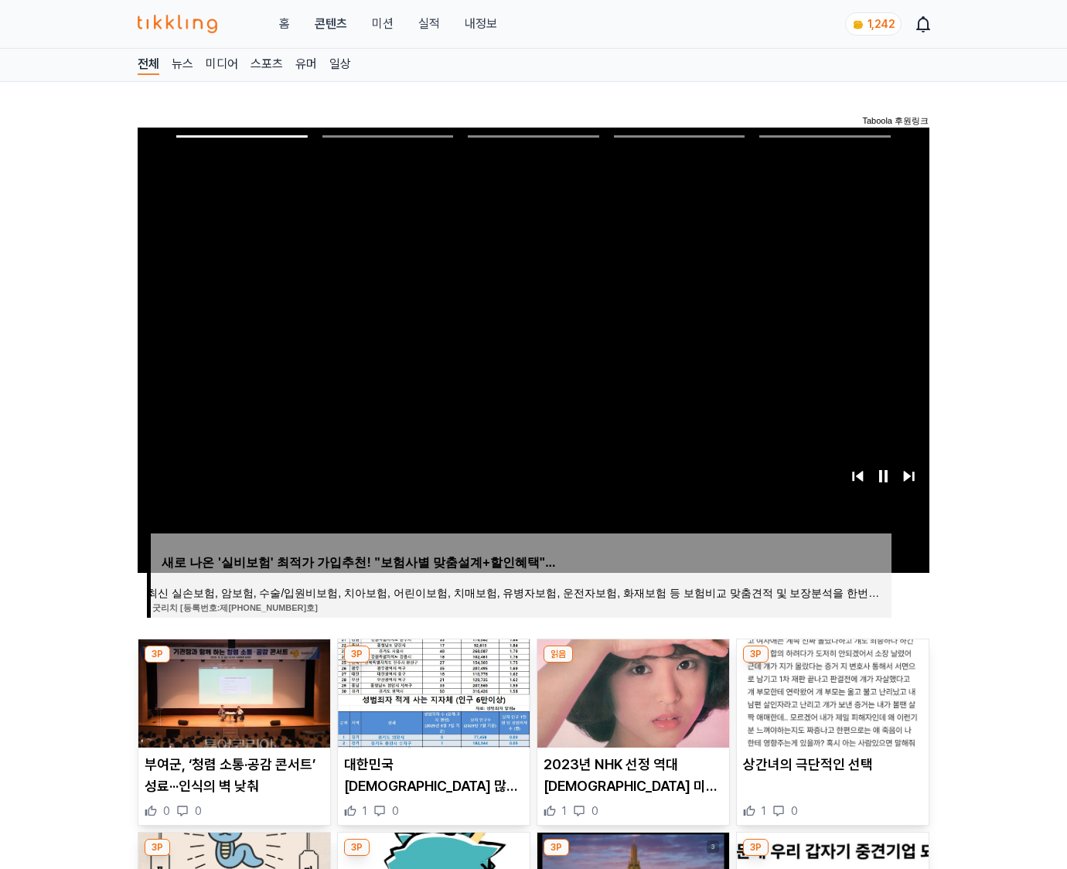
click at [832, 663] on img at bounding box center [833, 693] width 192 height 108
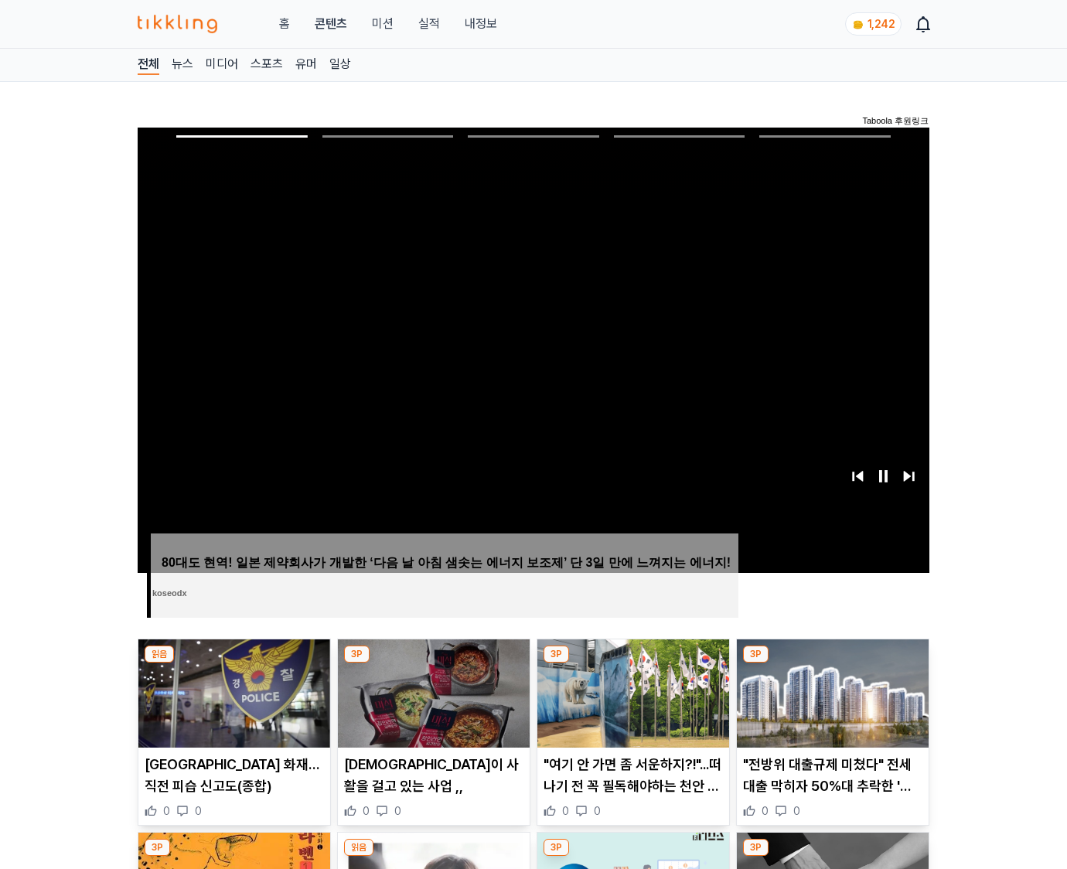
click at [832, 663] on img at bounding box center [833, 693] width 192 height 108
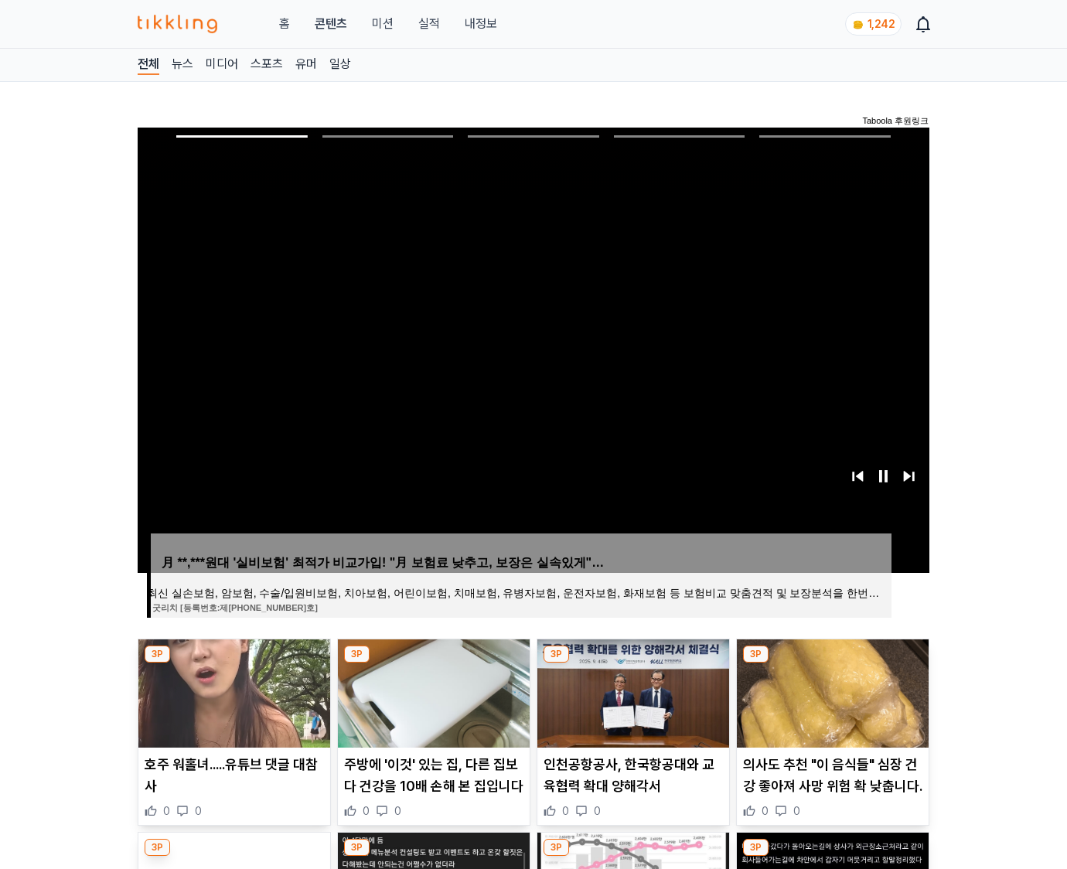
click at [832, 663] on img at bounding box center [833, 693] width 192 height 108
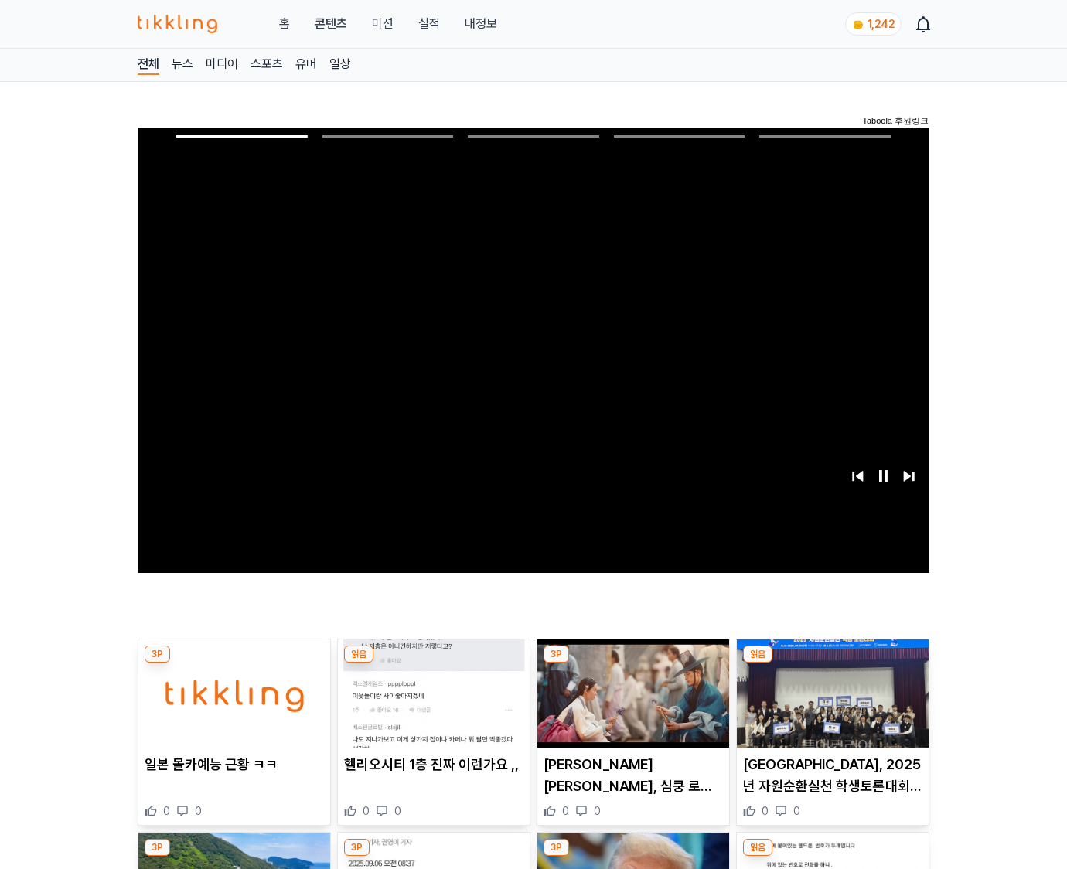
click at [832, 663] on img at bounding box center [833, 693] width 192 height 108
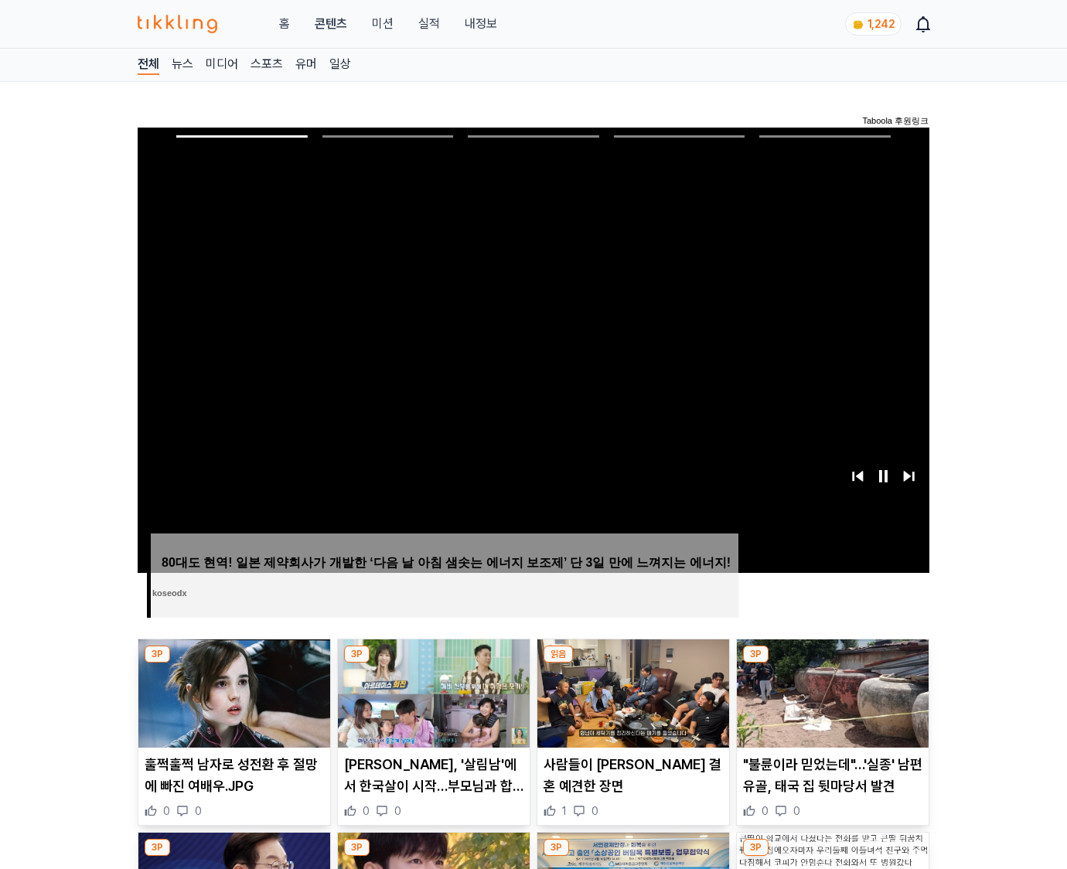
click at [832, 663] on img at bounding box center [833, 693] width 192 height 108
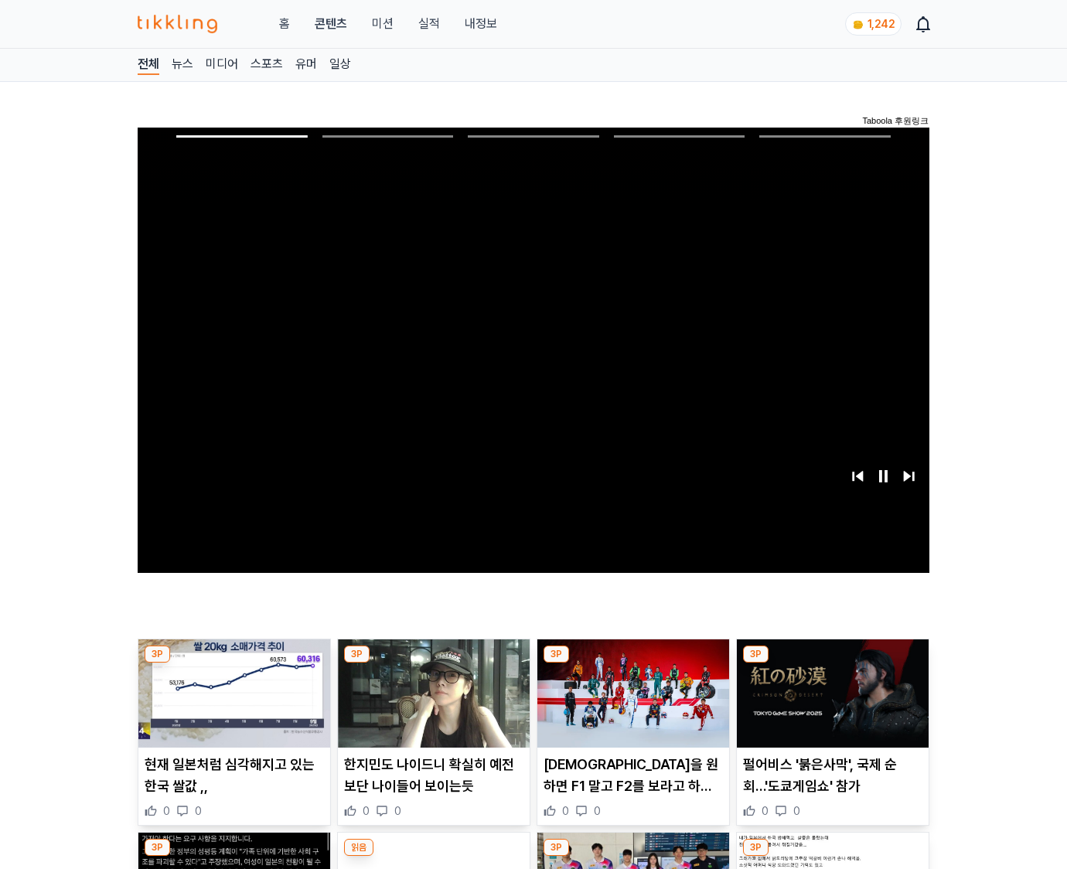
click at [832, 663] on img at bounding box center [833, 693] width 192 height 108
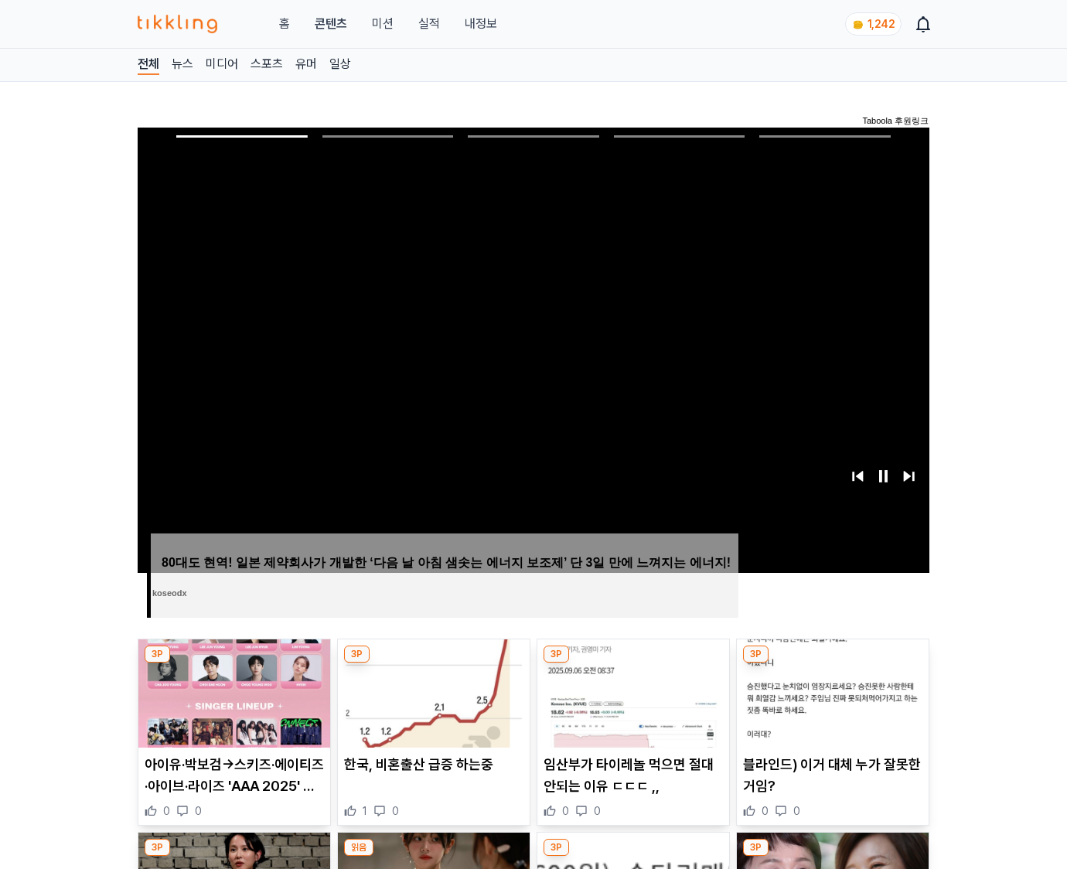
click at [832, 663] on img at bounding box center [833, 693] width 192 height 108
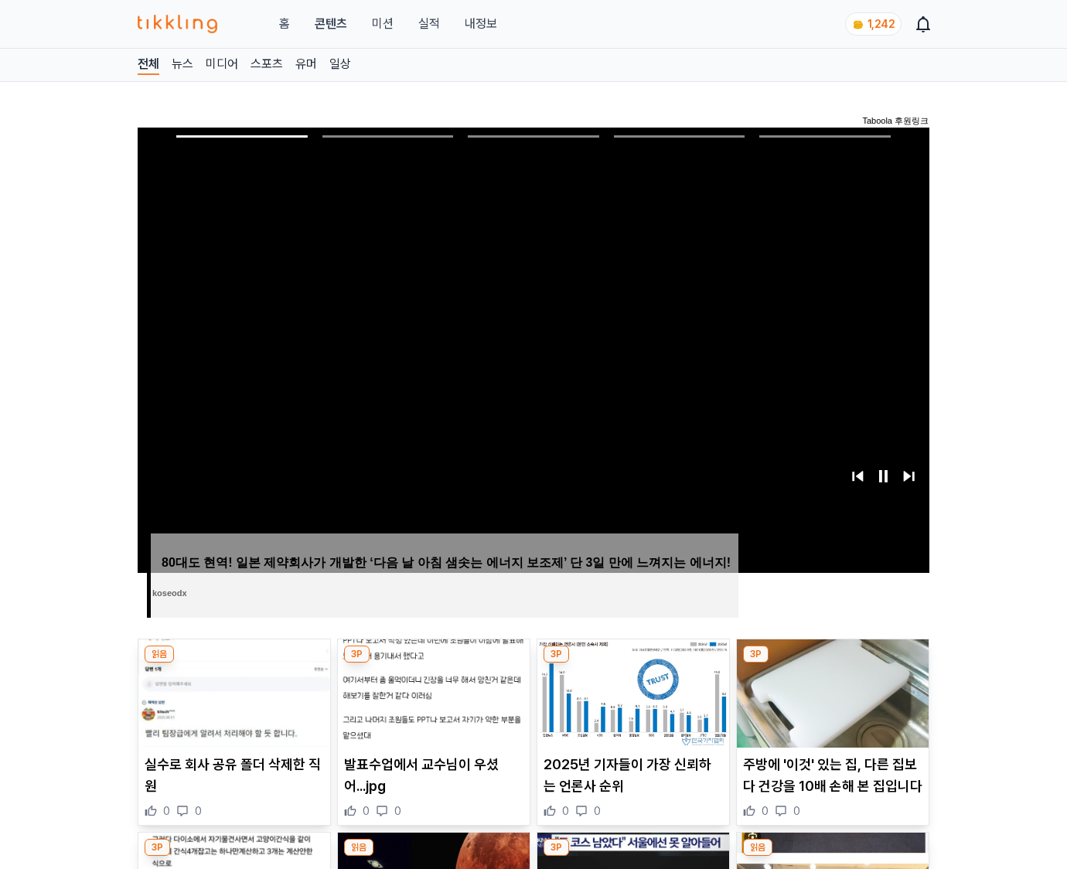
click at [832, 663] on img at bounding box center [833, 693] width 192 height 108
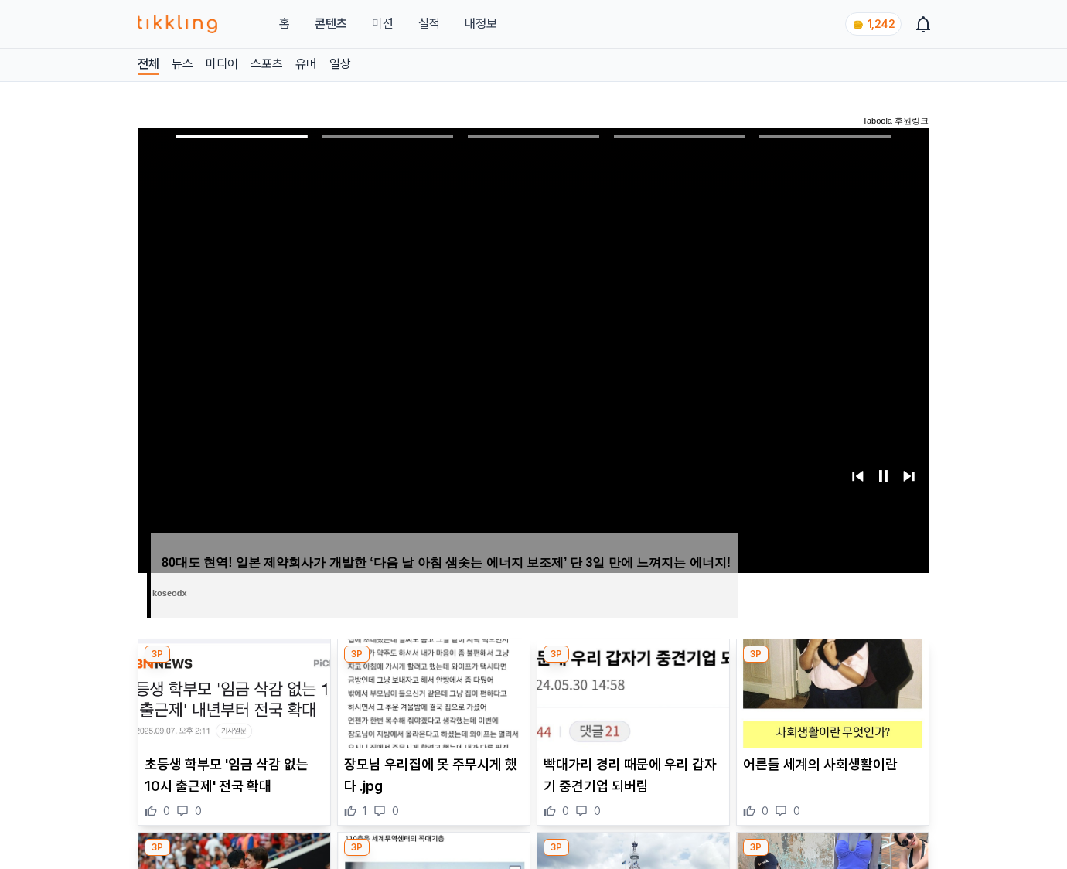
click at [832, 663] on img at bounding box center [833, 693] width 192 height 108
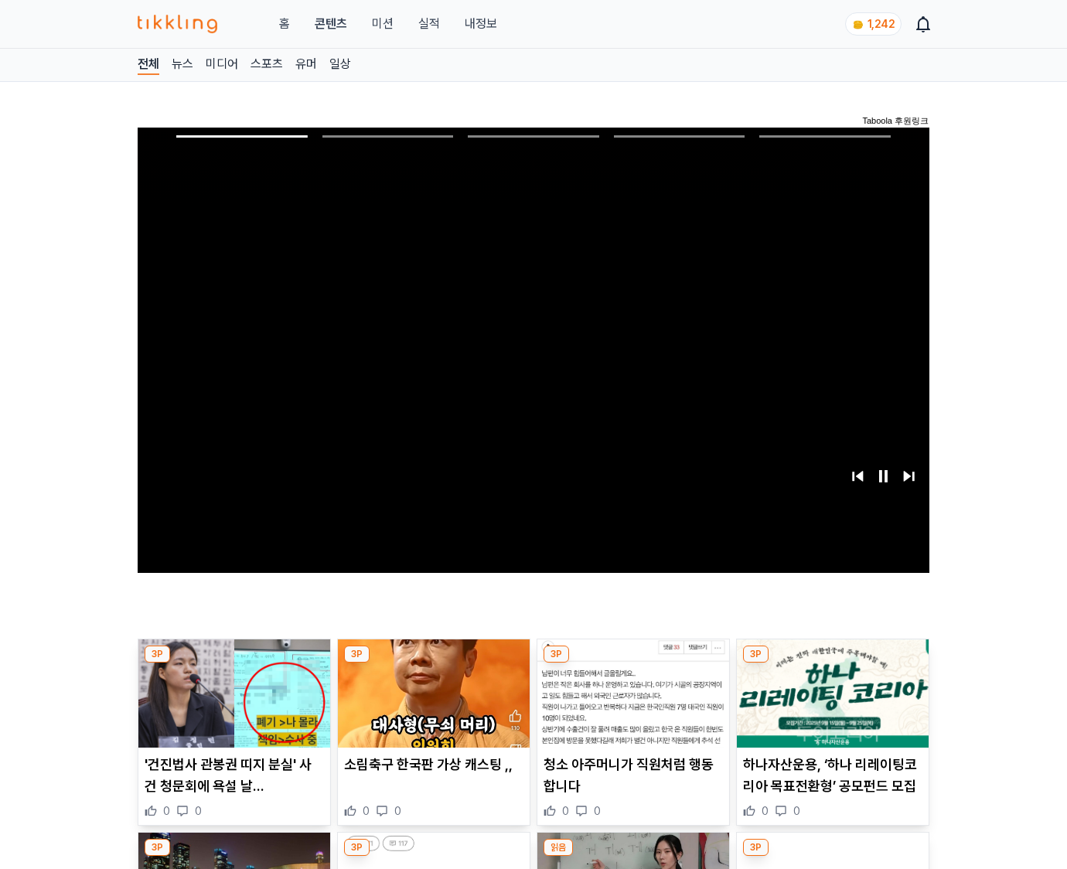
click at [832, 663] on img at bounding box center [833, 693] width 192 height 108
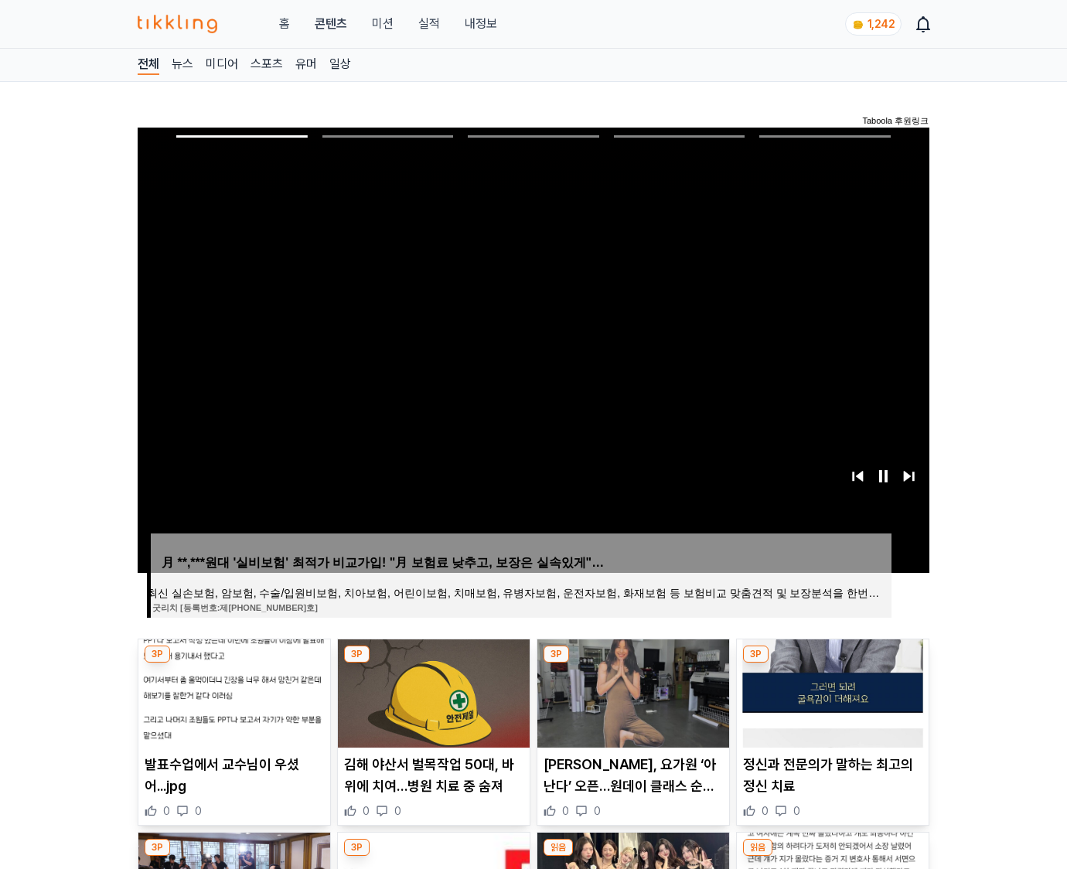
click at [832, 663] on img at bounding box center [833, 693] width 192 height 108
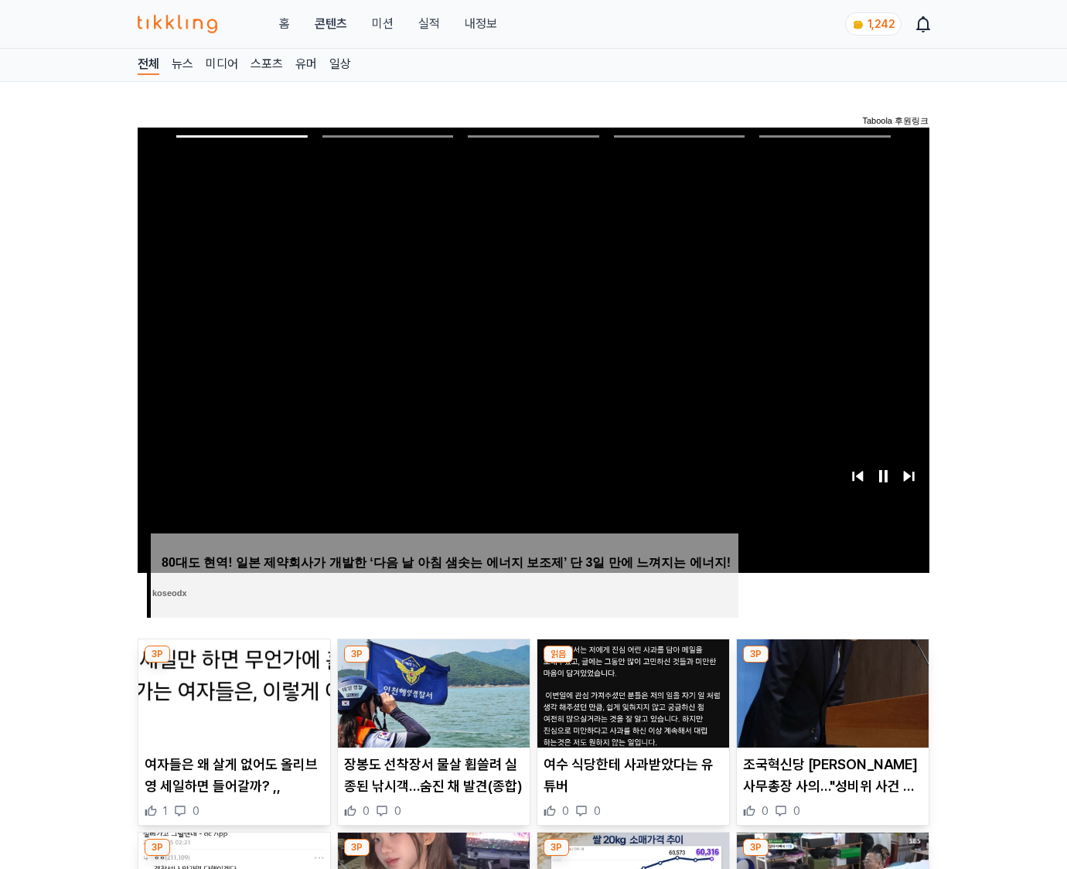
click at [832, 663] on img at bounding box center [833, 693] width 192 height 108
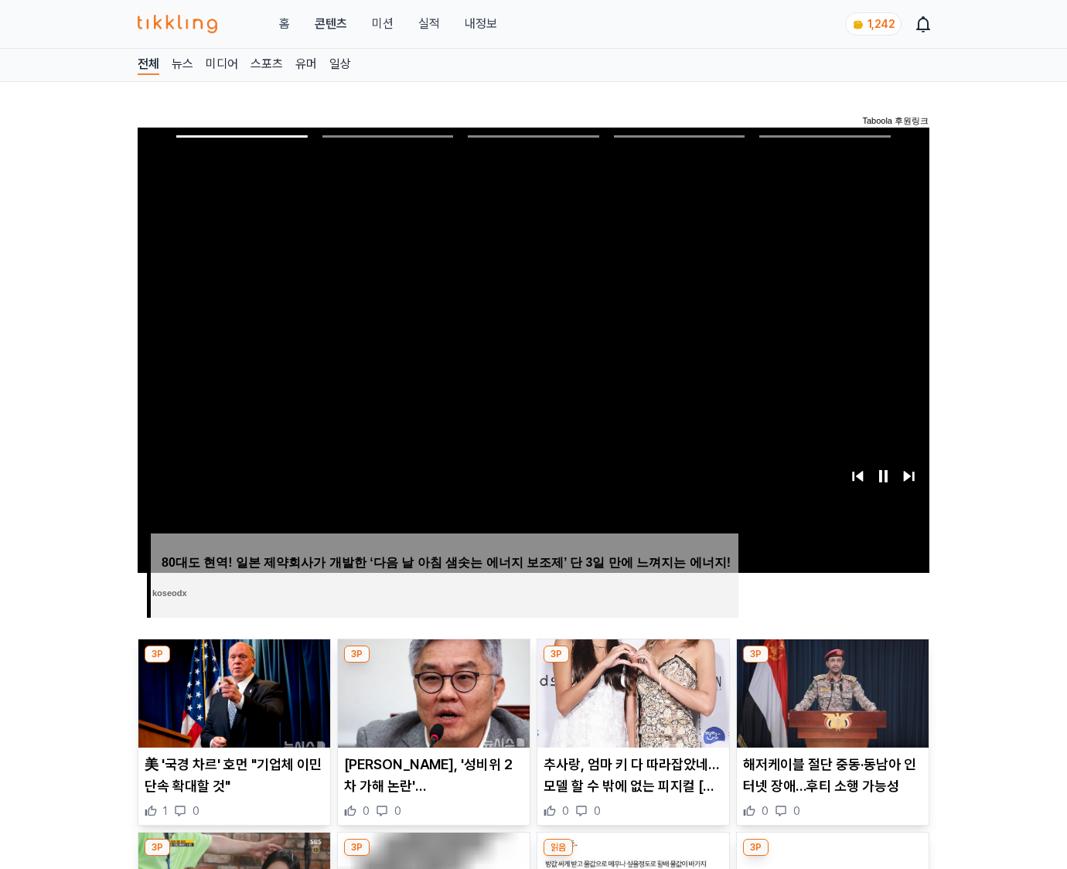
click at [832, 663] on img at bounding box center [833, 693] width 192 height 108
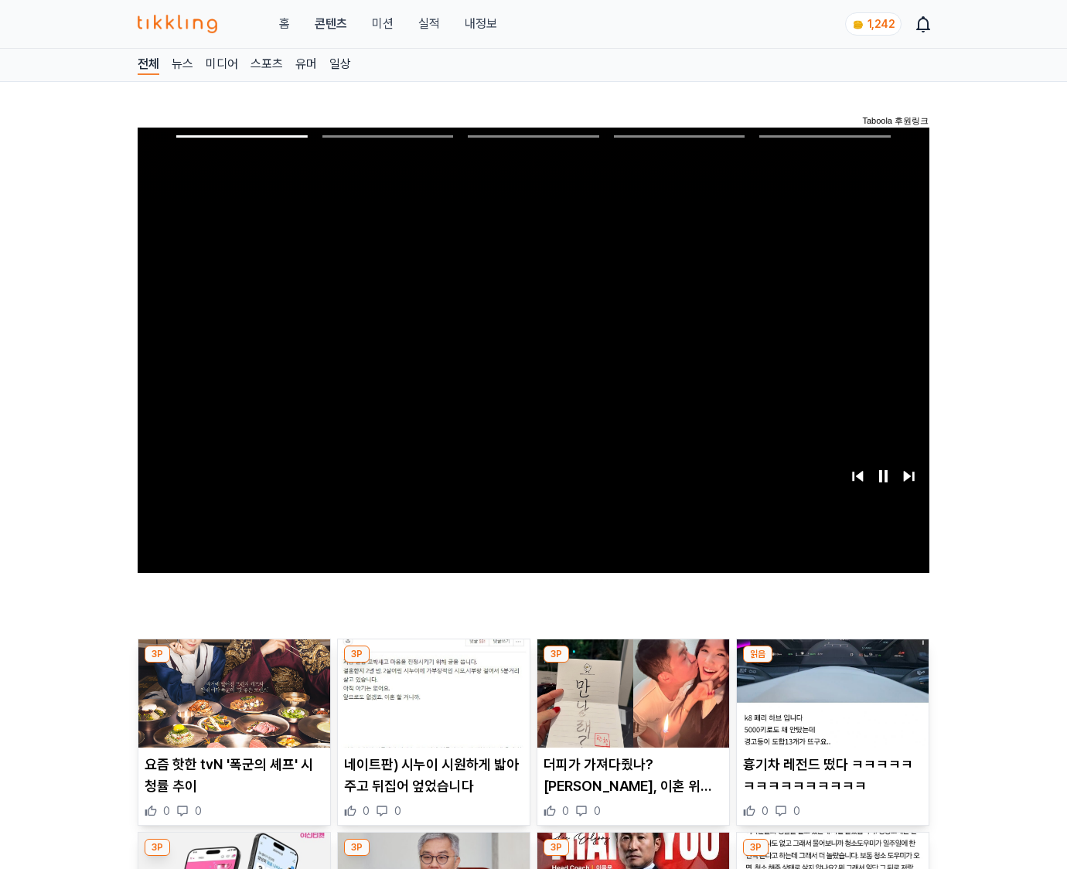
click at [832, 663] on img at bounding box center [833, 693] width 192 height 108
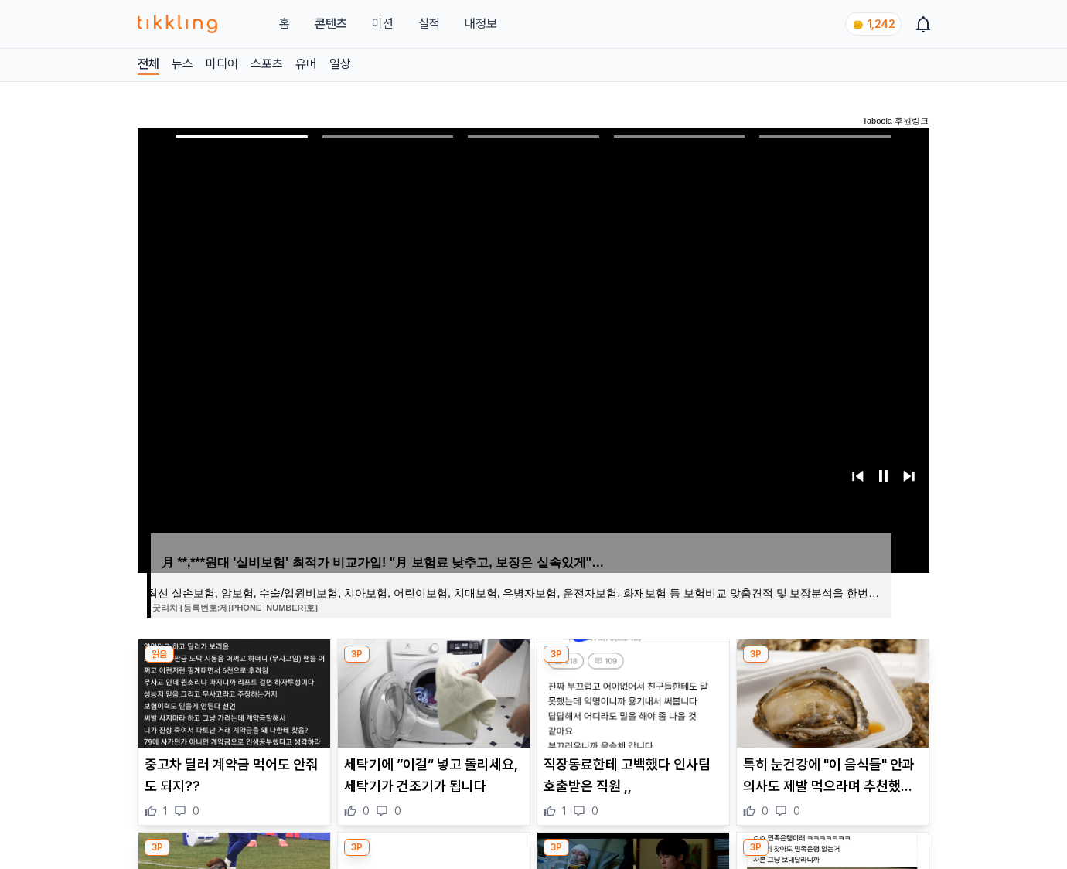
click at [832, 663] on img at bounding box center [833, 693] width 192 height 108
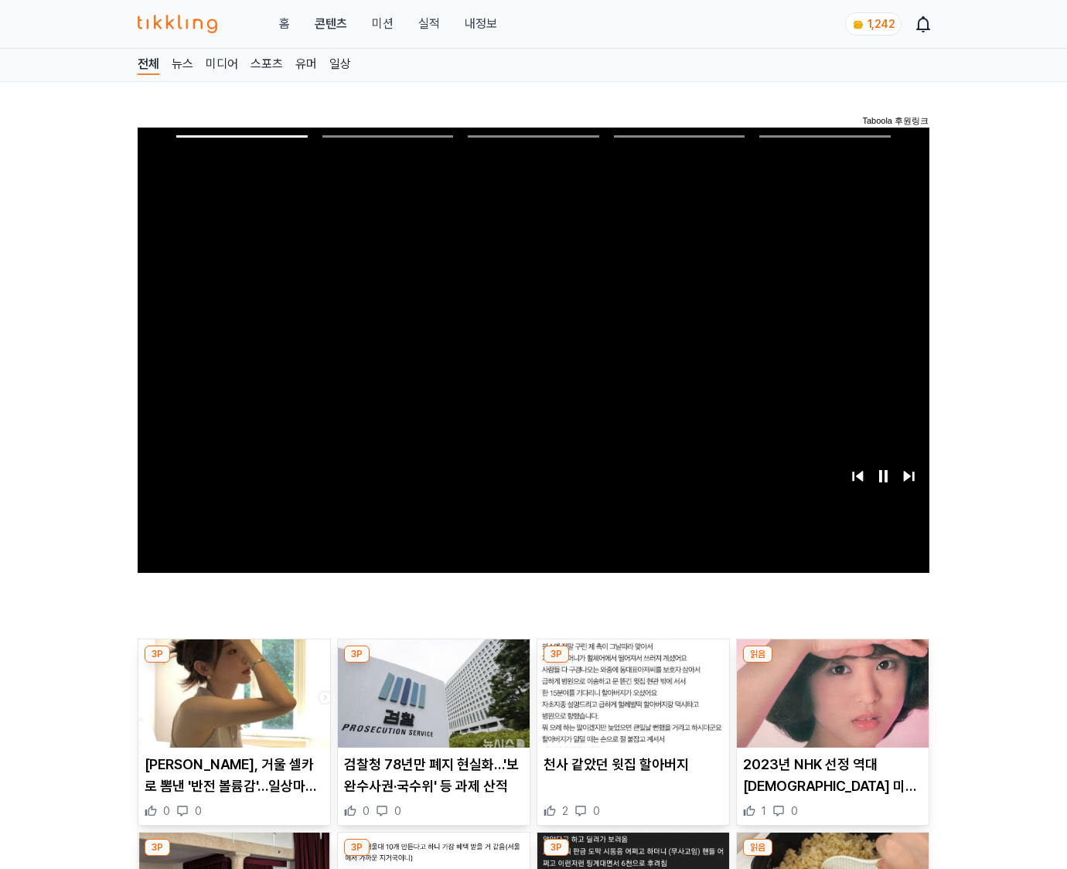
click at [832, 663] on img at bounding box center [833, 693] width 192 height 108
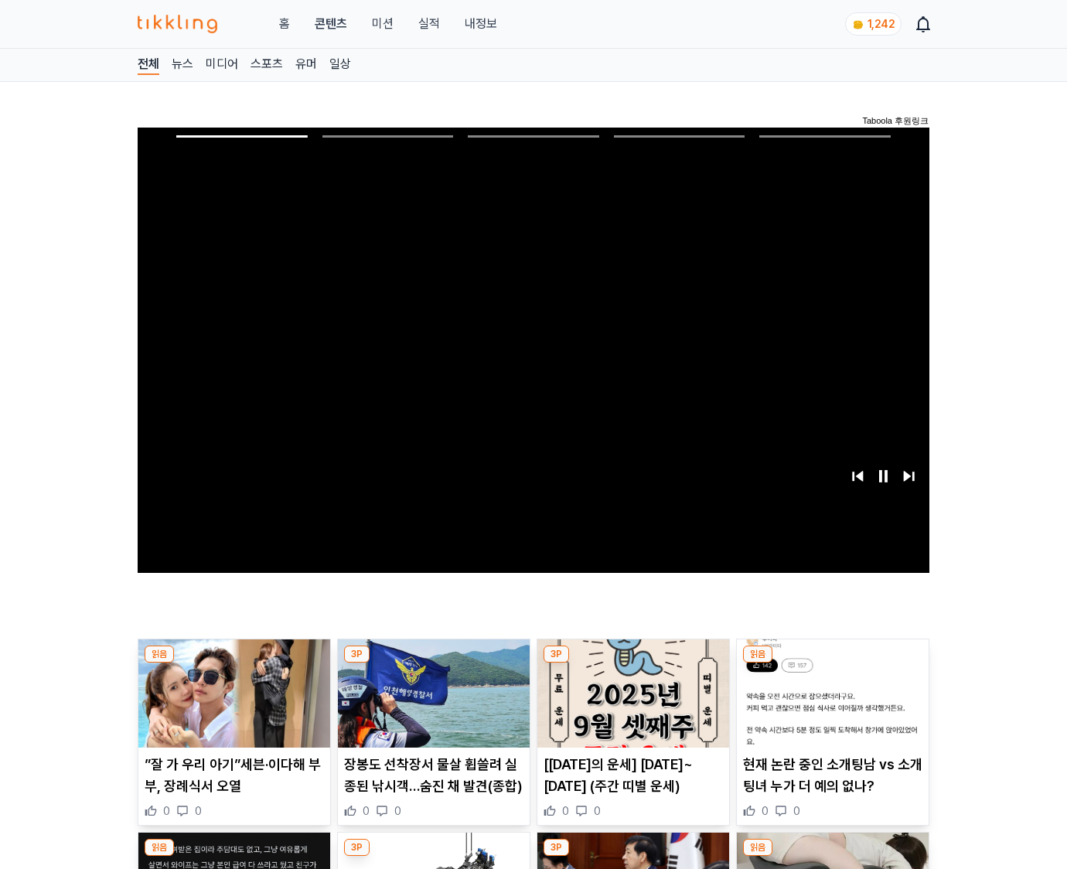
click at [832, 663] on img at bounding box center [833, 693] width 192 height 108
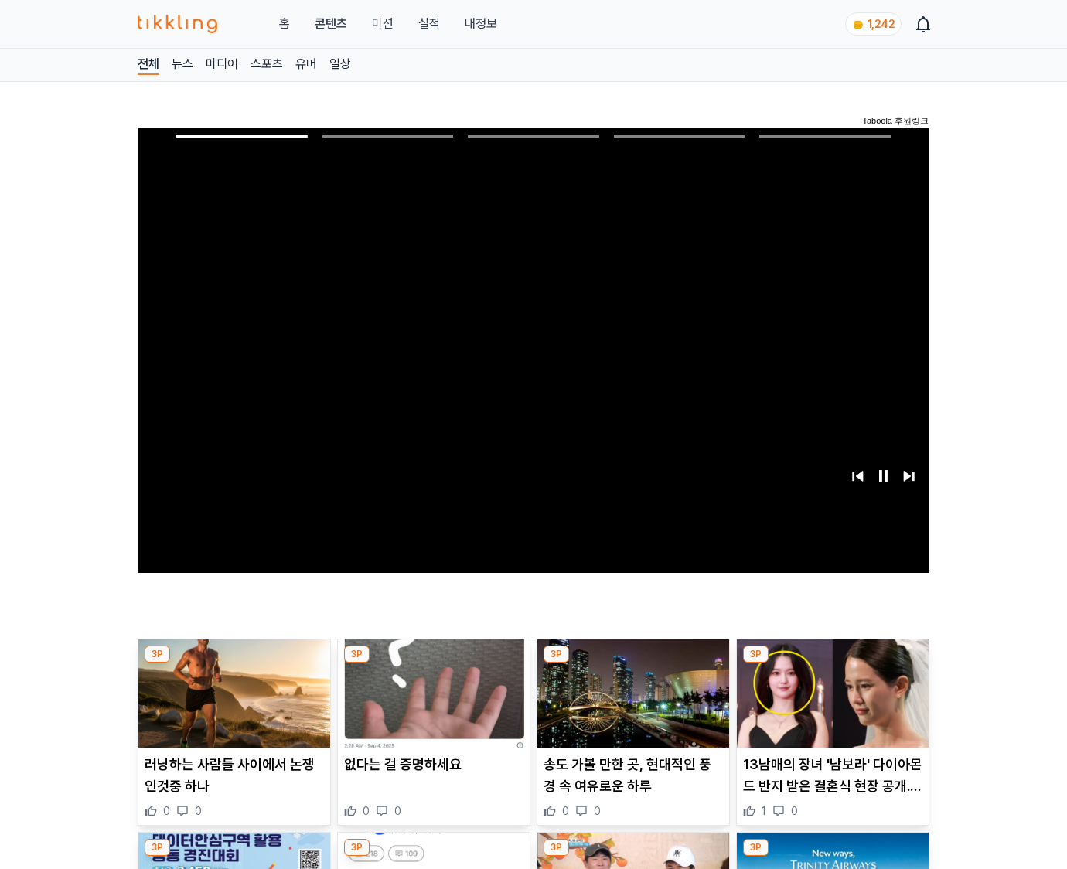
click at [832, 663] on img at bounding box center [833, 693] width 192 height 108
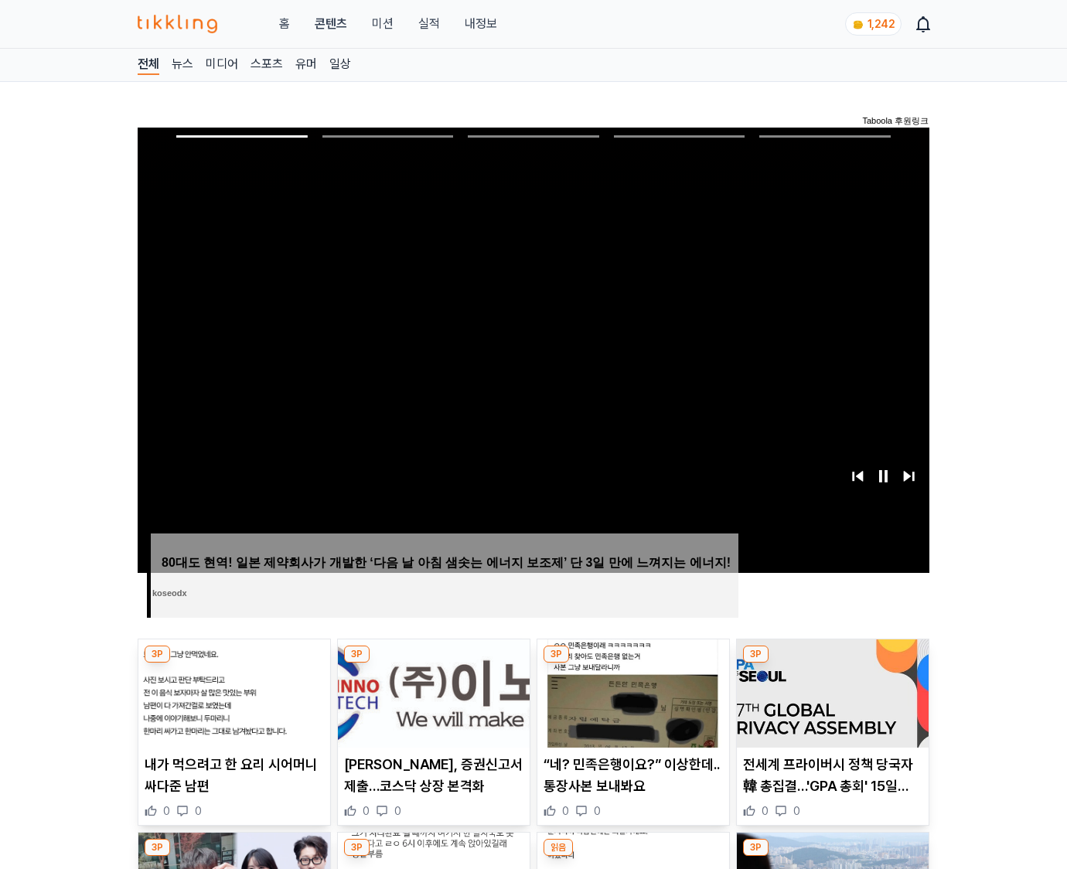
click at [832, 663] on img at bounding box center [833, 693] width 192 height 108
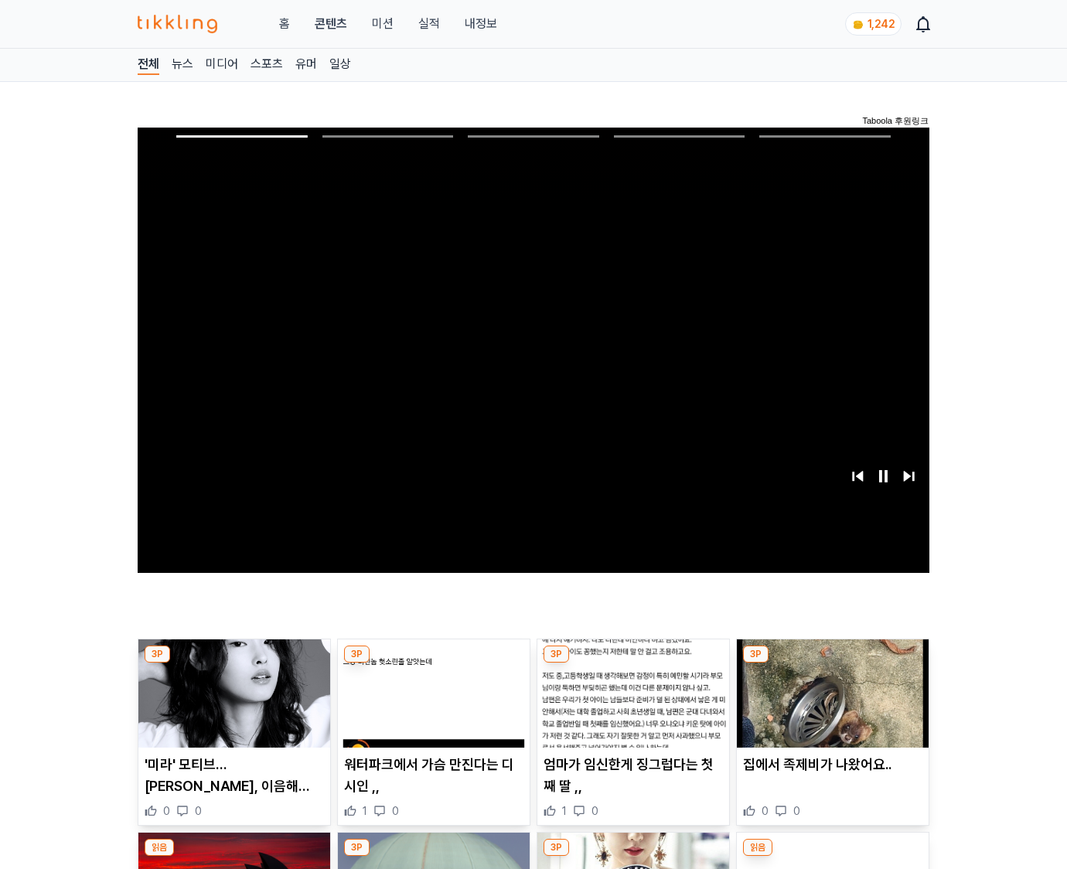
click at [832, 663] on img at bounding box center [833, 693] width 192 height 108
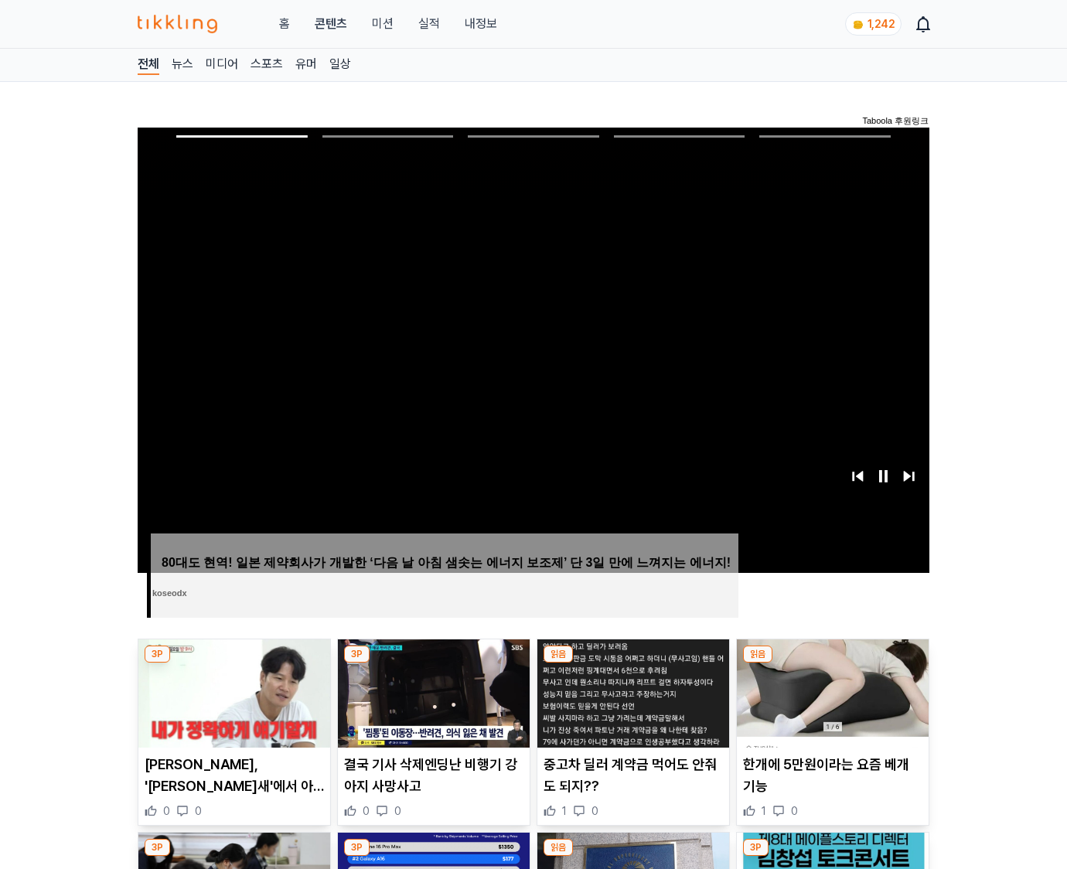
click at [832, 663] on img at bounding box center [833, 693] width 192 height 108
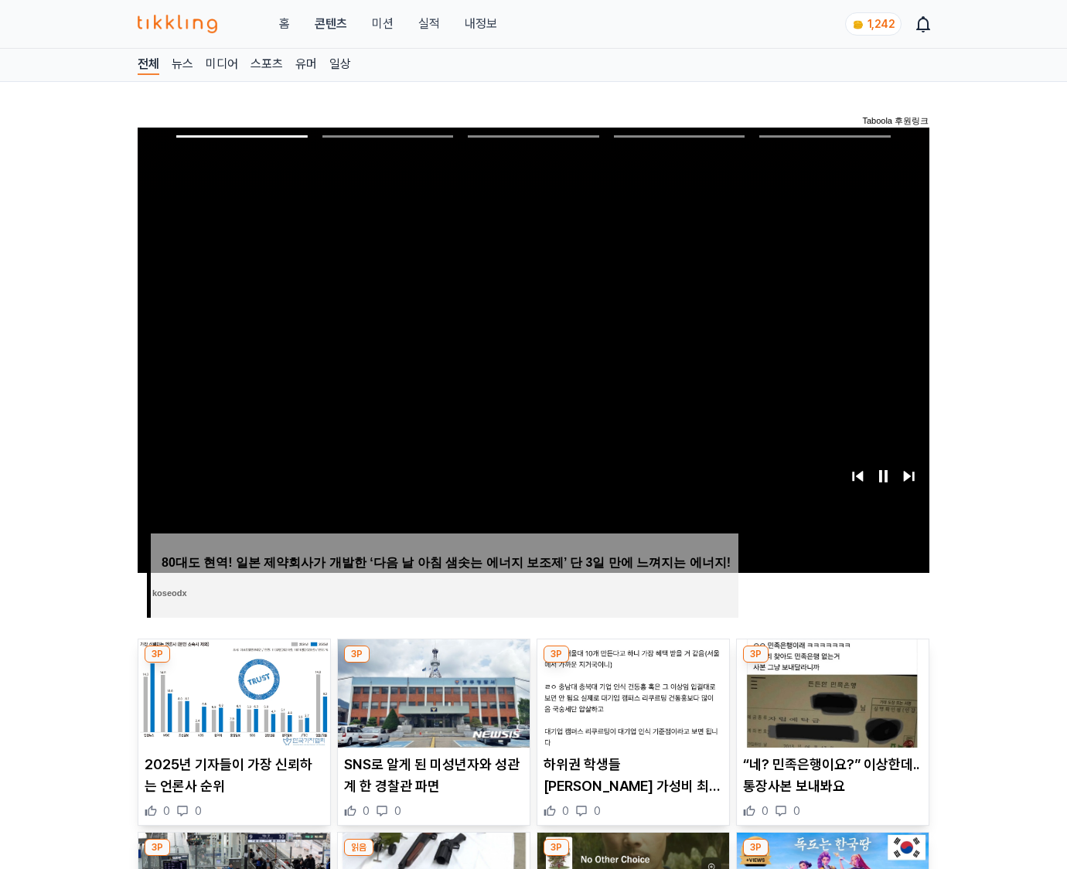
click at [832, 663] on img at bounding box center [833, 693] width 192 height 108
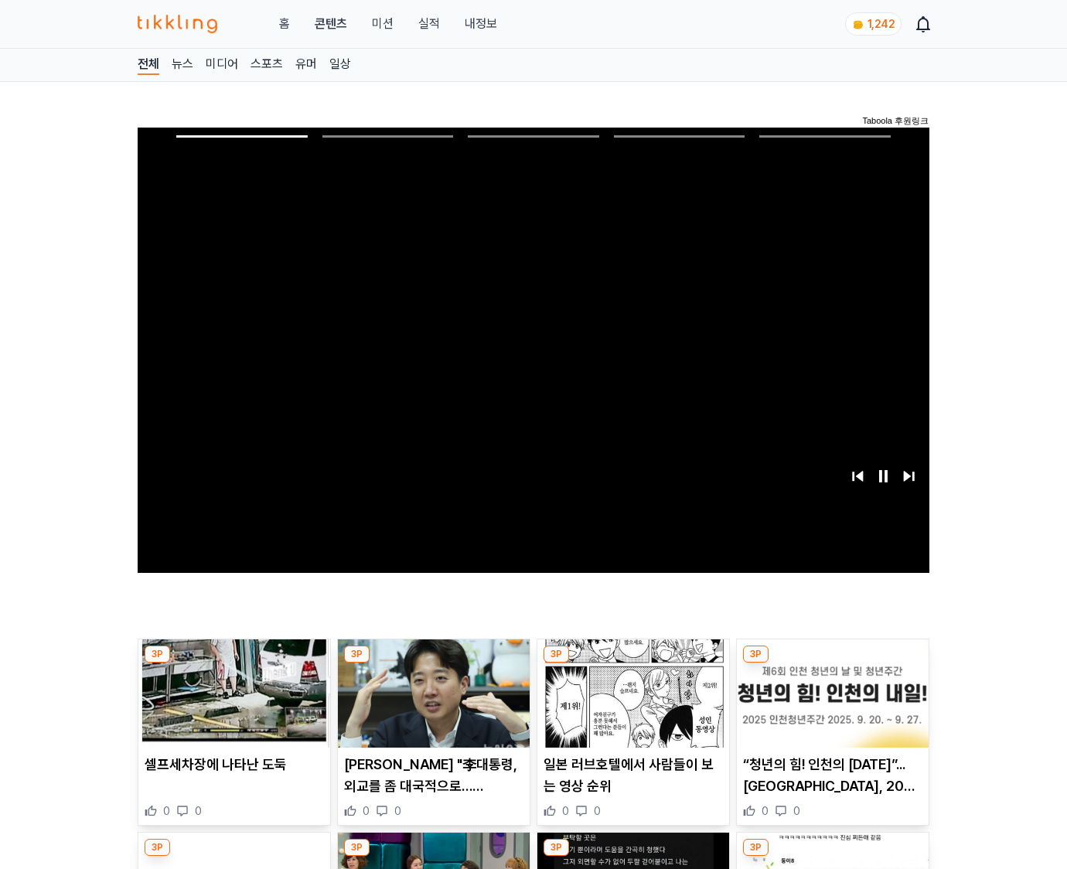
click at [832, 663] on img at bounding box center [833, 693] width 192 height 108
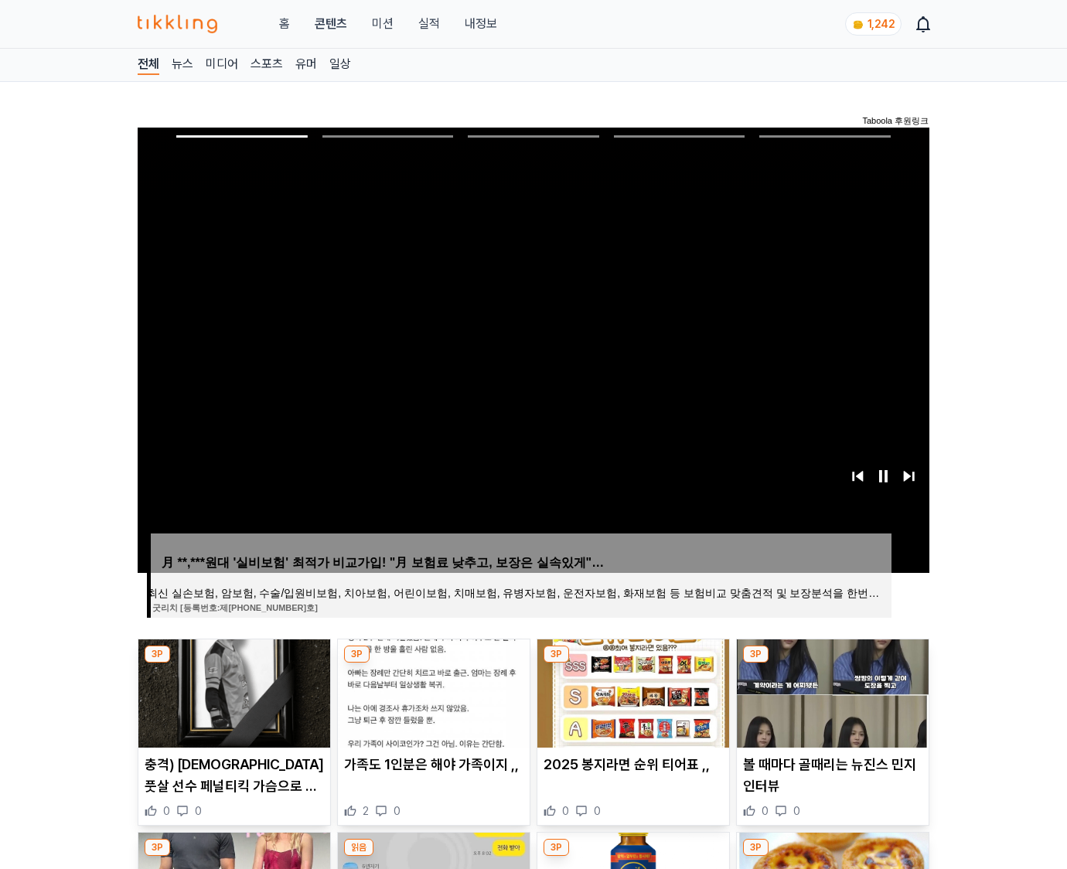
click at [832, 663] on img at bounding box center [833, 693] width 192 height 108
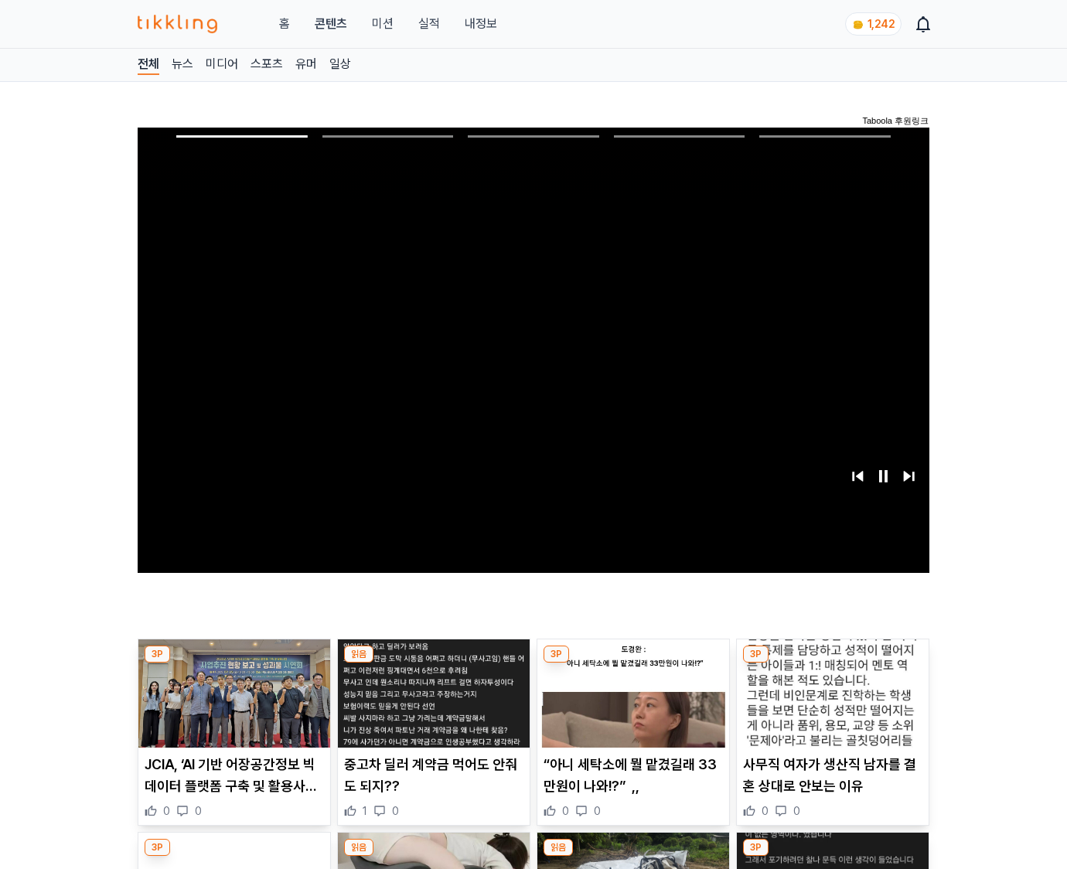
click at [832, 663] on img at bounding box center [833, 693] width 192 height 108
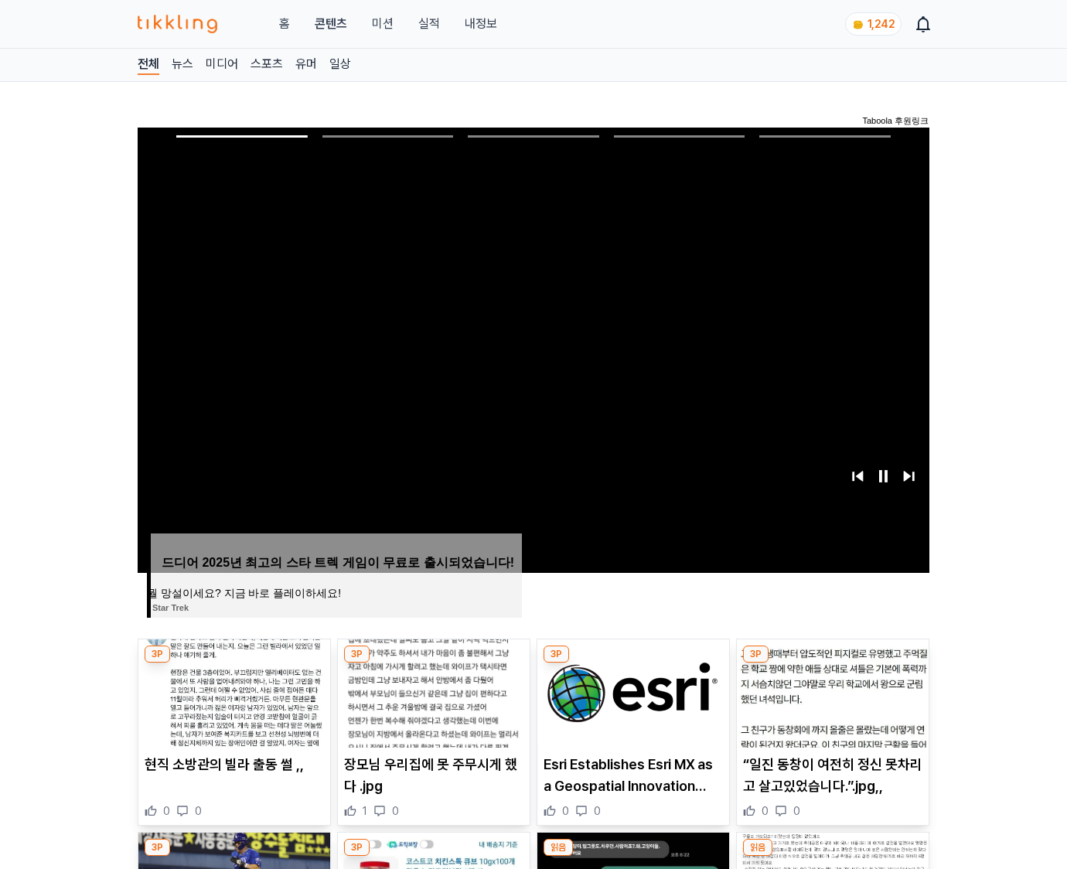
click at [832, 663] on img at bounding box center [833, 693] width 192 height 108
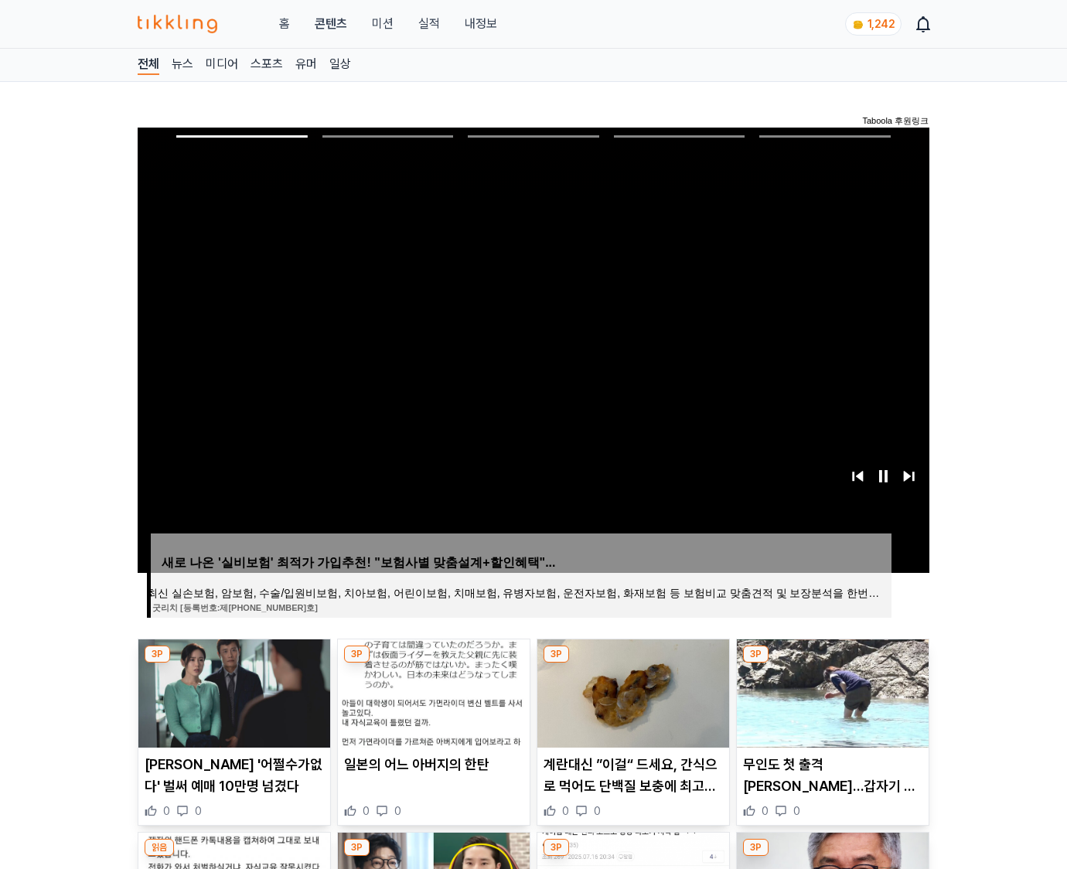
click at [832, 663] on img at bounding box center [833, 693] width 192 height 108
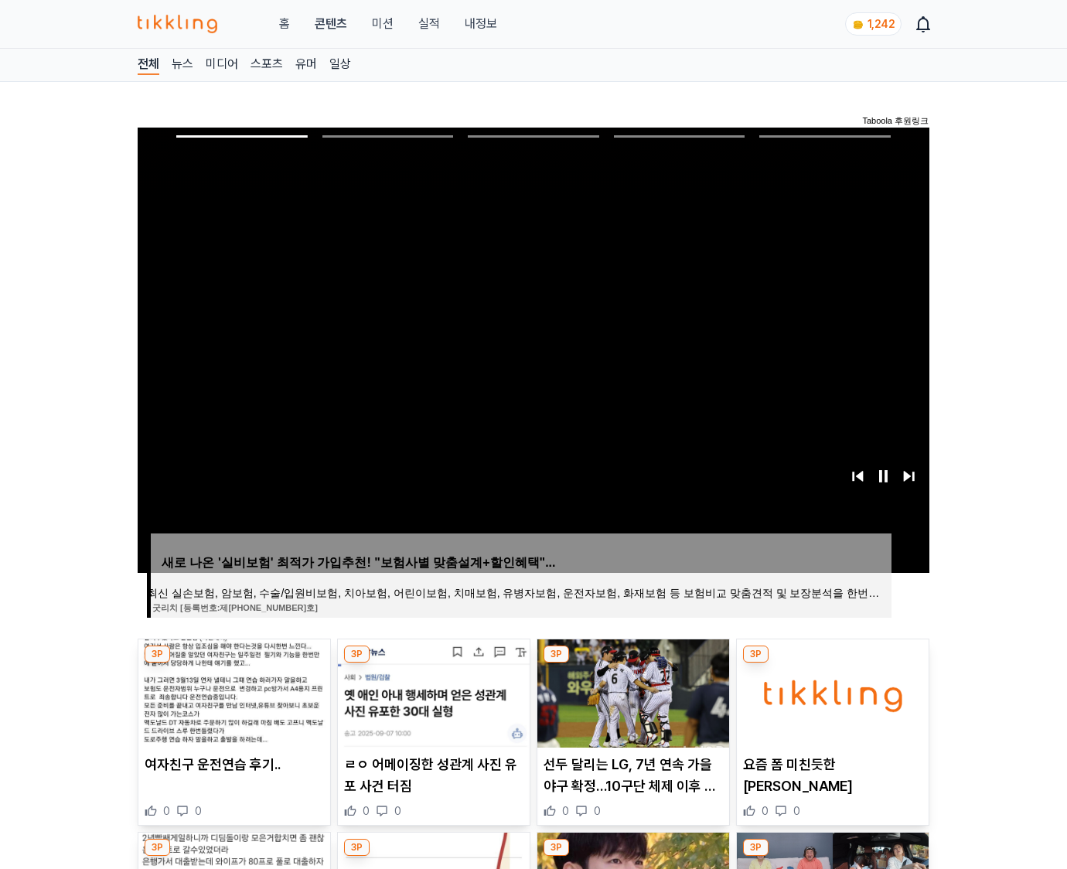
click at [832, 663] on img at bounding box center [833, 693] width 192 height 108
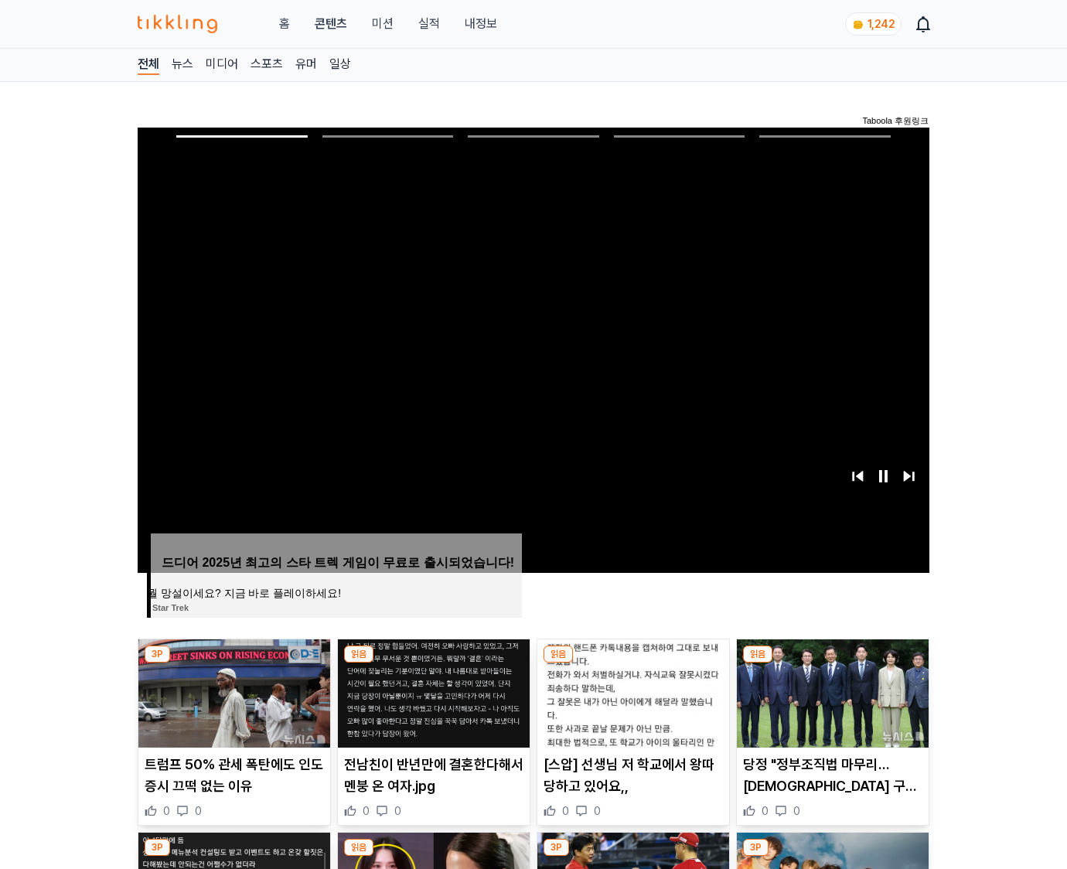
click at [832, 663] on img at bounding box center [833, 693] width 192 height 108
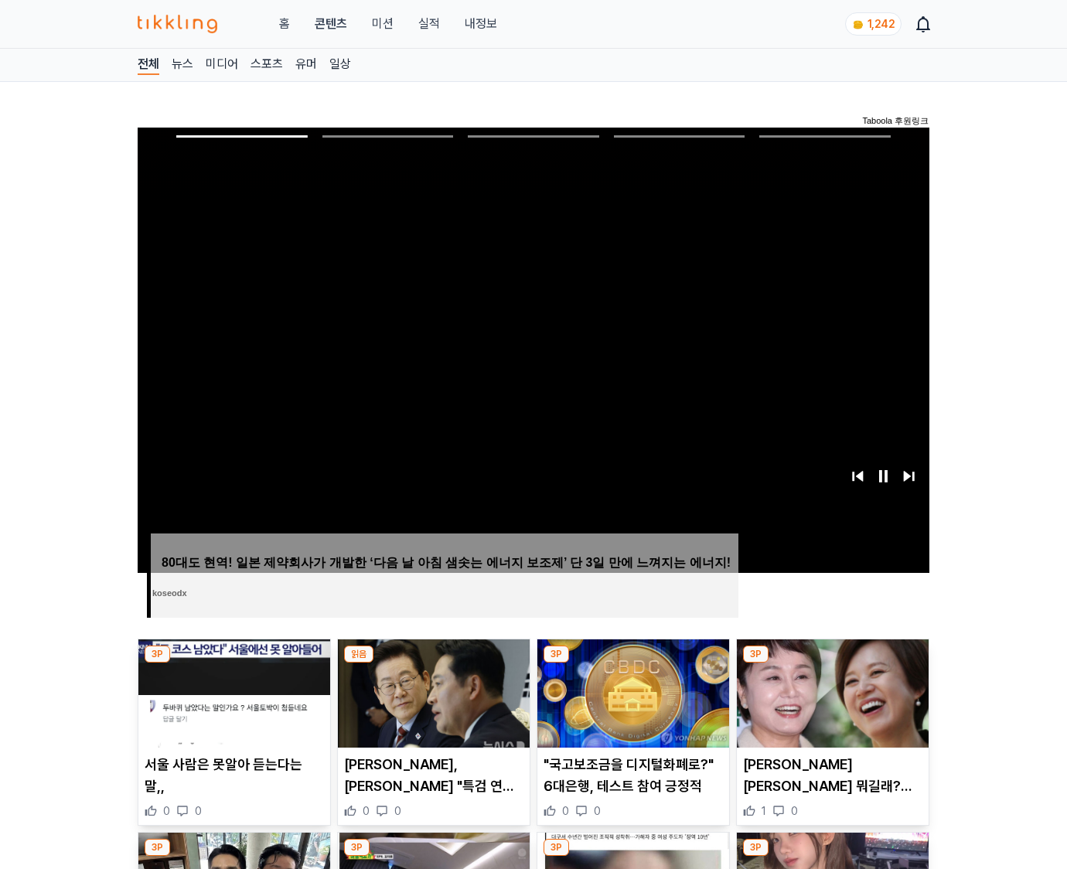
click at [832, 663] on img at bounding box center [833, 693] width 192 height 108
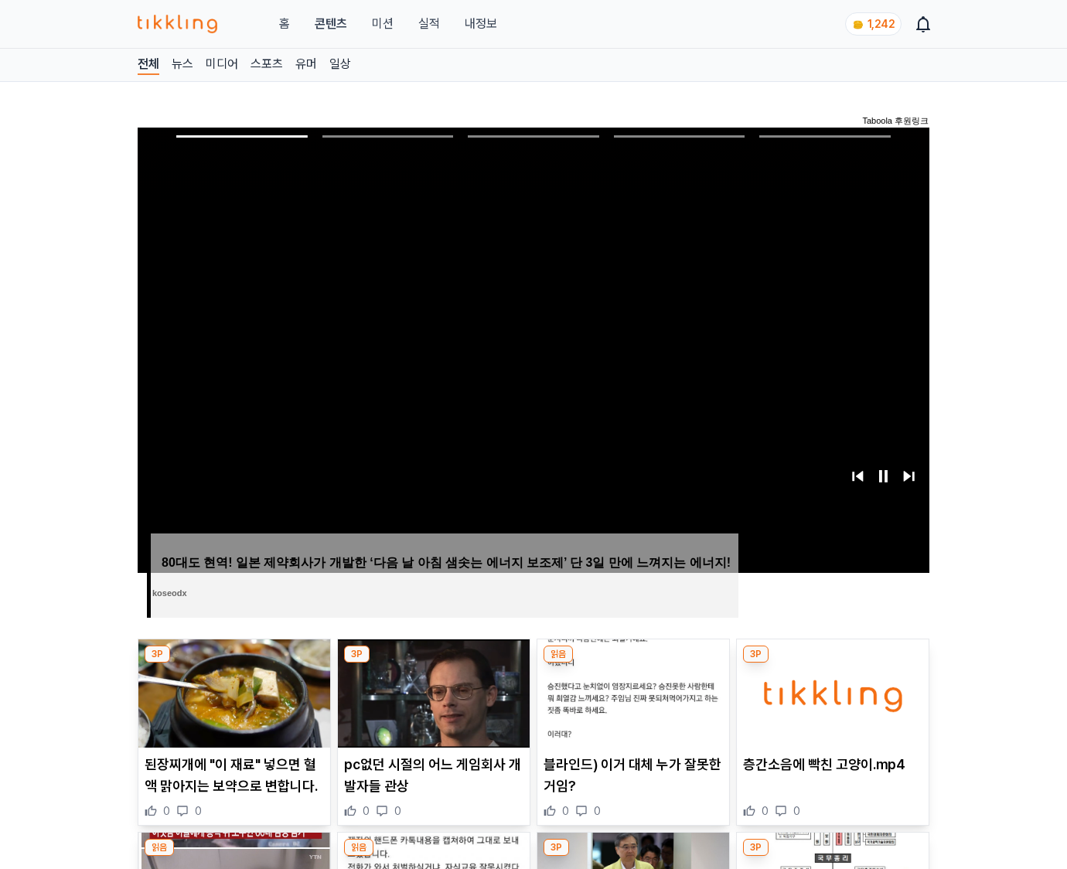
click at [832, 663] on img at bounding box center [833, 693] width 192 height 108
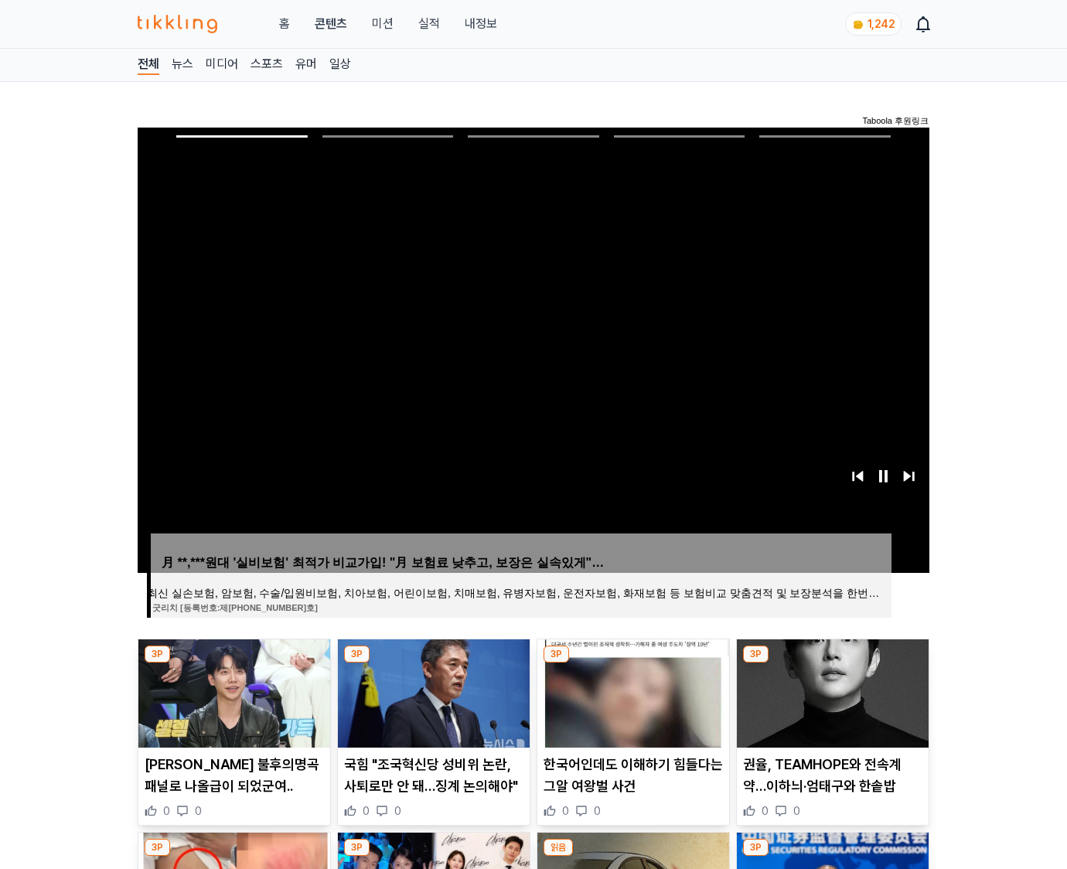
click at [832, 663] on img at bounding box center [833, 693] width 192 height 108
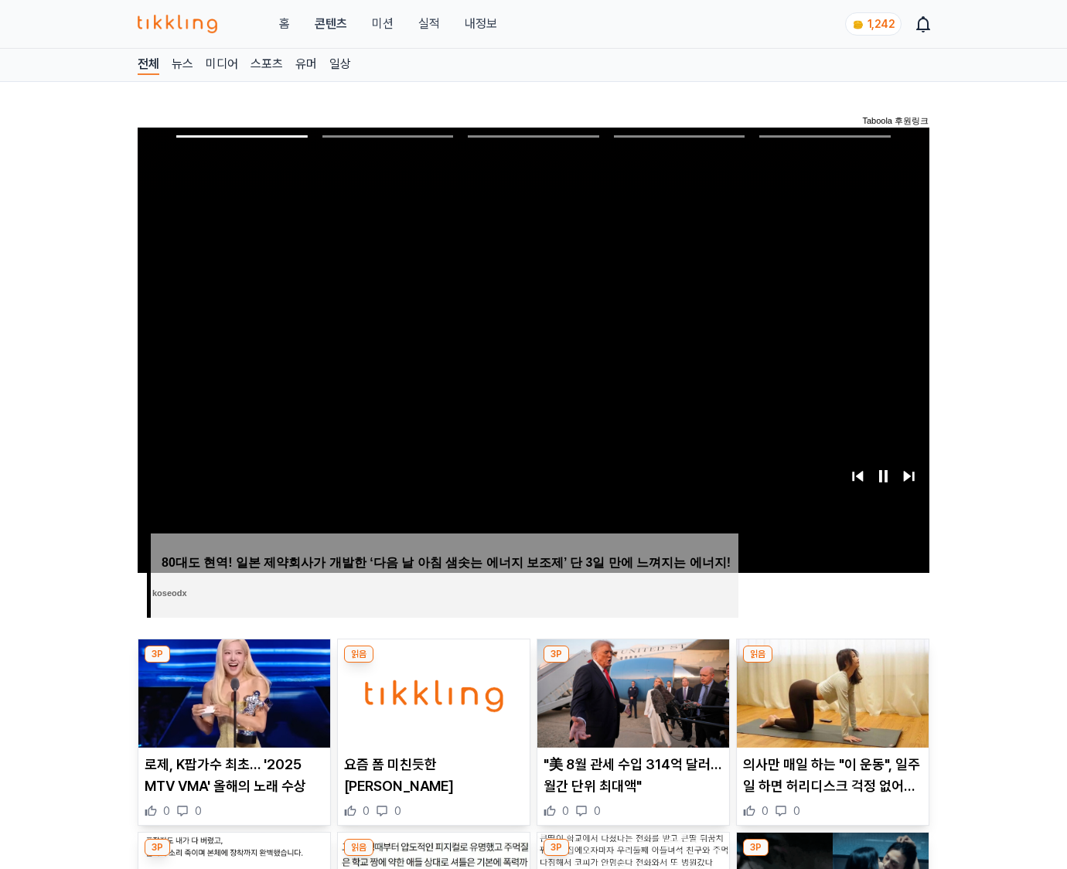
click at [832, 663] on img at bounding box center [833, 693] width 192 height 108
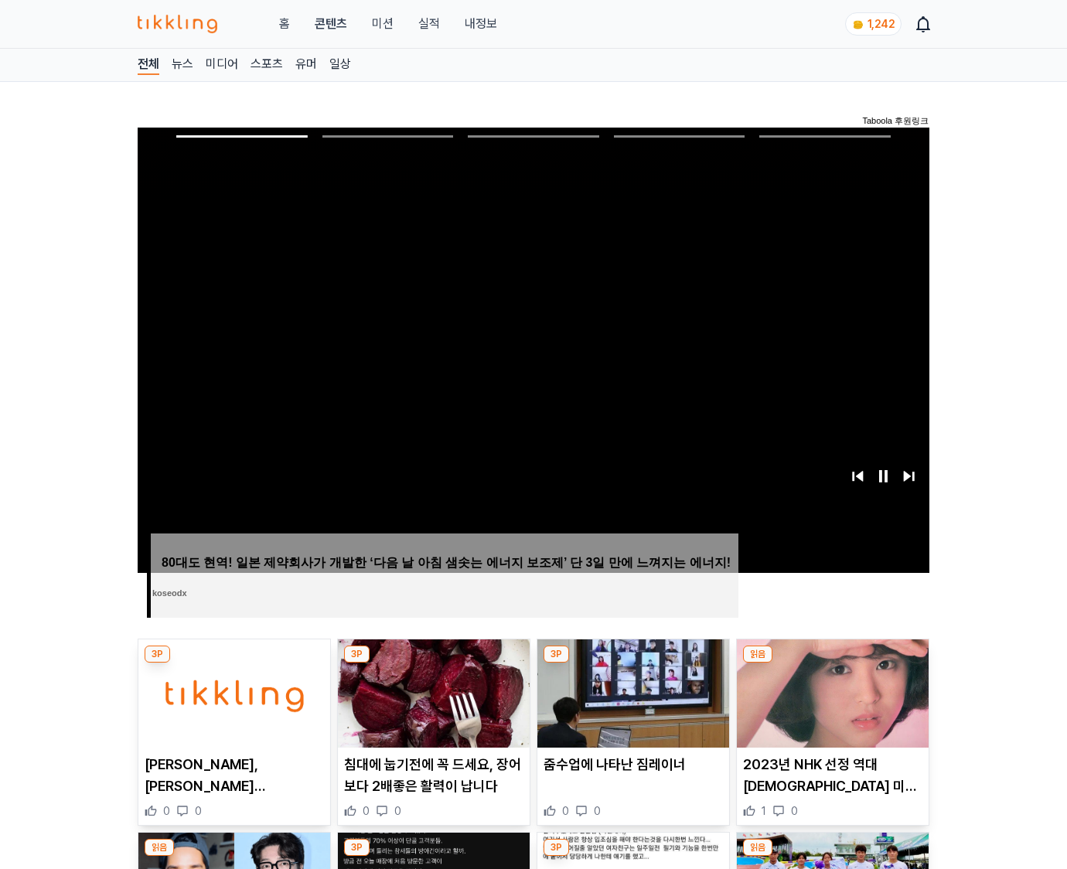
click at [832, 663] on img at bounding box center [833, 693] width 192 height 108
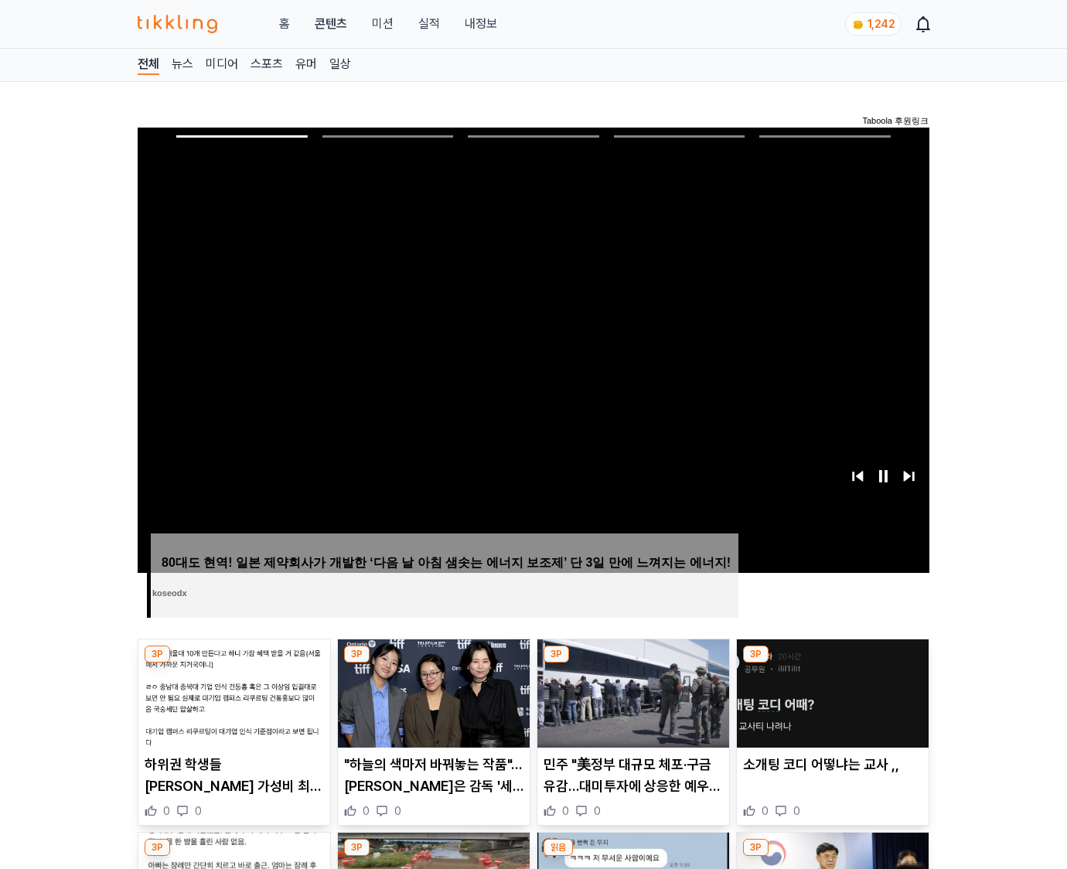
click at [832, 663] on img at bounding box center [833, 693] width 192 height 108
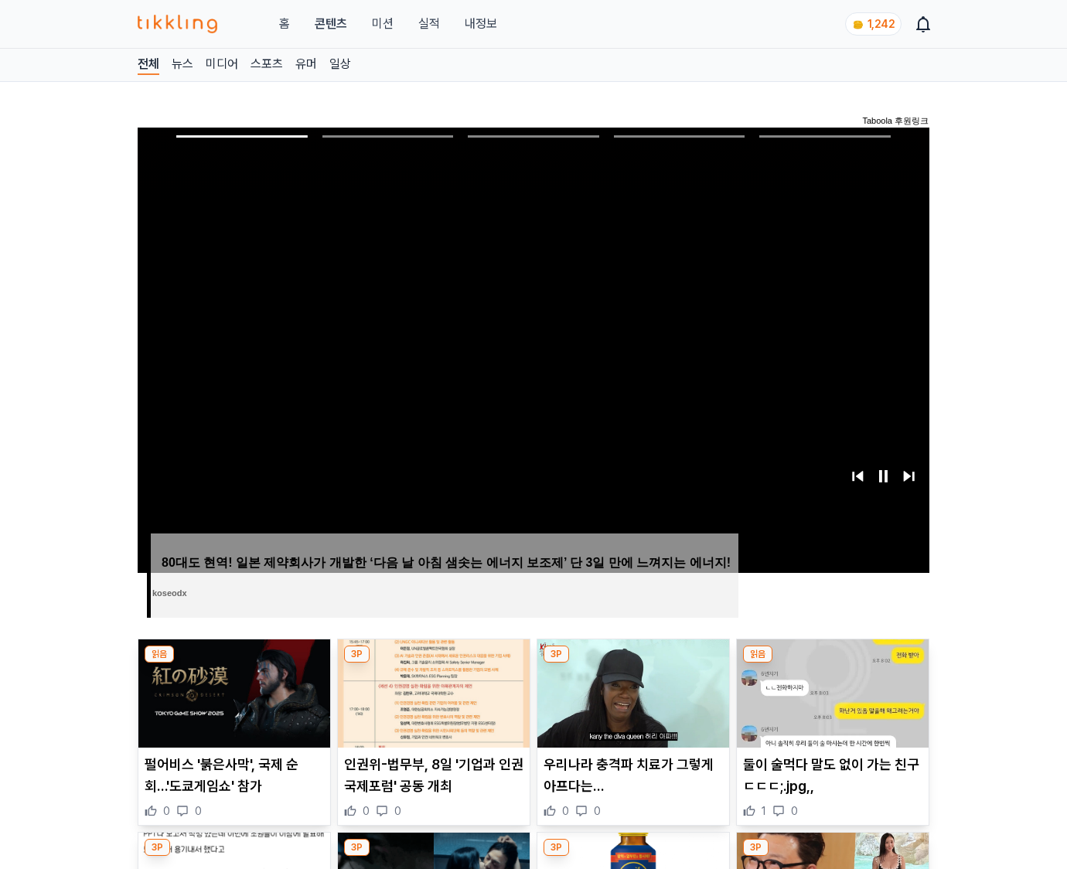
click at [832, 663] on img at bounding box center [833, 693] width 192 height 108
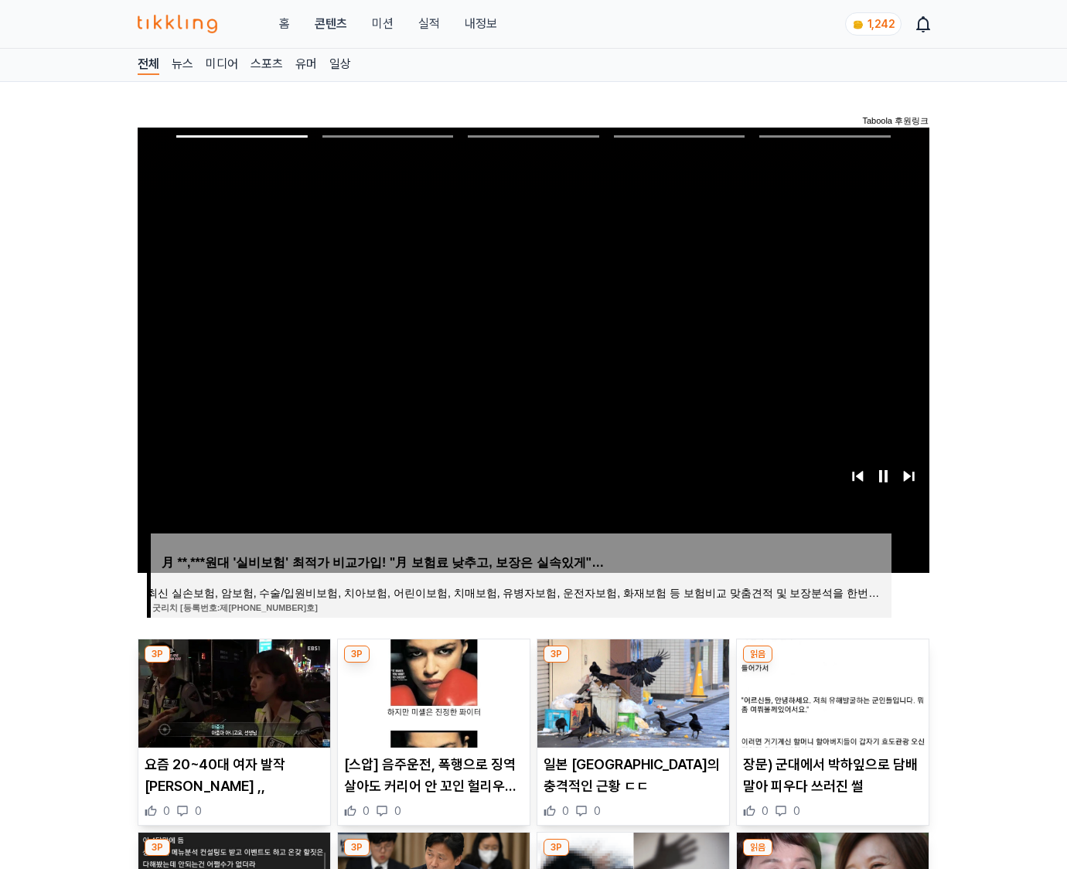
click at [832, 663] on img at bounding box center [833, 693] width 192 height 108
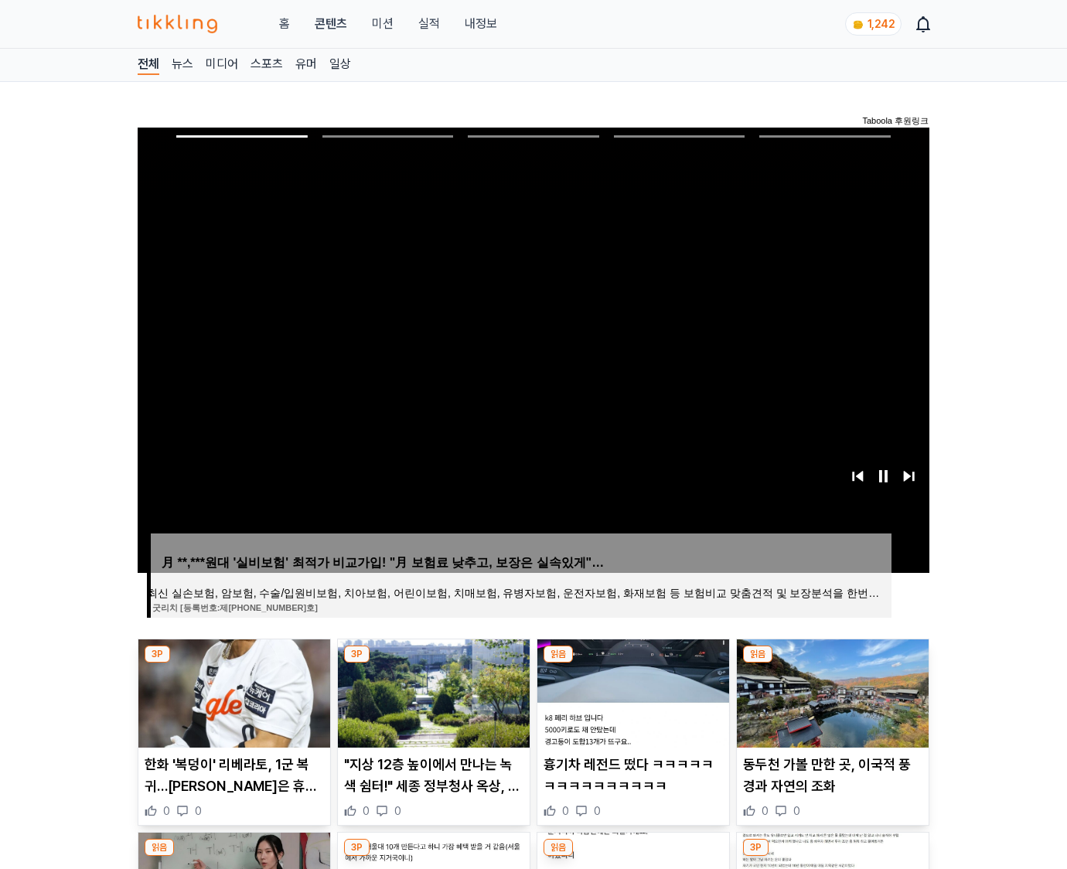
click at [832, 663] on img at bounding box center [833, 693] width 192 height 108
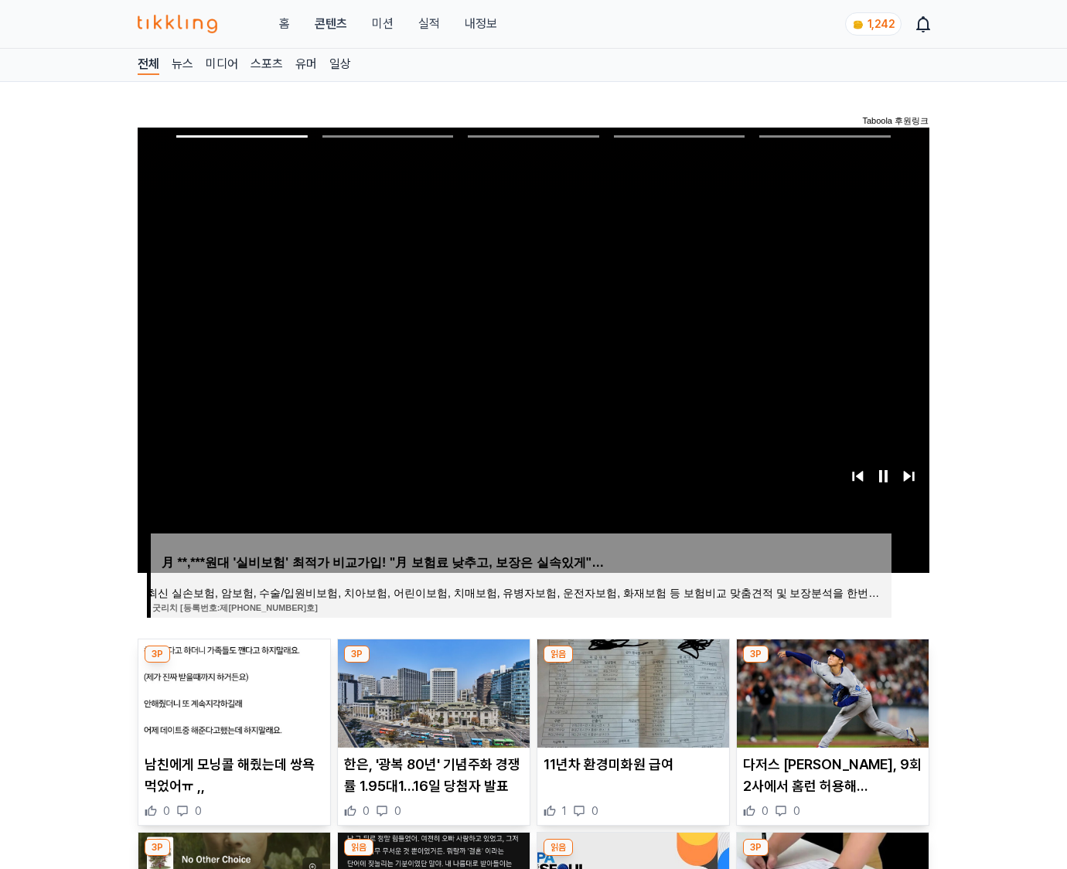
click at [832, 663] on img at bounding box center [833, 693] width 192 height 108
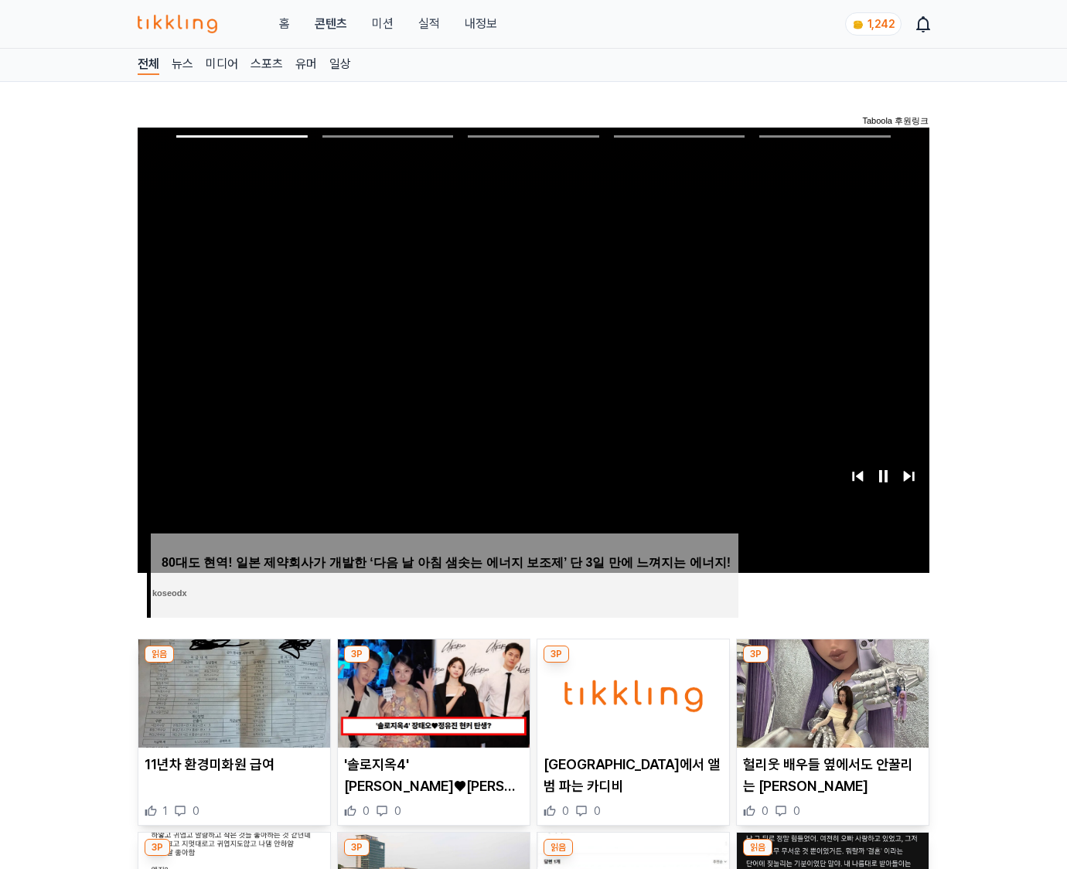
click at [832, 663] on img at bounding box center [833, 693] width 192 height 108
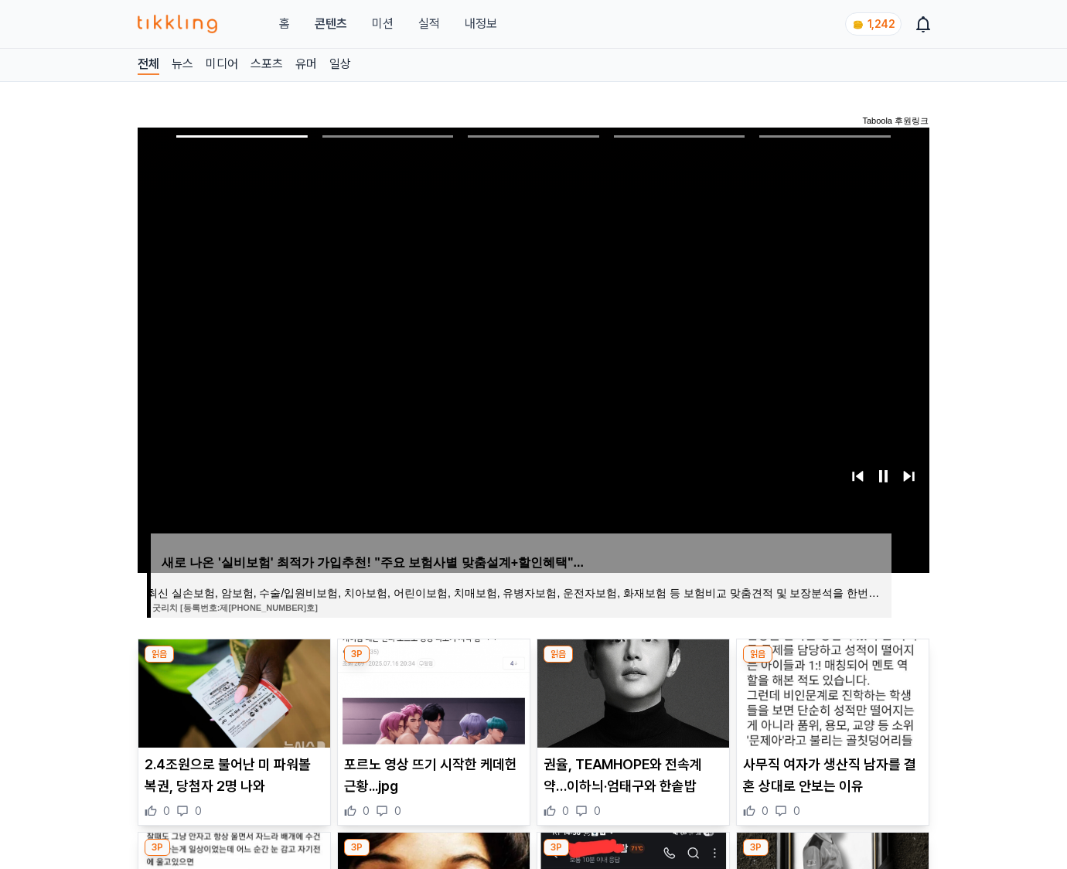
click at [832, 663] on img at bounding box center [833, 693] width 192 height 108
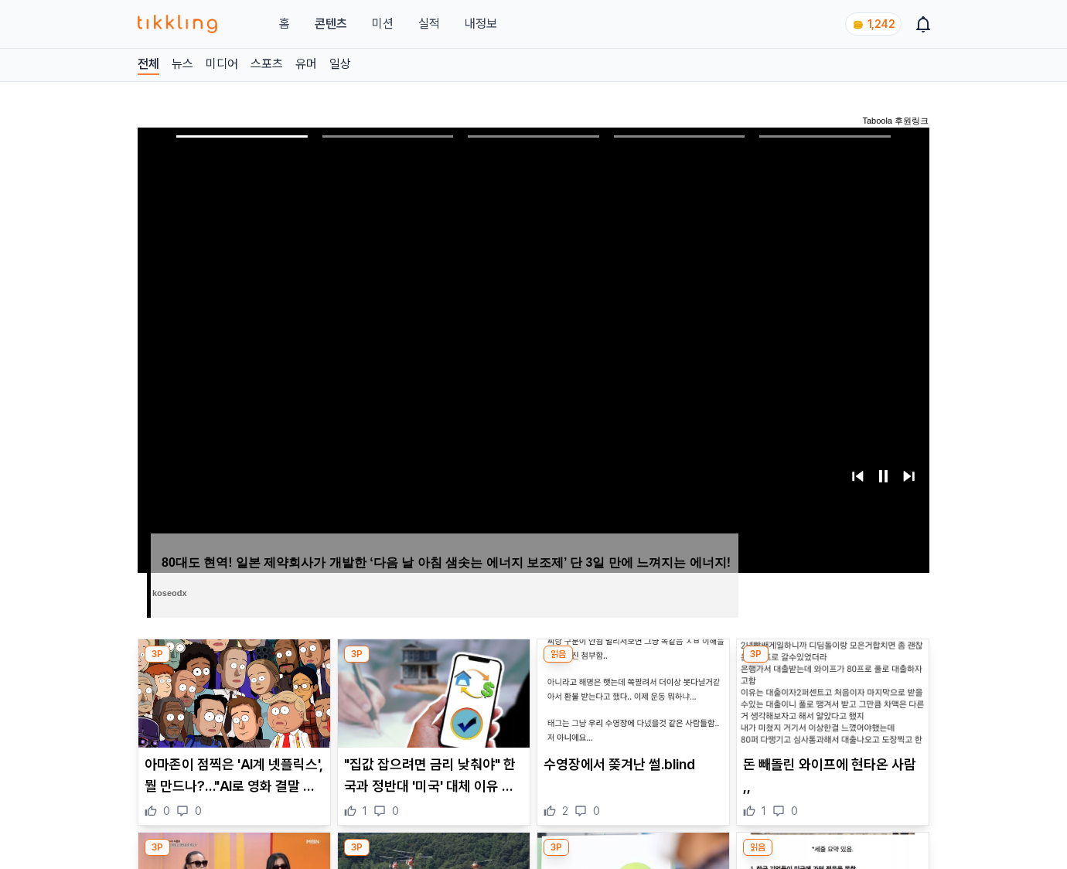
click at [832, 663] on img at bounding box center [833, 693] width 192 height 108
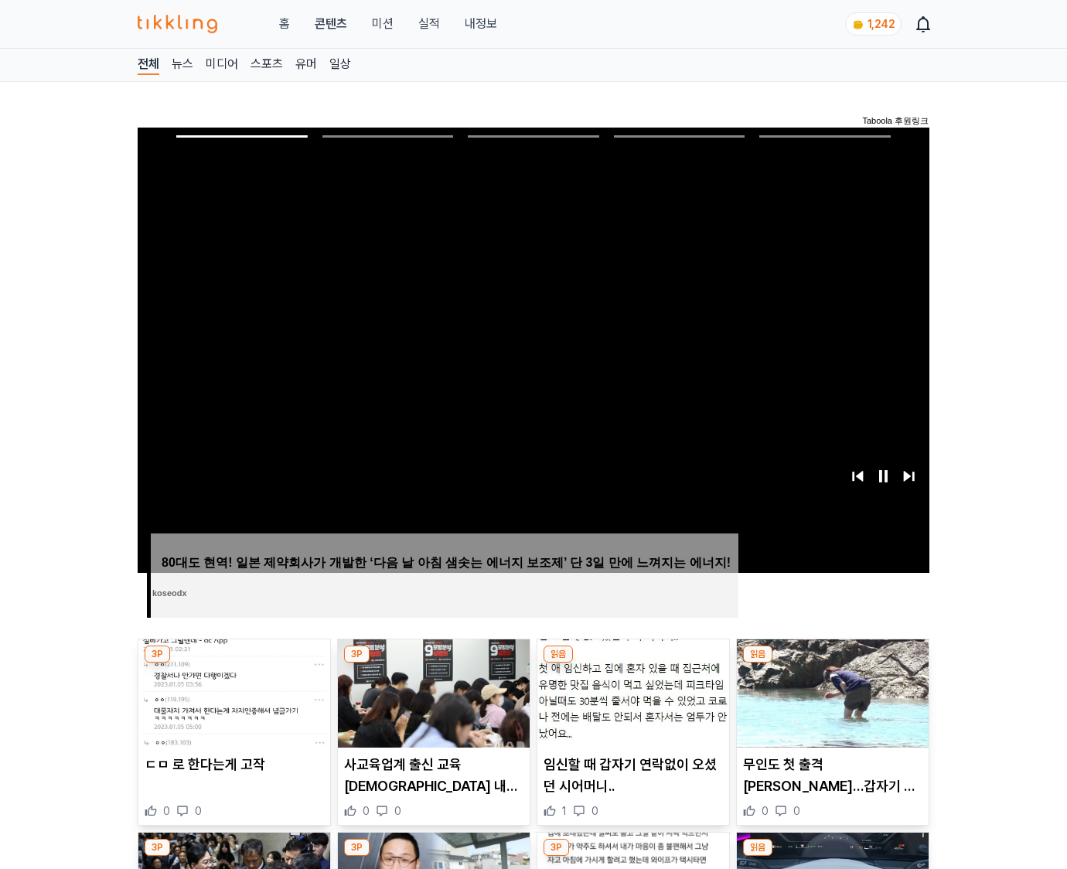
click at [832, 663] on img at bounding box center [833, 693] width 192 height 108
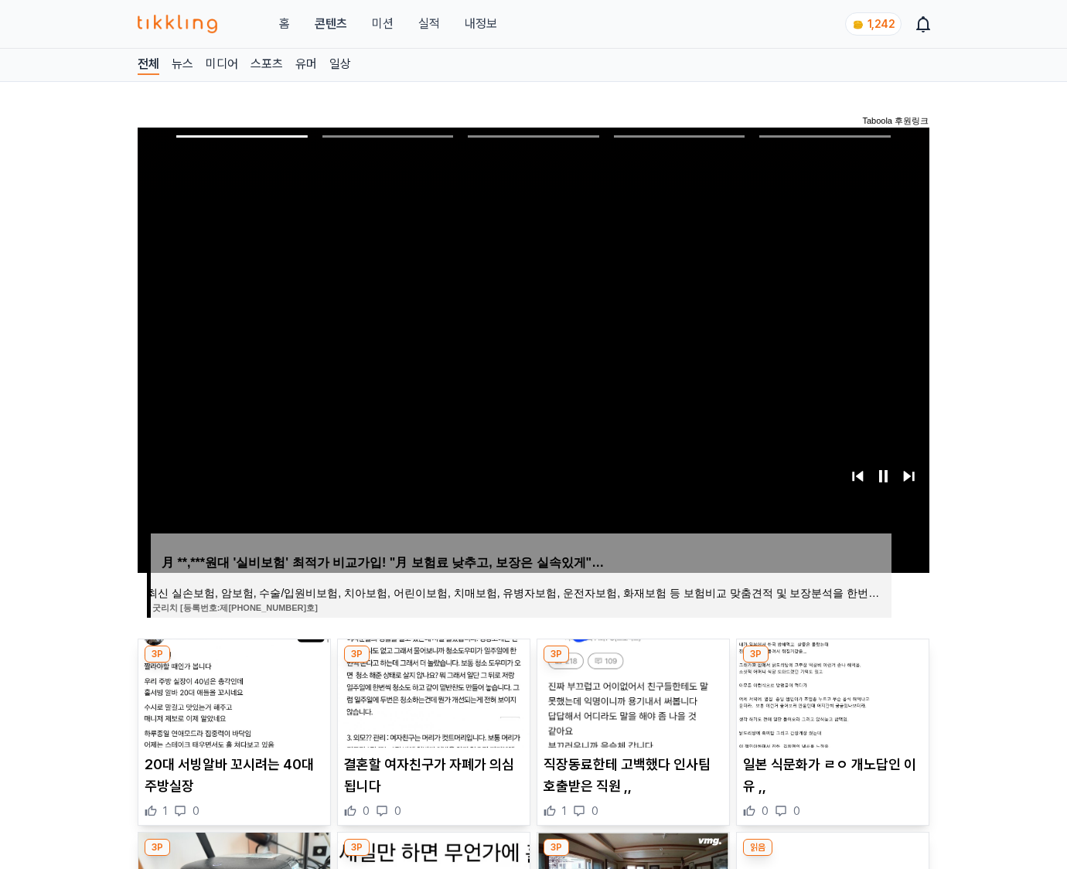
click at [832, 663] on img at bounding box center [833, 693] width 192 height 108
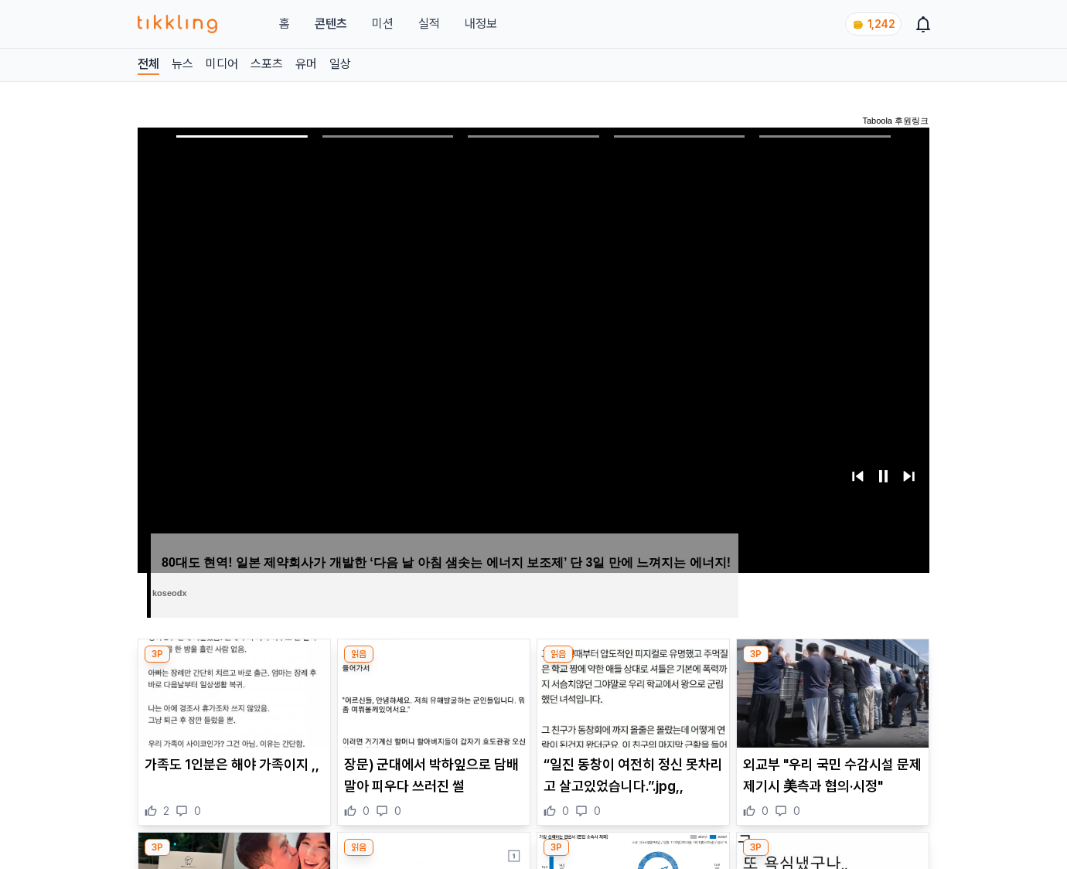
click at [832, 663] on img at bounding box center [833, 693] width 192 height 108
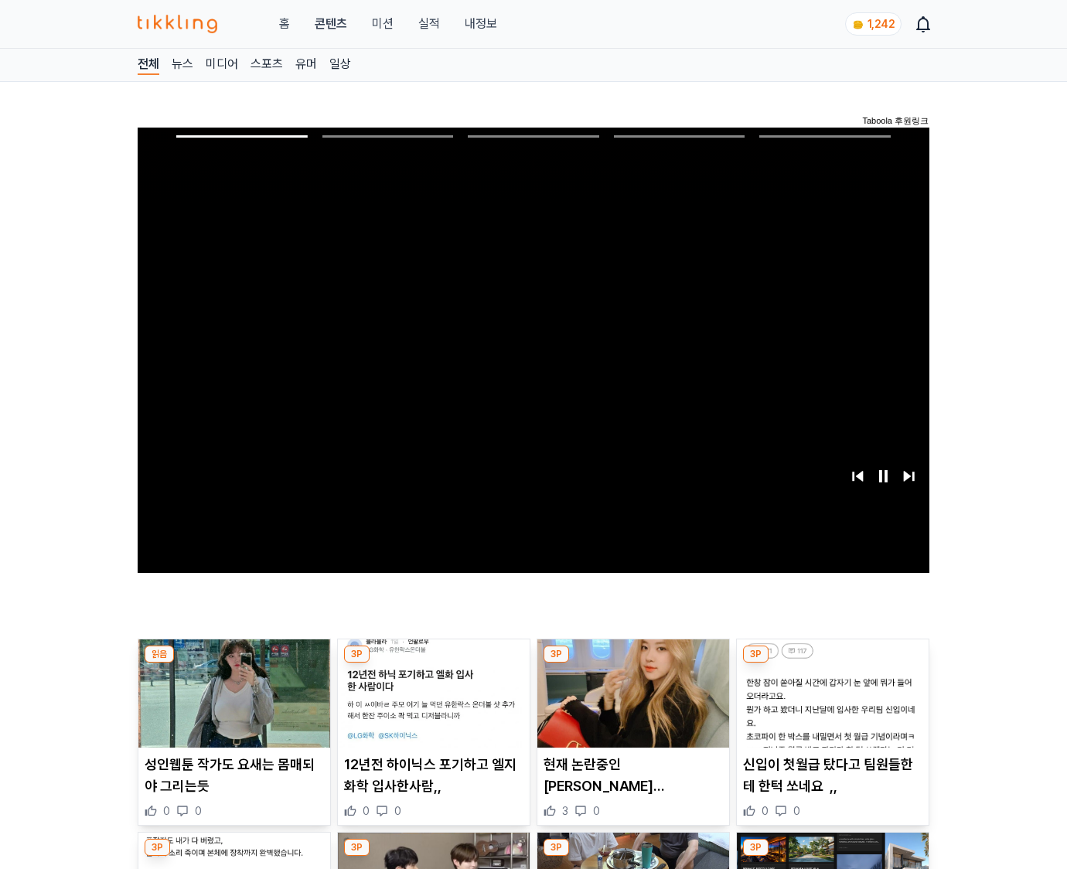
click at [832, 663] on img at bounding box center [833, 693] width 192 height 108
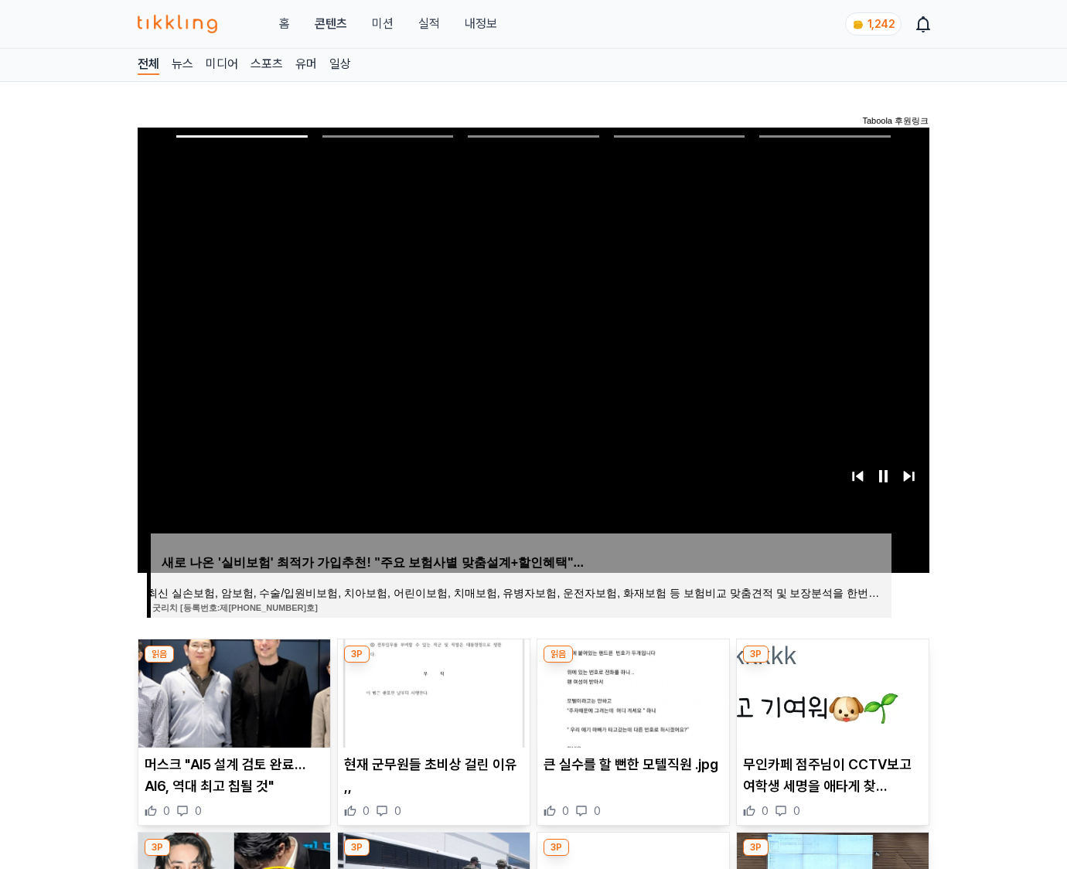
click at [832, 663] on img at bounding box center [833, 693] width 192 height 108
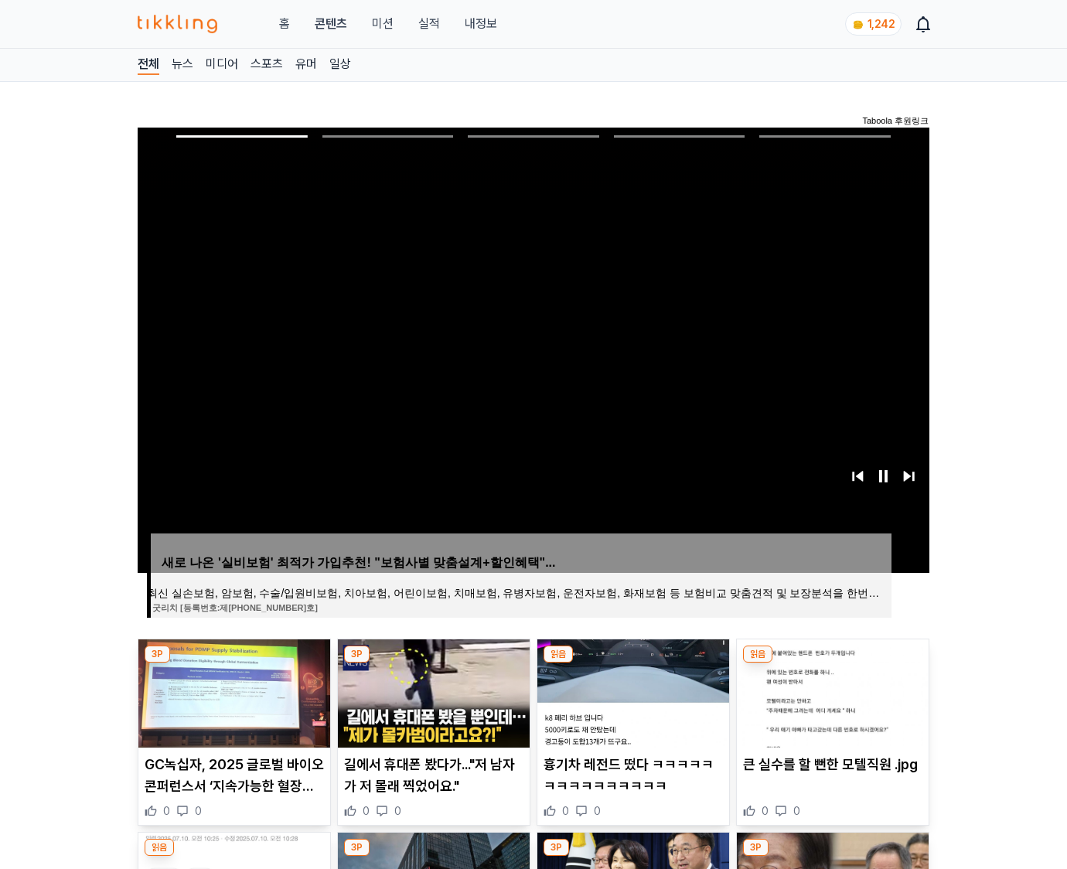
click at [832, 663] on img at bounding box center [833, 693] width 192 height 108
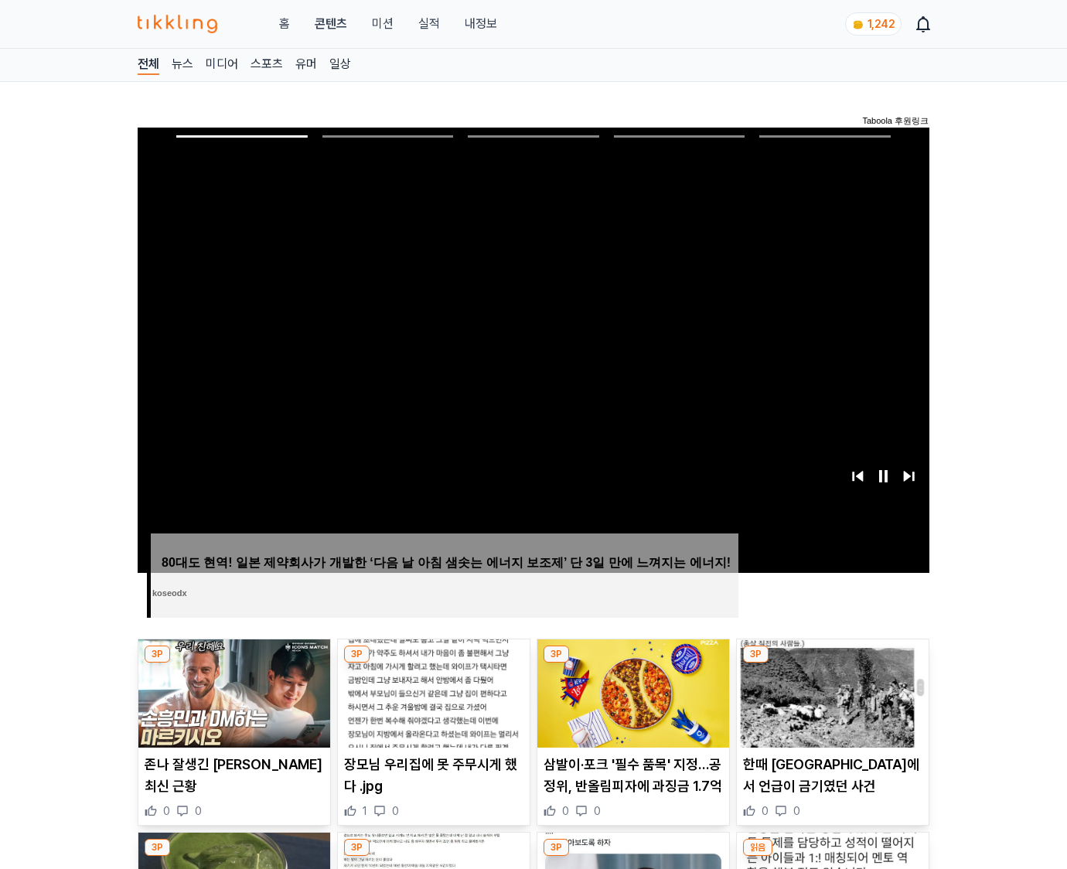
click at [832, 663] on img at bounding box center [833, 693] width 192 height 108
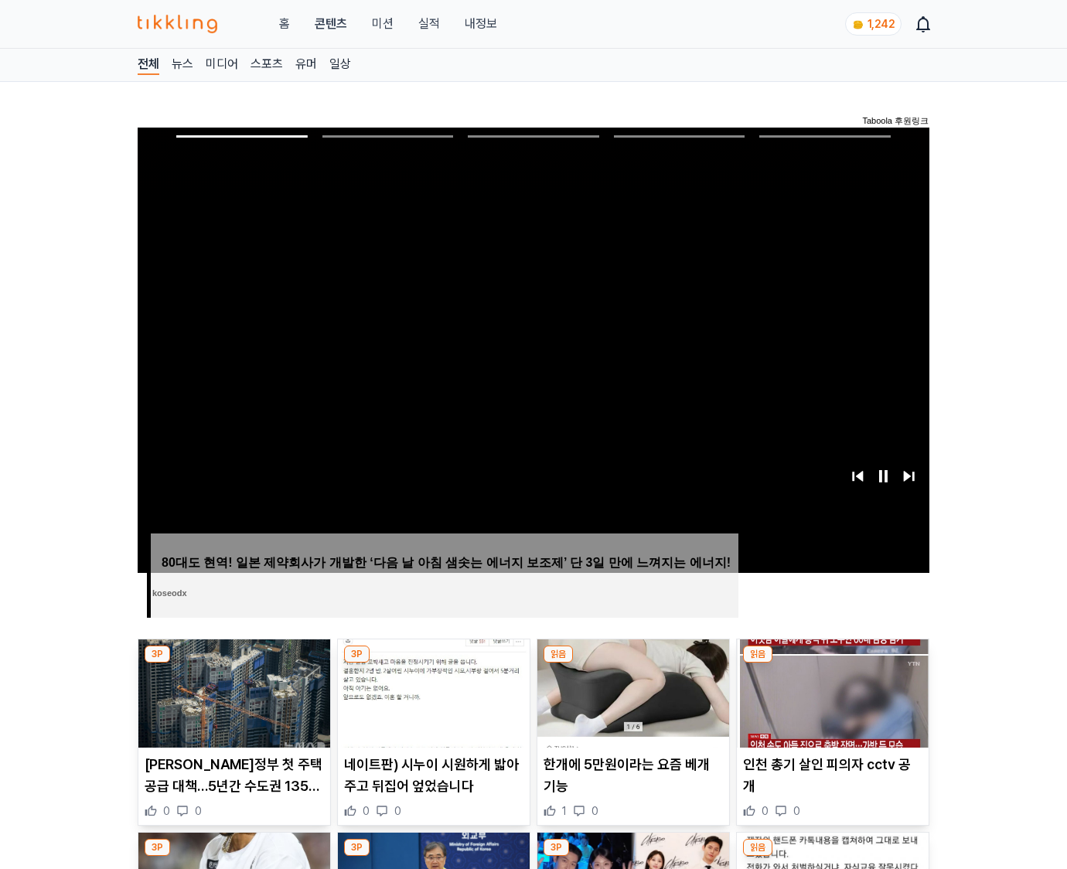
click at [832, 663] on img at bounding box center [833, 693] width 192 height 108
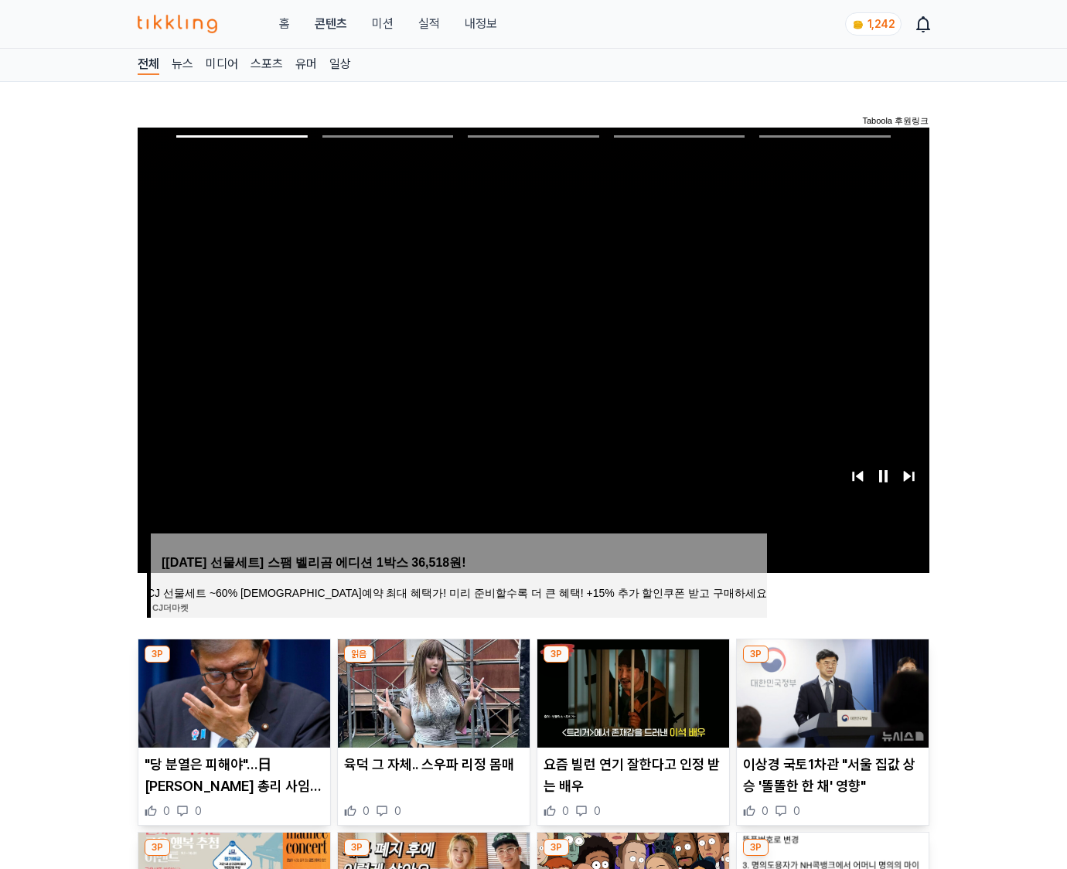
click at [832, 663] on img at bounding box center [833, 693] width 192 height 108
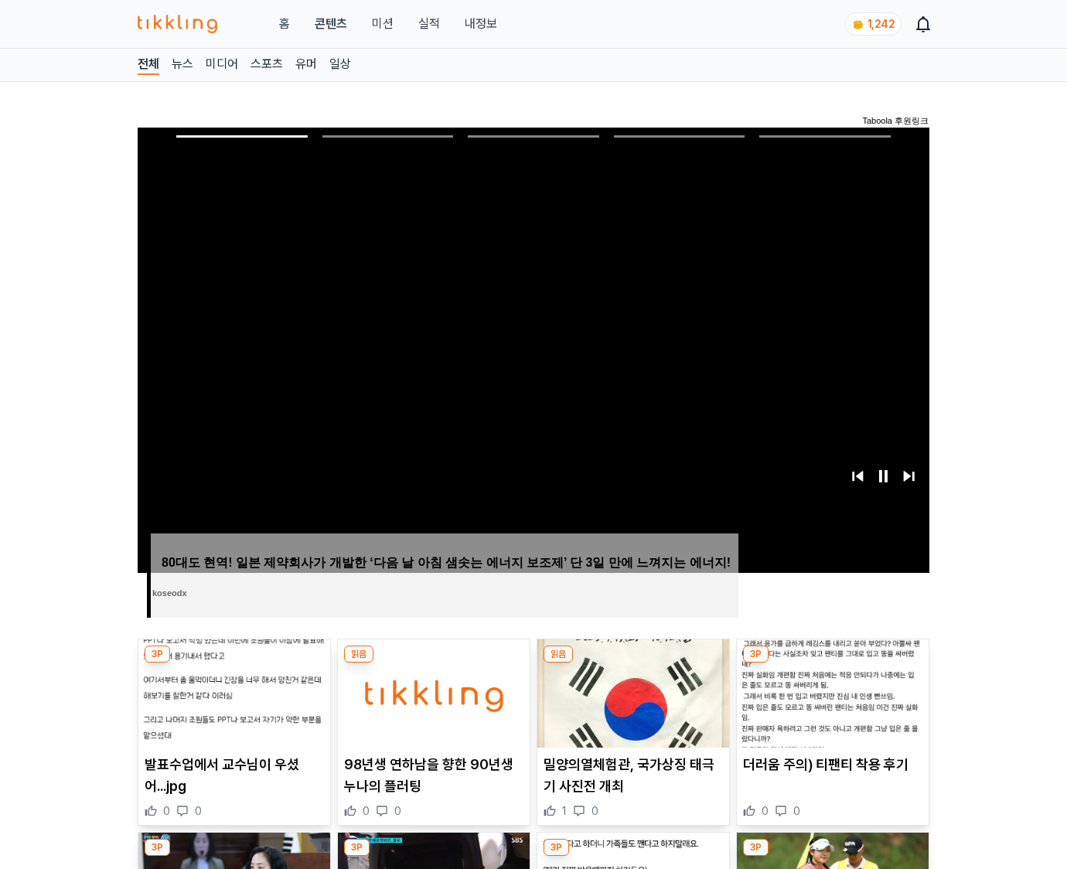
click at [832, 663] on img at bounding box center [833, 693] width 192 height 108
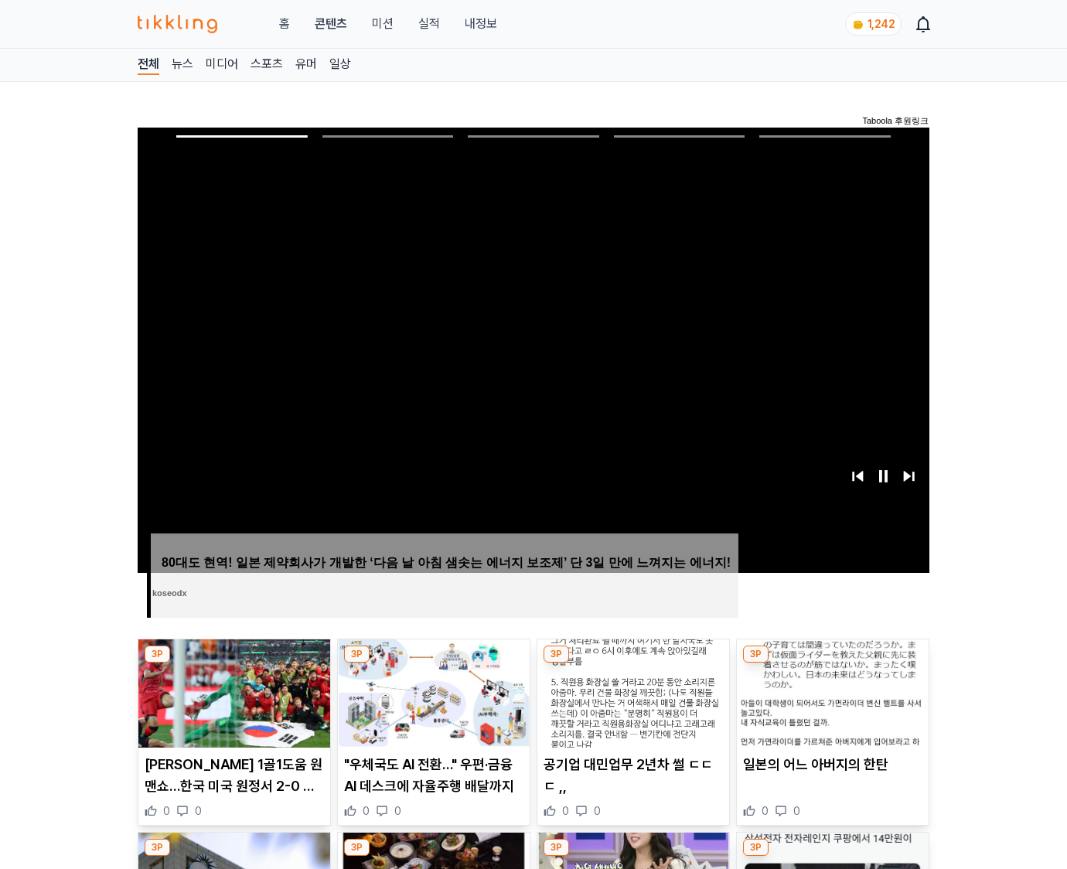
click at [832, 663] on img at bounding box center [833, 693] width 192 height 108
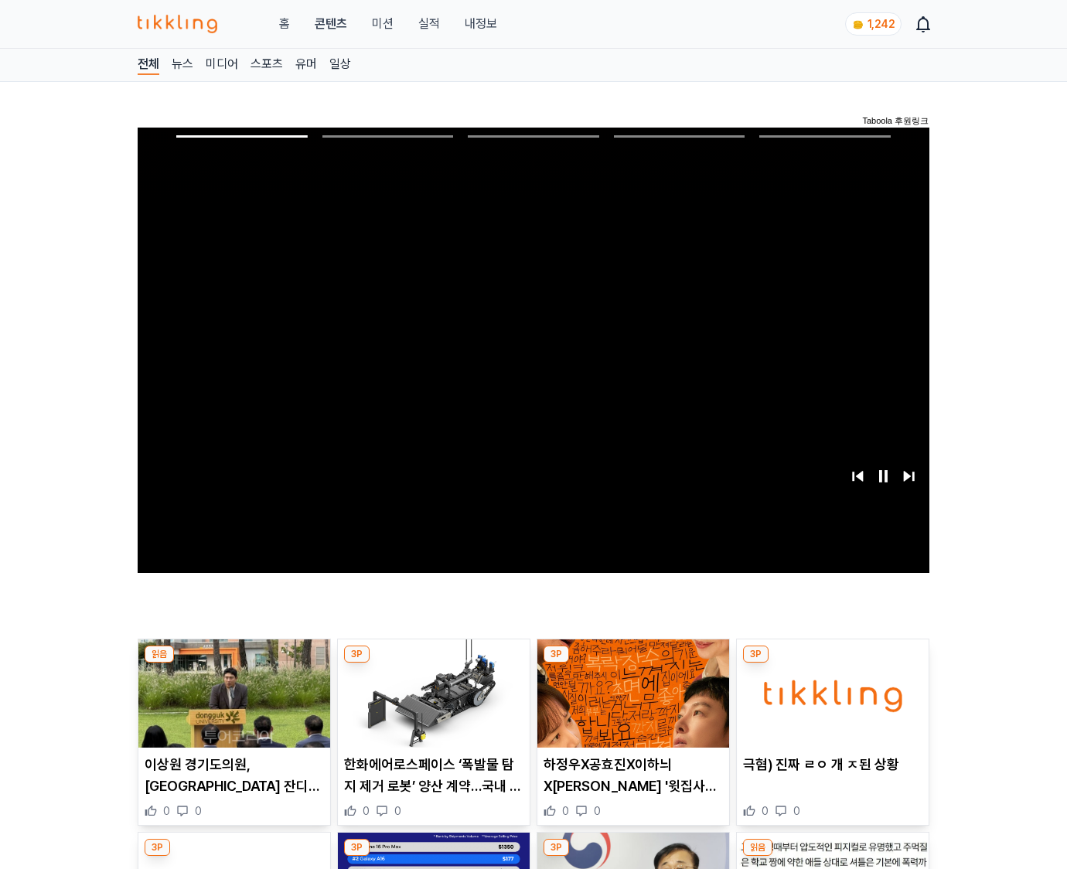
click at [832, 663] on img at bounding box center [833, 693] width 192 height 108
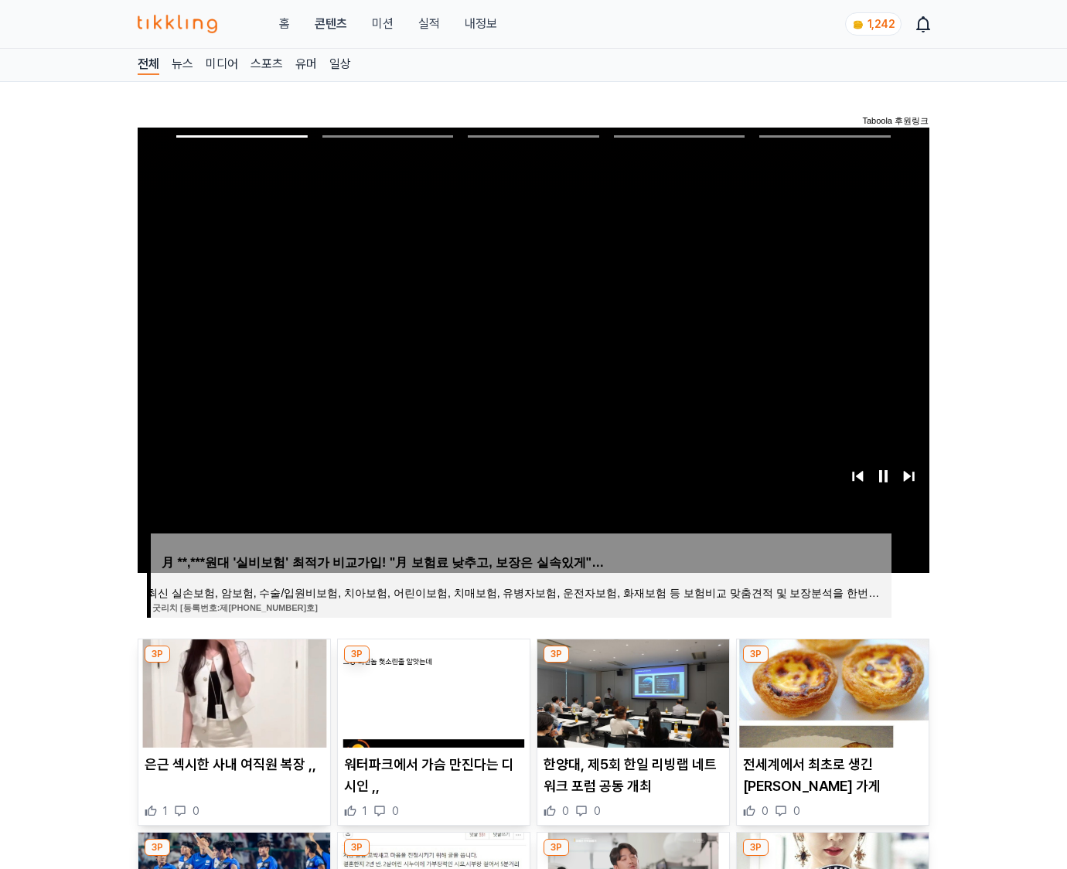
click at [832, 663] on img at bounding box center [833, 693] width 192 height 108
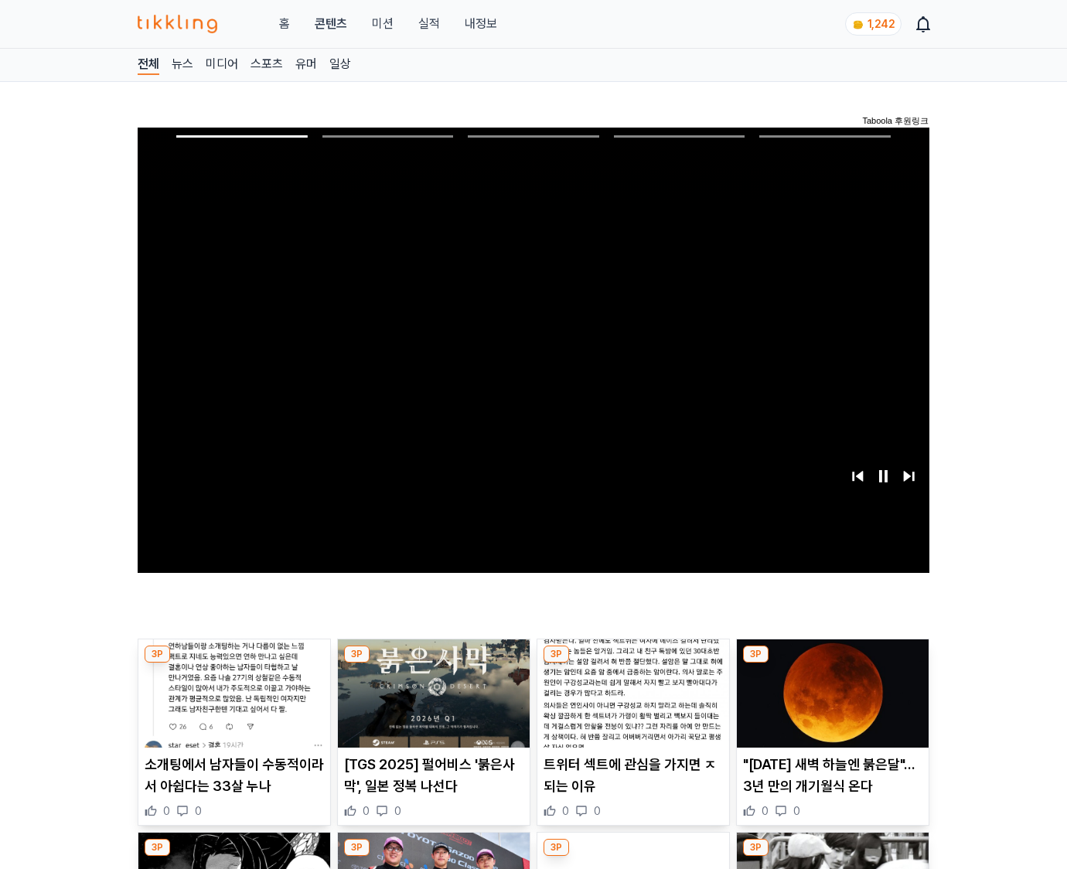
click at [832, 663] on img at bounding box center [833, 693] width 192 height 108
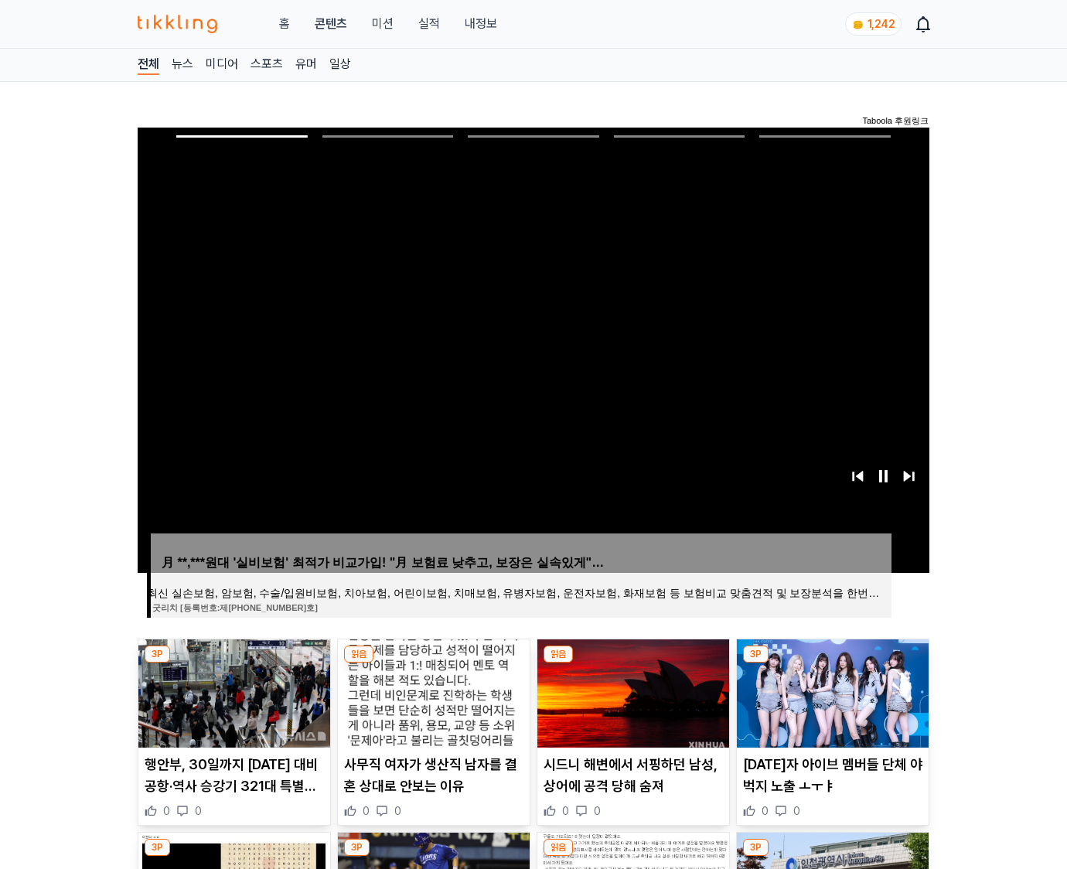
click at [832, 663] on img at bounding box center [833, 693] width 192 height 108
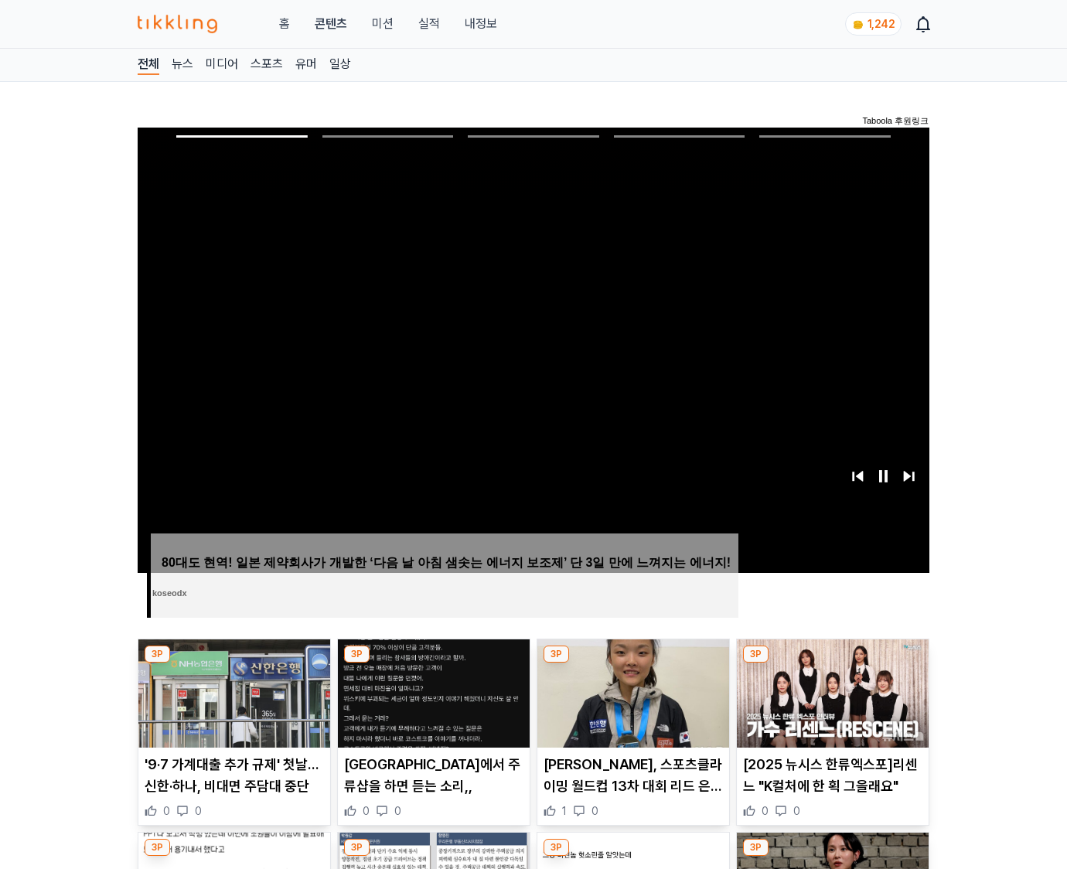
click at [832, 663] on img at bounding box center [833, 693] width 192 height 108
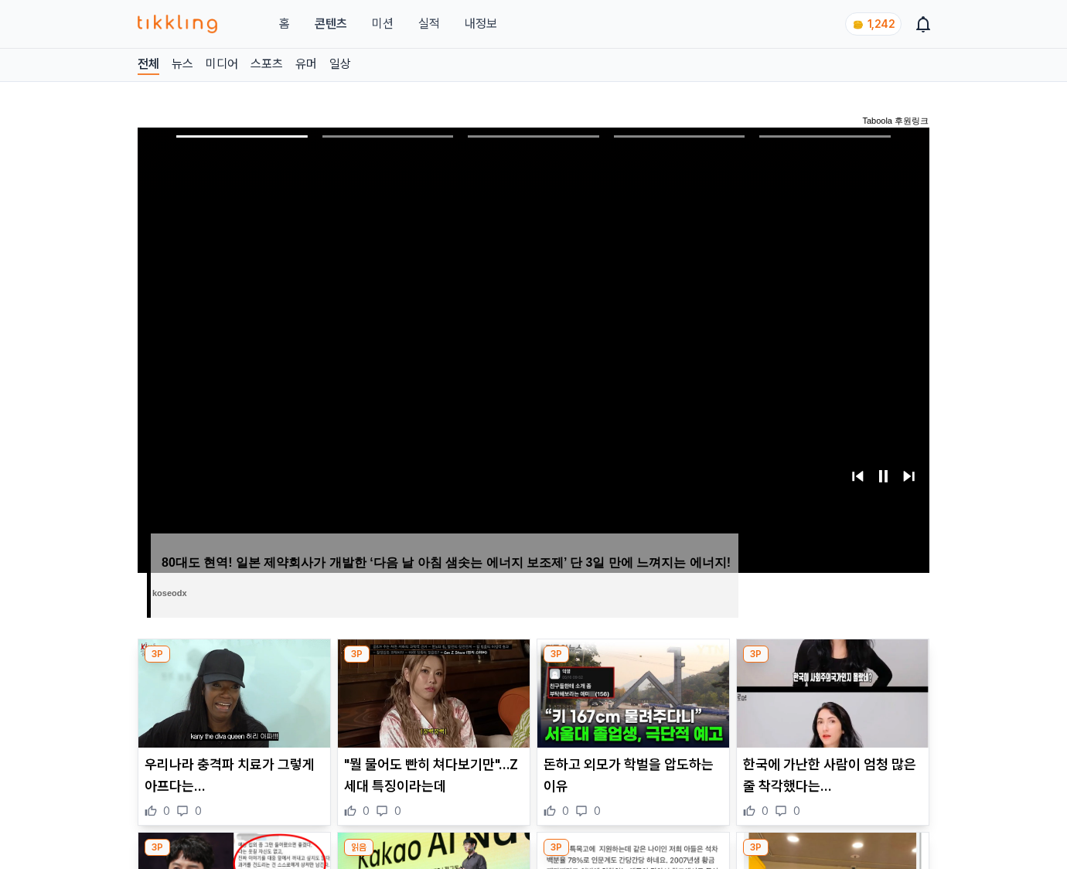
click at [832, 663] on img at bounding box center [833, 693] width 192 height 108
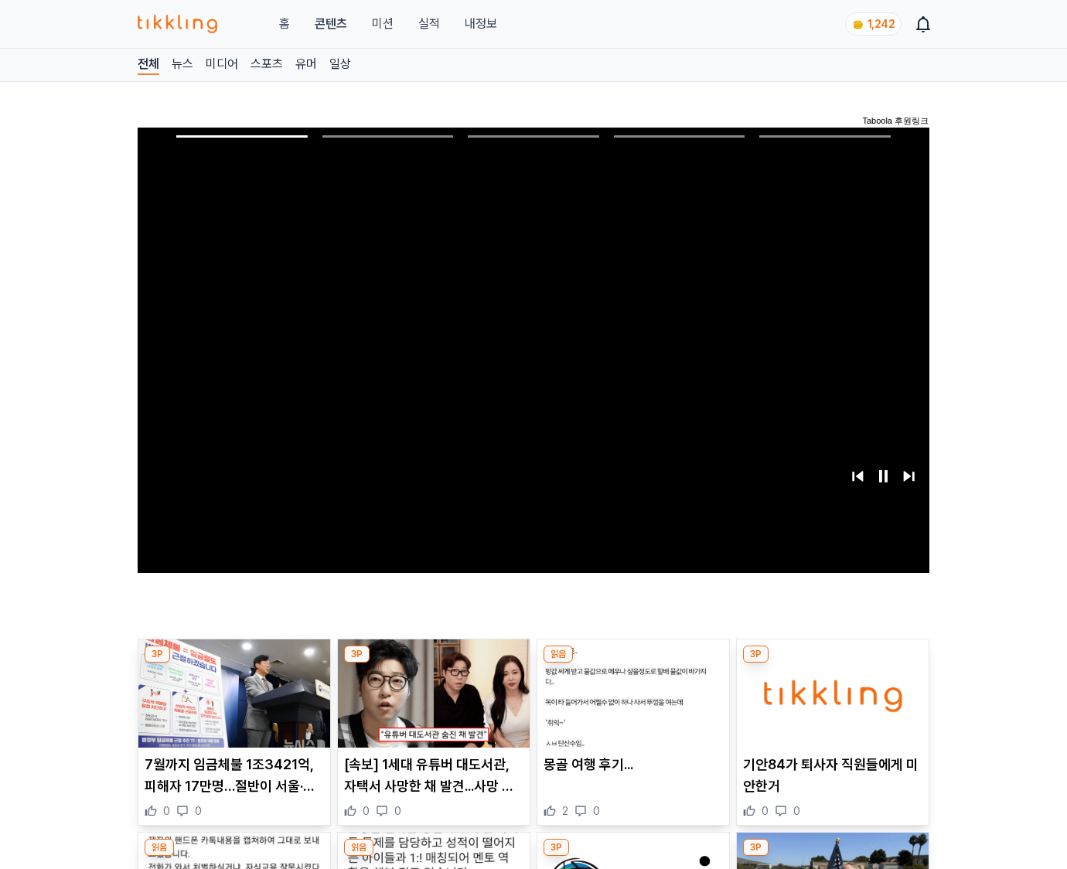
click at [832, 663] on img at bounding box center [833, 693] width 192 height 108
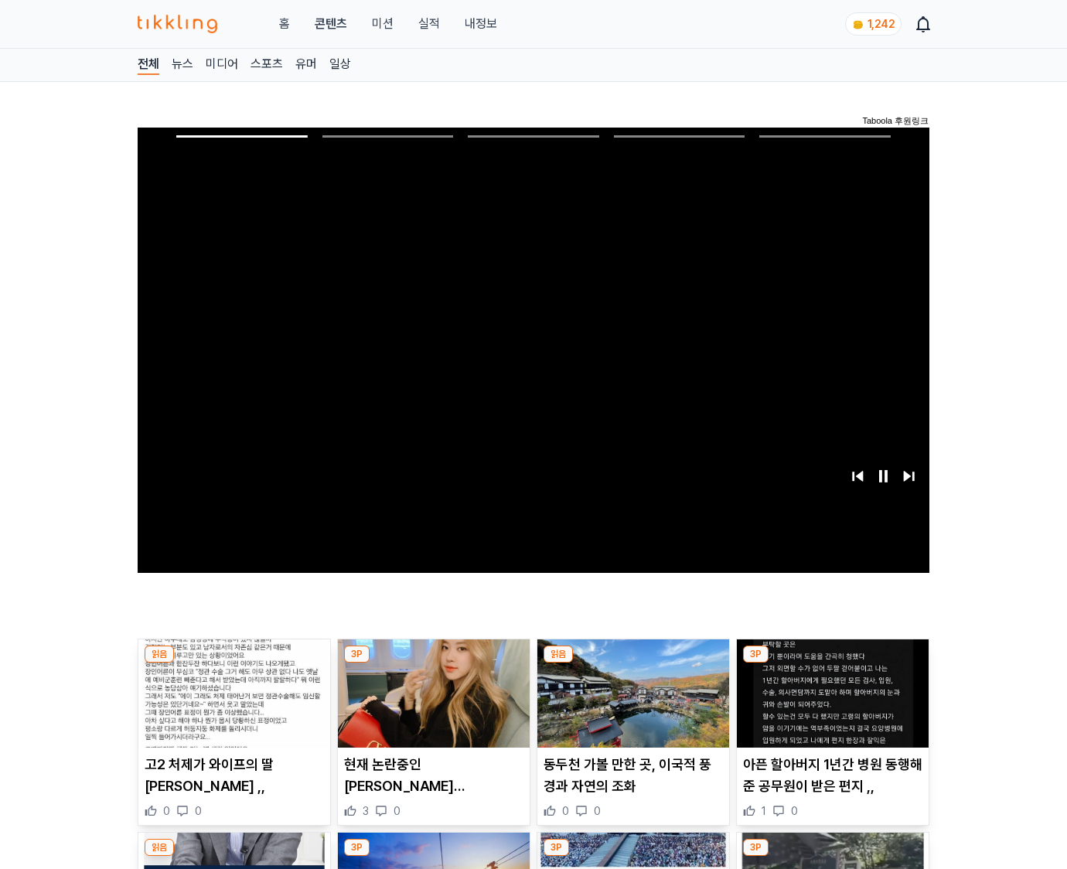
click at [832, 663] on img at bounding box center [833, 693] width 192 height 108
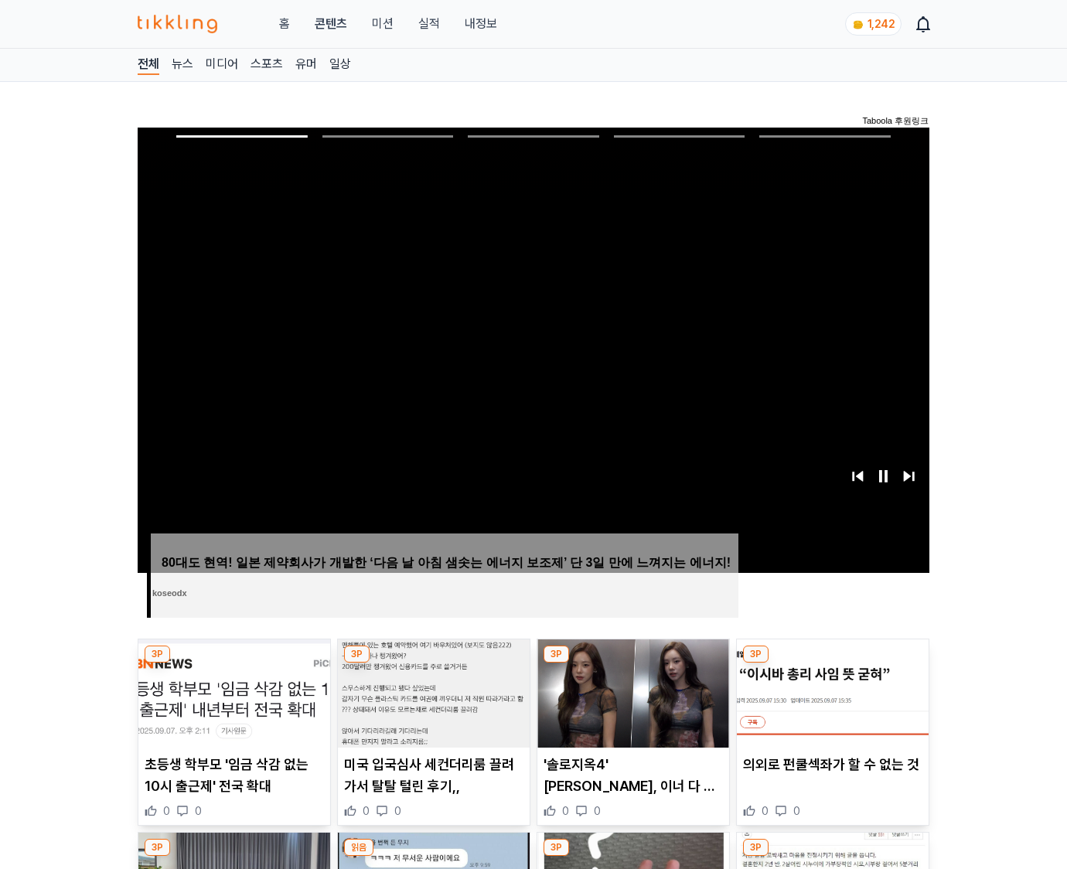
click at [832, 663] on img at bounding box center [833, 693] width 192 height 108
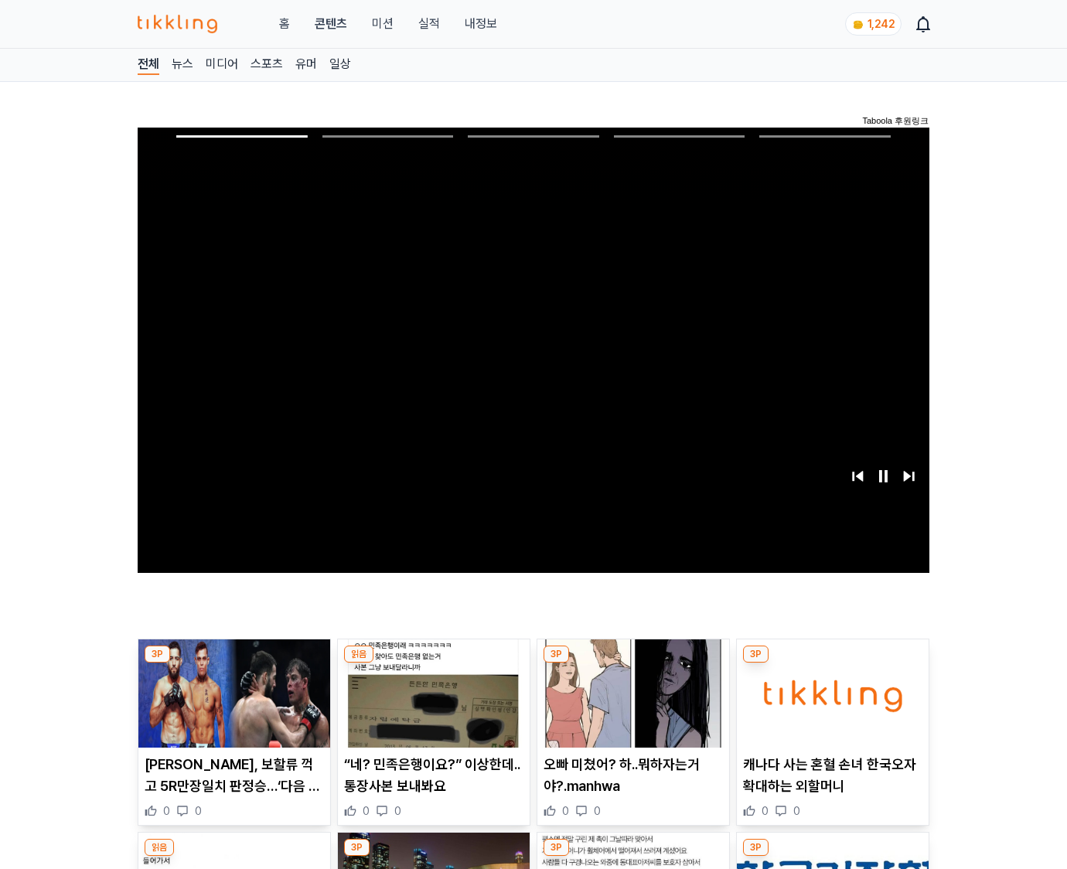
click at [832, 663] on img at bounding box center [833, 693] width 192 height 108
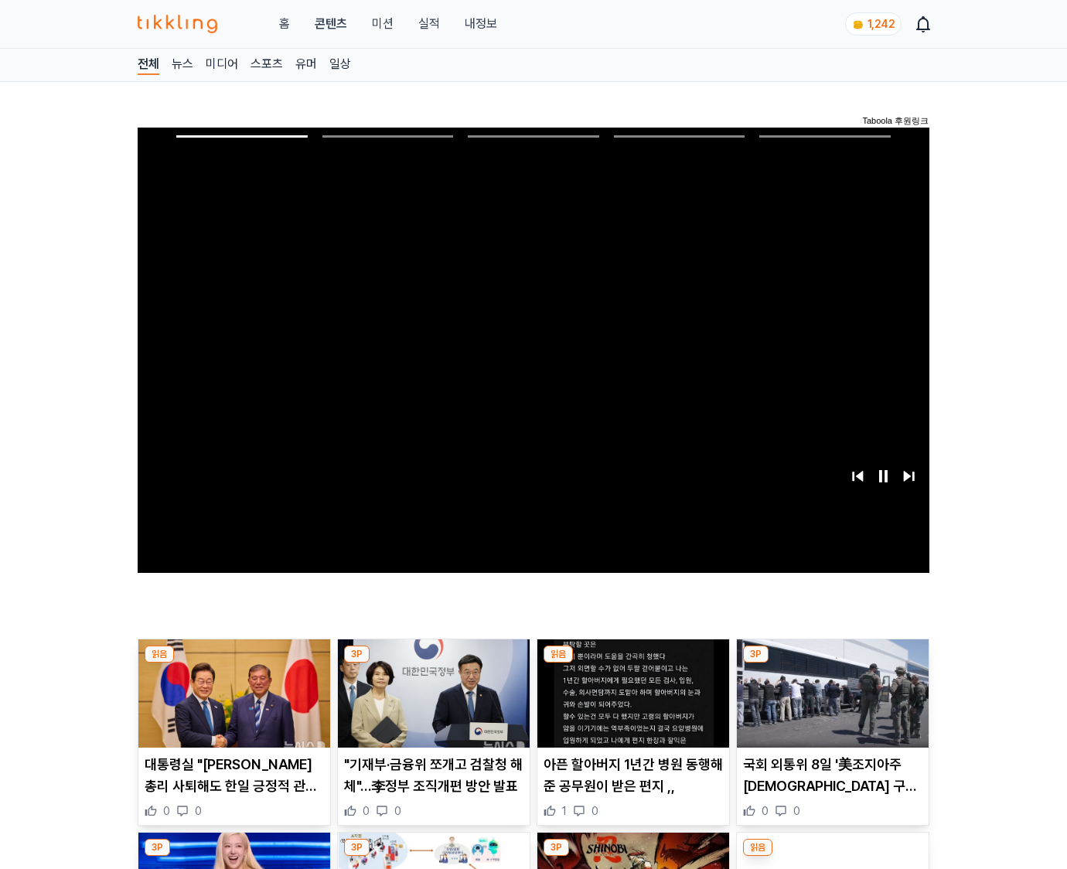
click at [832, 663] on img at bounding box center [833, 693] width 192 height 108
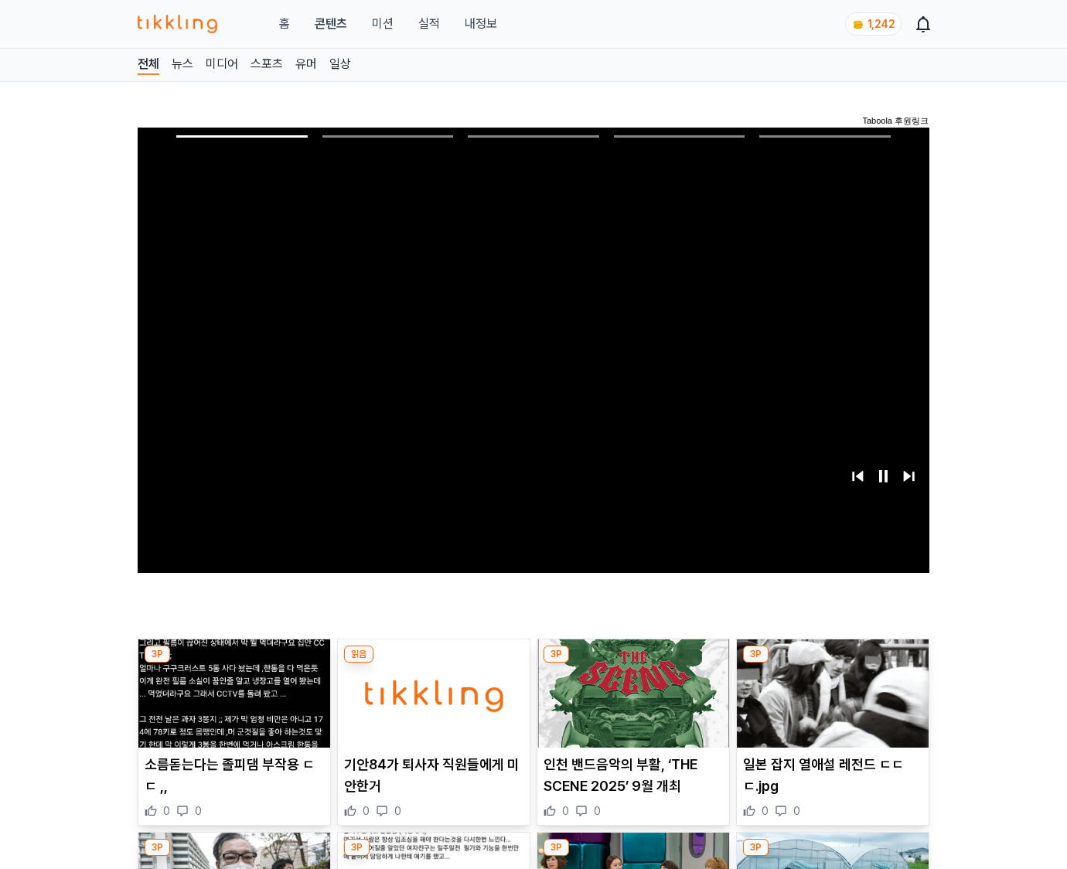
click at [832, 663] on img at bounding box center [833, 693] width 192 height 108
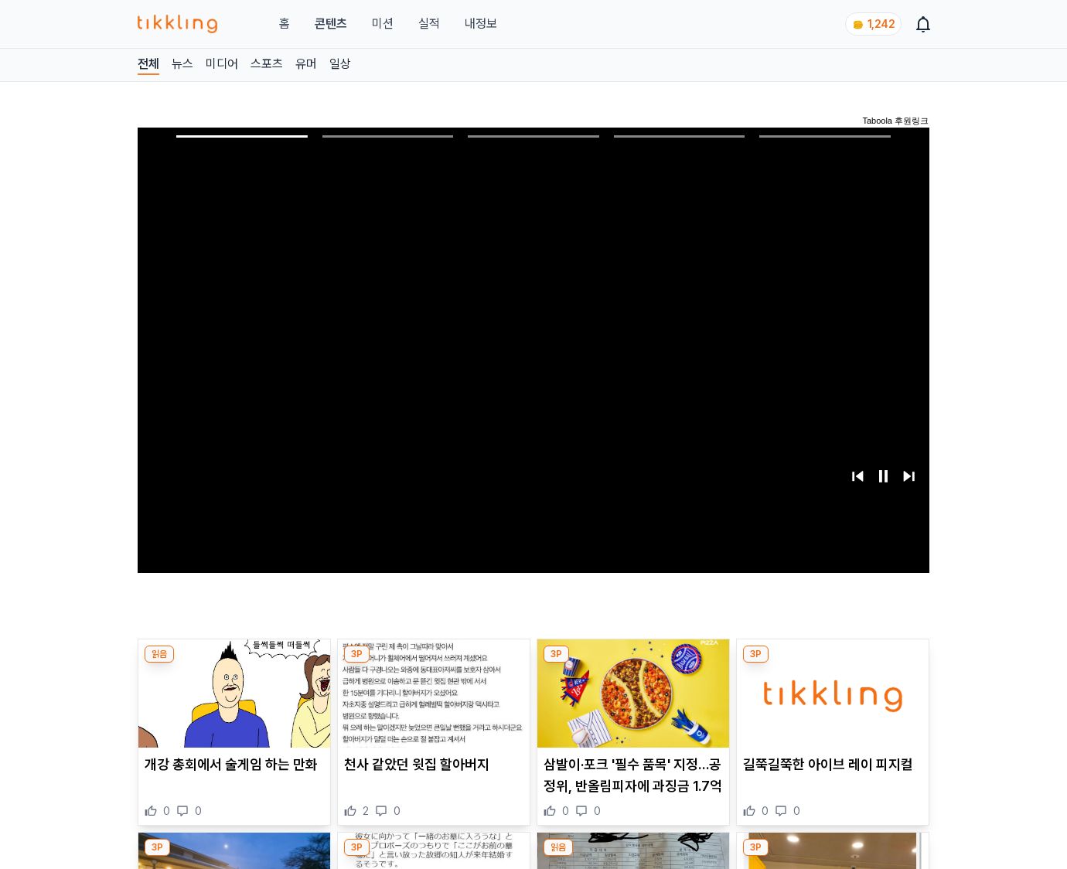
click at [832, 663] on img at bounding box center [833, 693] width 192 height 108
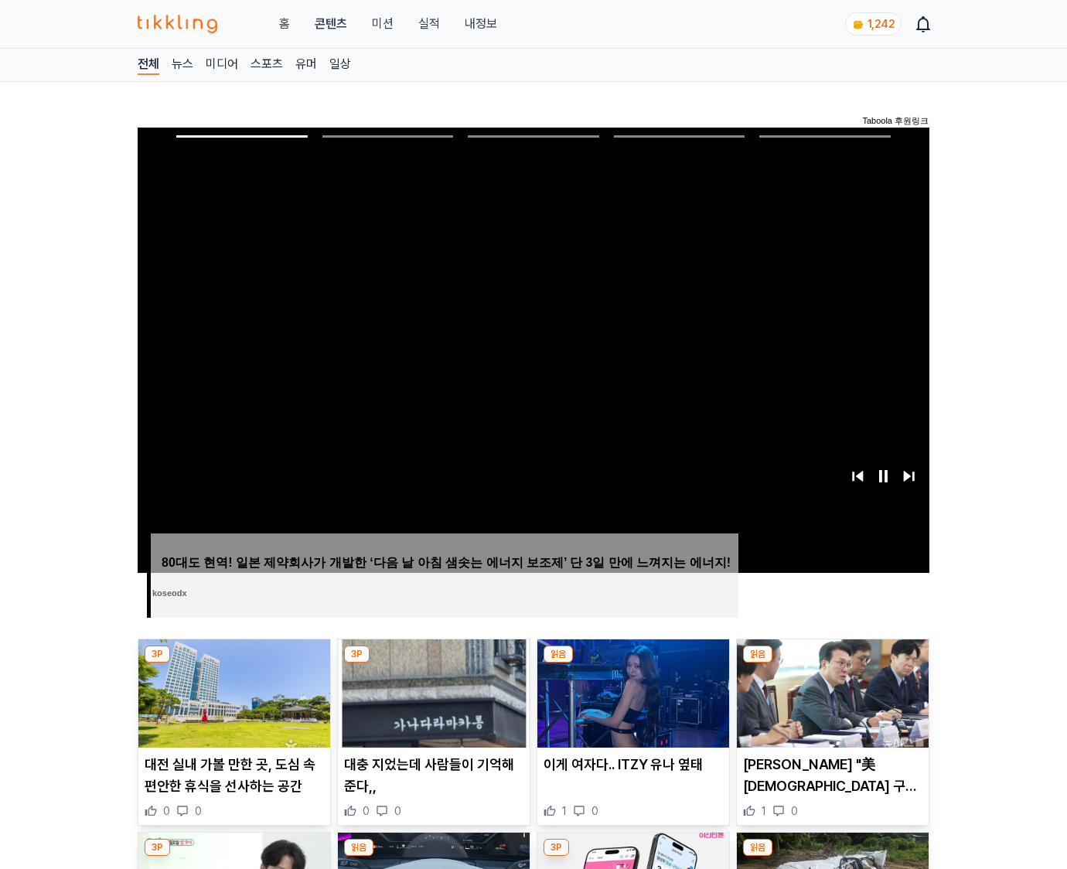
click at [832, 663] on img at bounding box center [833, 693] width 192 height 108
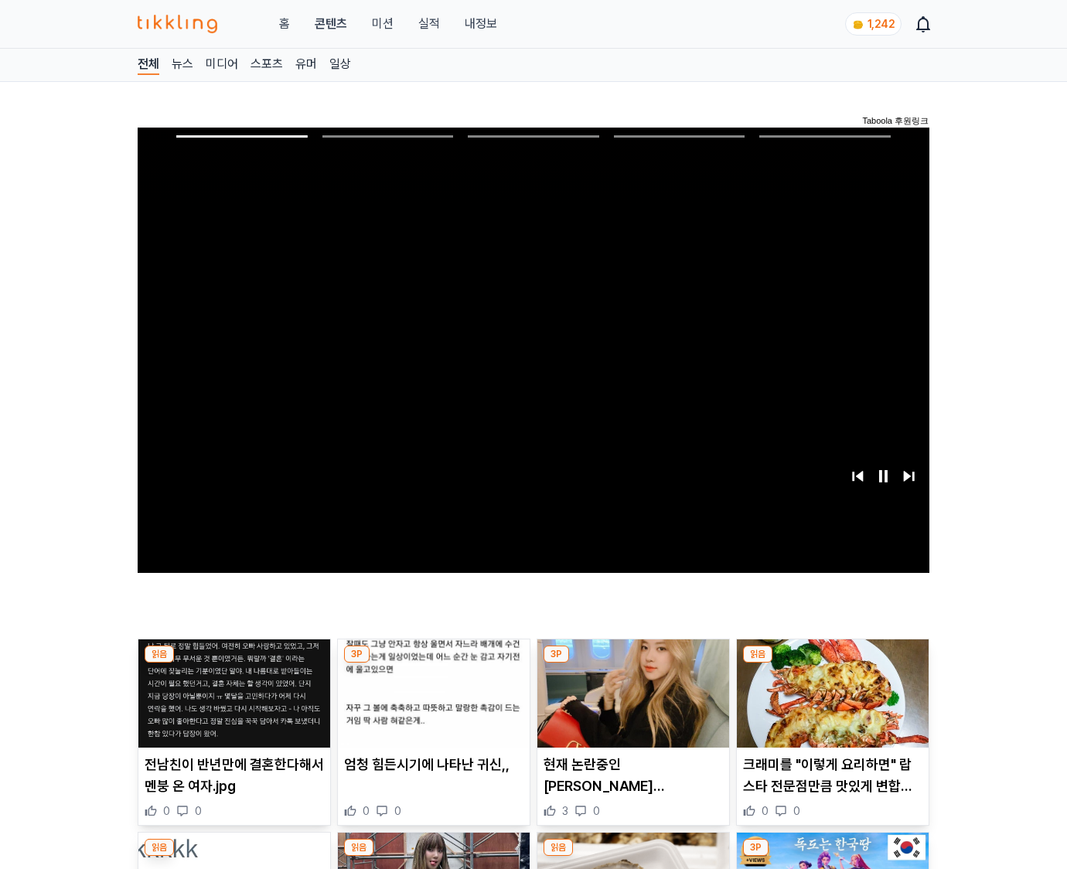
click at [832, 663] on img at bounding box center [833, 693] width 192 height 108
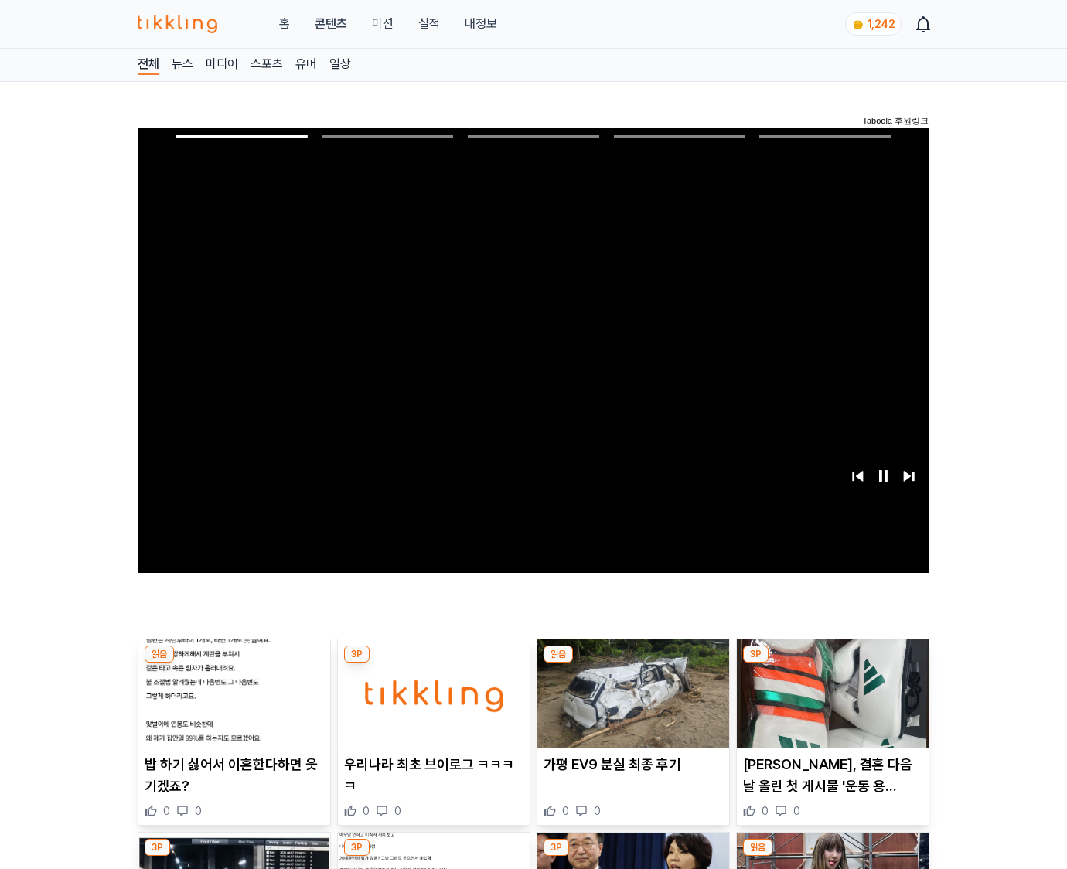
click at [832, 663] on img at bounding box center [833, 693] width 192 height 108
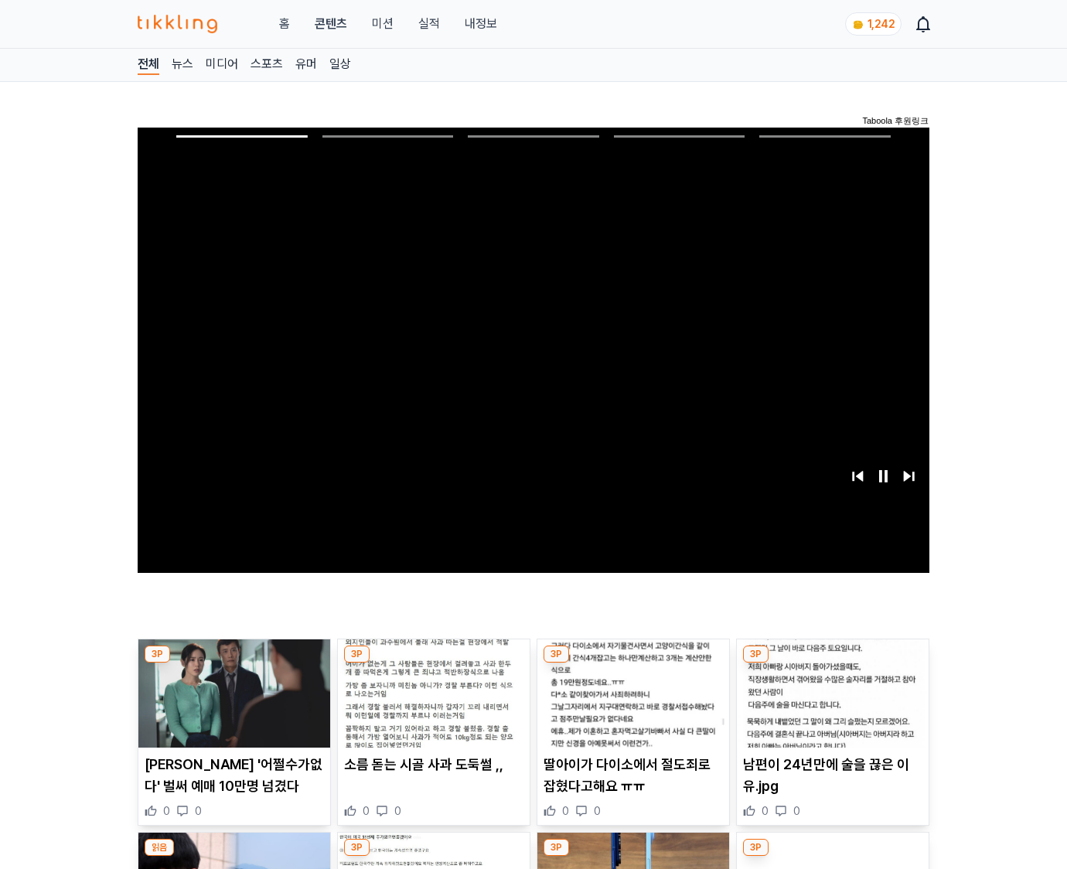
click at [832, 663] on img at bounding box center [833, 693] width 192 height 108
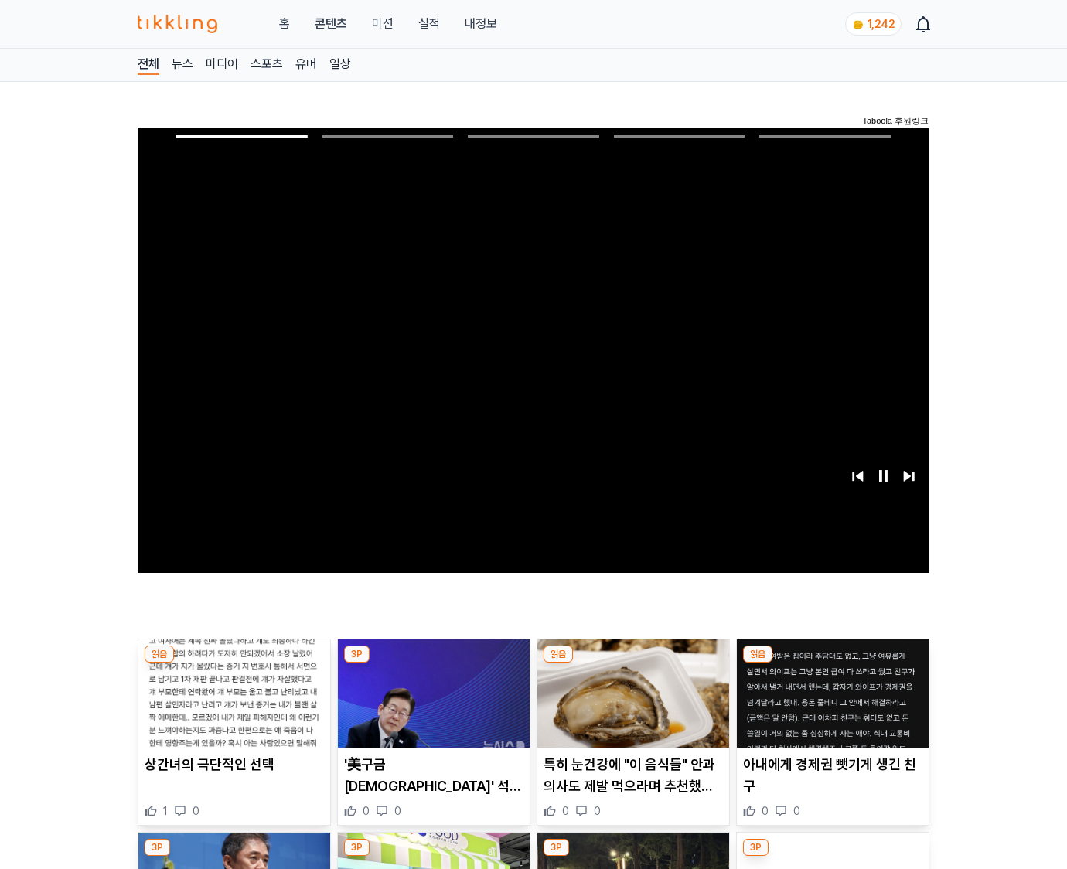
click at [832, 663] on img at bounding box center [833, 693] width 192 height 108
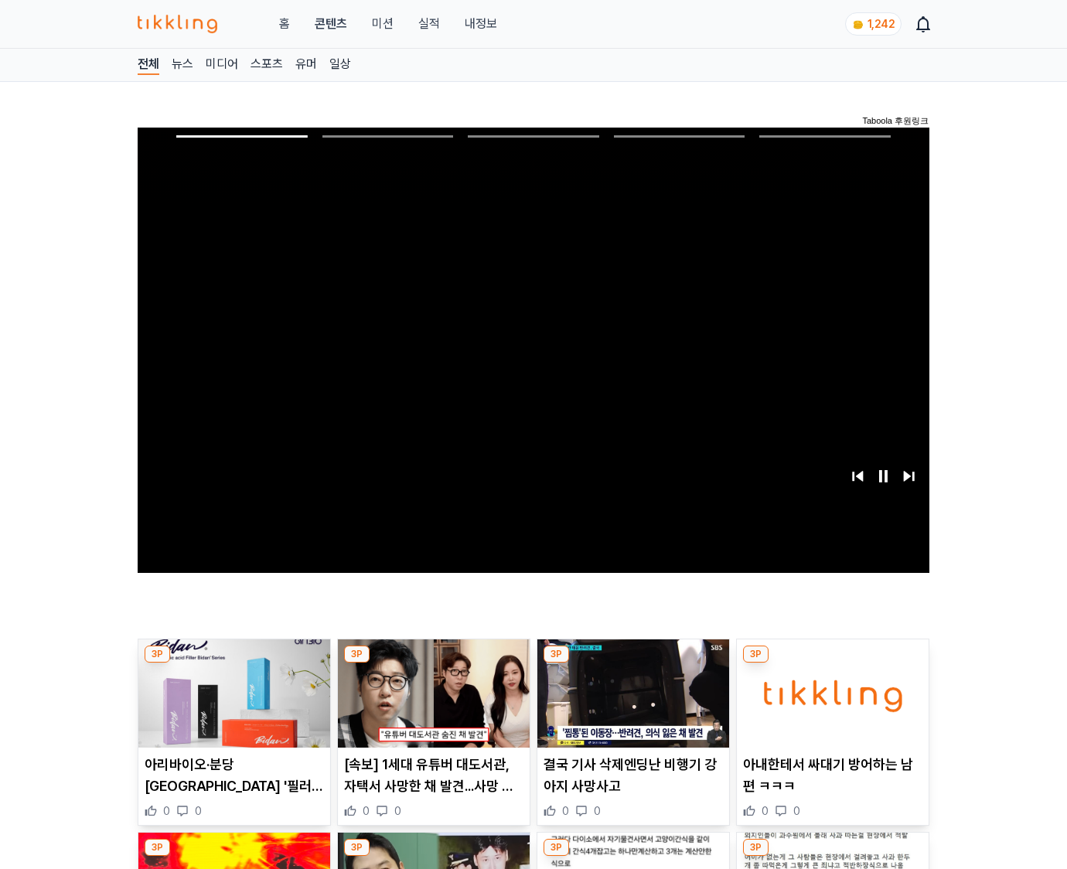
click at [832, 663] on img at bounding box center [833, 693] width 192 height 108
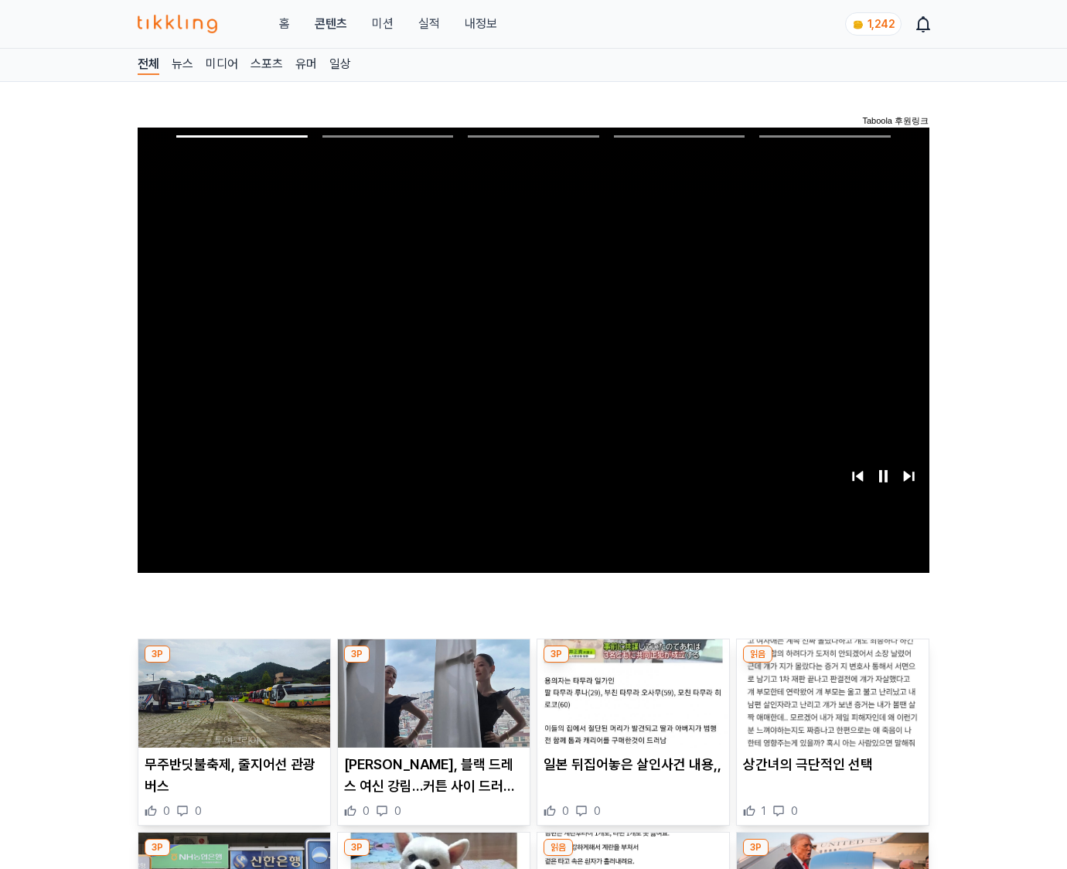
click at [832, 663] on img at bounding box center [833, 693] width 192 height 108
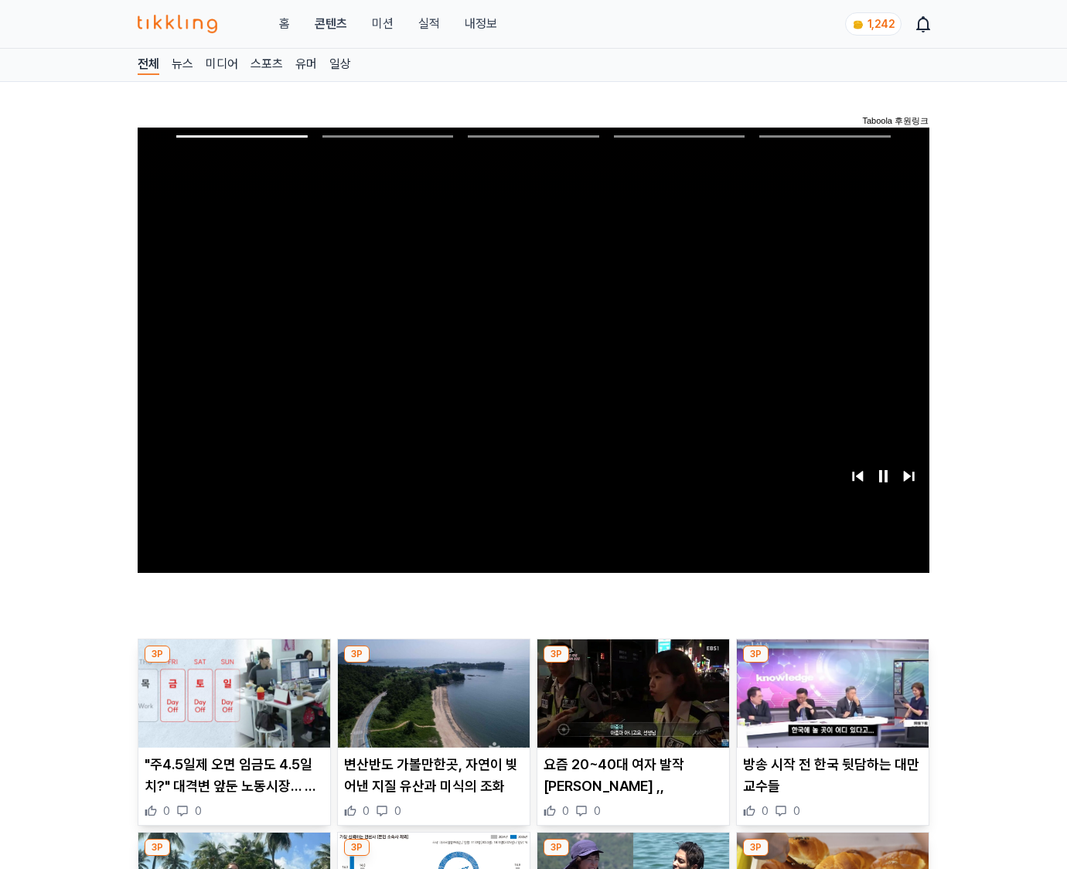
click at [832, 663] on img at bounding box center [833, 693] width 192 height 108
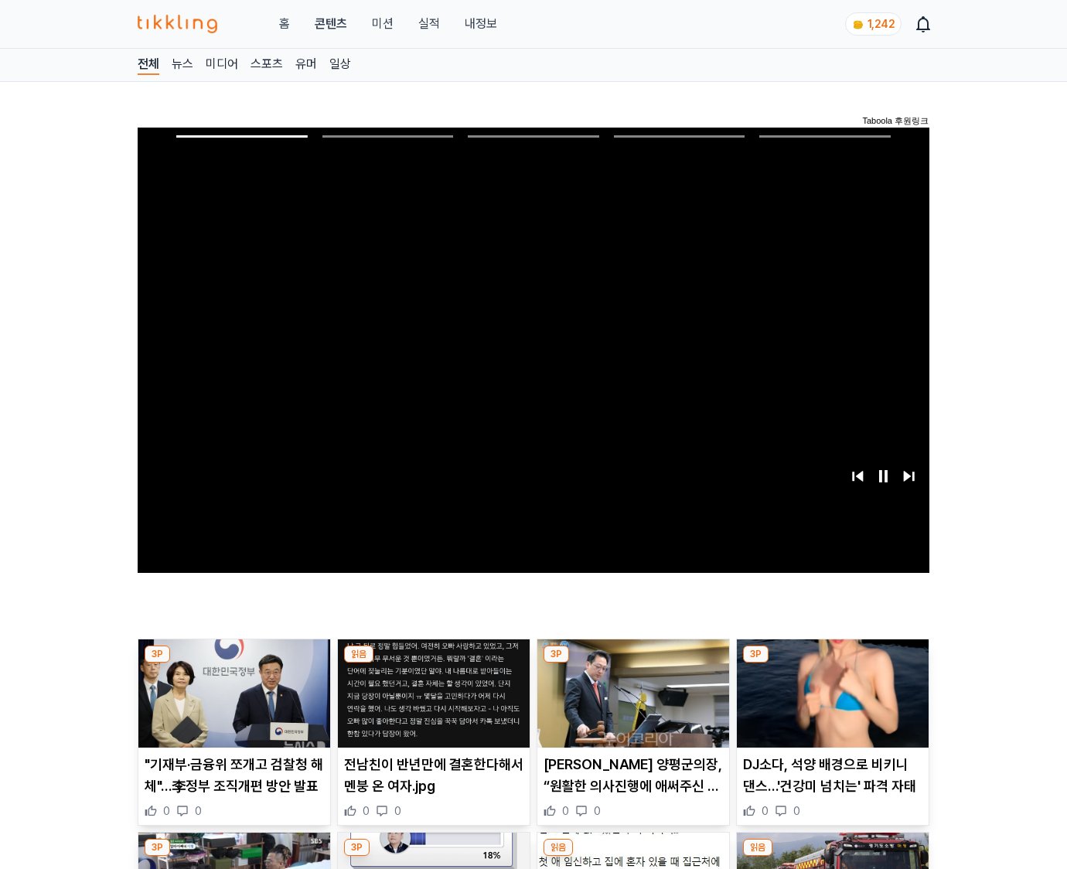
click at [832, 663] on img at bounding box center [833, 693] width 192 height 108
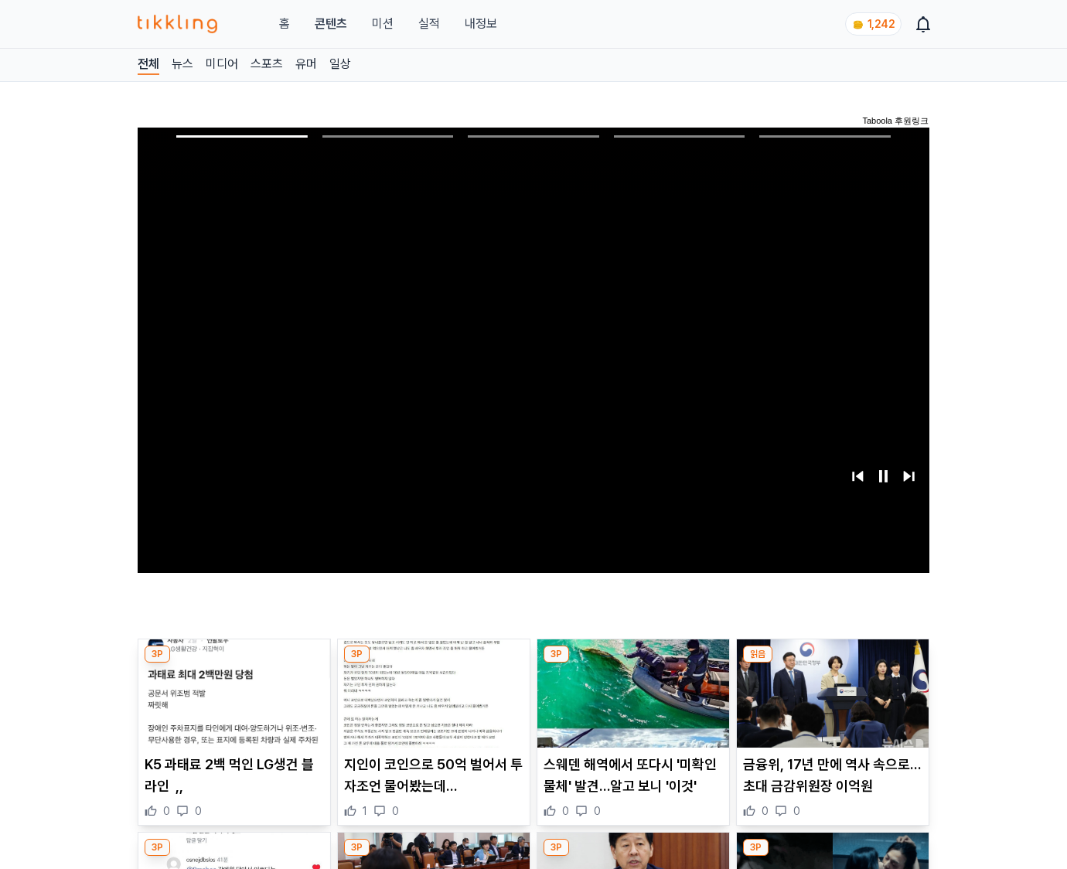
click at [832, 663] on img at bounding box center [833, 693] width 192 height 108
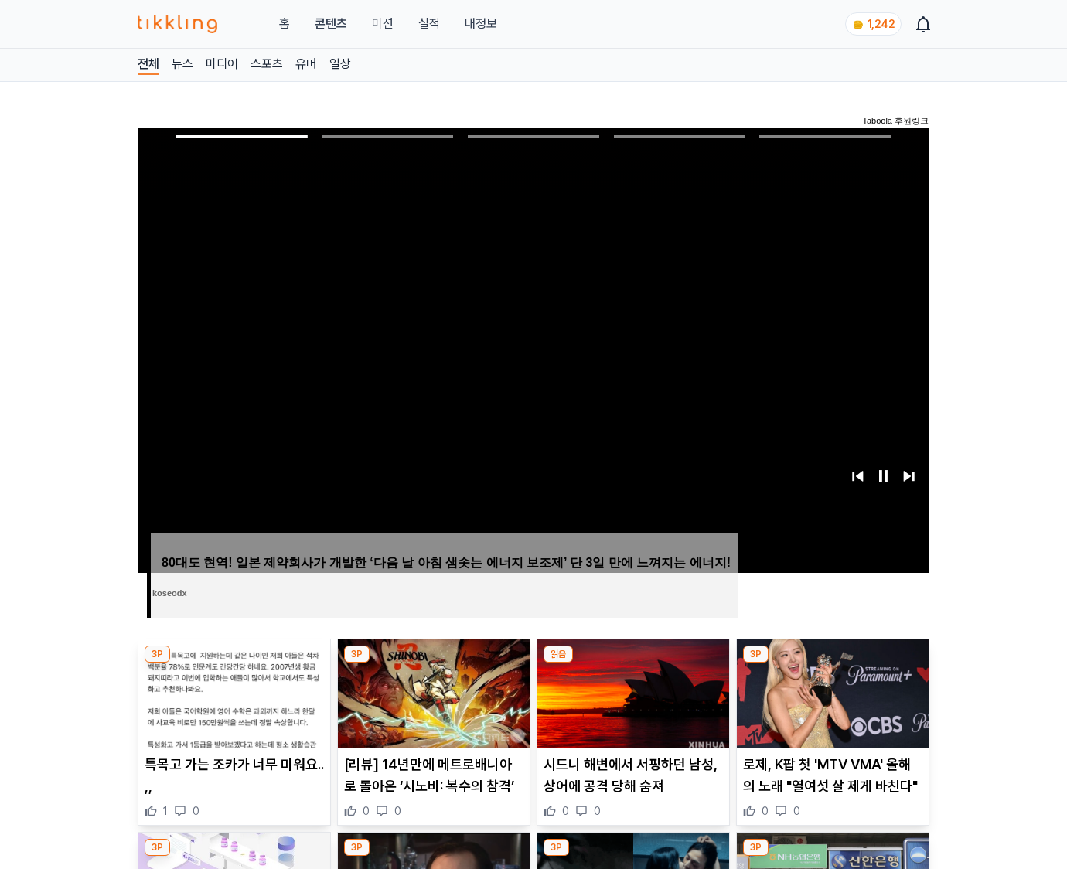
click at [832, 663] on img at bounding box center [833, 693] width 192 height 108
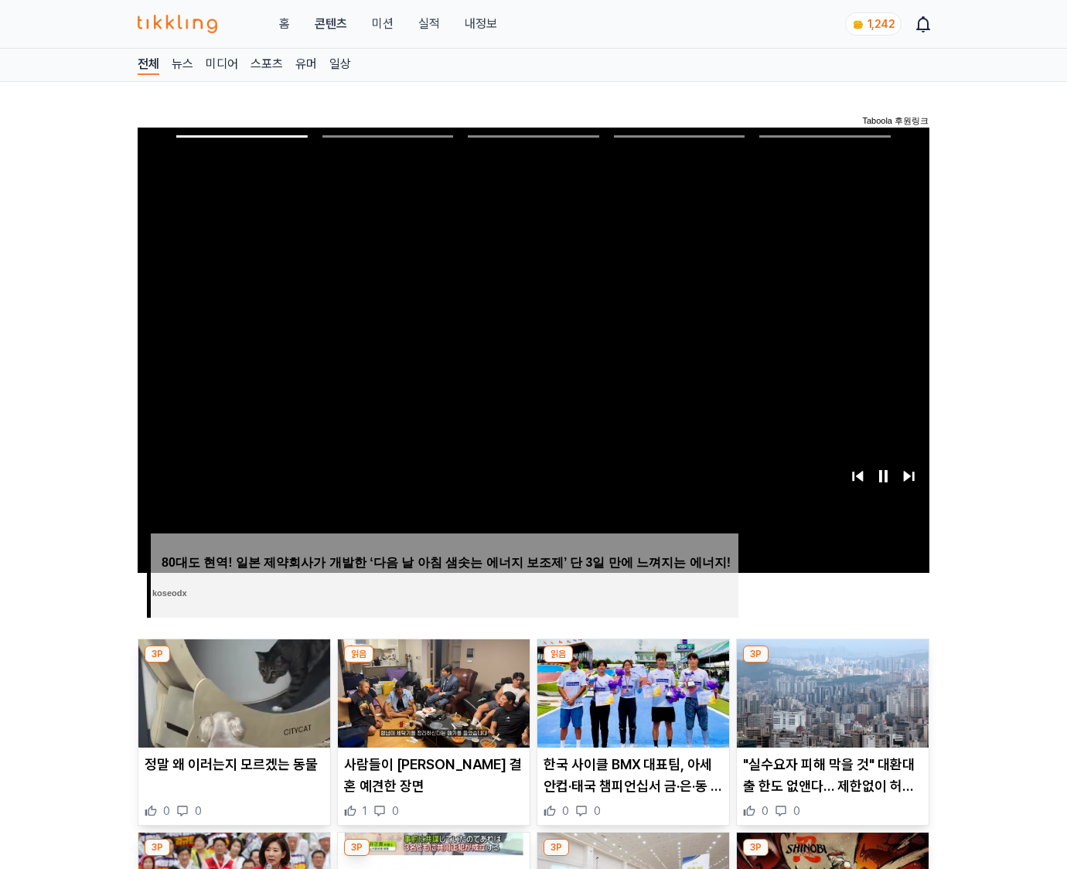
click at [832, 663] on img at bounding box center [833, 693] width 192 height 108
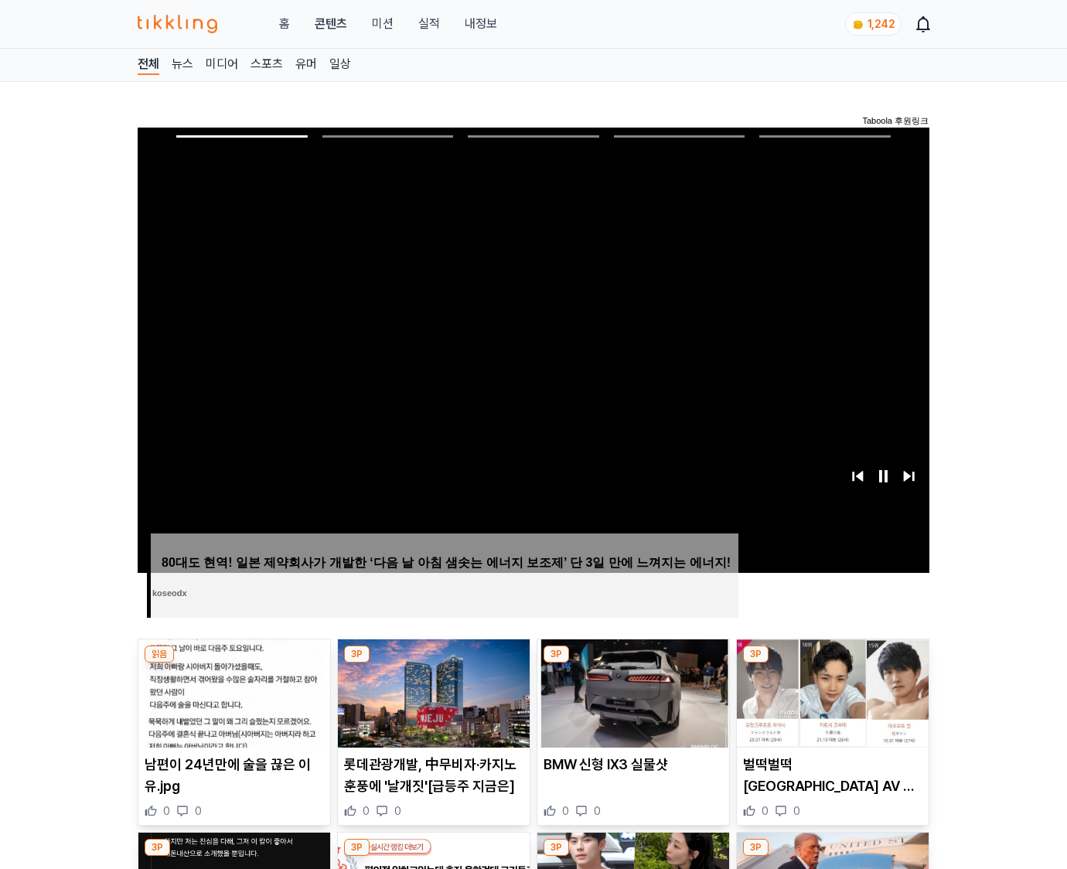
click at [832, 663] on img at bounding box center [833, 693] width 192 height 108
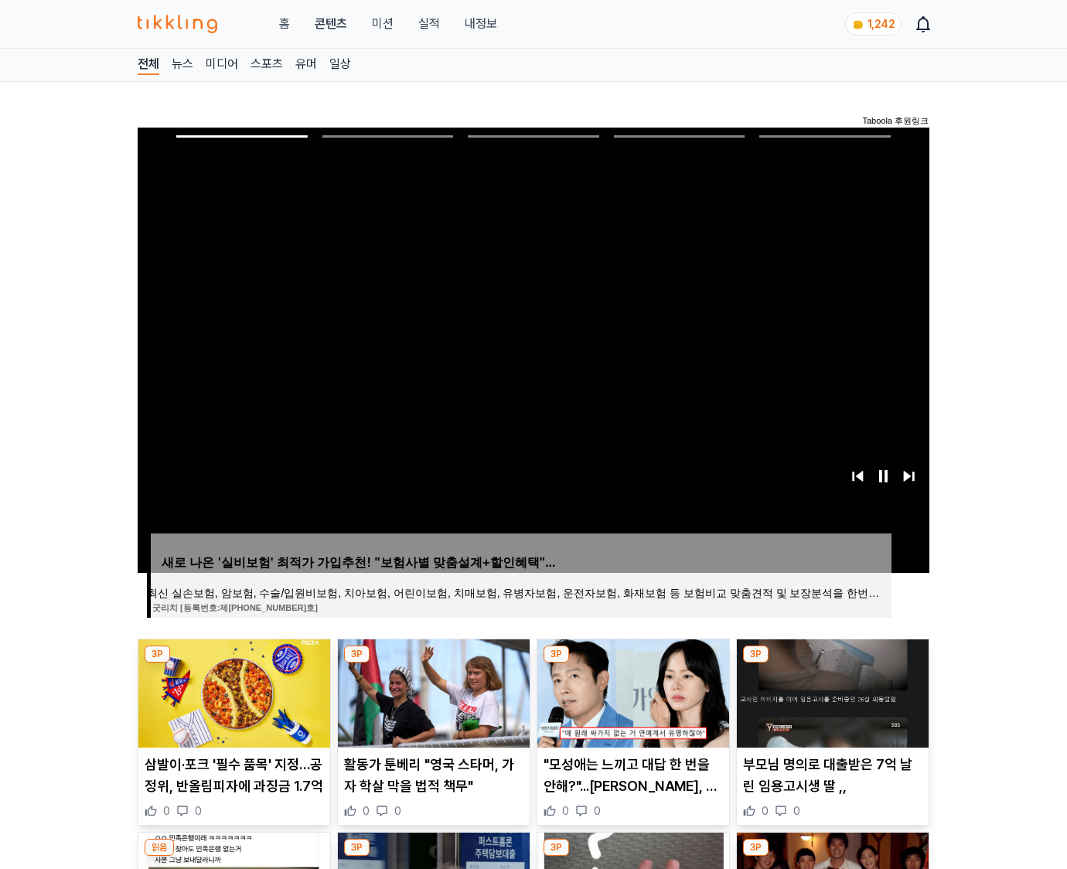
click at [832, 663] on img at bounding box center [833, 693] width 192 height 108
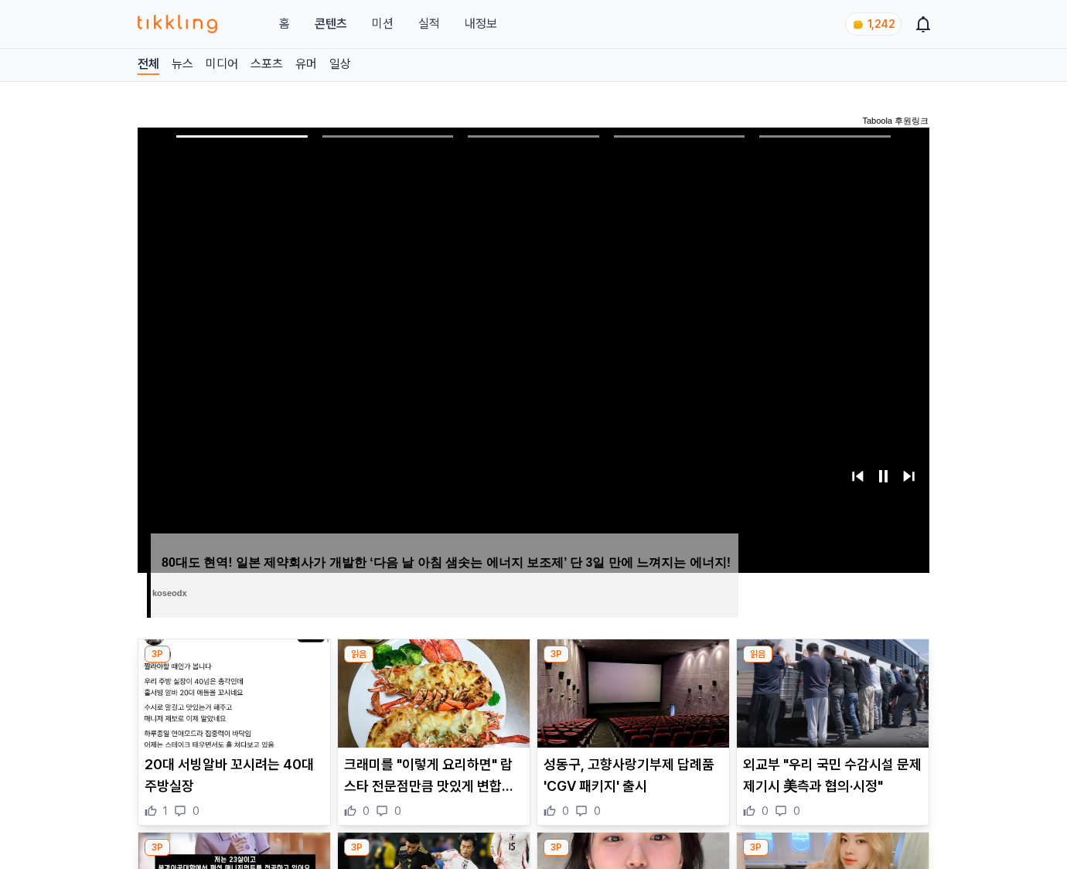
click at [832, 663] on img at bounding box center [833, 693] width 192 height 108
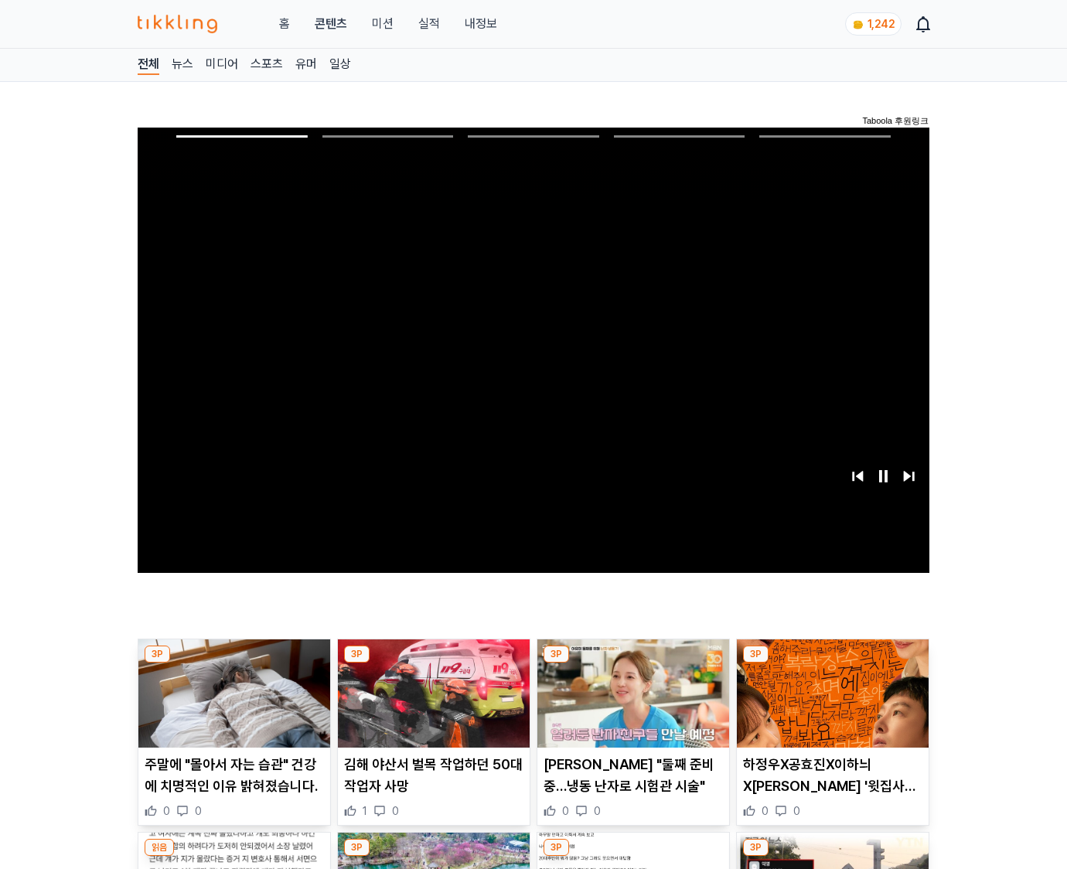
click at [832, 663] on img at bounding box center [833, 693] width 192 height 108
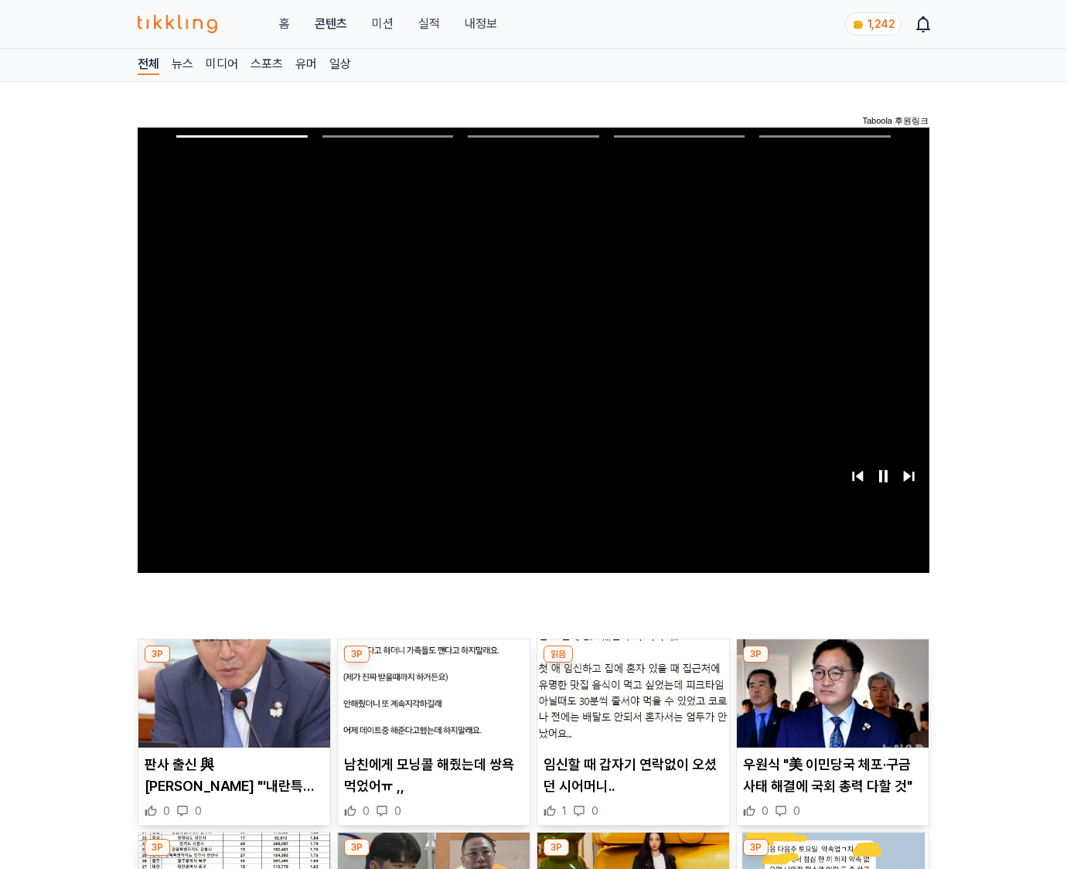
click at [832, 663] on img at bounding box center [833, 693] width 192 height 108
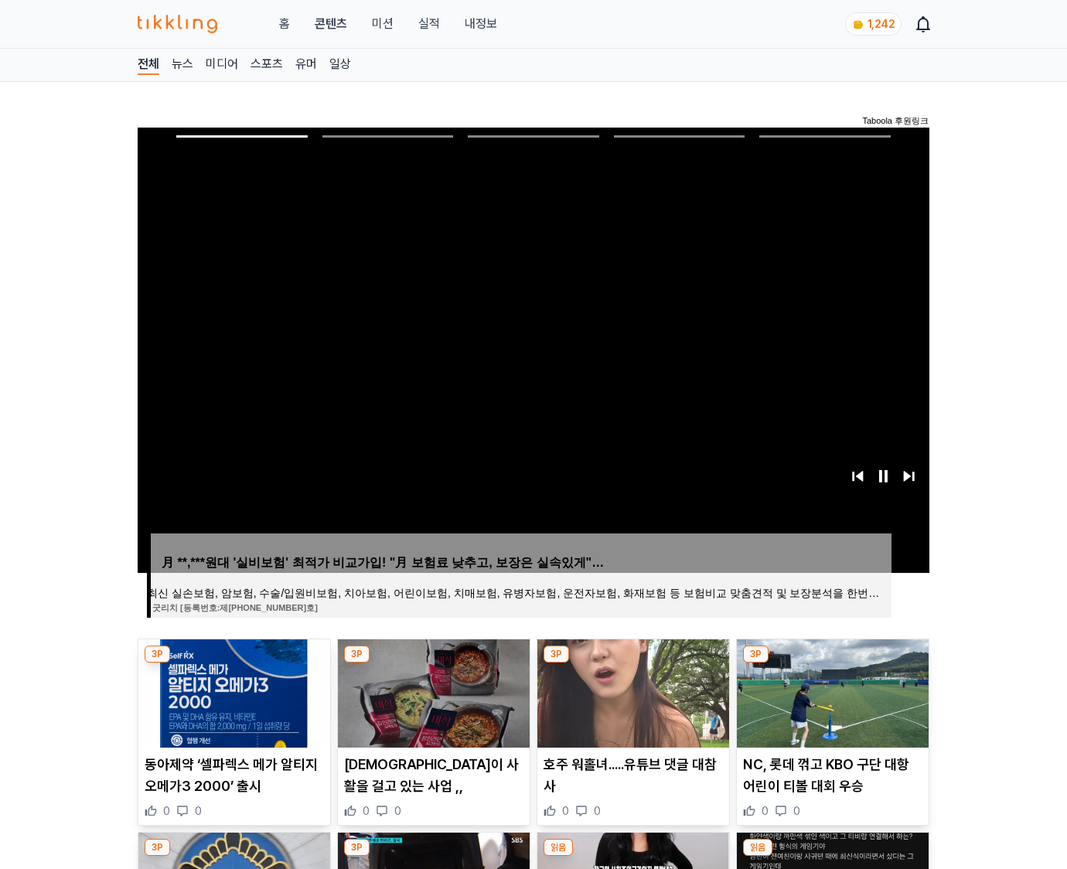
click at [832, 663] on img at bounding box center [833, 693] width 192 height 108
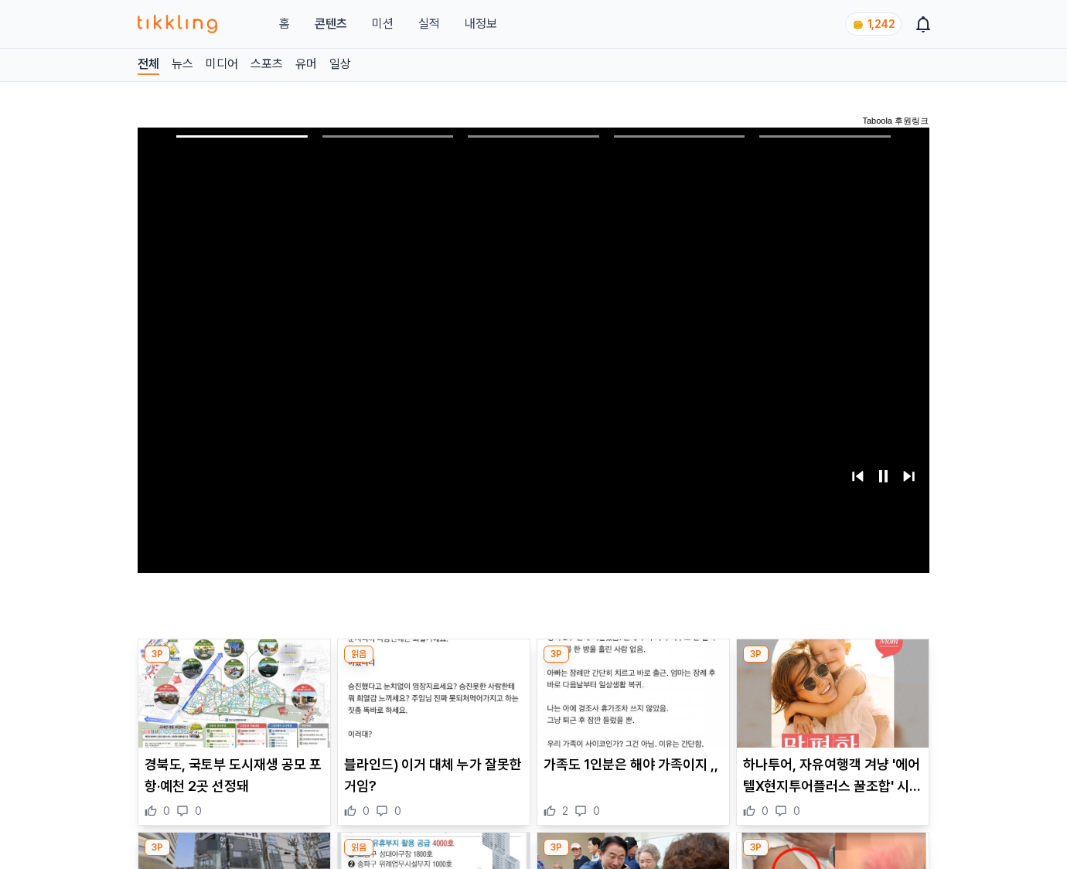
click at [832, 663] on img at bounding box center [833, 693] width 192 height 108
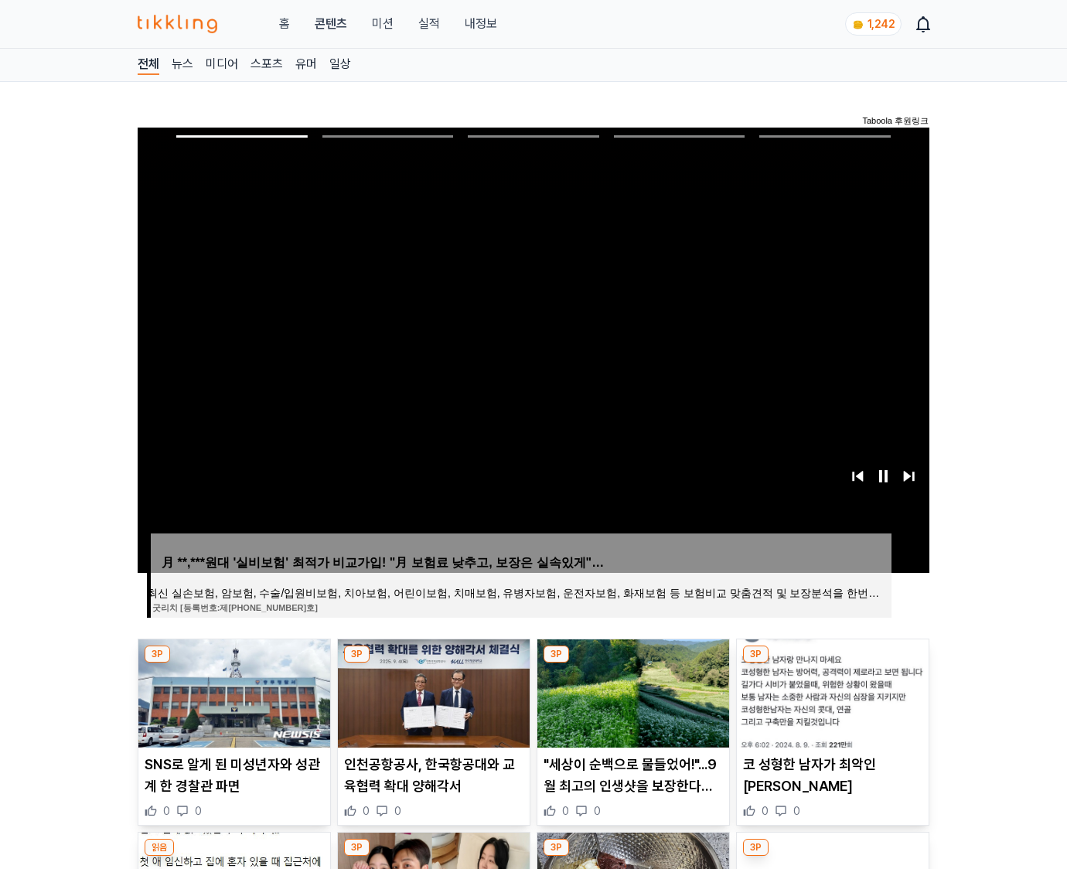
click at [832, 663] on img at bounding box center [833, 693] width 192 height 108
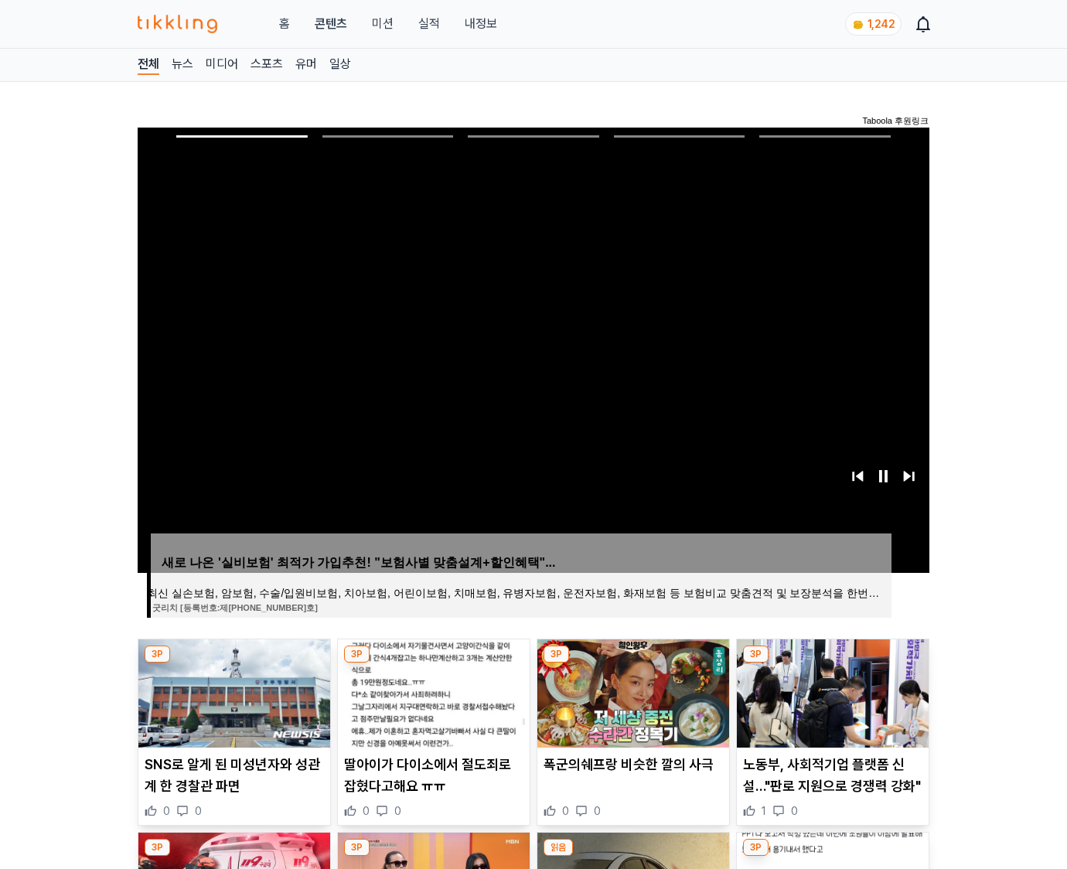
click at [832, 663] on img at bounding box center [833, 693] width 192 height 108
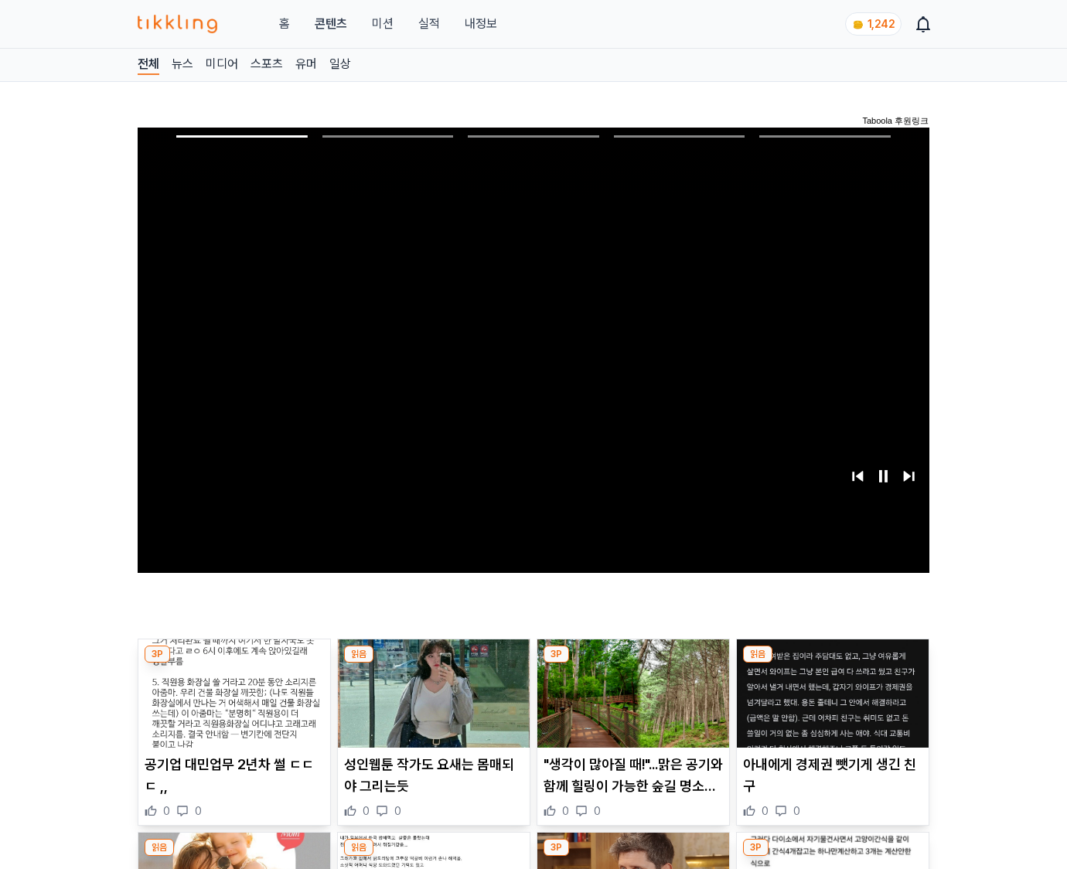
click at [832, 663] on img at bounding box center [833, 693] width 192 height 108
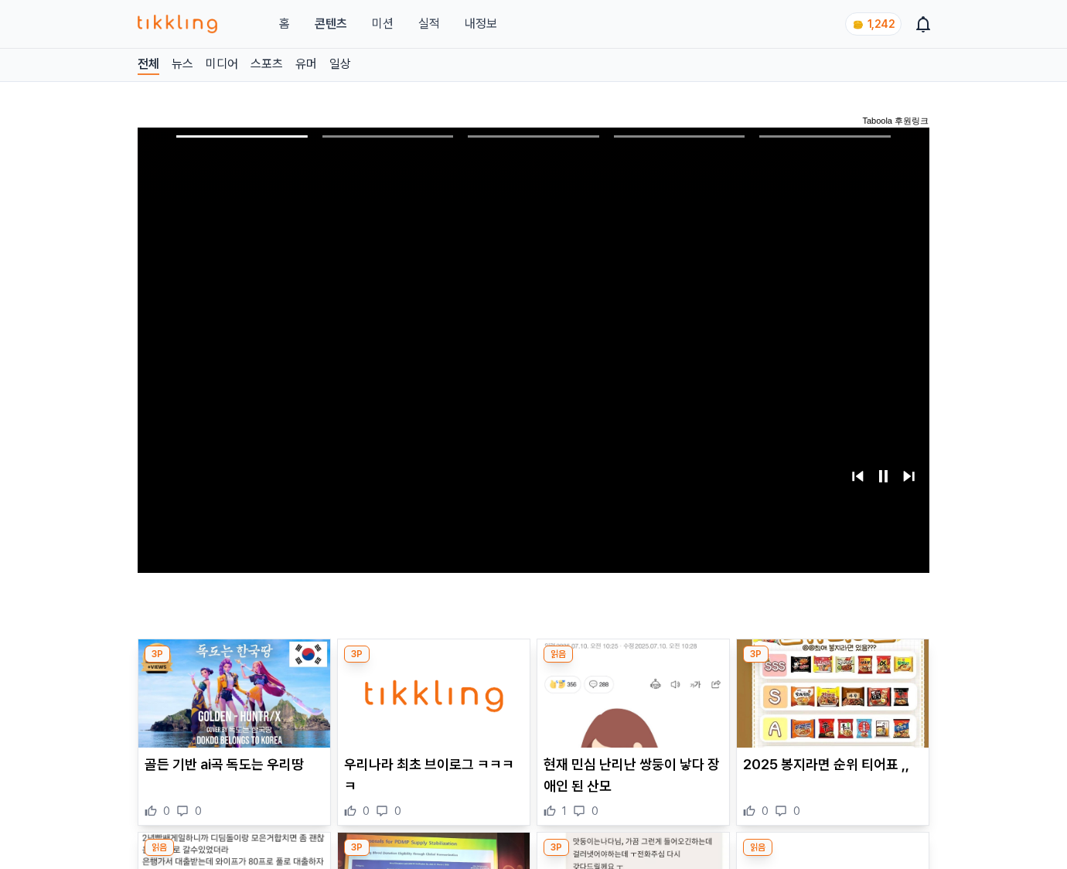
click at [832, 663] on img at bounding box center [833, 693] width 192 height 108
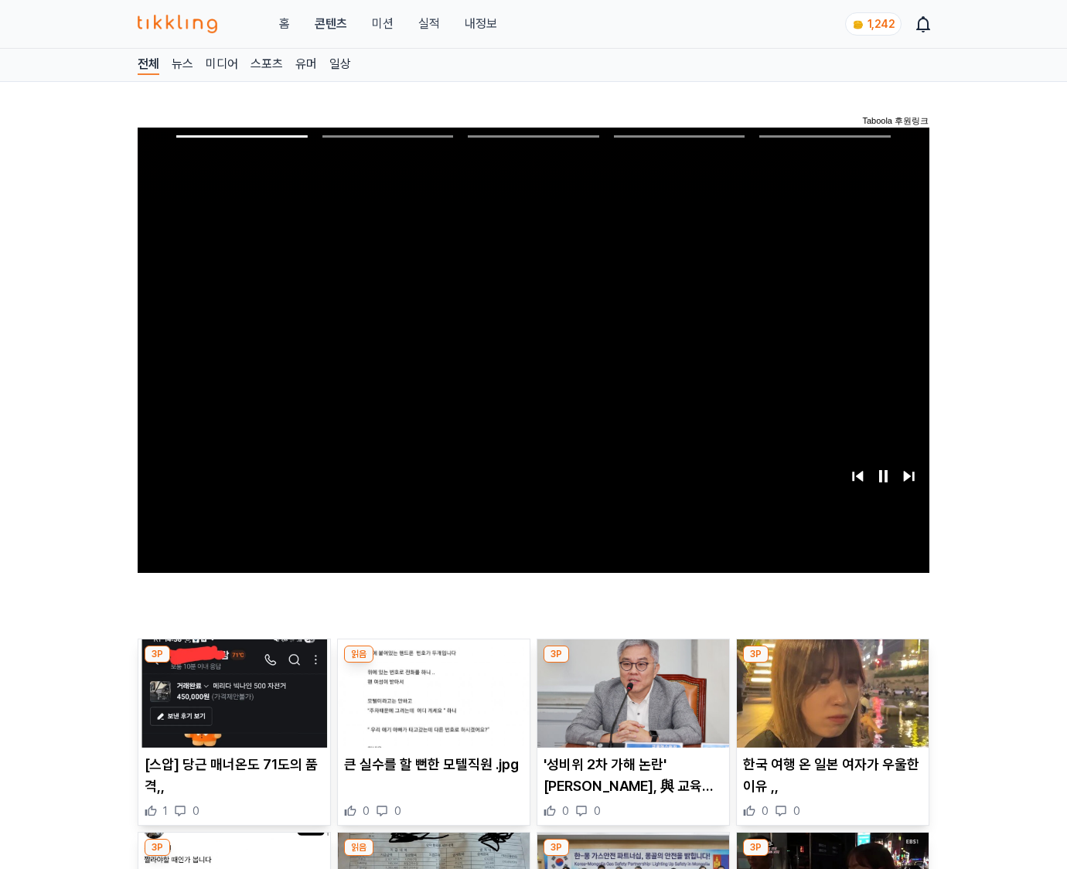
click at [832, 663] on img at bounding box center [833, 693] width 192 height 108
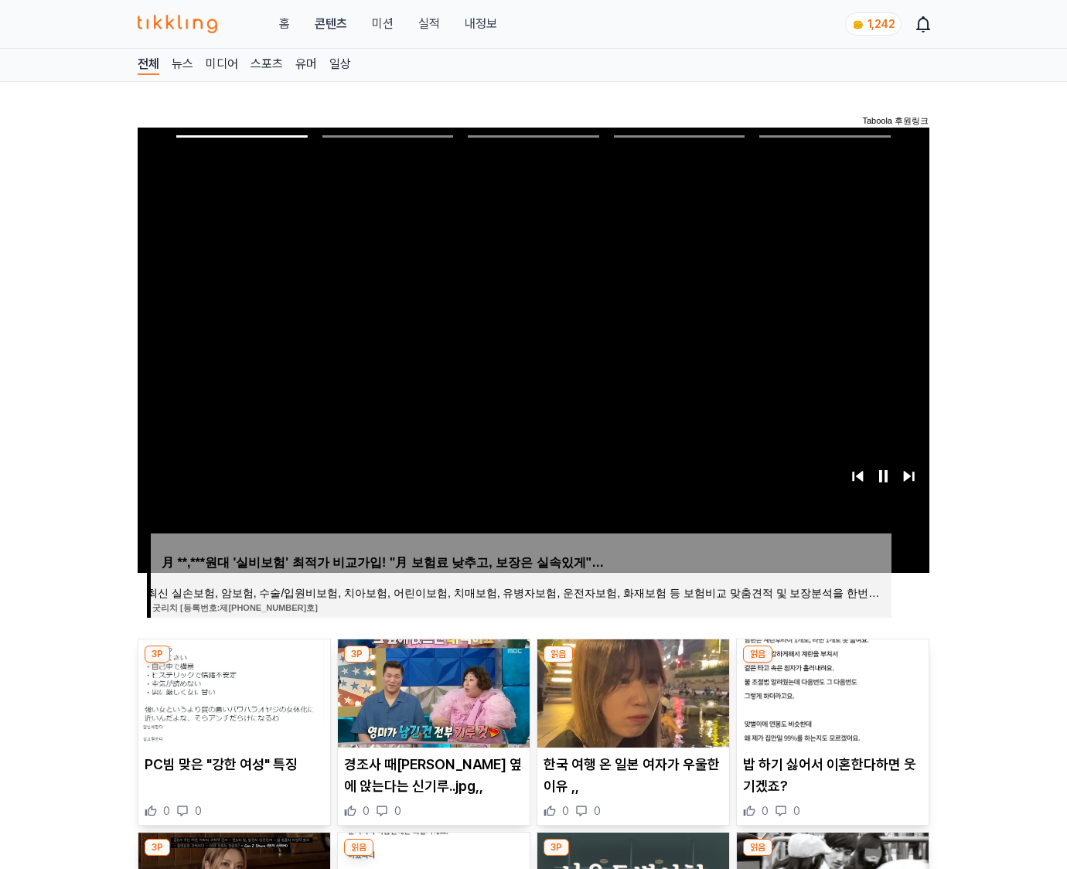
click at [832, 663] on img at bounding box center [833, 693] width 192 height 108
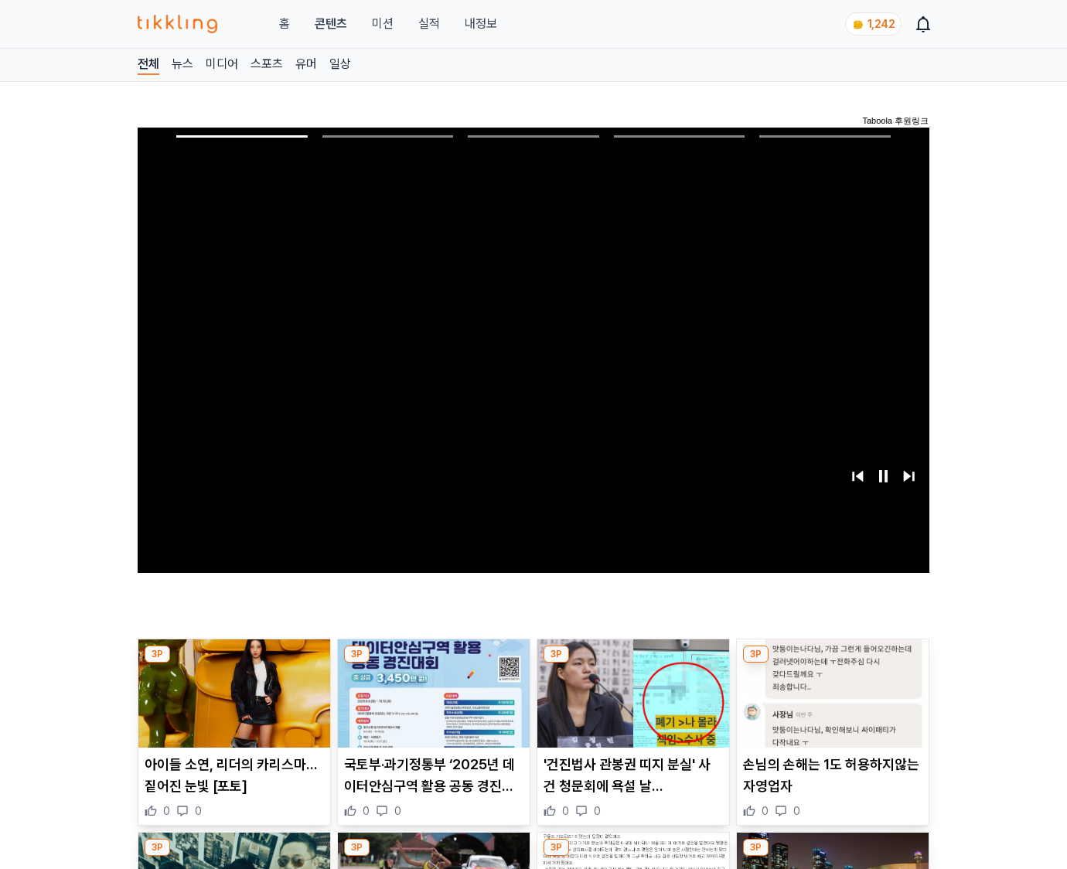
click at [832, 663] on img at bounding box center [833, 693] width 192 height 108
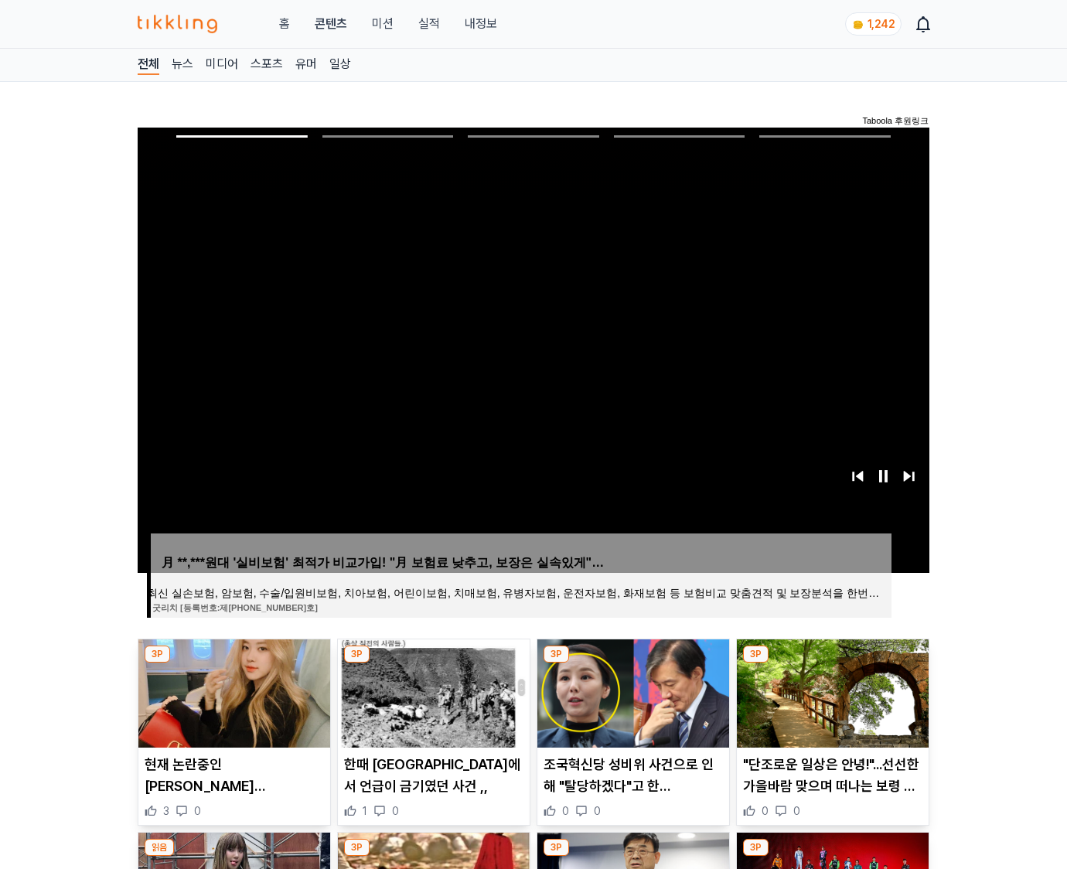
click at [832, 663] on img at bounding box center [833, 693] width 192 height 108
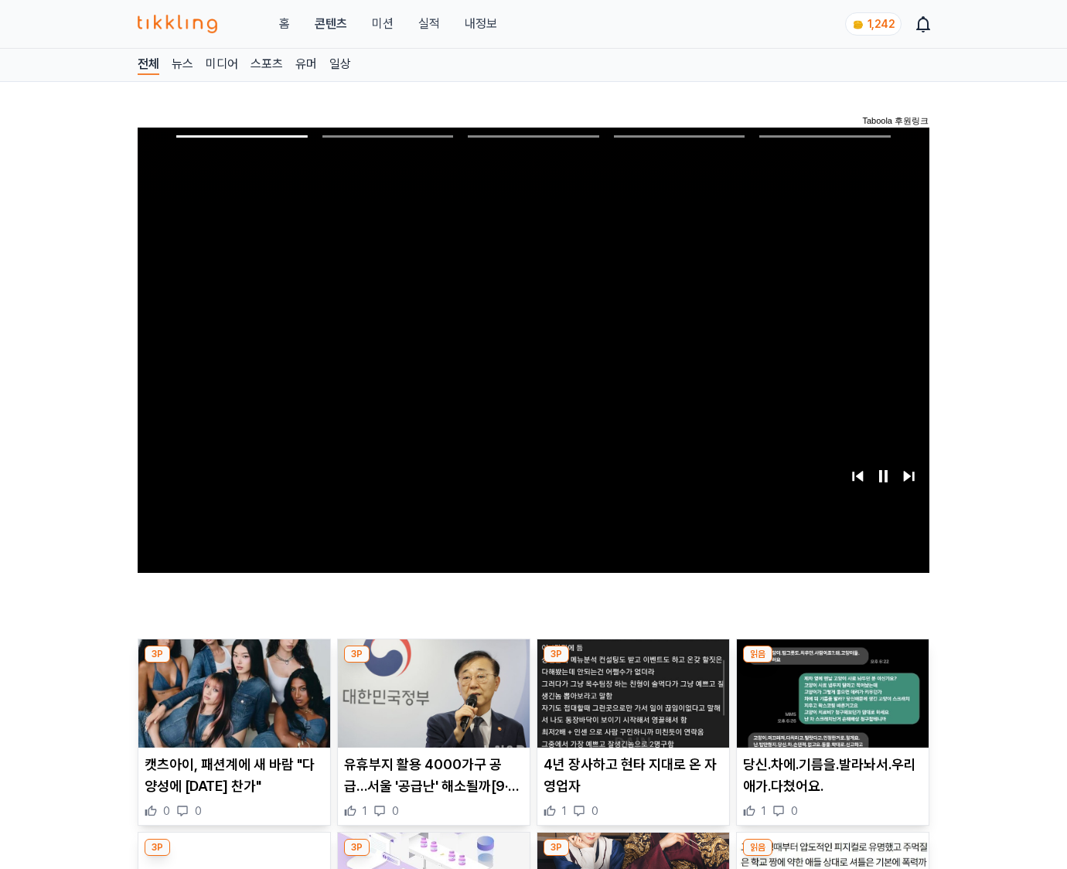
click at [832, 663] on img at bounding box center [833, 693] width 192 height 108
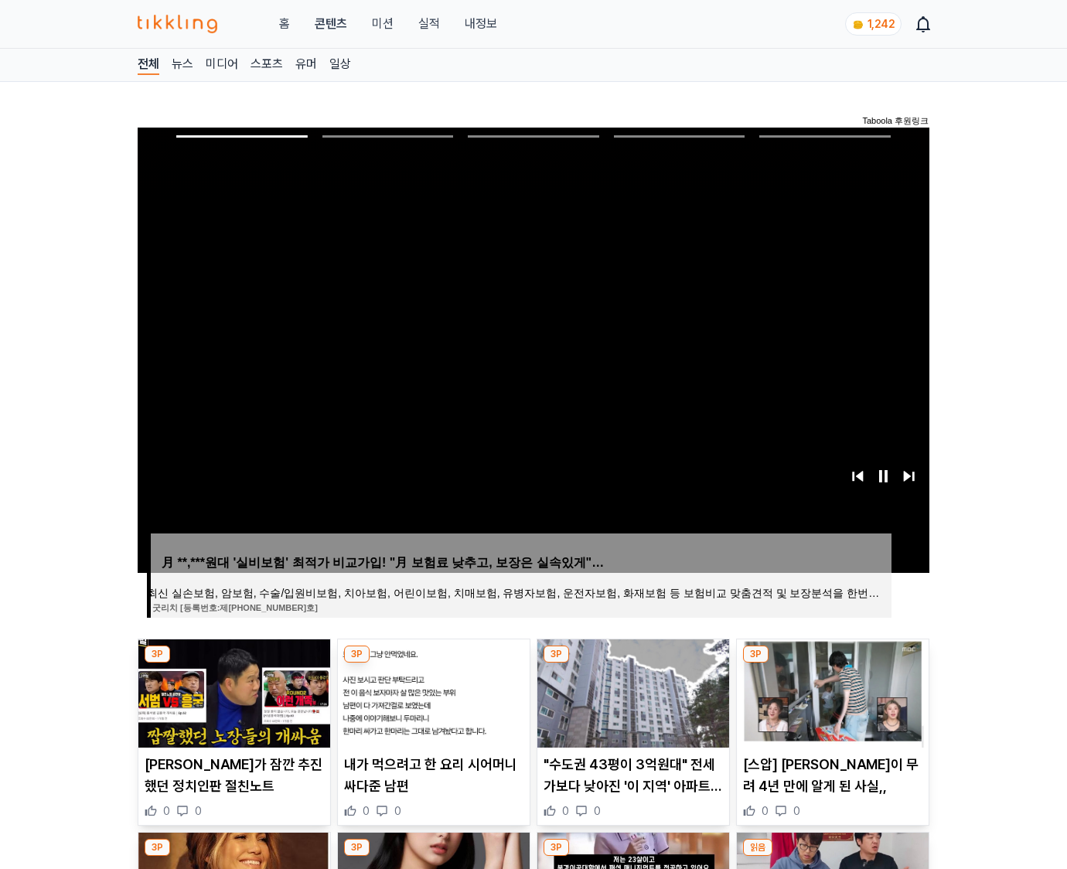
click at [832, 663] on img at bounding box center [833, 693] width 192 height 108
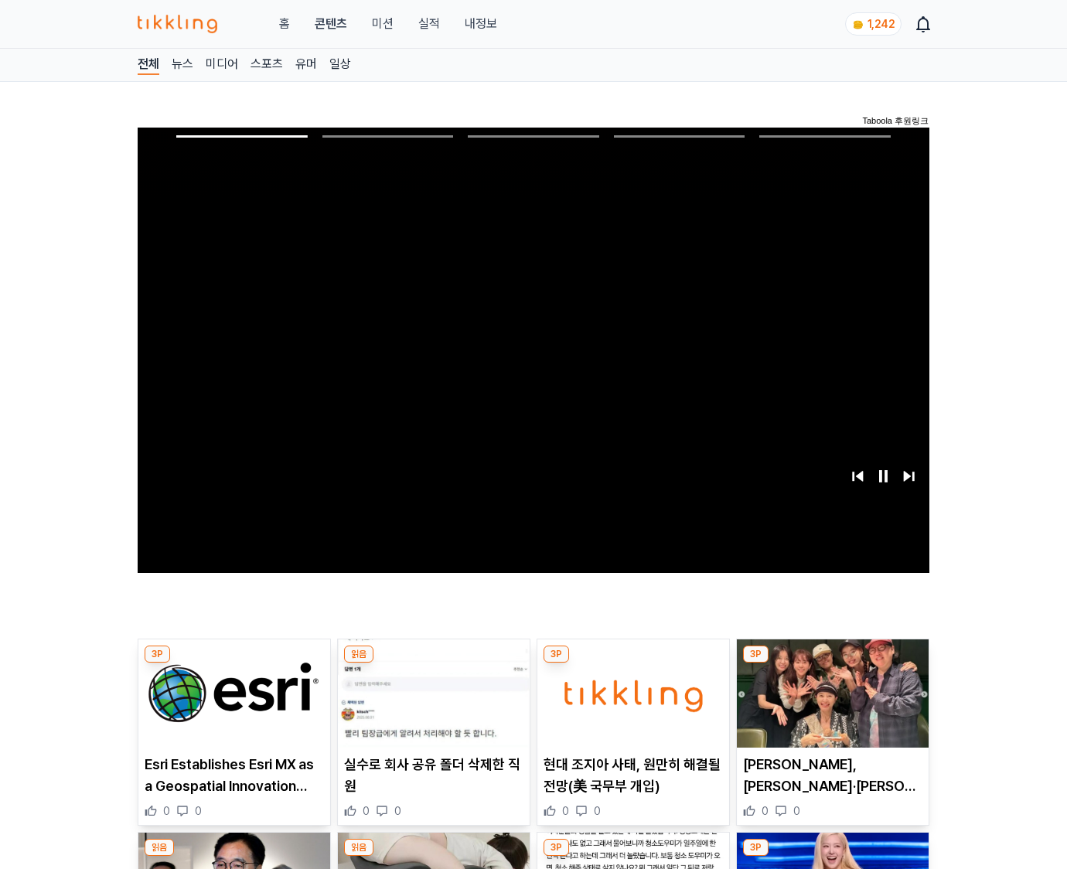
click at [832, 663] on img at bounding box center [833, 693] width 192 height 108
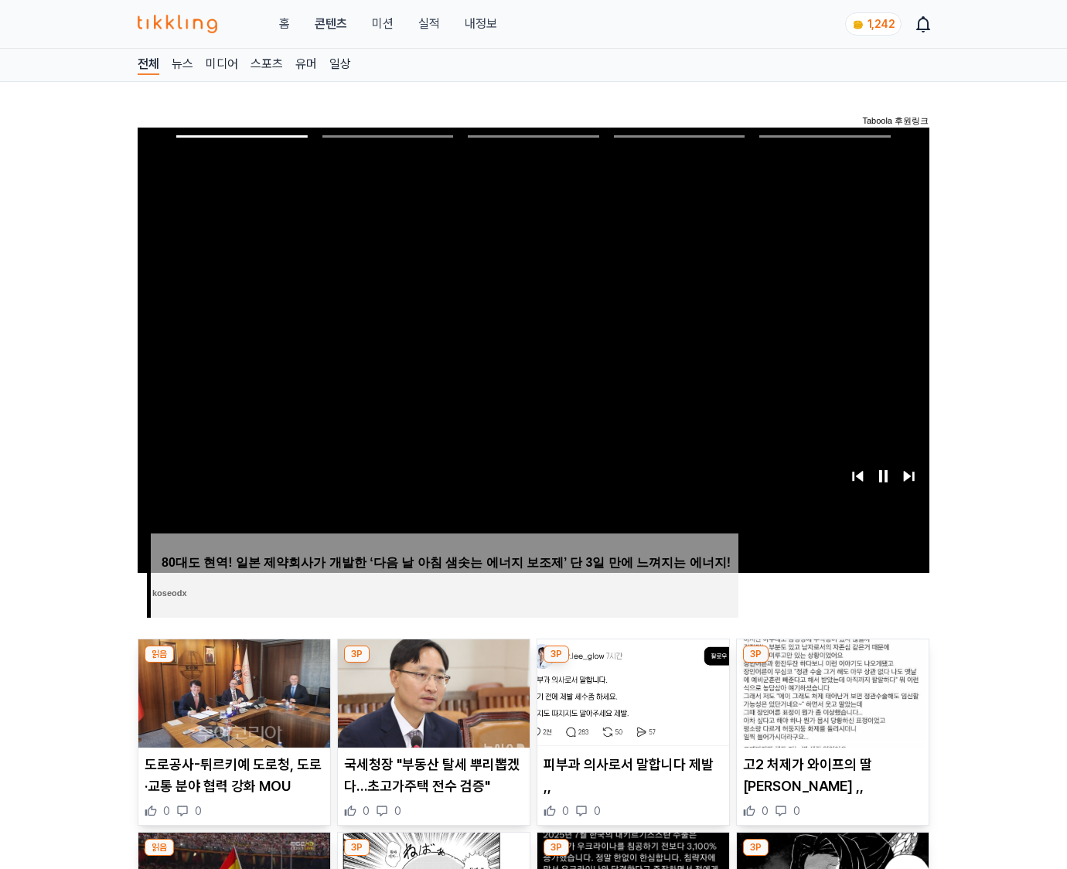
click at [832, 663] on img at bounding box center [833, 693] width 192 height 108
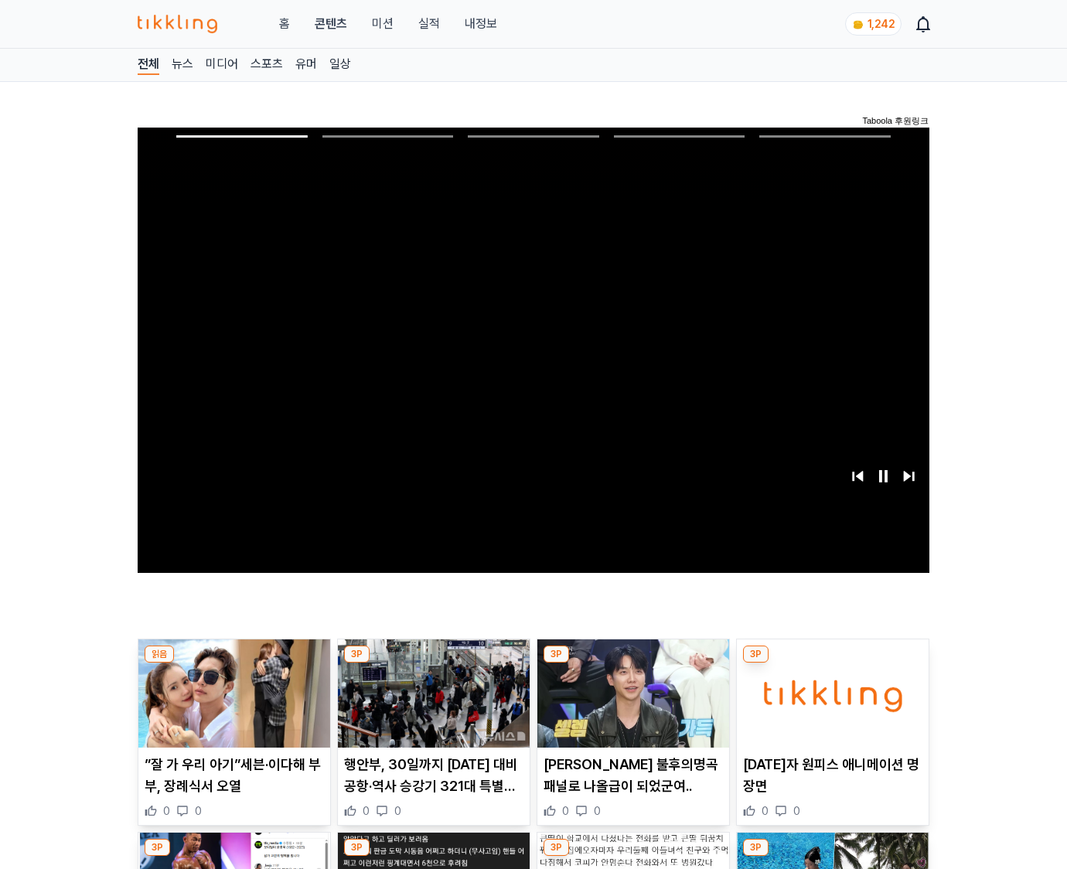
click at [832, 663] on img at bounding box center [833, 693] width 192 height 108
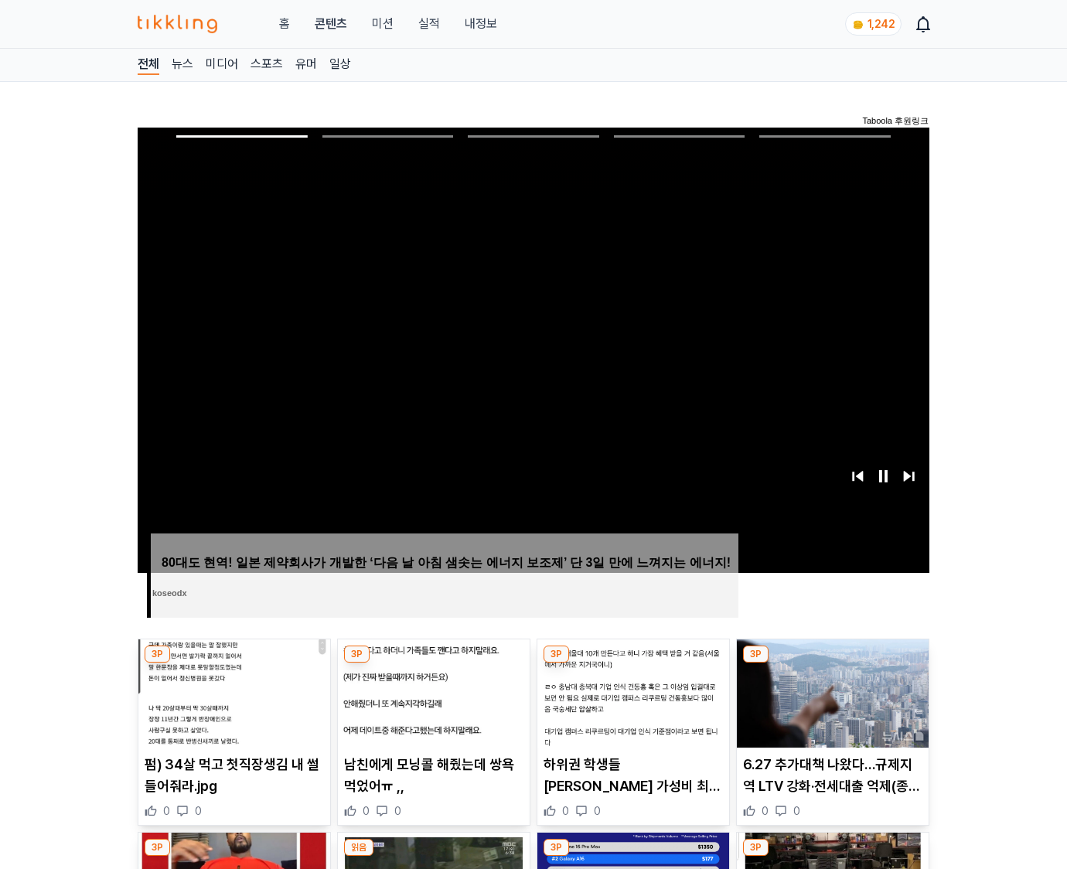
click at [832, 663] on img at bounding box center [833, 693] width 192 height 108
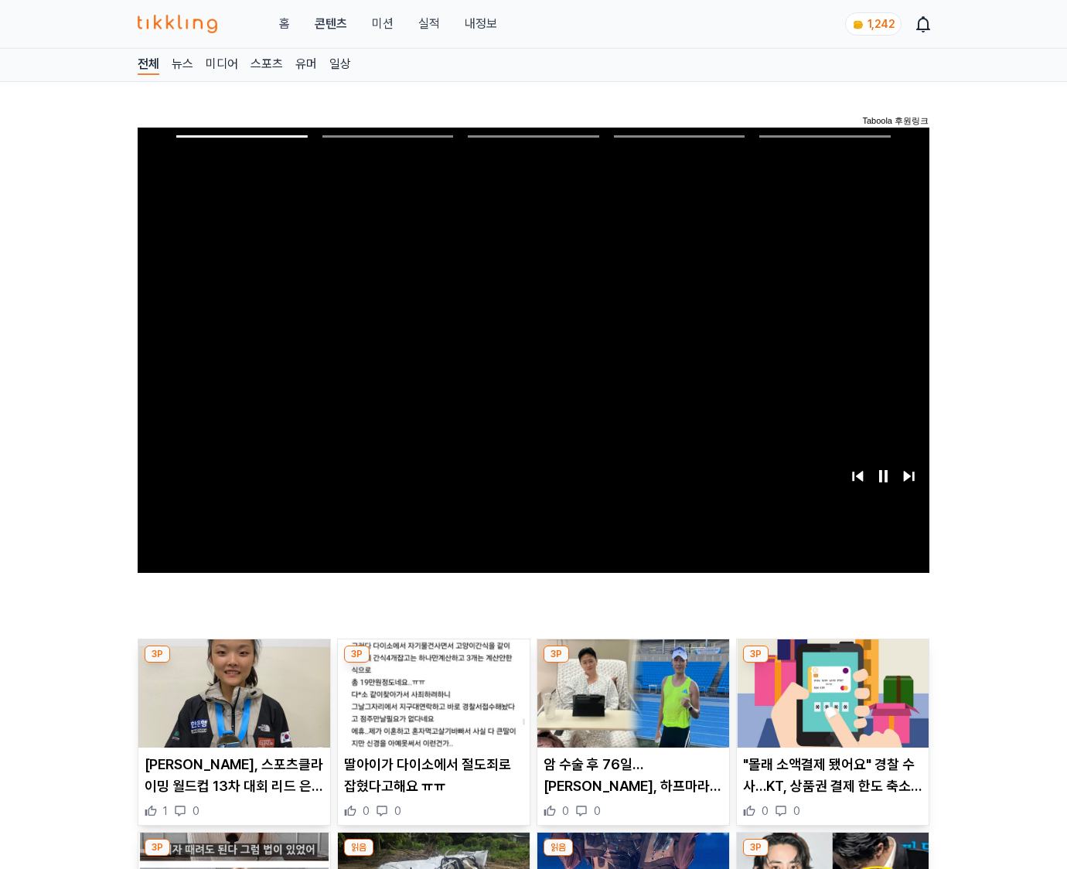
click at [832, 663] on img at bounding box center [833, 693] width 192 height 108
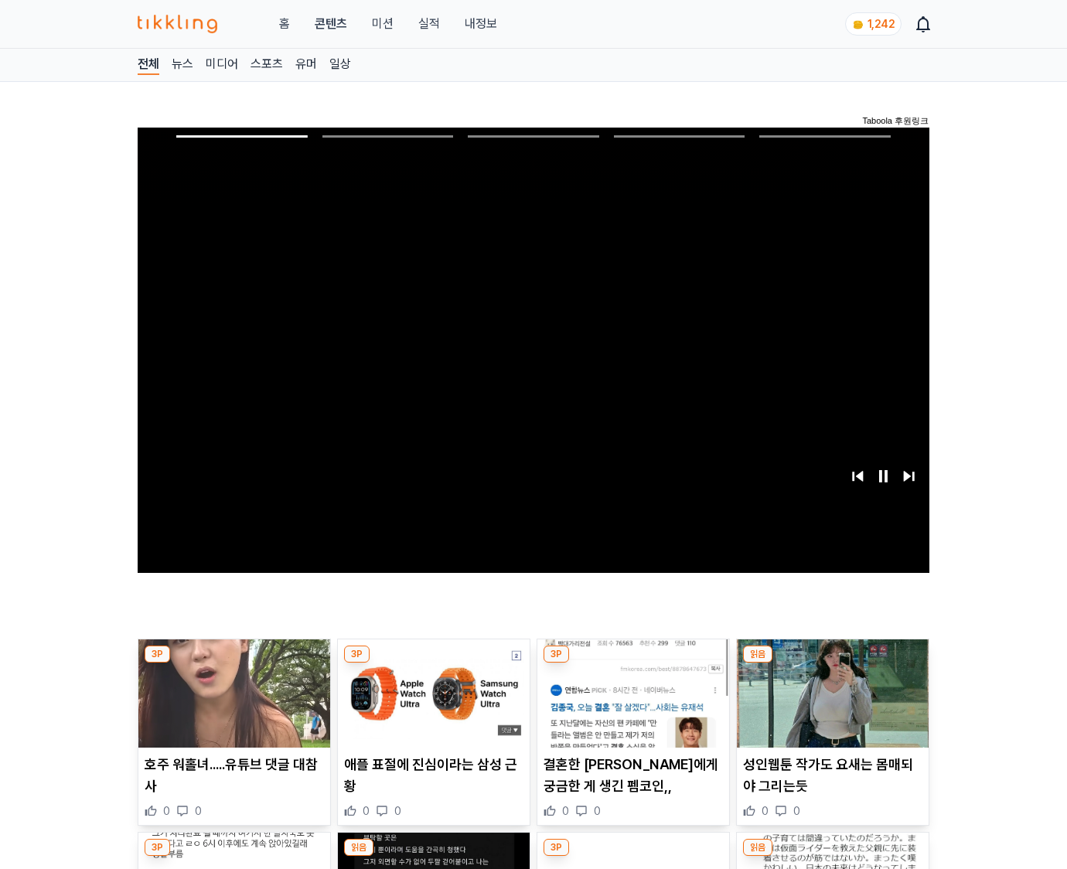
click at [832, 663] on img at bounding box center [833, 693] width 192 height 108
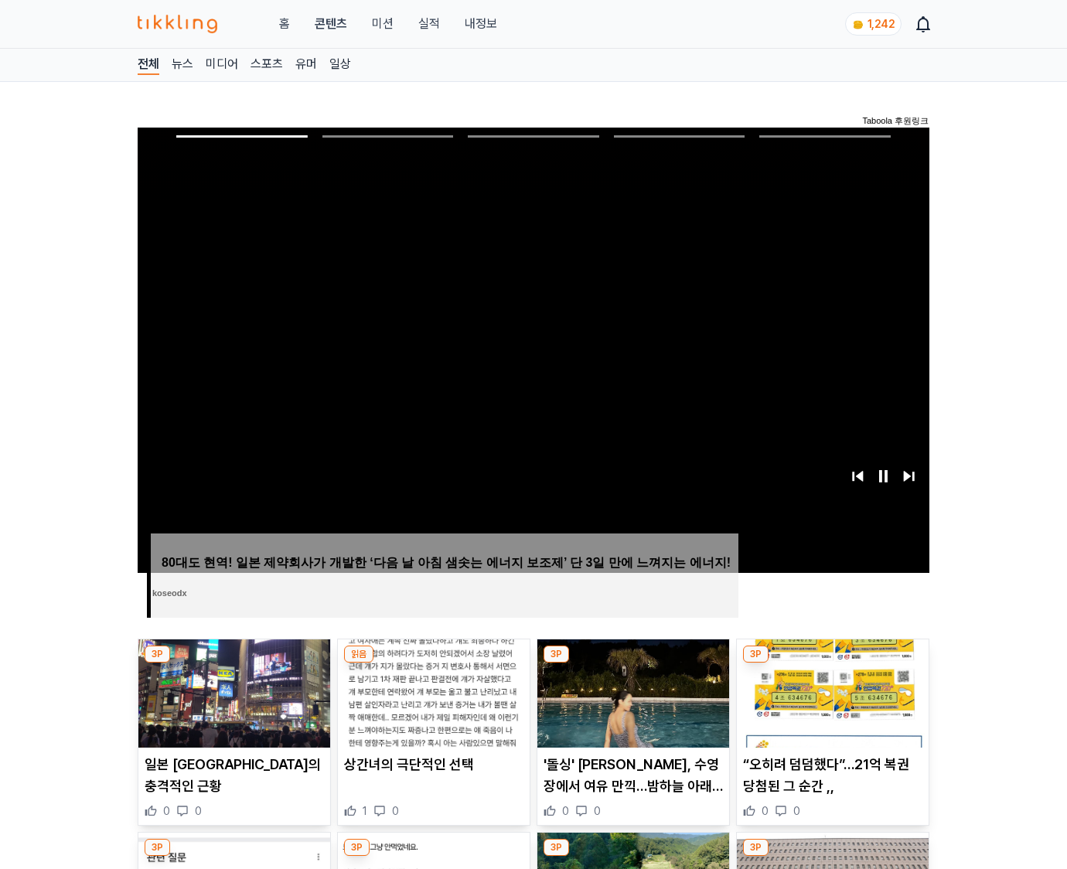
click at [832, 663] on img at bounding box center [833, 693] width 192 height 108
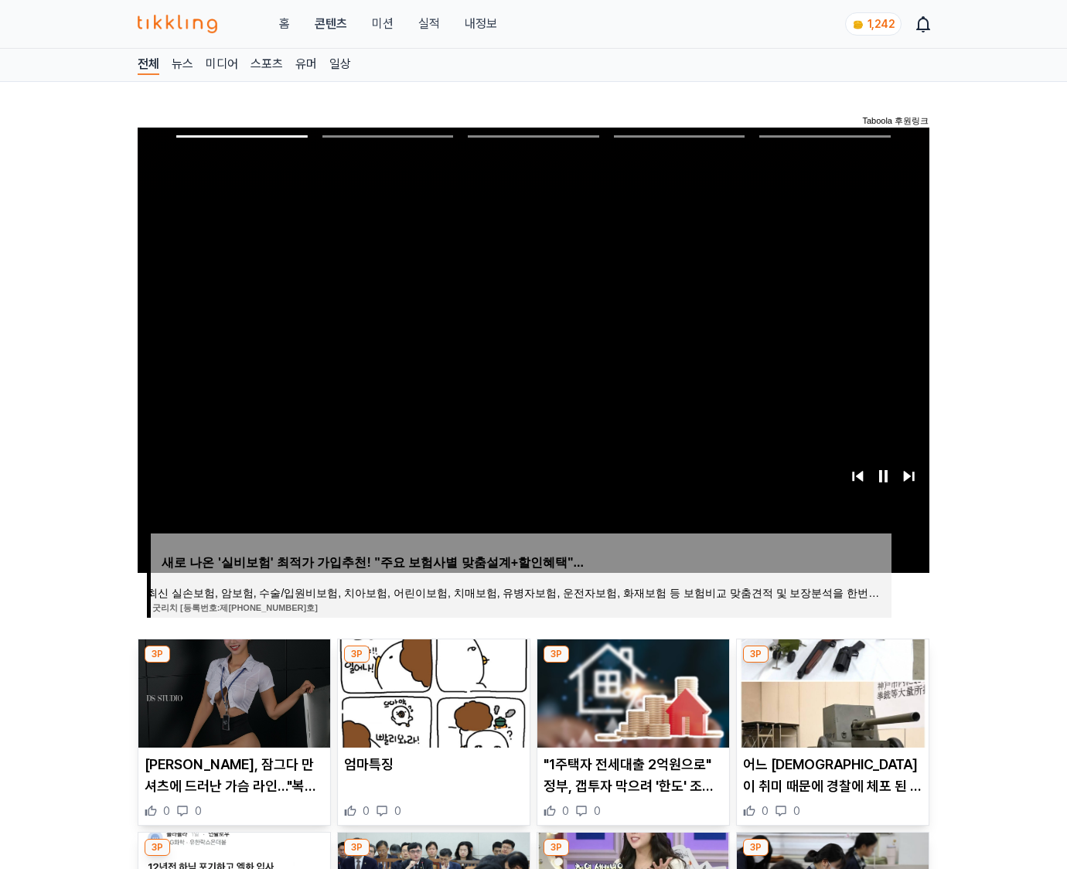
click at [832, 663] on img at bounding box center [833, 693] width 192 height 108
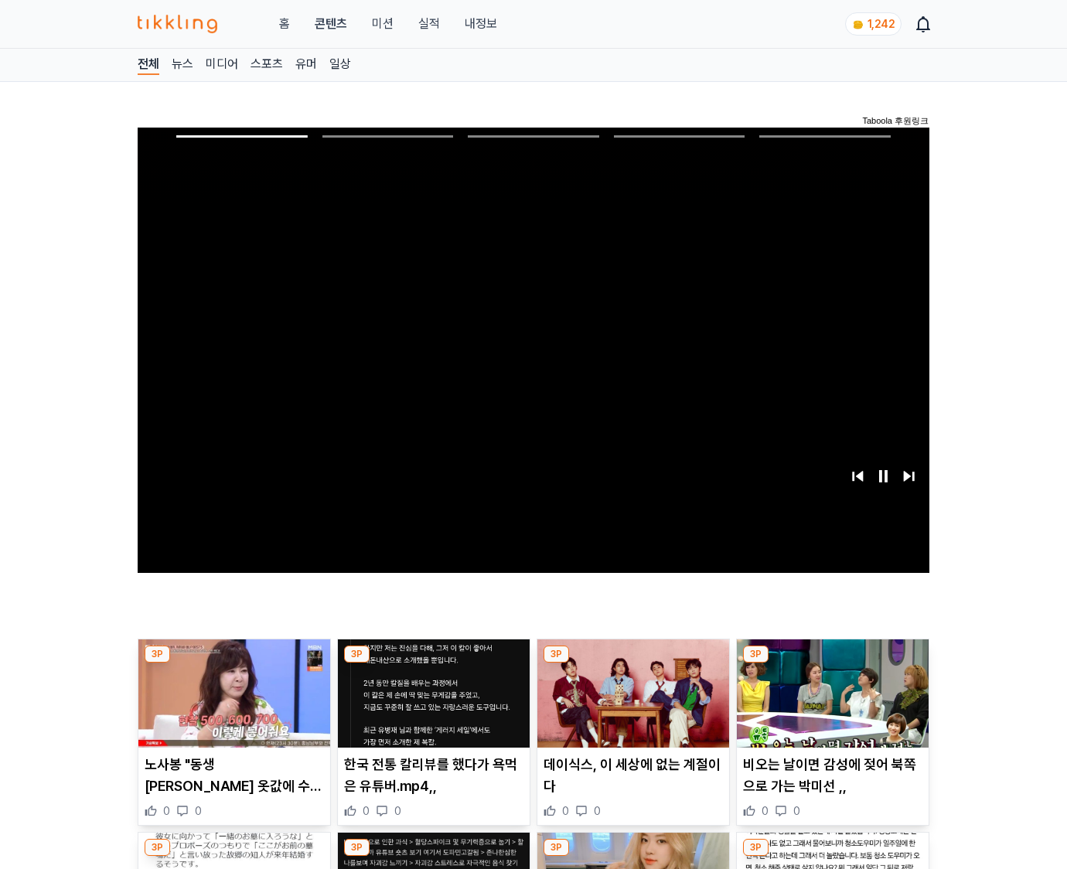
click at [832, 663] on img at bounding box center [833, 693] width 192 height 108
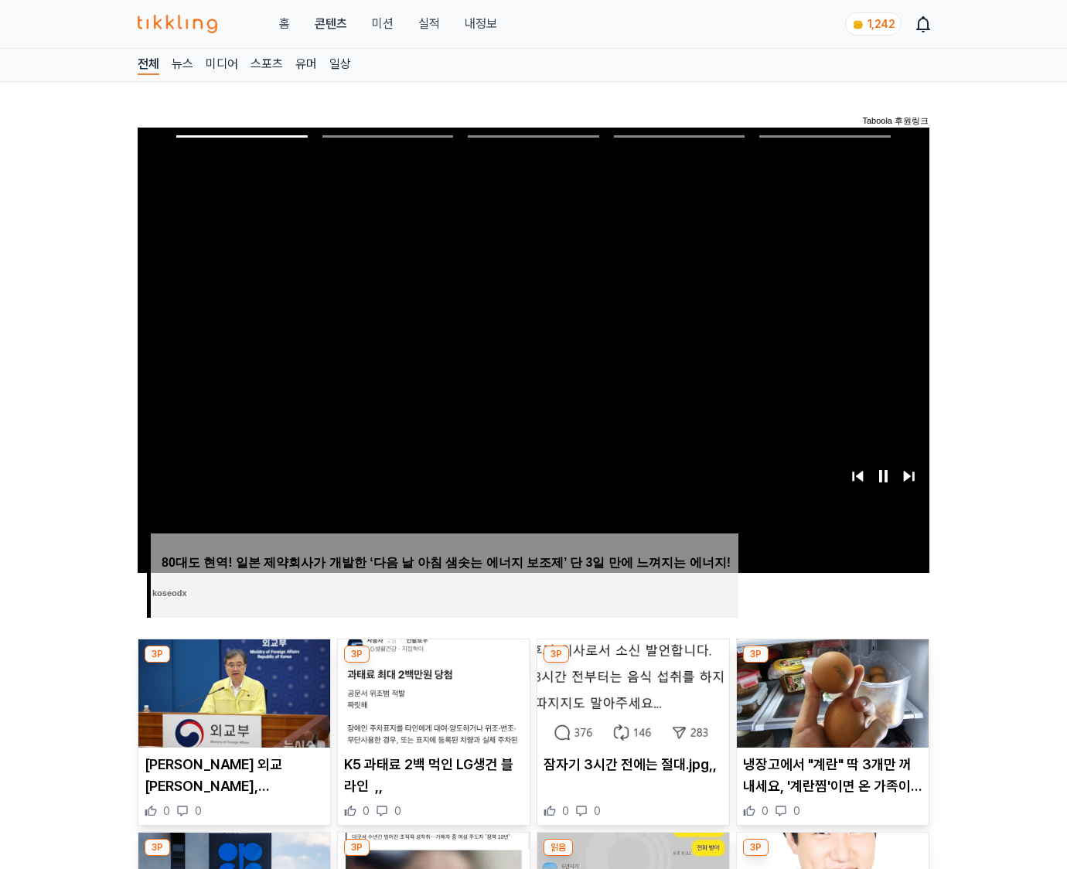
click at [832, 663] on img at bounding box center [833, 693] width 192 height 108
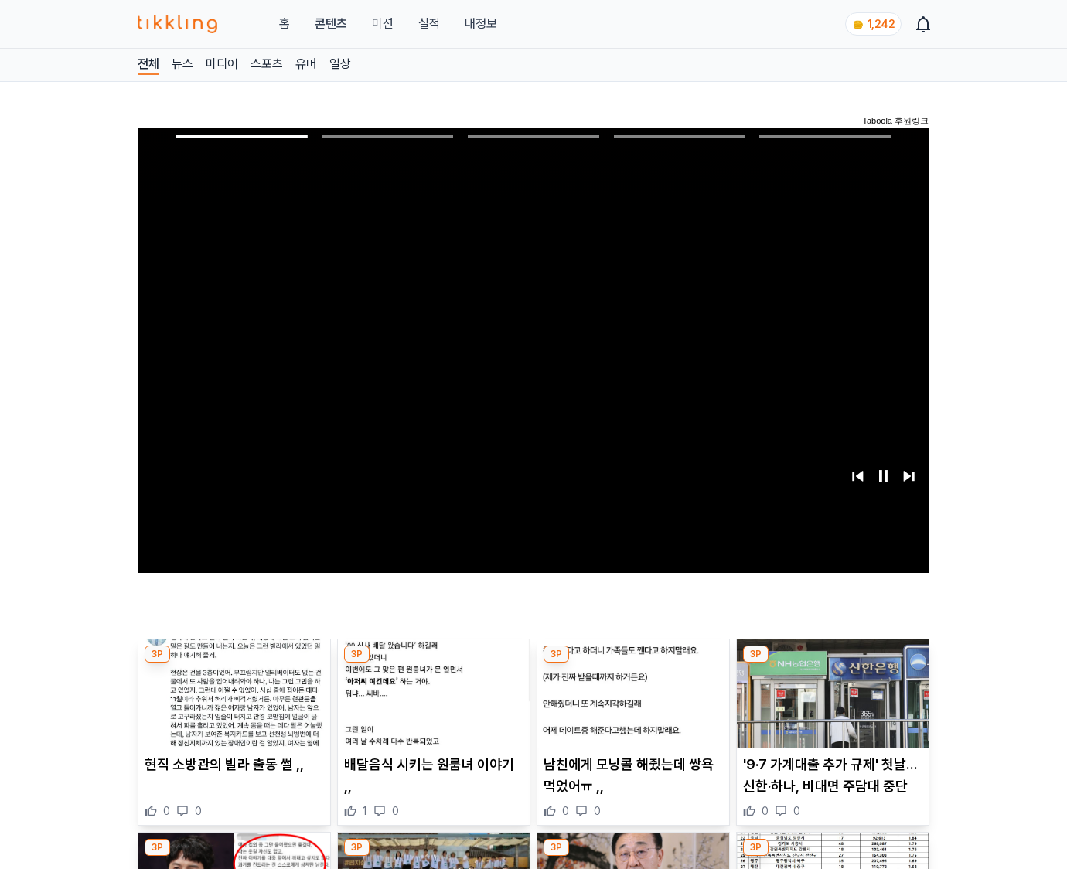
click at [832, 663] on img at bounding box center [833, 693] width 192 height 108
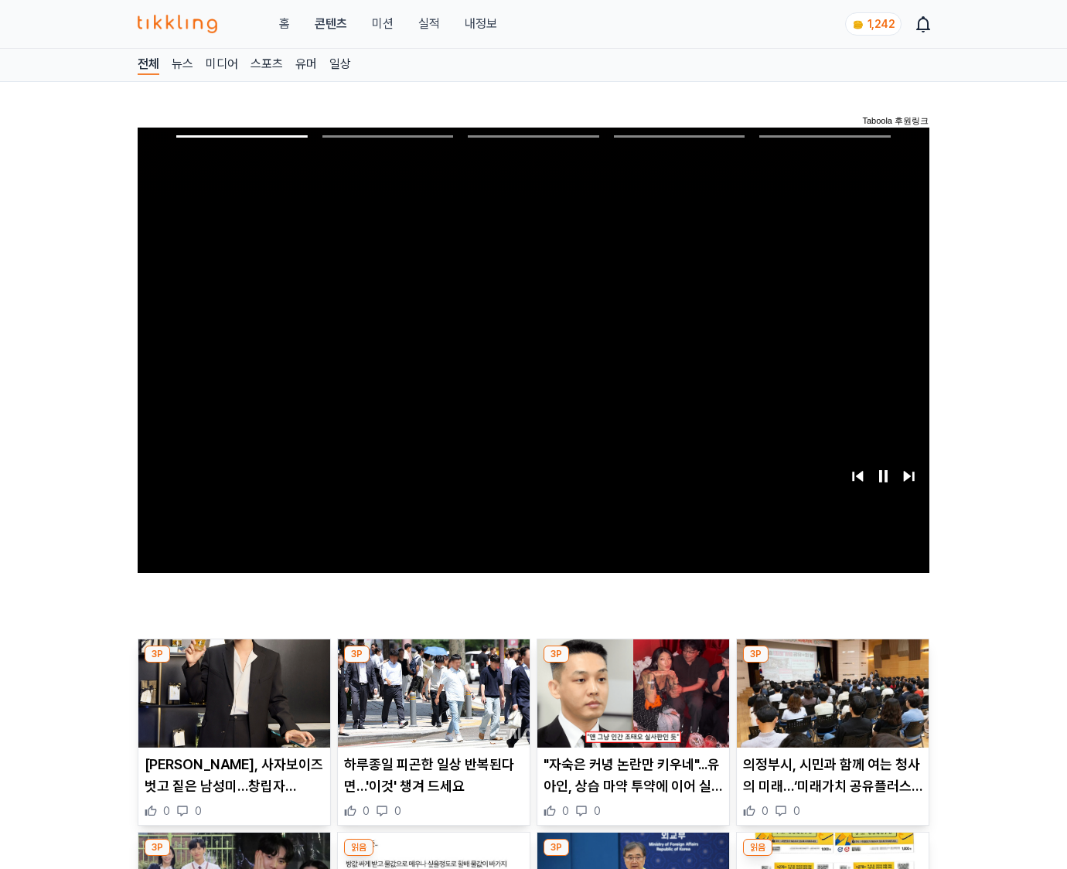
click at [832, 663] on img at bounding box center [833, 693] width 192 height 108
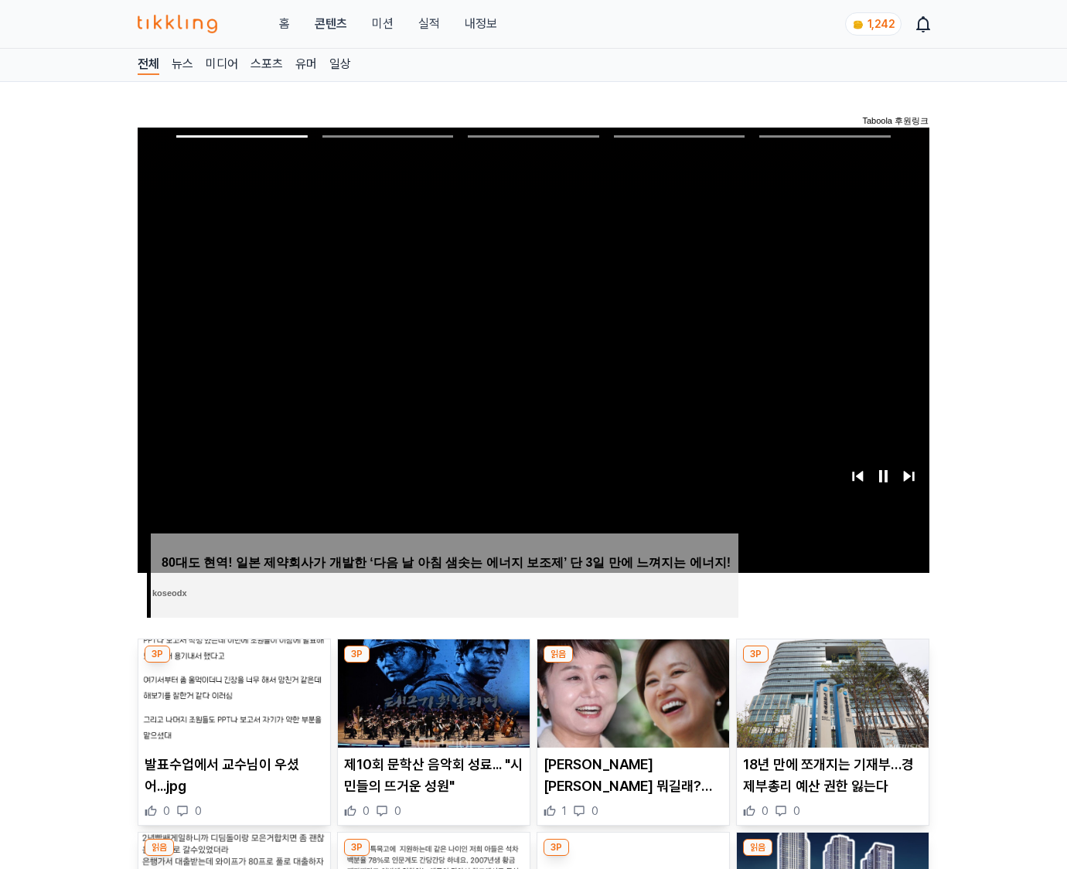
click at [832, 663] on img at bounding box center [833, 693] width 192 height 108
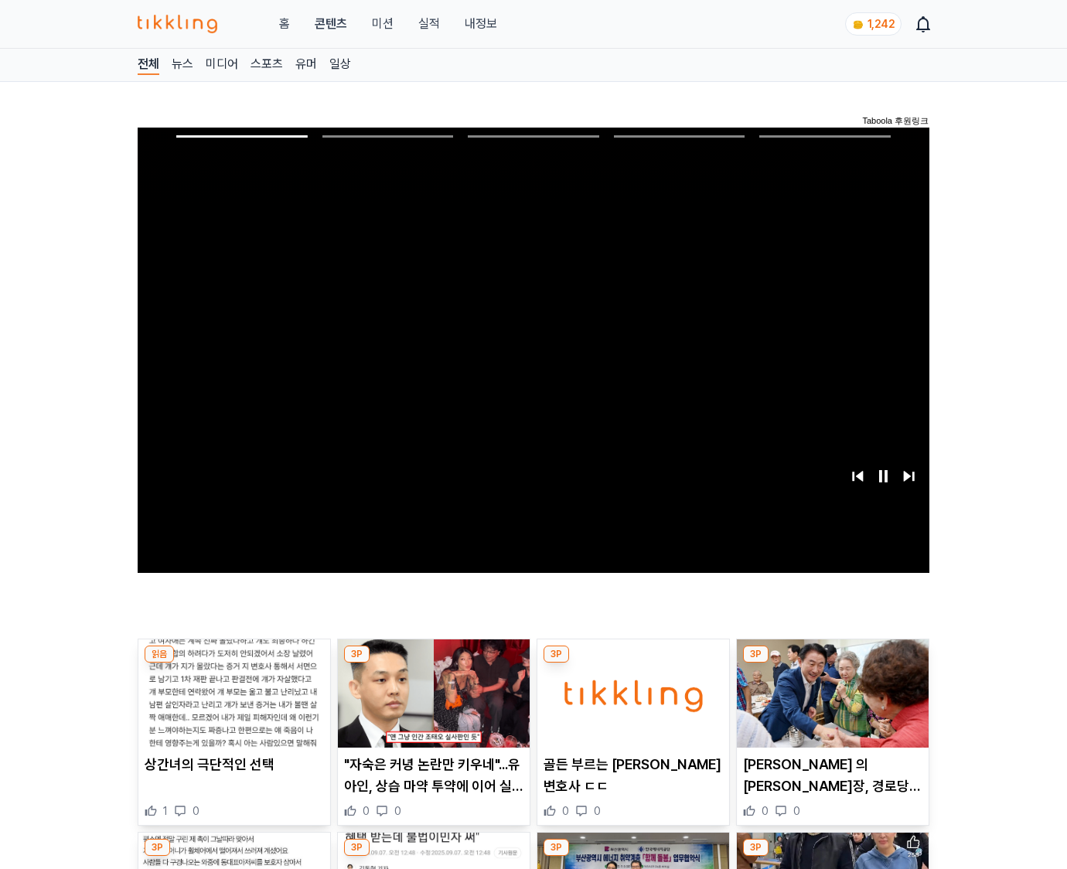
click at [832, 663] on img at bounding box center [833, 693] width 192 height 108
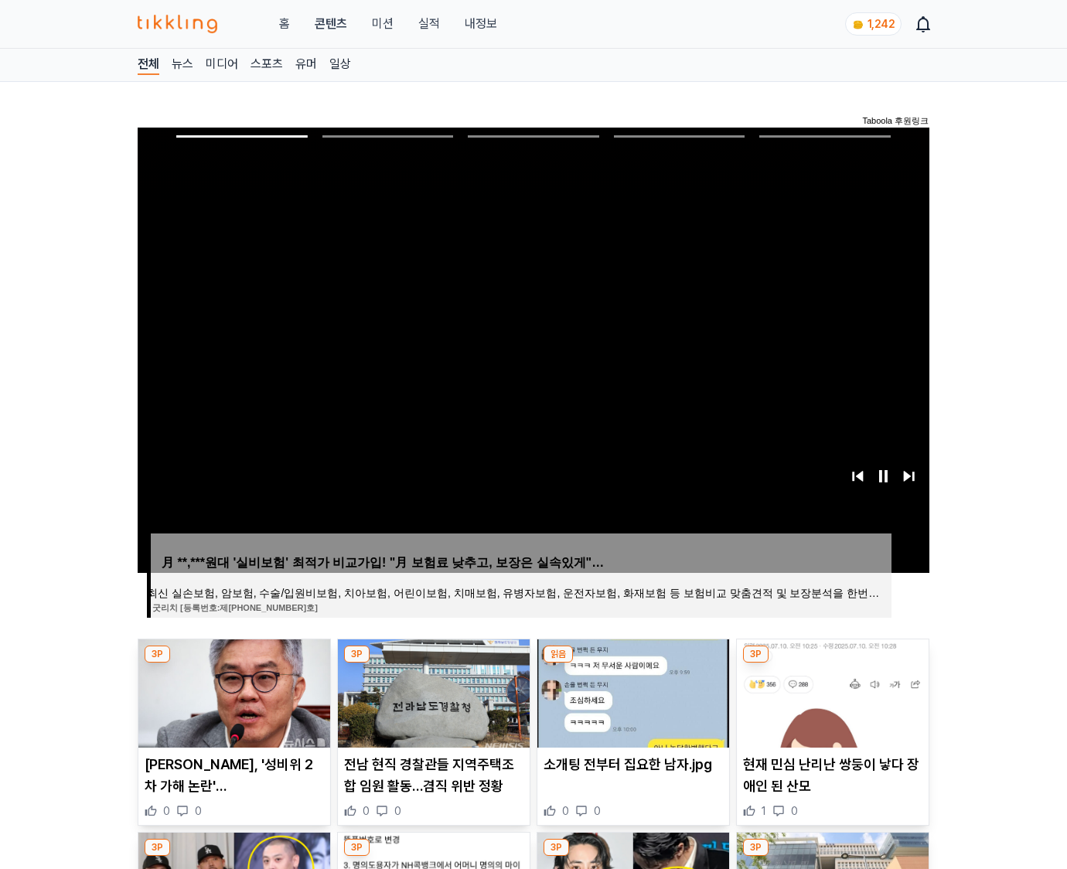
click at [832, 663] on img at bounding box center [833, 693] width 192 height 108
